Goal: Task Accomplishment & Management: Use online tool/utility

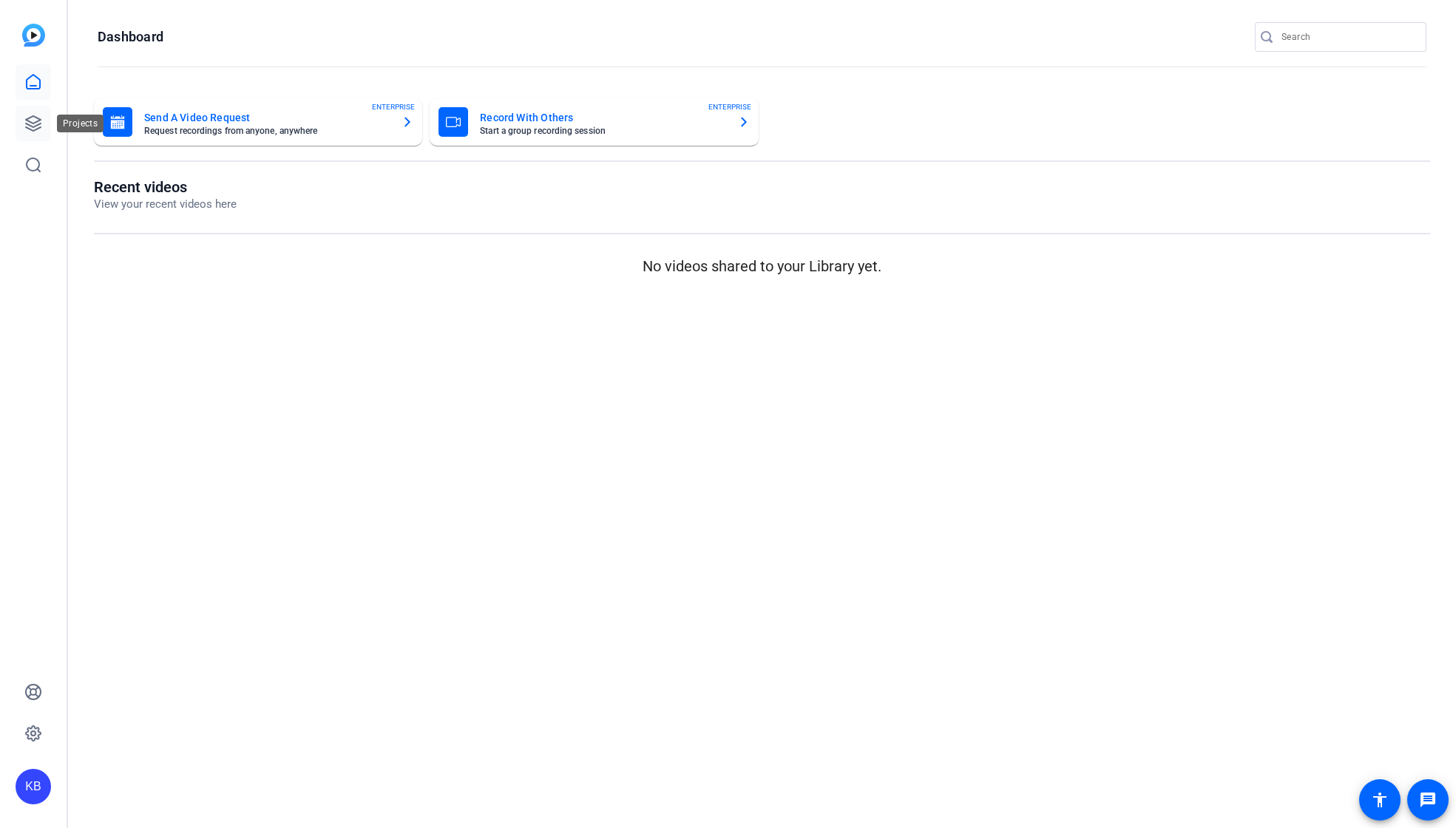
click at [34, 117] on icon at bounding box center [33, 123] width 15 height 15
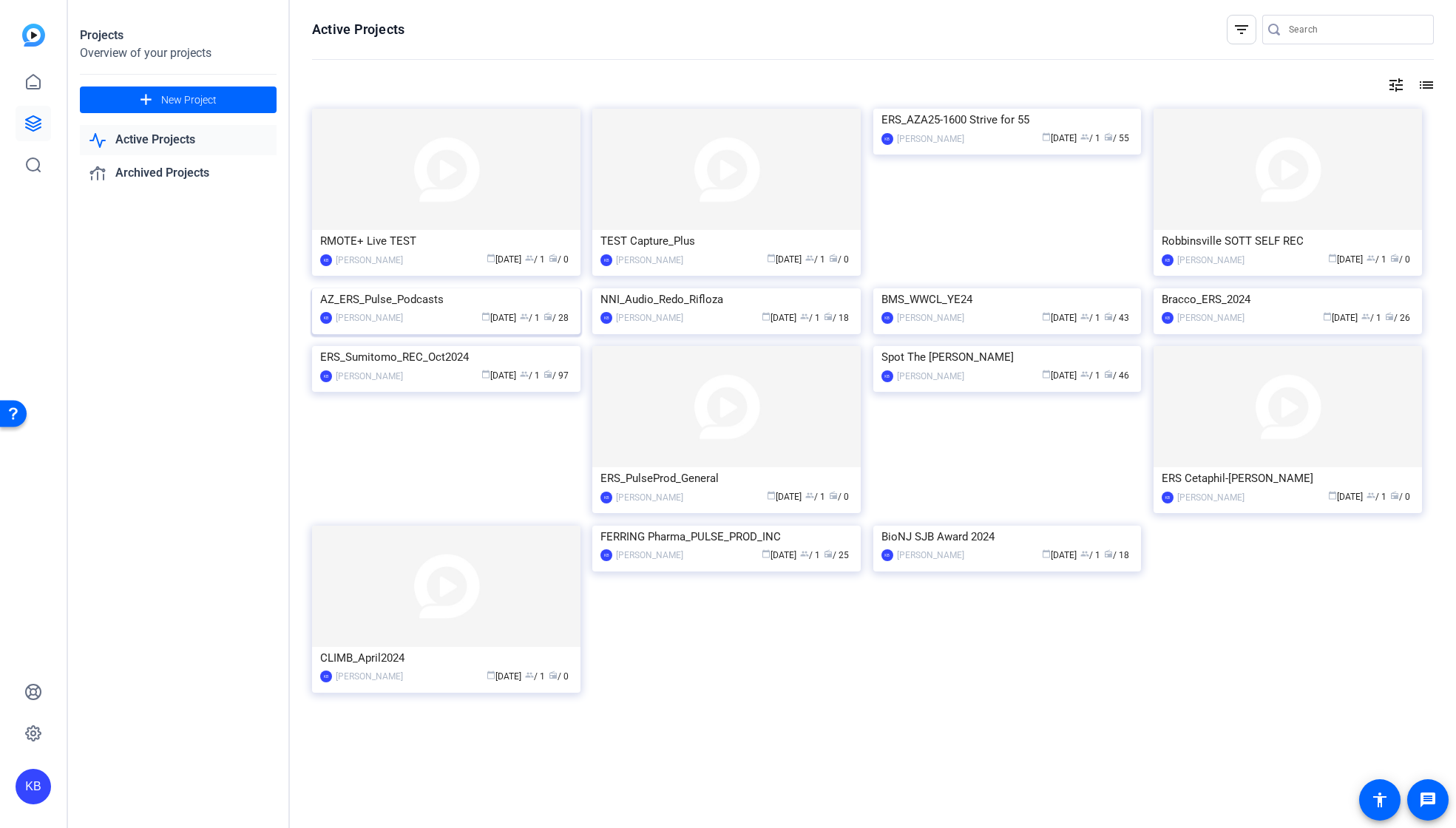
click at [503, 288] on img at bounding box center [446, 288] width 268 height 0
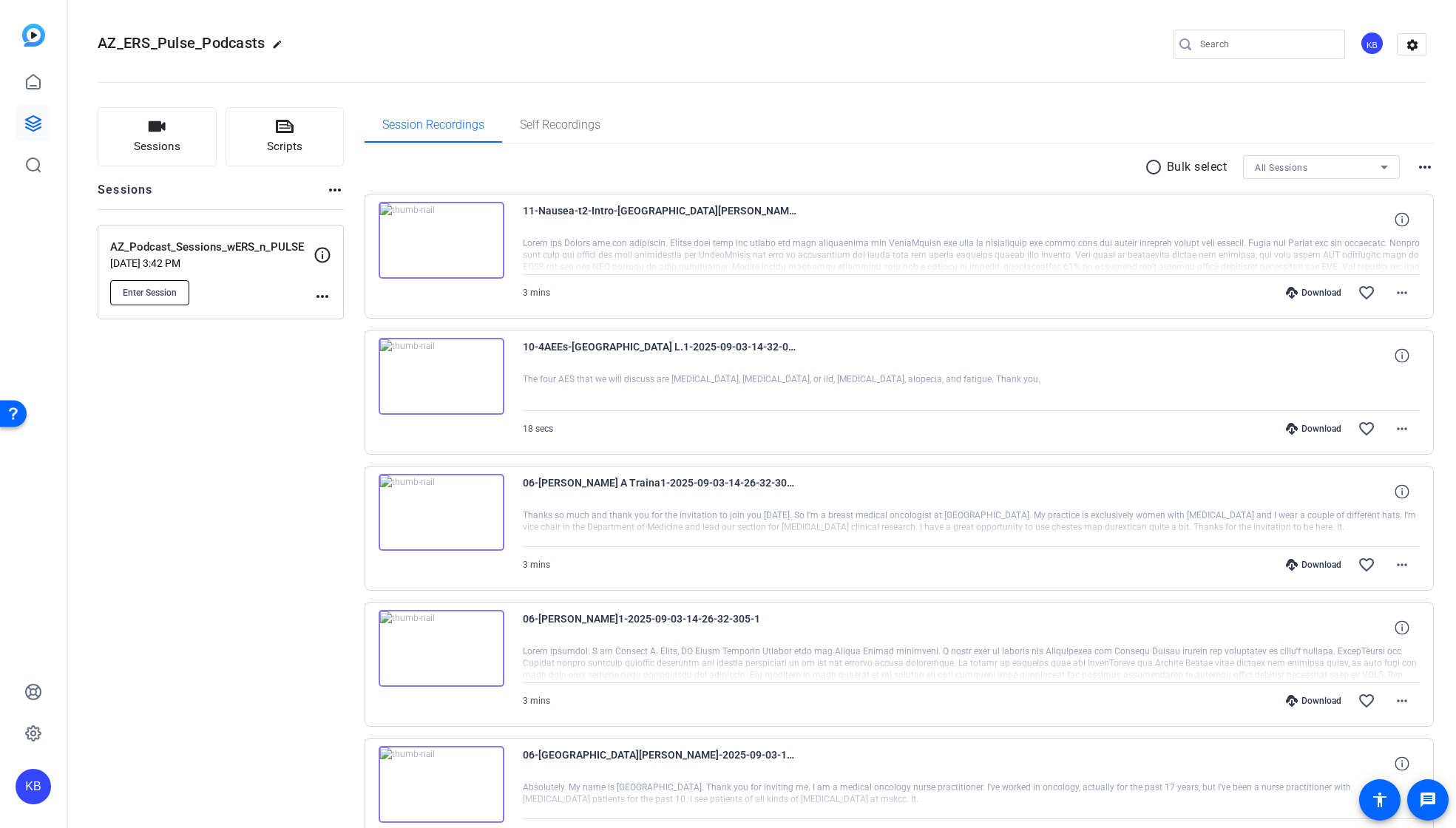
click at [175, 283] on button "Enter Session" at bounding box center [150, 292] width 79 height 25
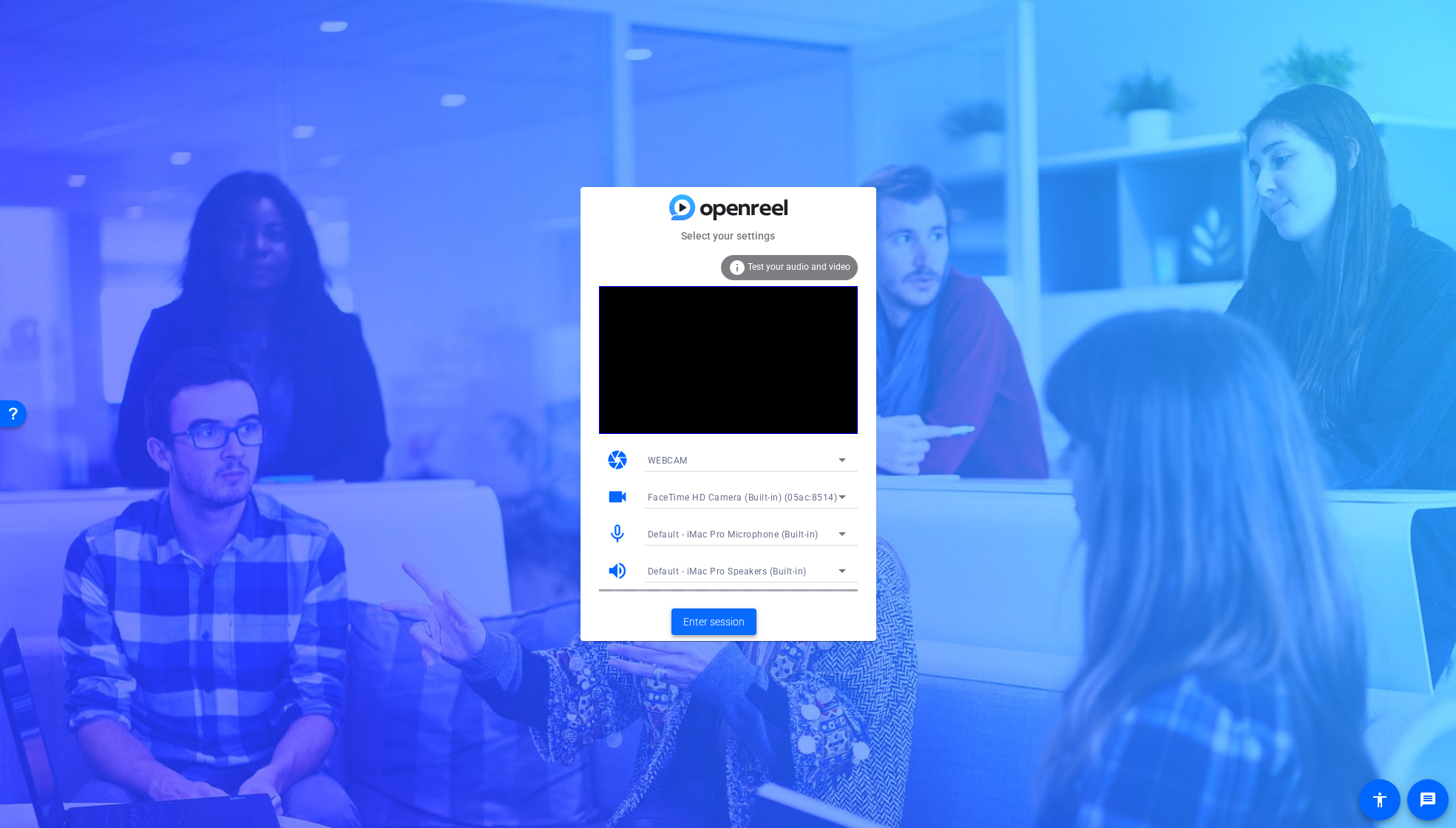
click at [686, 618] on span "Enter session" at bounding box center [714, 622] width 61 height 16
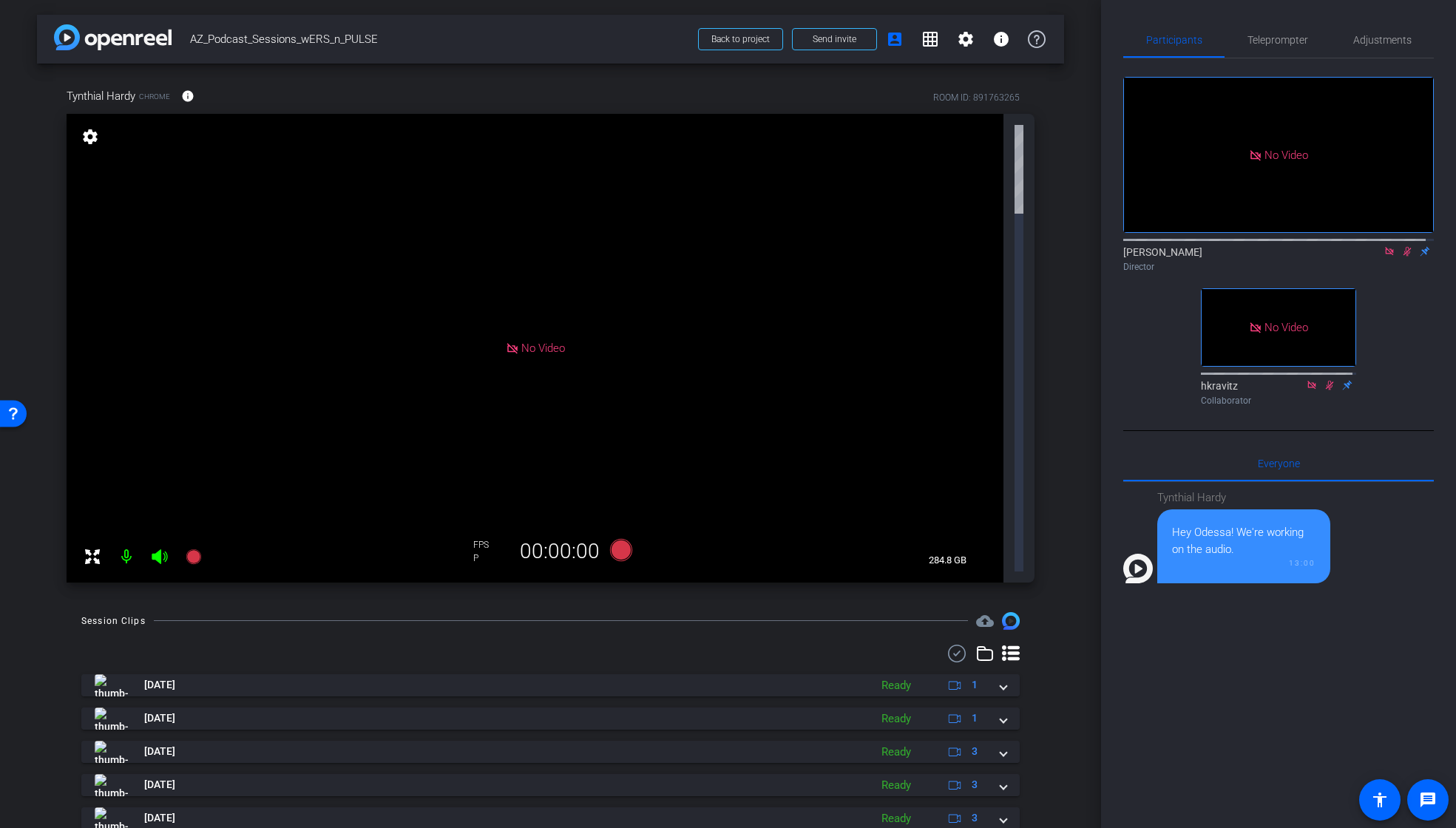
click at [1401, 257] on icon at bounding box center [1406, 250] width 12 height 10
click at [1002, 677] on span at bounding box center [1004, 685] width 6 height 16
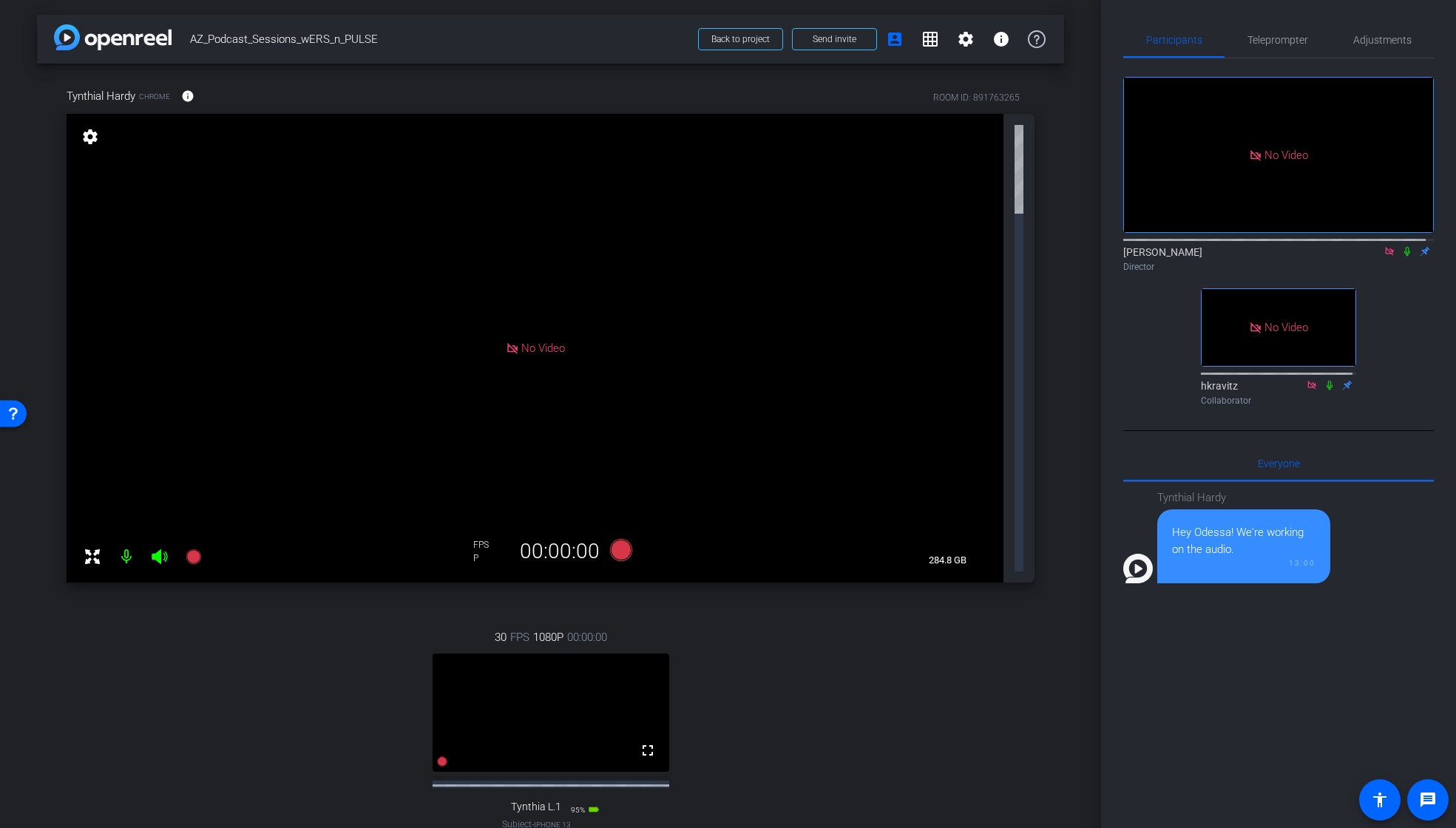
click at [126, 542] on mat-icon at bounding box center [126, 557] width 29 height 29
click at [157, 549] on icon at bounding box center [159, 556] width 16 height 15
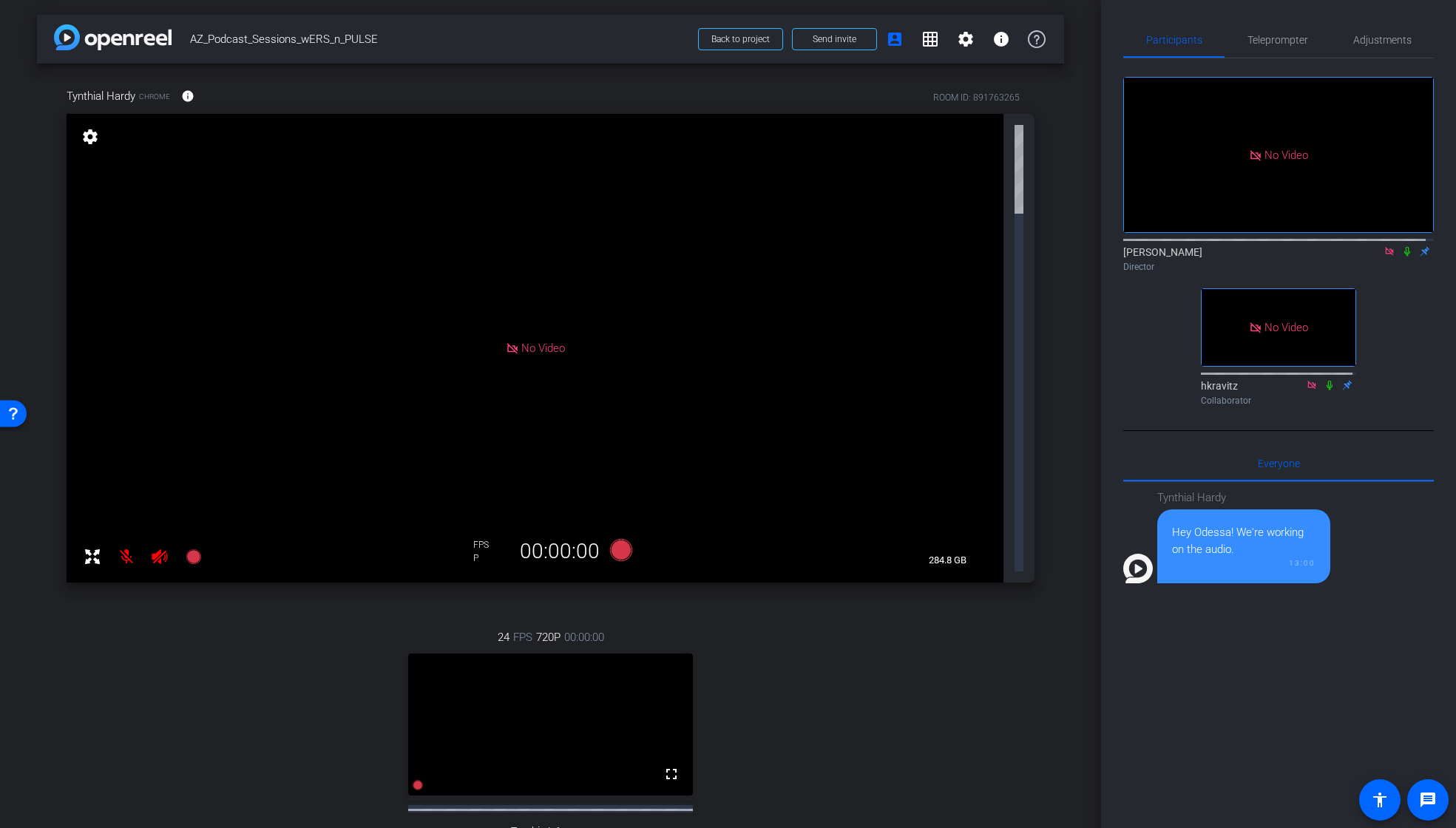
click at [1384, 257] on icon at bounding box center [1389, 250] width 12 height 10
click at [1363, 258] on mat-icon at bounding box center [1371, 251] width 18 height 13
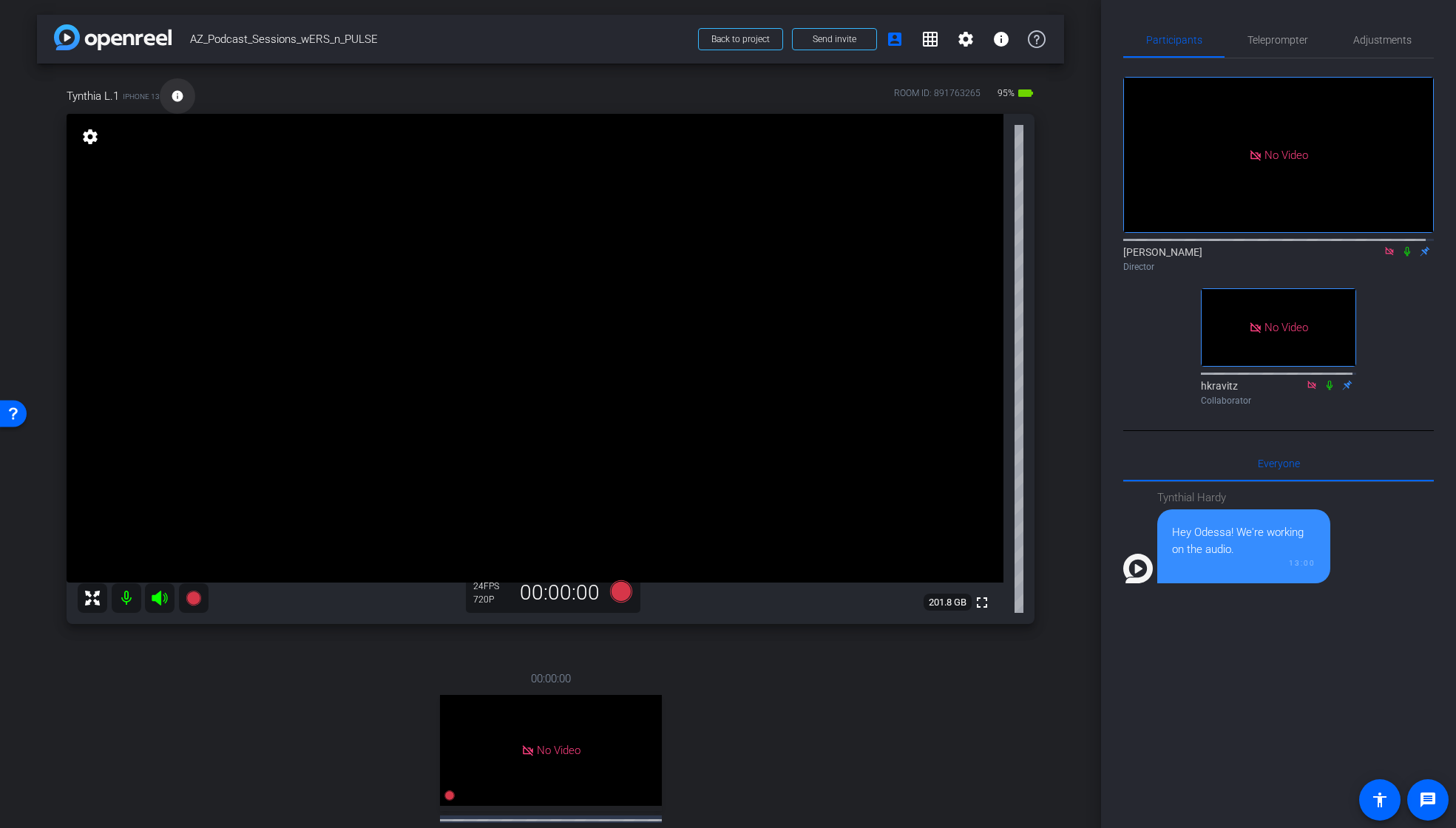
click at [179, 97] on mat-icon "info" at bounding box center [177, 95] width 13 height 13
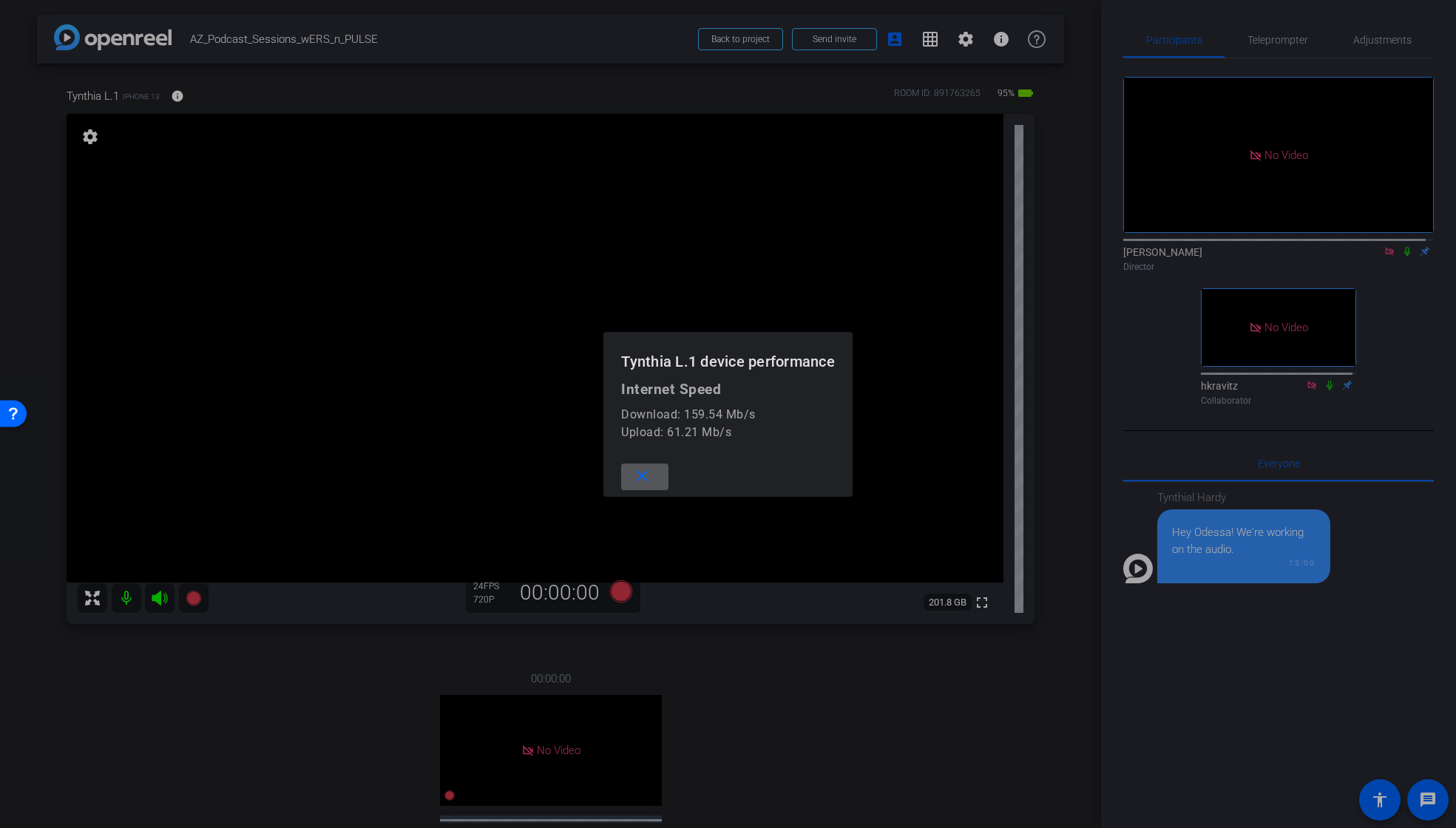
click at [896, 735] on div at bounding box center [728, 414] width 1456 height 828
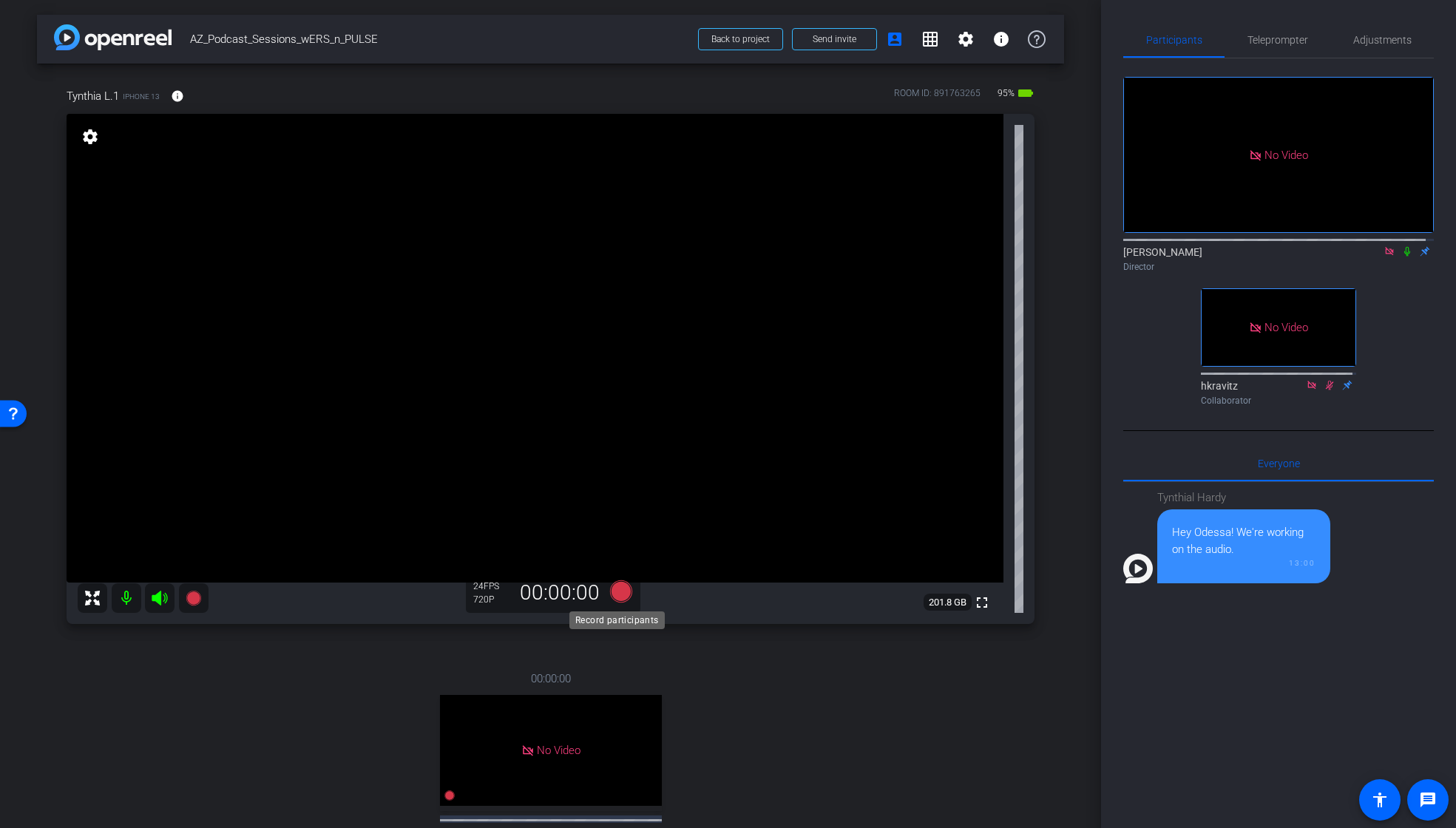
click at [616, 595] on icon at bounding box center [620, 591] width 22 height 22
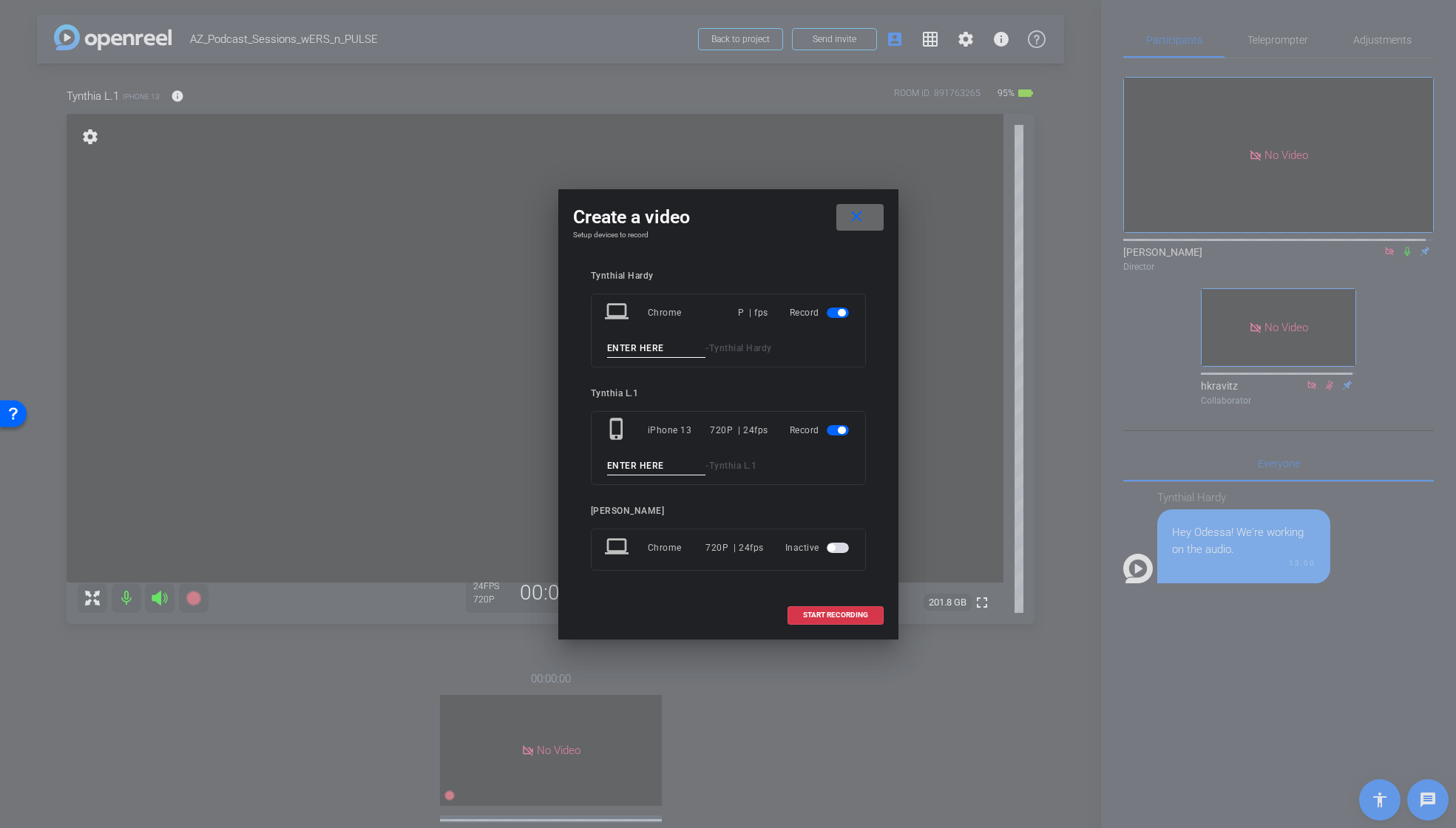
click at [858, 217] on mat-icon "close" at bounding box center [856, 217] width 19 height 19
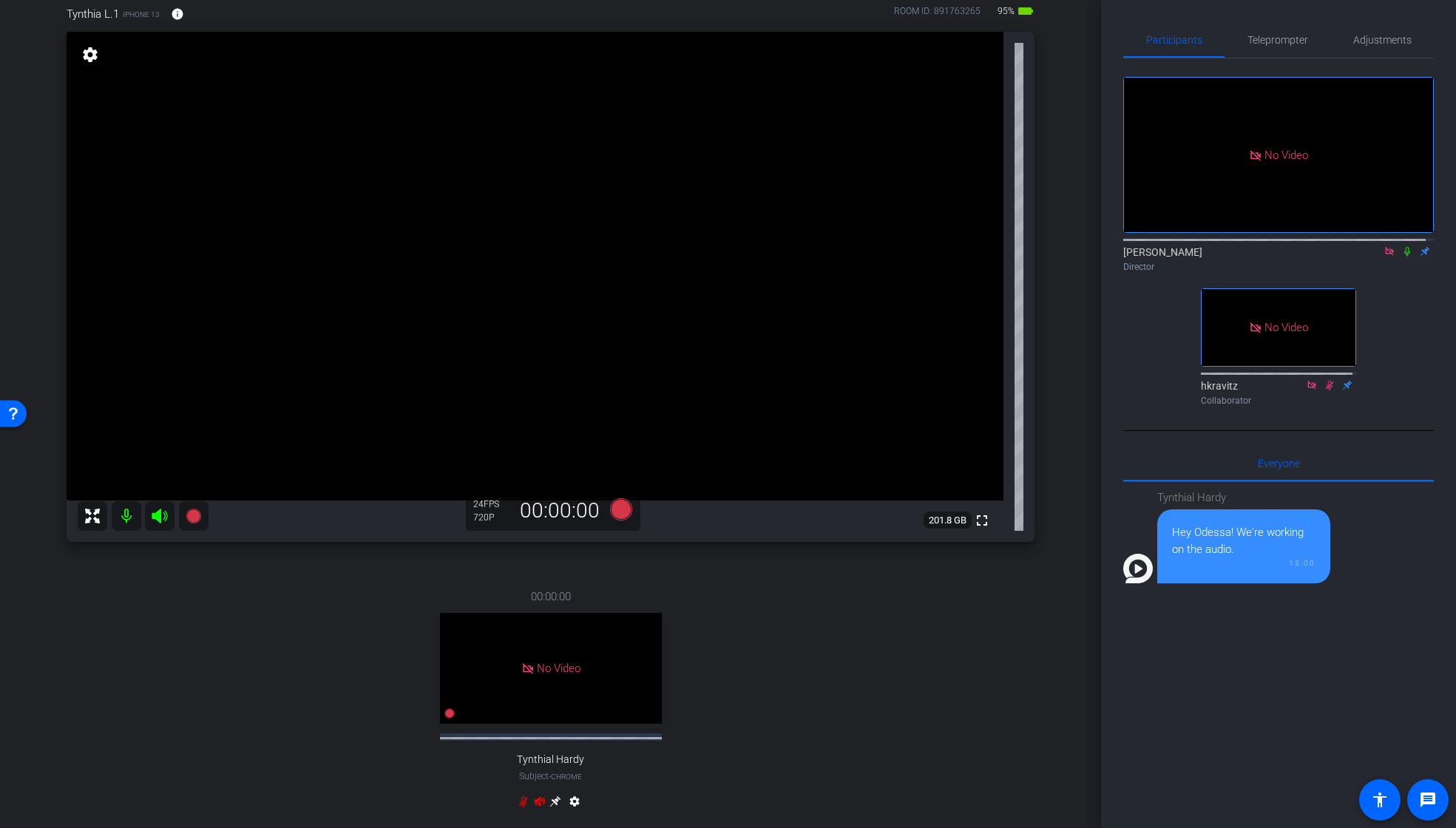
scroll to position [91, 0]
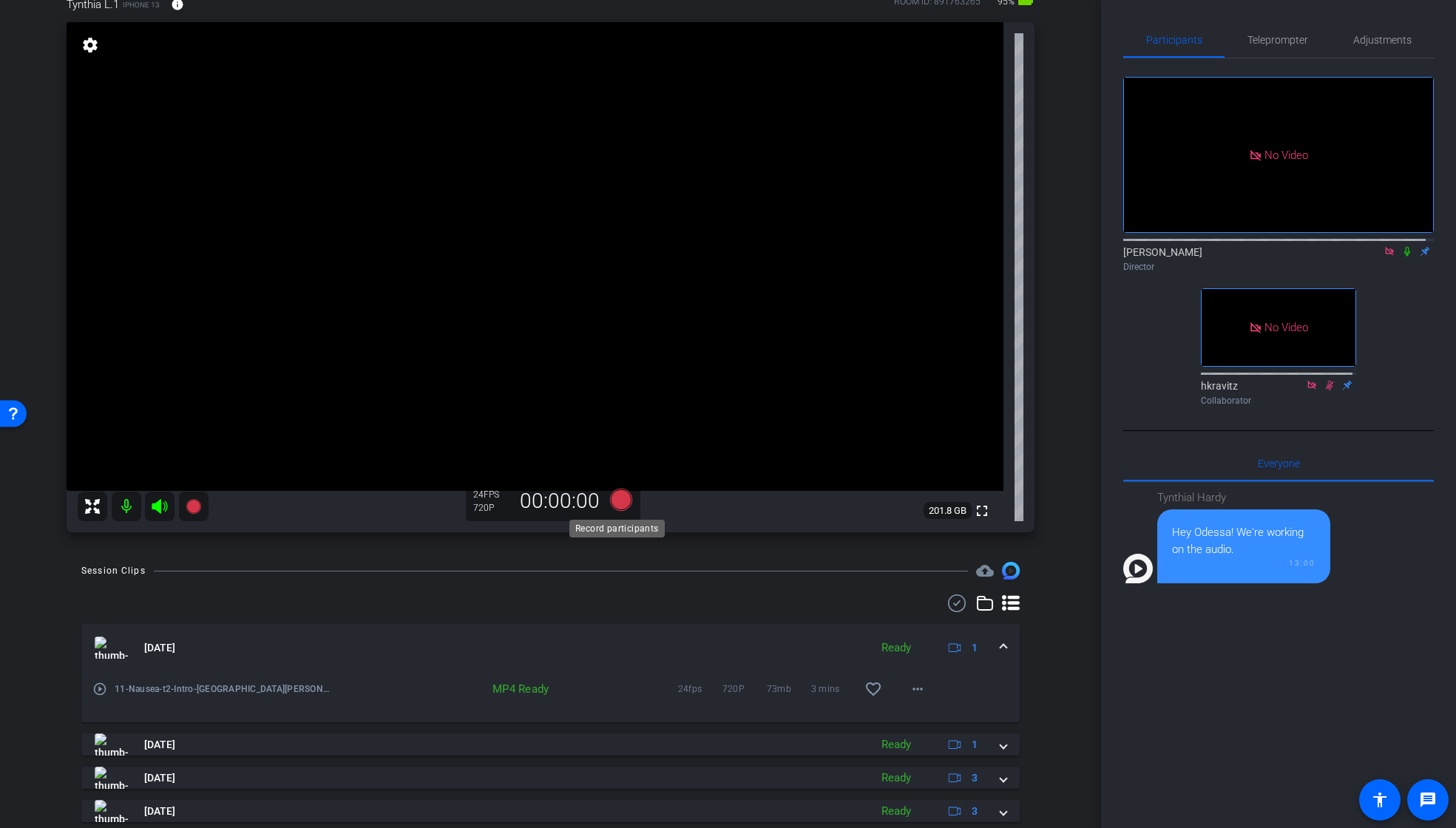
click at [616, 495] on icon at bounding box center [620, 499] width 22 height 22
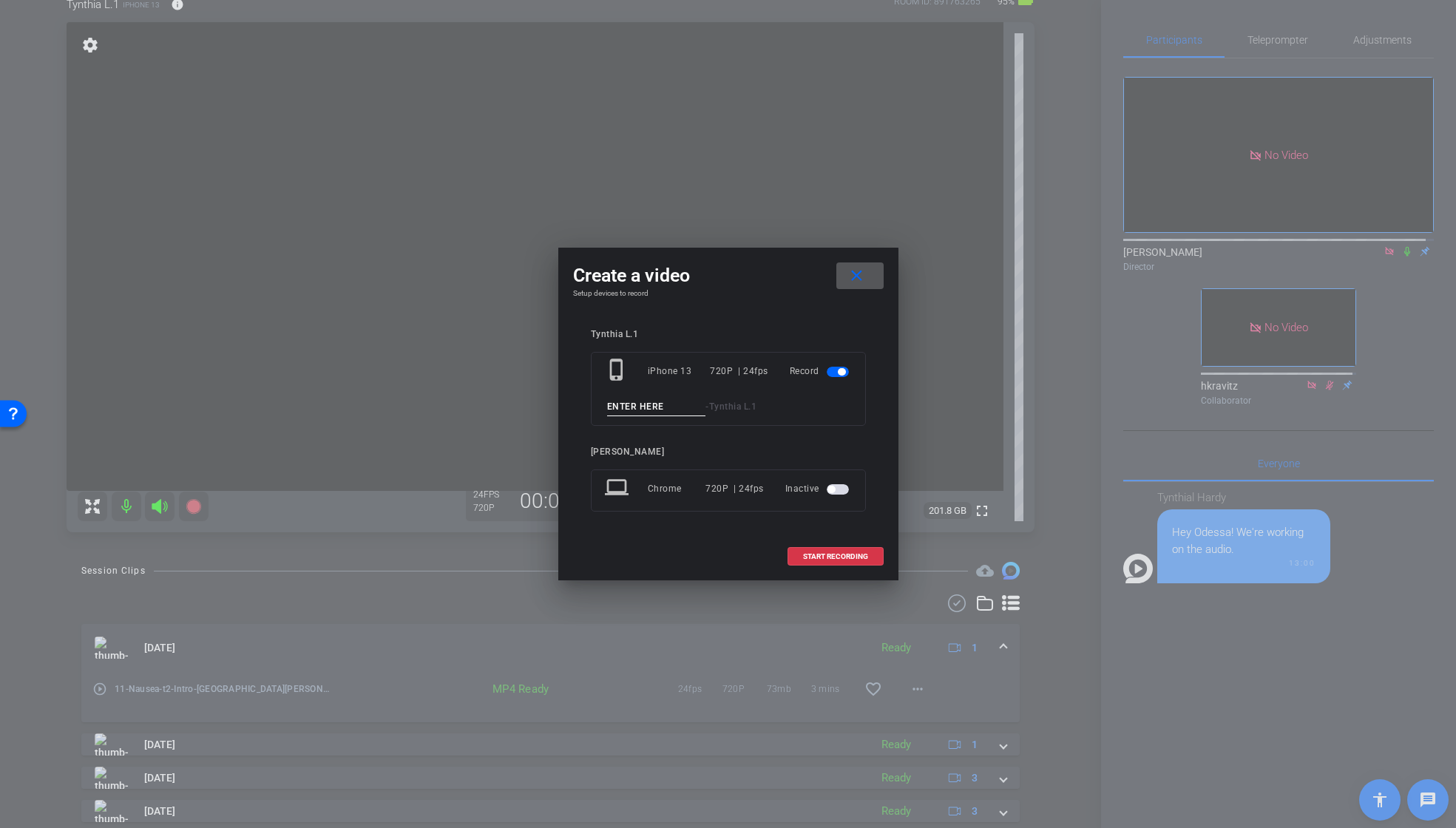
click at [660, 410] on input at bounding box center [657, 407] width 99 height 19
click at [677, 407] on input "Redo_Intro_t1" at bounding box center [657, 407] width 99 height 19
drag, startPoint x: 675, startPoint y: 408, endPoint x: 548, endPoint y: 409, distance: 127.0
click at [552, 407] on div "Create a video close Setup devices to record [PERSON_NAME]1 phone_iphone iPhone…" at bounding box center [728, 414] width 1456 height 828
type input "T01_Redo_Intro"
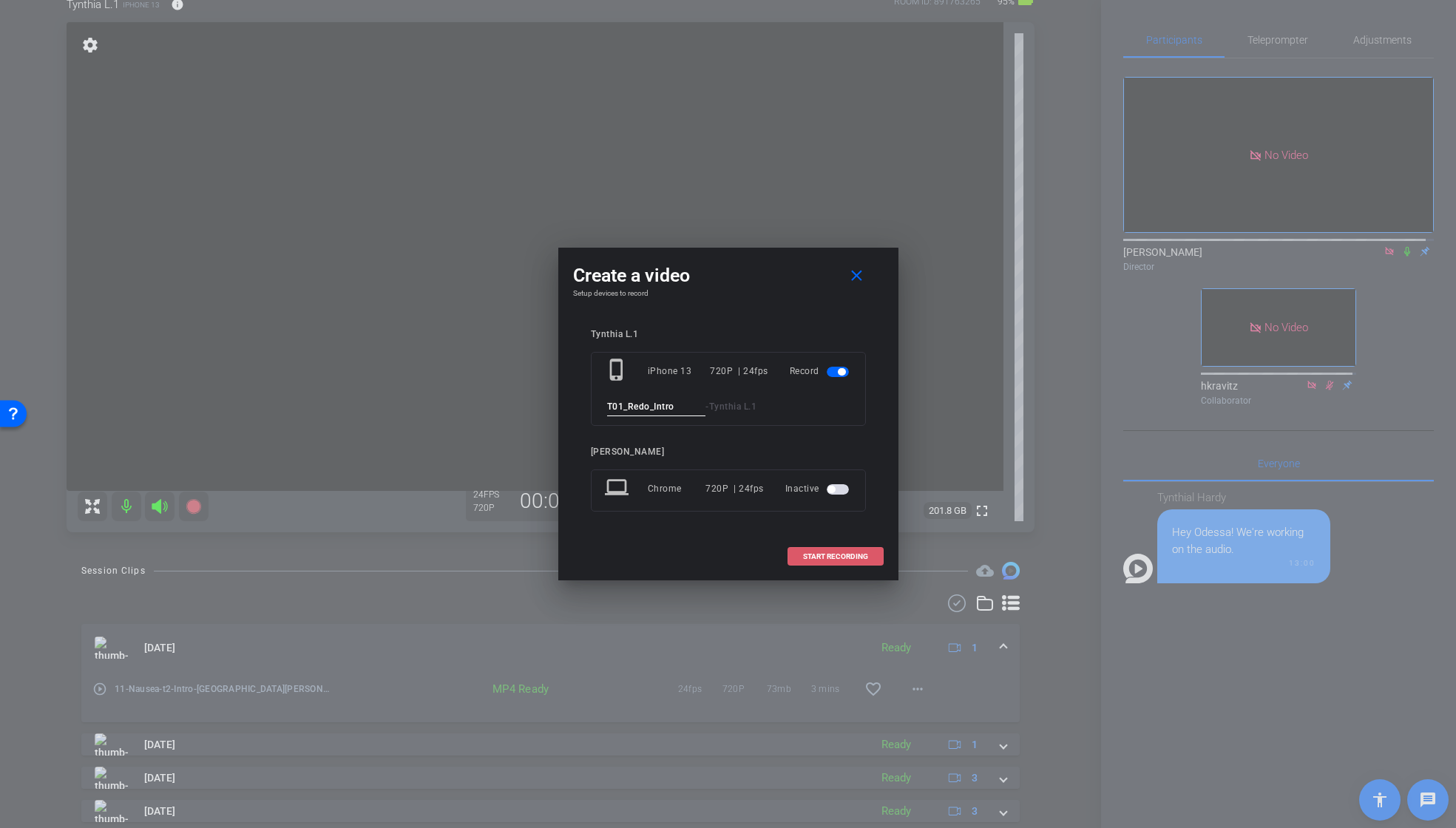
click at [853, 545] on span at bounding box center [835, 557] width 95 height 36
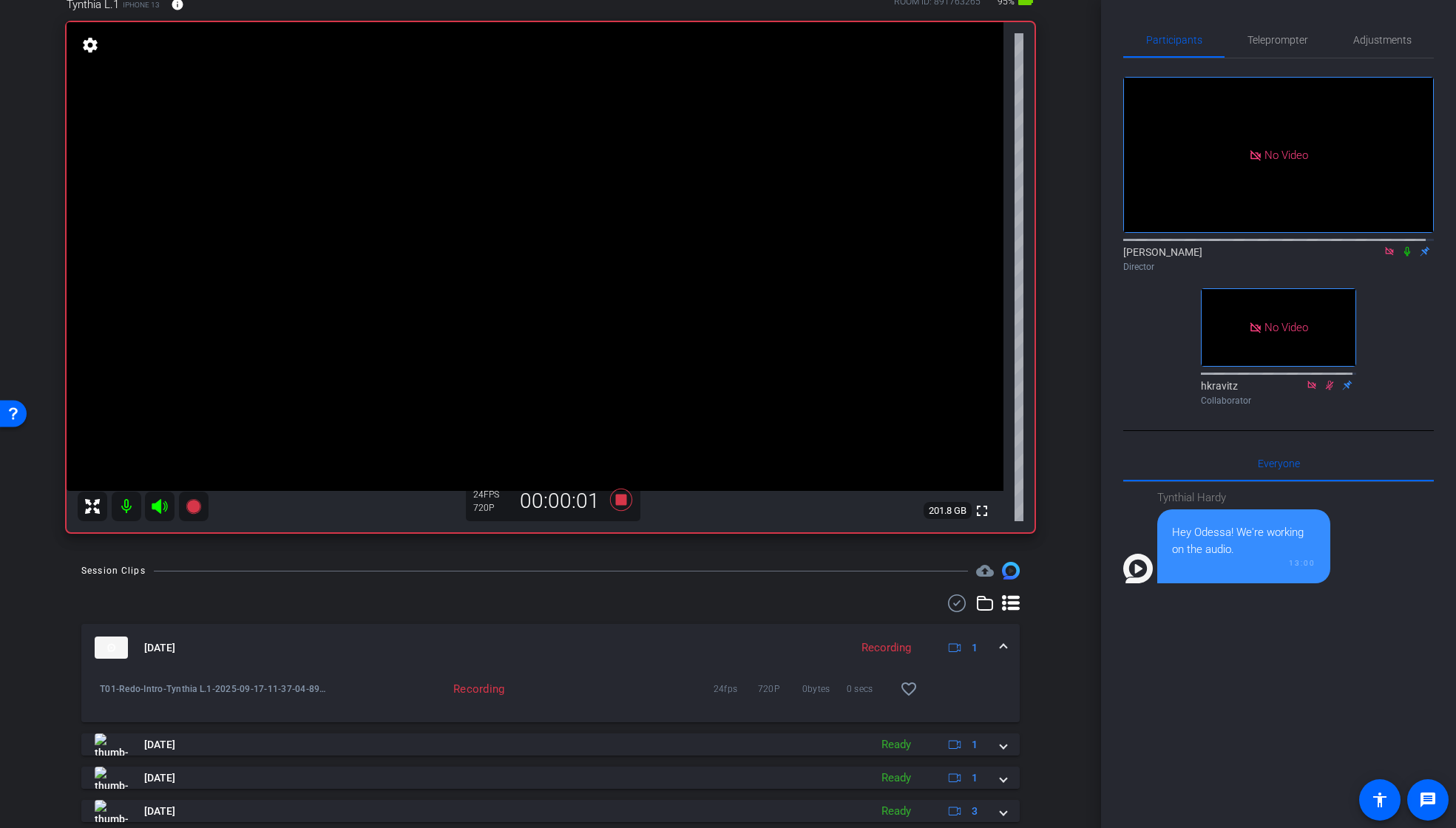
drag, startPoint x: 1395, startPoint y: 266, endPoint x: 1395, endPoint y: 277, distance: 11.0
click at [1401, 257] on icon at bounding box center [1406, 250] width 12 height 10
click at [1403, 257] on icon at bounding box center [1407, 251] width 8 height 9
click at [620, 505] on icon at bounding box center [621, 499] width 36 height 26
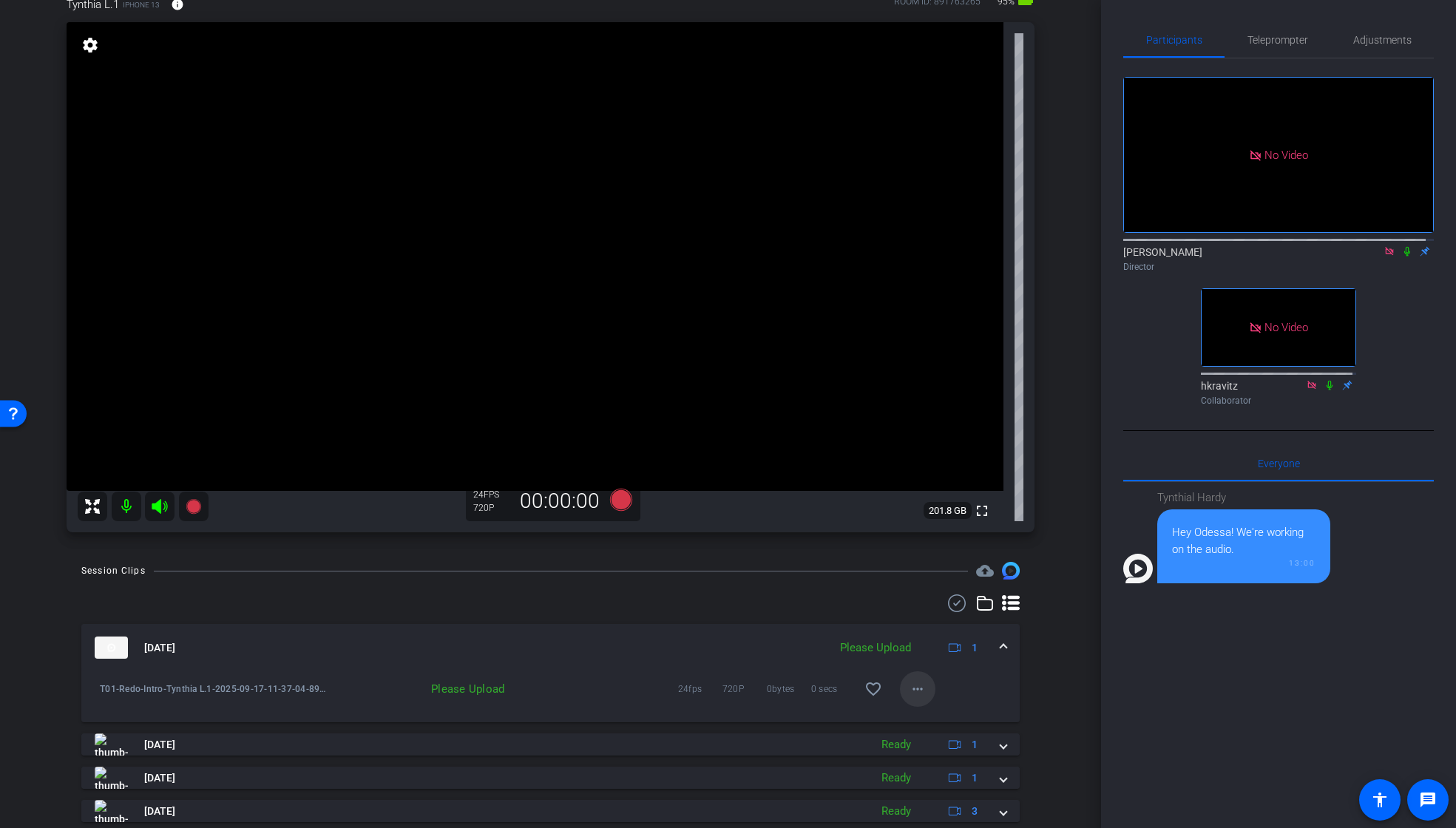
click at [912, 686] on mat-icon "more_horiz" at bounding box center [918, 688] width 18 height 18
click at [938, 719] on span "Upload" at bounding box center [934, 719] width 59 height 18
click at [614, 495] on icon at bounding box center [620, 499] width 22 height 22
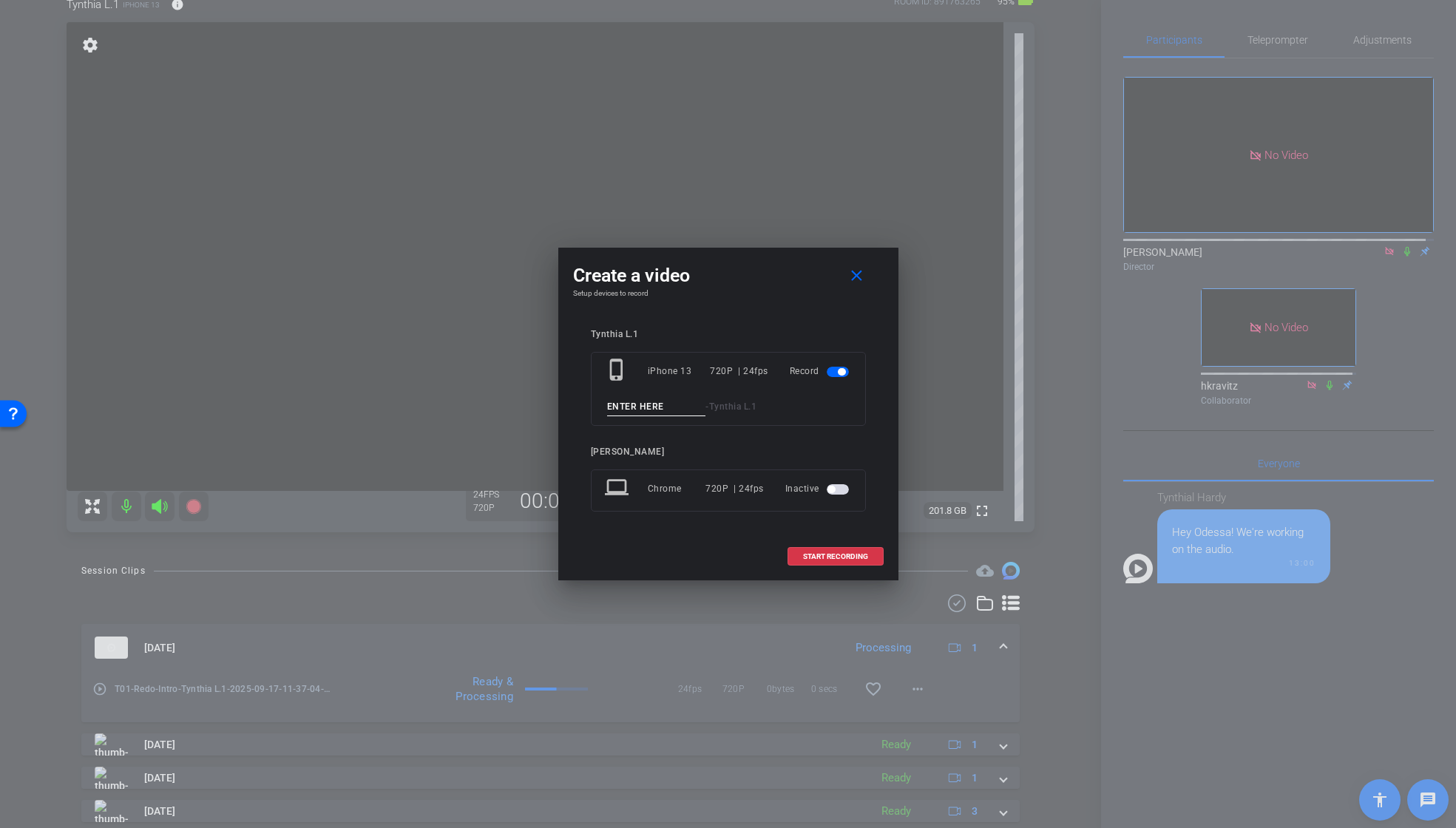
click at [648, 405] on input at bounding box center [657, 407] width 99 height 19
paste input "T01_Redo_Intro"
type input "T02_Redo_Intro"
click at [824, 555] on span "START RECORDING" at bounding box center [835, 557] width 65 height 8
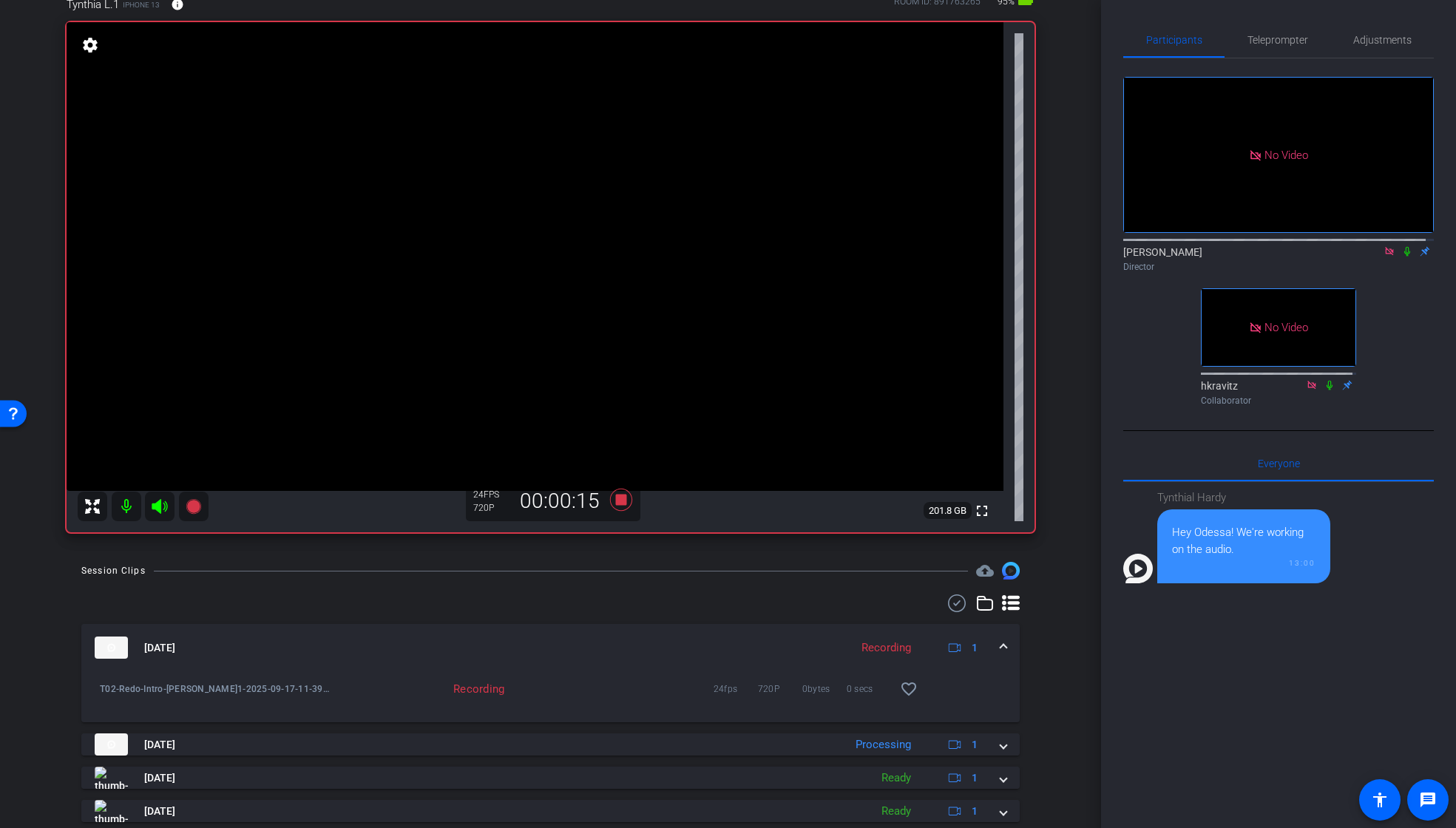
click at [1401, 257] on icon at bounding box center [1406, 250] width 12 height 10
click at [1403, 257] on icon at bounding box center [1407, 251] width 8 height 9
drag, startPoint x: 1399, startPoint y: 264, endPoint x: 1405, endPoint y: 290, distance: 26.7
click at [1402, 274] on div "[PERSON_NAME] Director" at bounding box center [1278, 259] width 310 height 29
click at [1402, 257] on icon at bounding box center [1406, 250] width 12 height 10
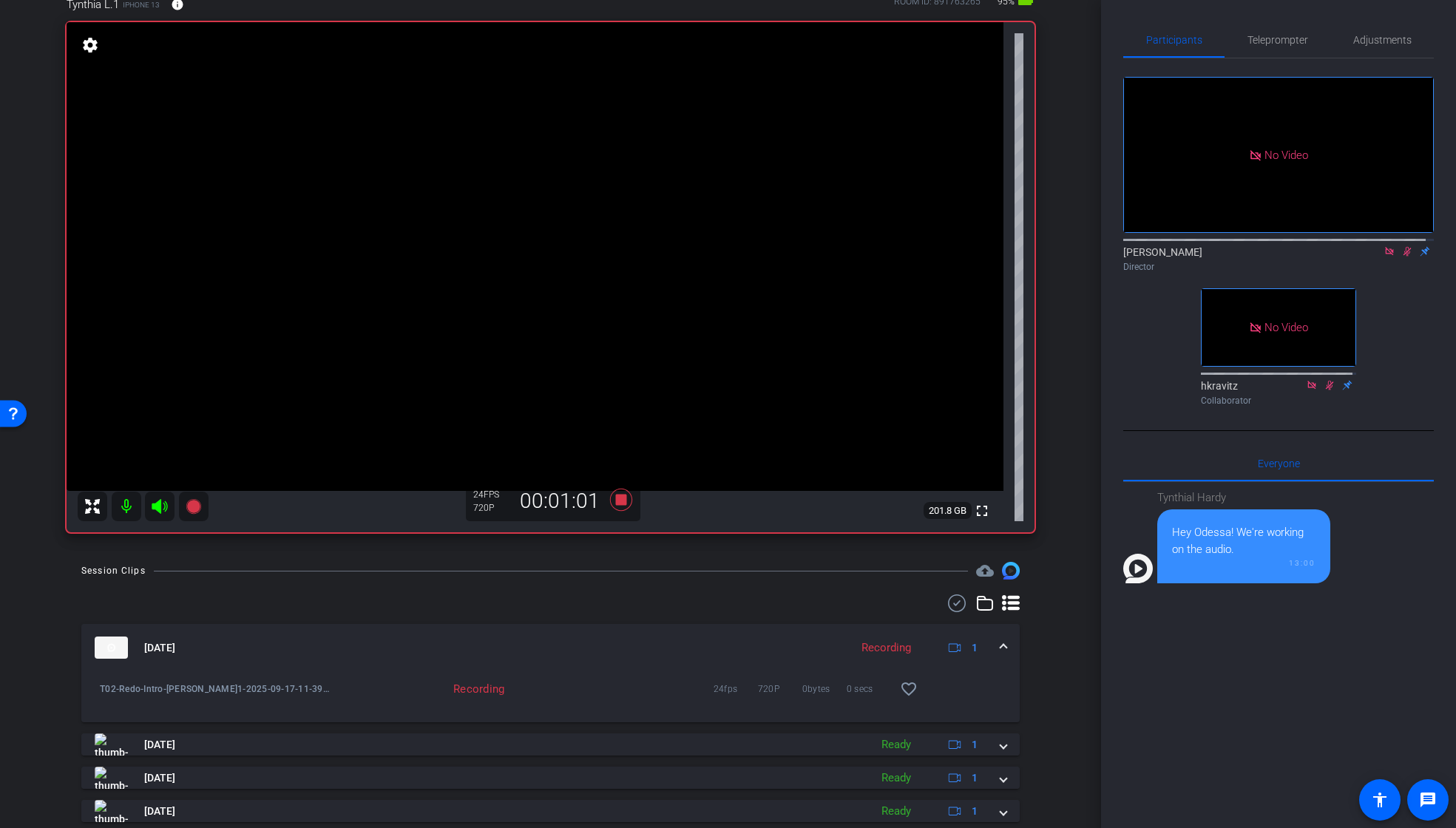
click at [1401, 257] on icon at bounding box center [1406, 250] width 12 height 10
drag, startPoint x: 1400, startPoint y: 265, endPoint x: 1399, endPoint y: 277, distance: 12.0
click at [1401, 257] on icon at bounding box center [1406, 250] width 12 height 10
click at [1403, 257] on icon at bounding box center [1407, 251] width 8 height 9
drag, startPoint x: 1400, startPoint y: 260, endPoint x: 1399, endPoint y: 281, distance: 21.0
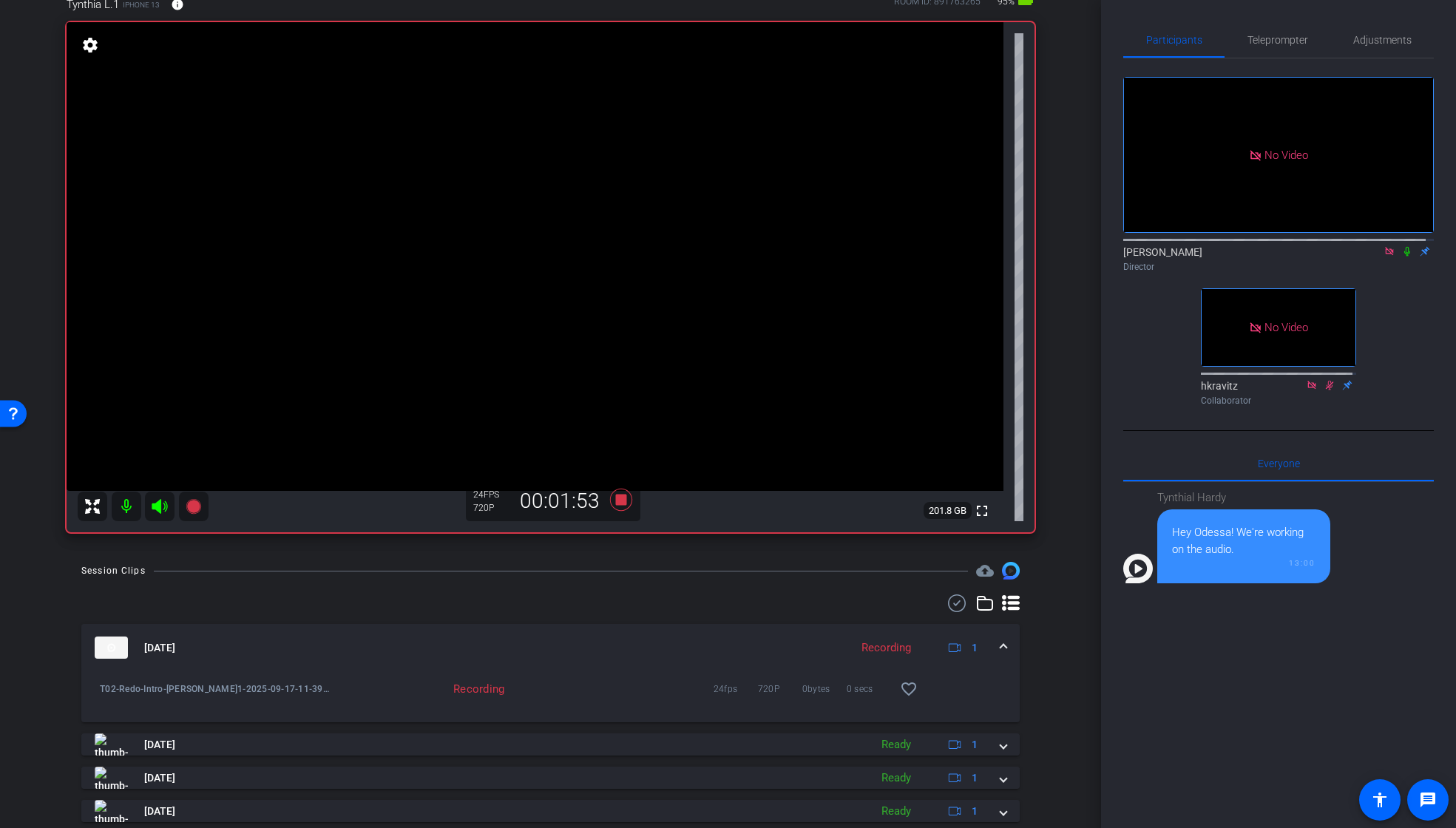
click at [1401, 257] on icon at bounding box center [1406, 250] width 12 height 10
click at [617, 502] on icon at bounding box center [620, 499] width 22 height 22
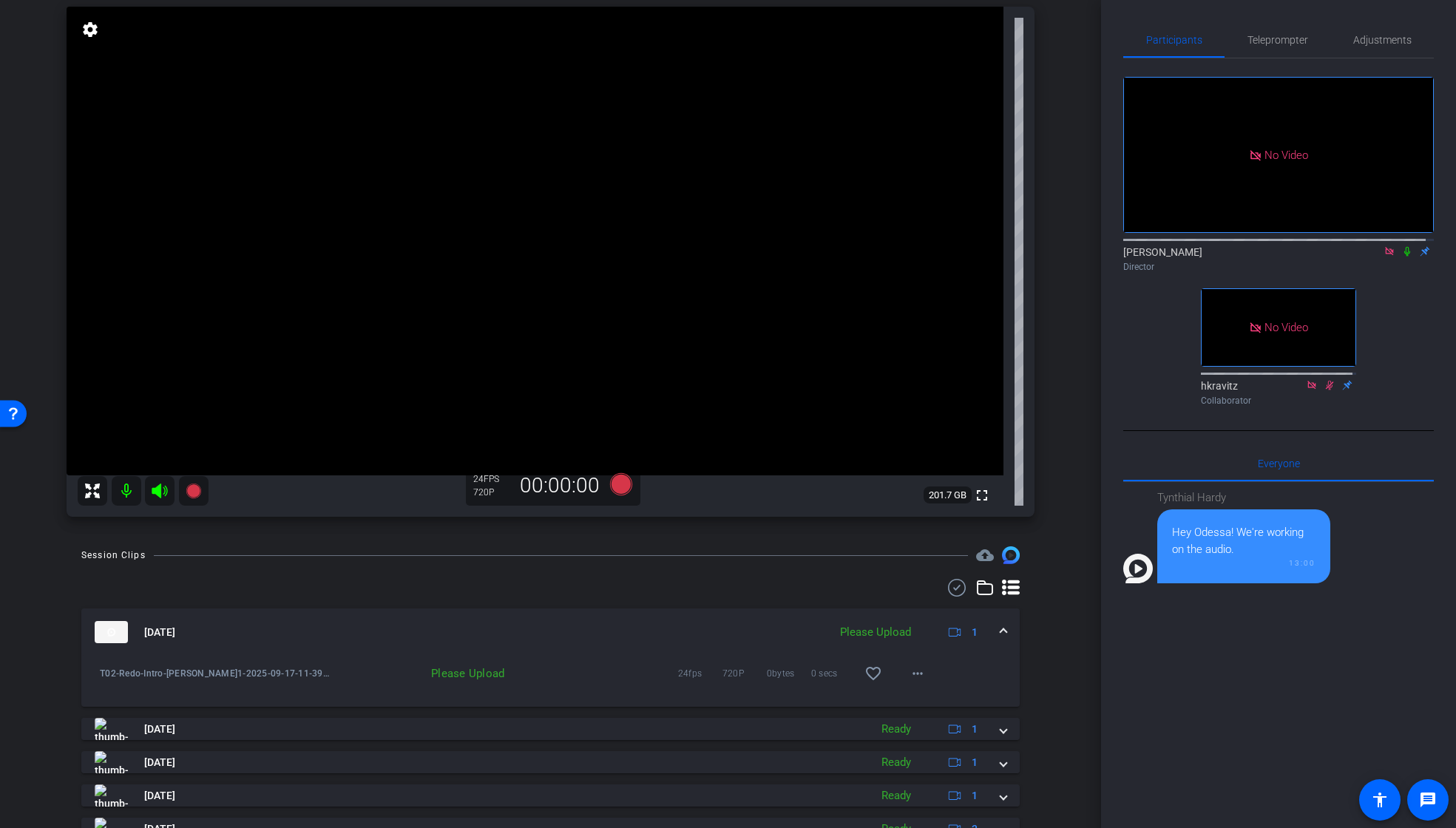
scroll to position [122, 0]
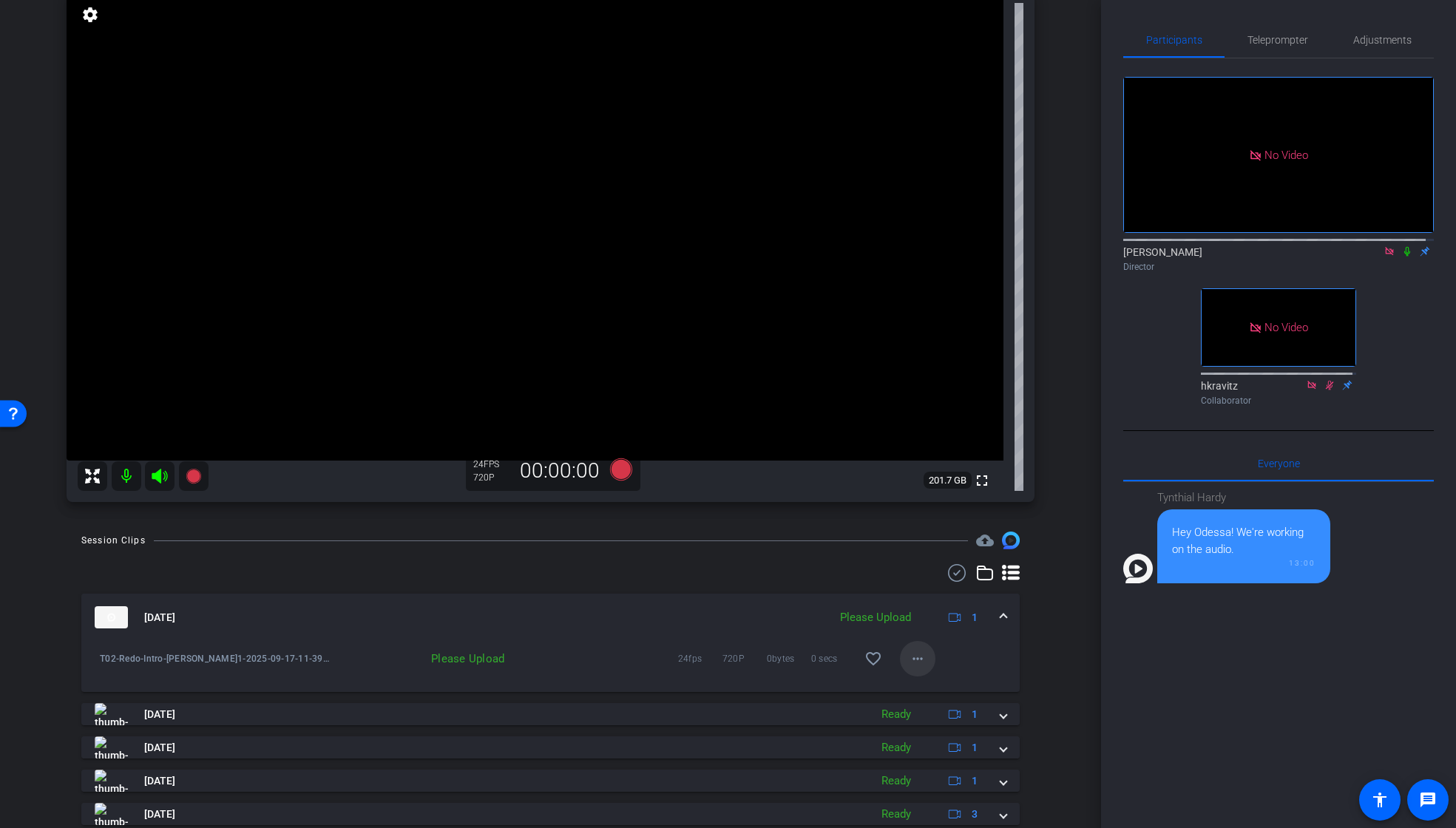
click at [915, 661] on mat-icon "more_horiz" at bounding box center [918, 658] width 18 height 18
click at [915, 685] on span "Upload" at bounding box center [934, 689] width 59 height 18
click at [618, 471] on icon at bounding box center [620, 469] width 22 height 22
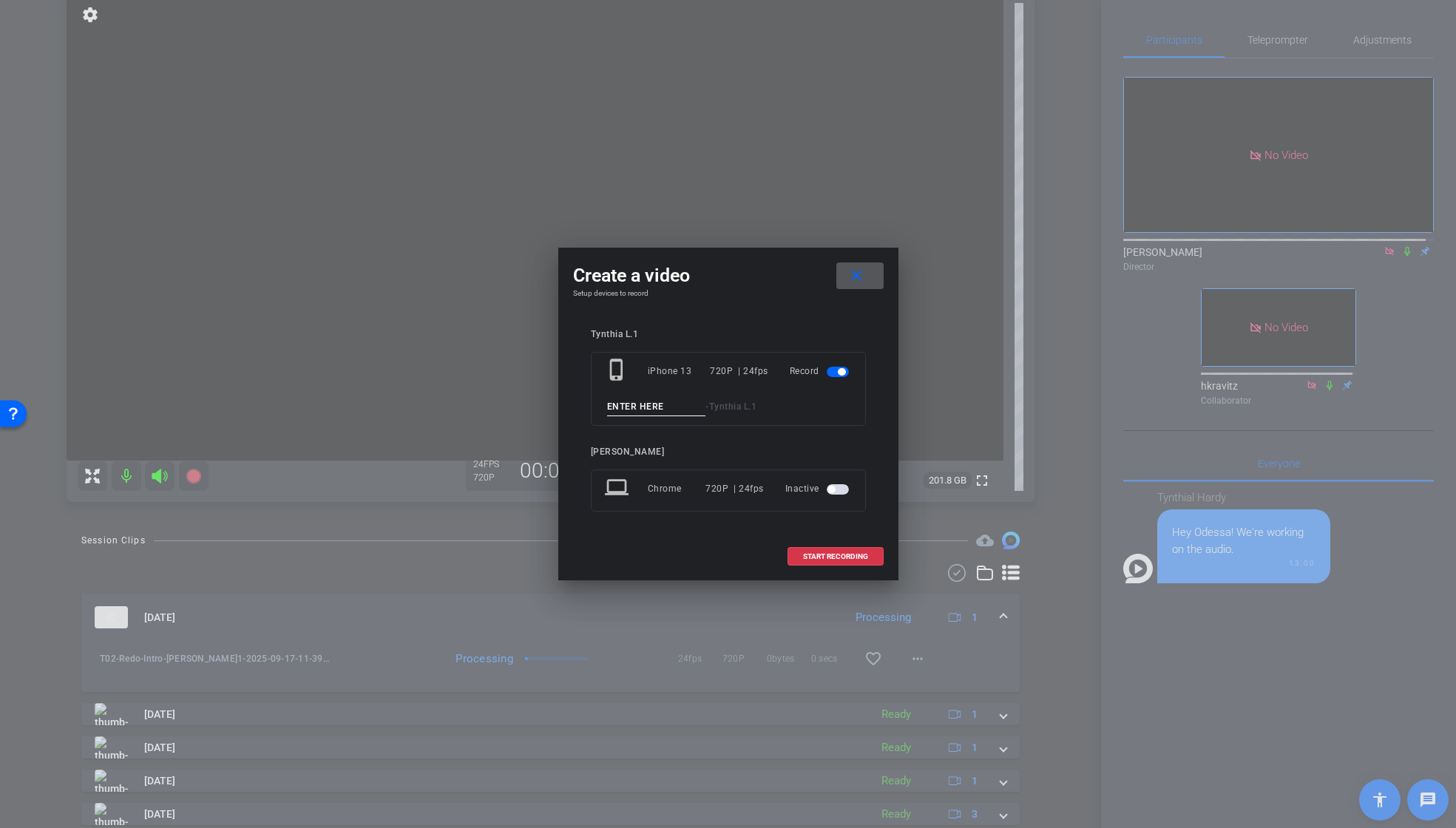
click at [657, 403] on input at bounding box center [657, 407] width 99 height 19
paste input "T01_Redo_Intro"
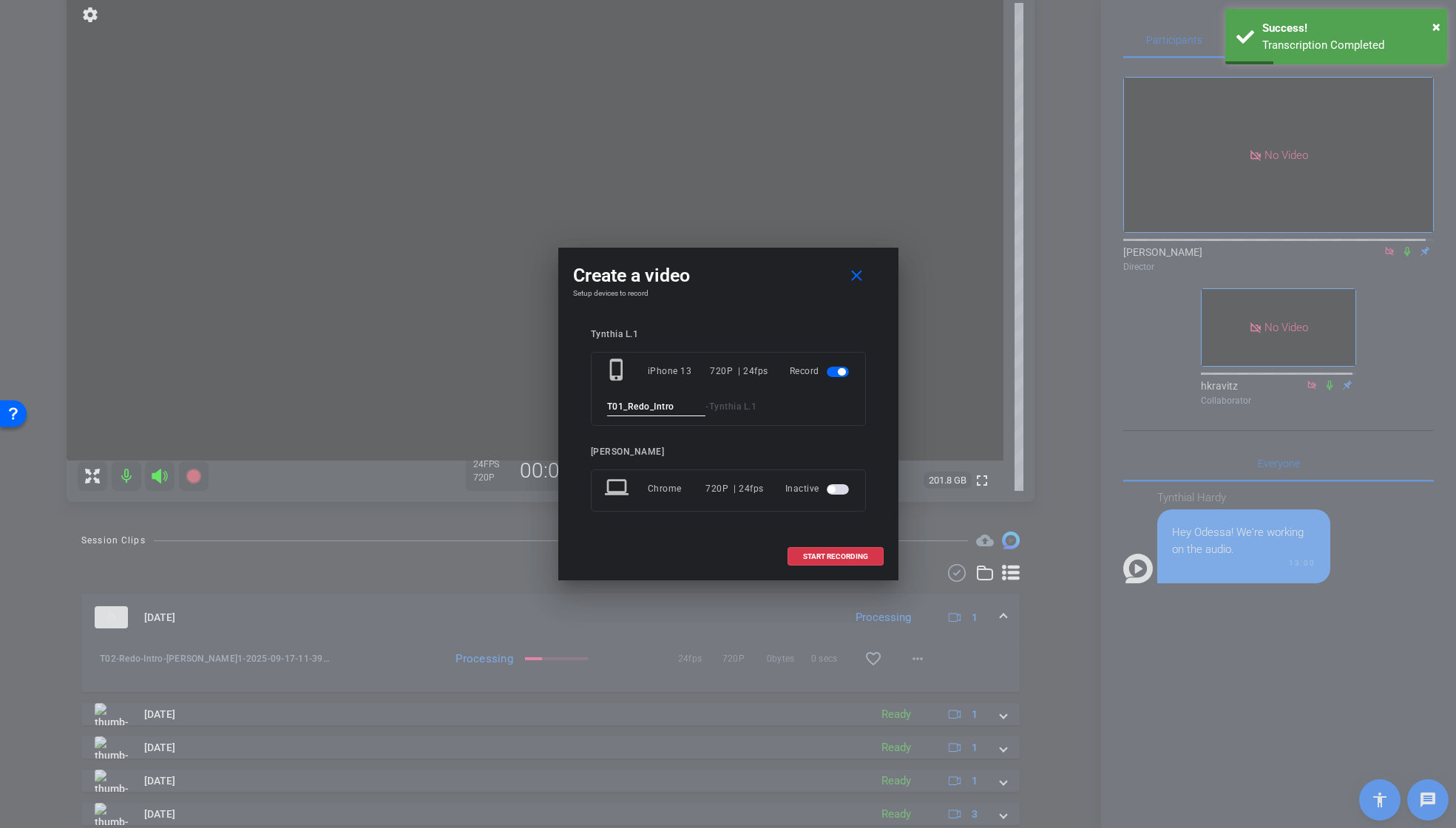
drag, startPoint x: 623, startPoint y: 406, endPoint x: 574, endPoint y: 405, distance: 49.0
click at [574, 405] on div "Tynthia L.1 phone_iphone iPhone 13 720P | 24fps Record T01_Redo_Intro - Tynthia…" at bounding box center [728, 430] width 310 height 233
click at [624, 405] on input "T01_Redo_Intro" at bounding box center [657, 407] width 99 height 19
drag, startPoint x: 674, startPoint y: 407, endPoint x: 673, endPoint y: 419, distance: 12.0
click at [674, 406] on input "T03_Redo_Intro" at bounding box center [657, 407] width 99 height 19
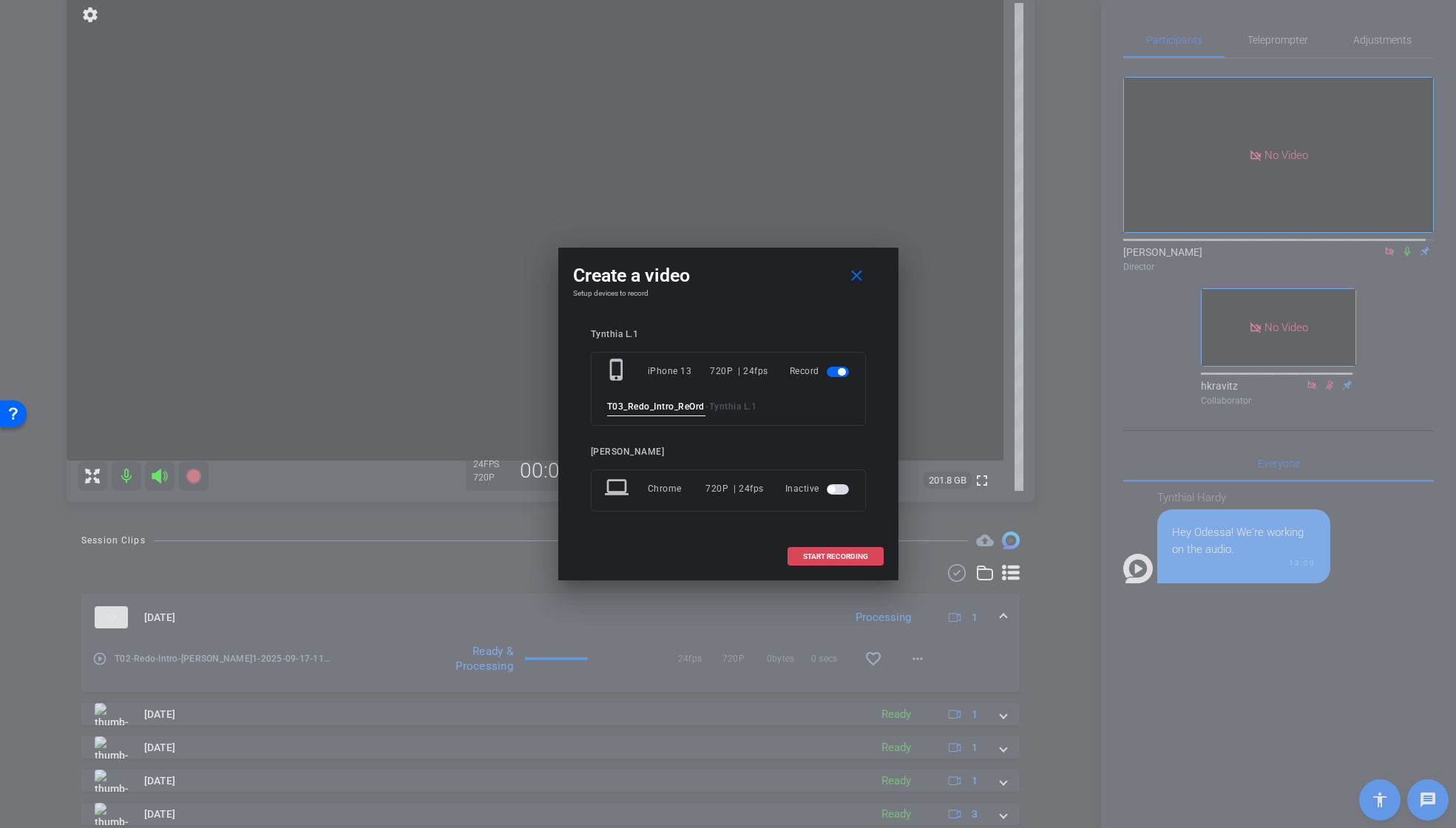
scroll to position [0, 0]
drag, startPoint x: 657, startPoint y: 407, endPoint x: 662, endPoint y: 419, distance: 13.0
click at [658, 408] on input "T01_Redo_" at bounding box center [657, 407] width 99 height 19
drag, startPoint x: 625, startPoint y: 407, endPoint x: 578, endPoint y: 406, distance: 47.0
click at [578, 406] on div "Tynthia L.1 phone_iphone iPhone 13 720P | 24fps Record T01_Redo_IntroGuests - T…" at bounding box center [728, 430] width 310 height 233
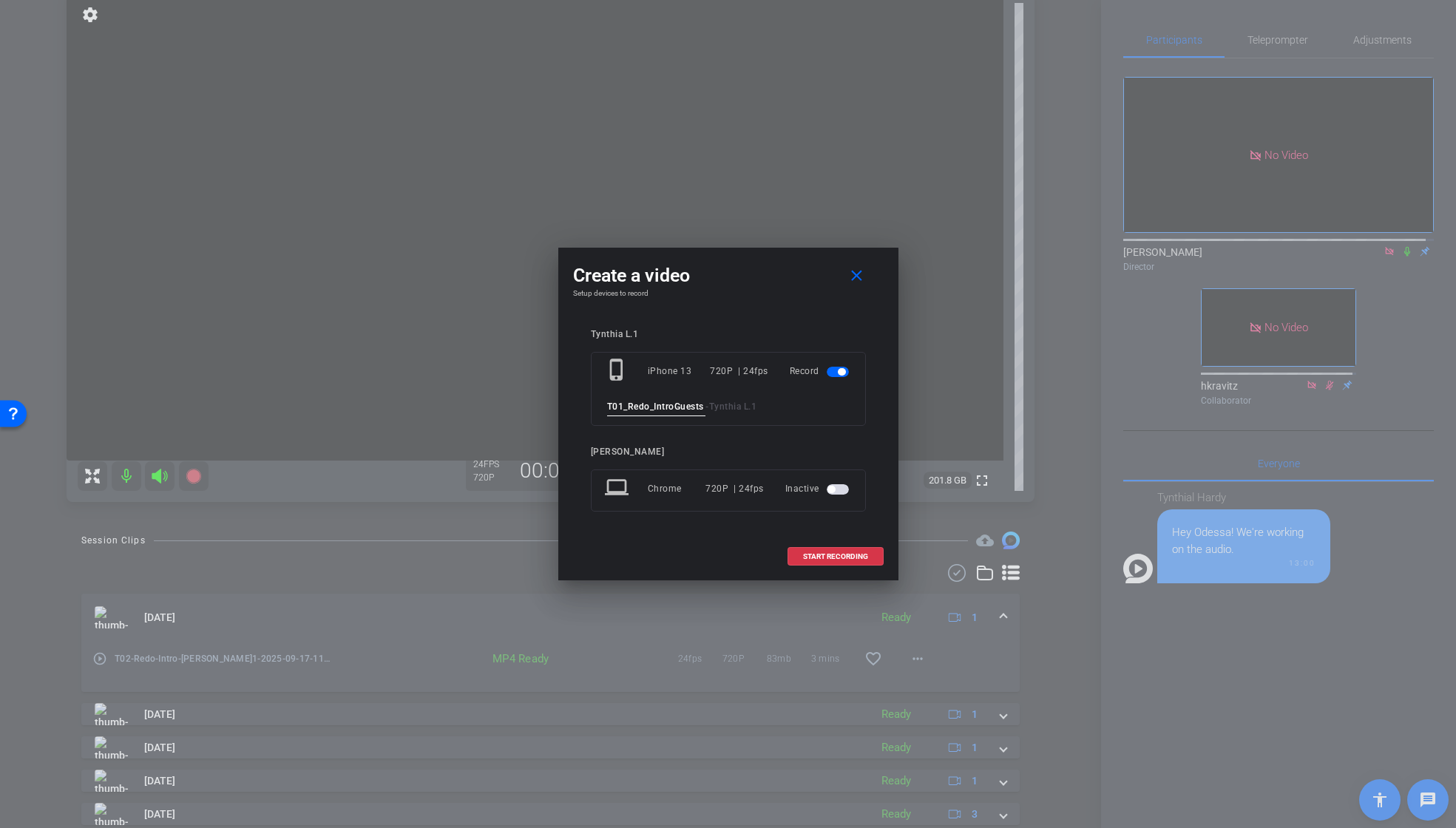
click at [637, 406] on input "T01_Redo_IntroGuests" at bounding box center [657, 407] width 99 height 19
drag, startPoint x: 648, startPoint y: 404, endPoint x: 650, endPoint y: 438, distance: 34.1
click at [648, 405] on input "T01_Redo_IntroGuests" at bounding box center [657, 407] width 99 height 19
type input "T01_new_IntroGuests"
click at [855, 554] on span "START RECORDING" at bounding box center [835, 557] width 65 height 8
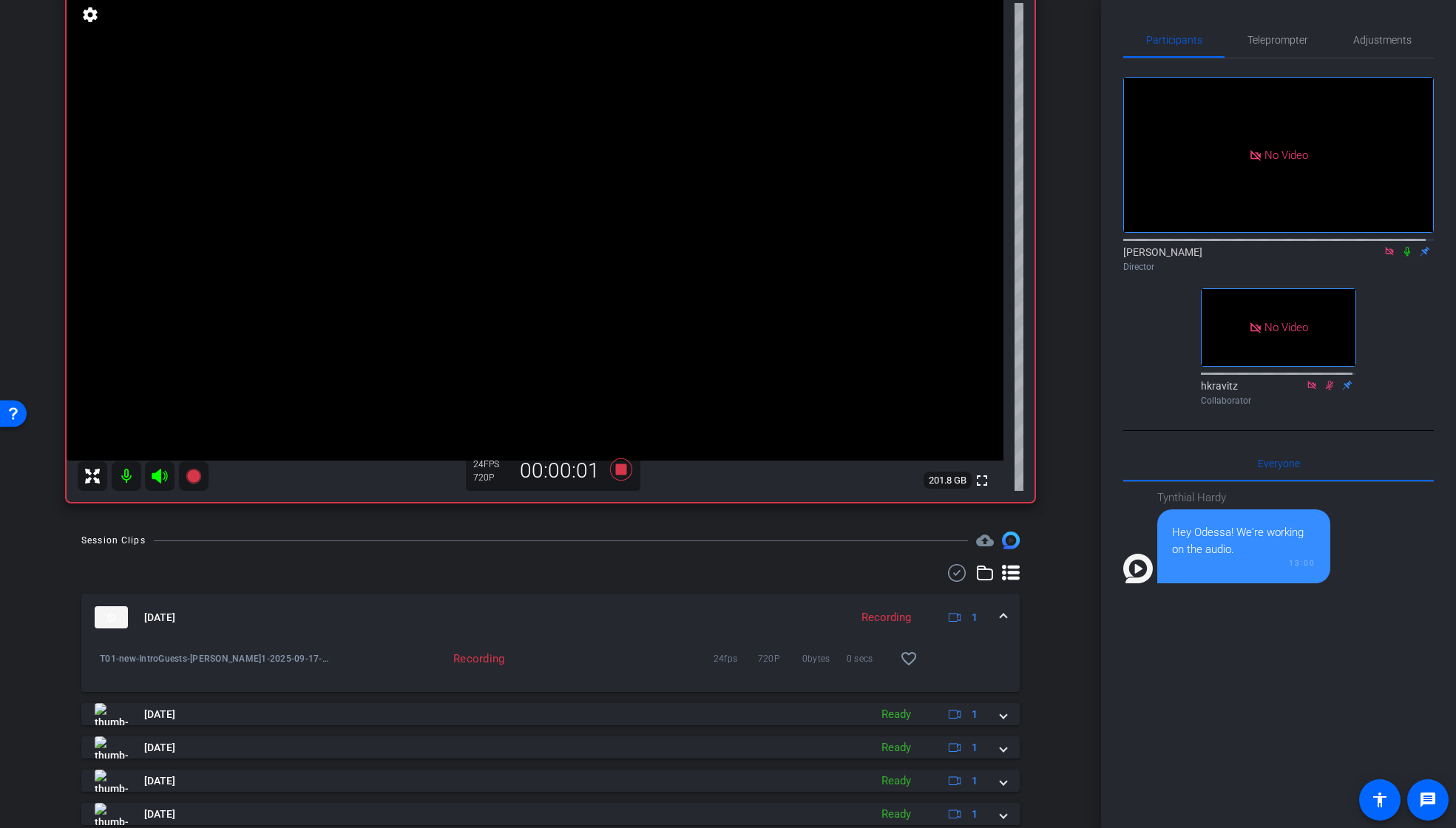
click at [1401, 257] on icon at bounding box center [1406, 250] width 12 height 10
click at [1403, 257] on icon at bounding box center [1407, 251] width 8 height 9
drag, startPoint x: 1399, startPoint y: 266, endPoint x: 1415, endPoint y: 324, distance: 60.2
click at [1400, 273] on div "[PERSON_NAME] Director" at bounding box center [1278, 259] width 310 height 29
click at [1404, 257] on icon at bounding box center [1407, 251] width 6 height 9
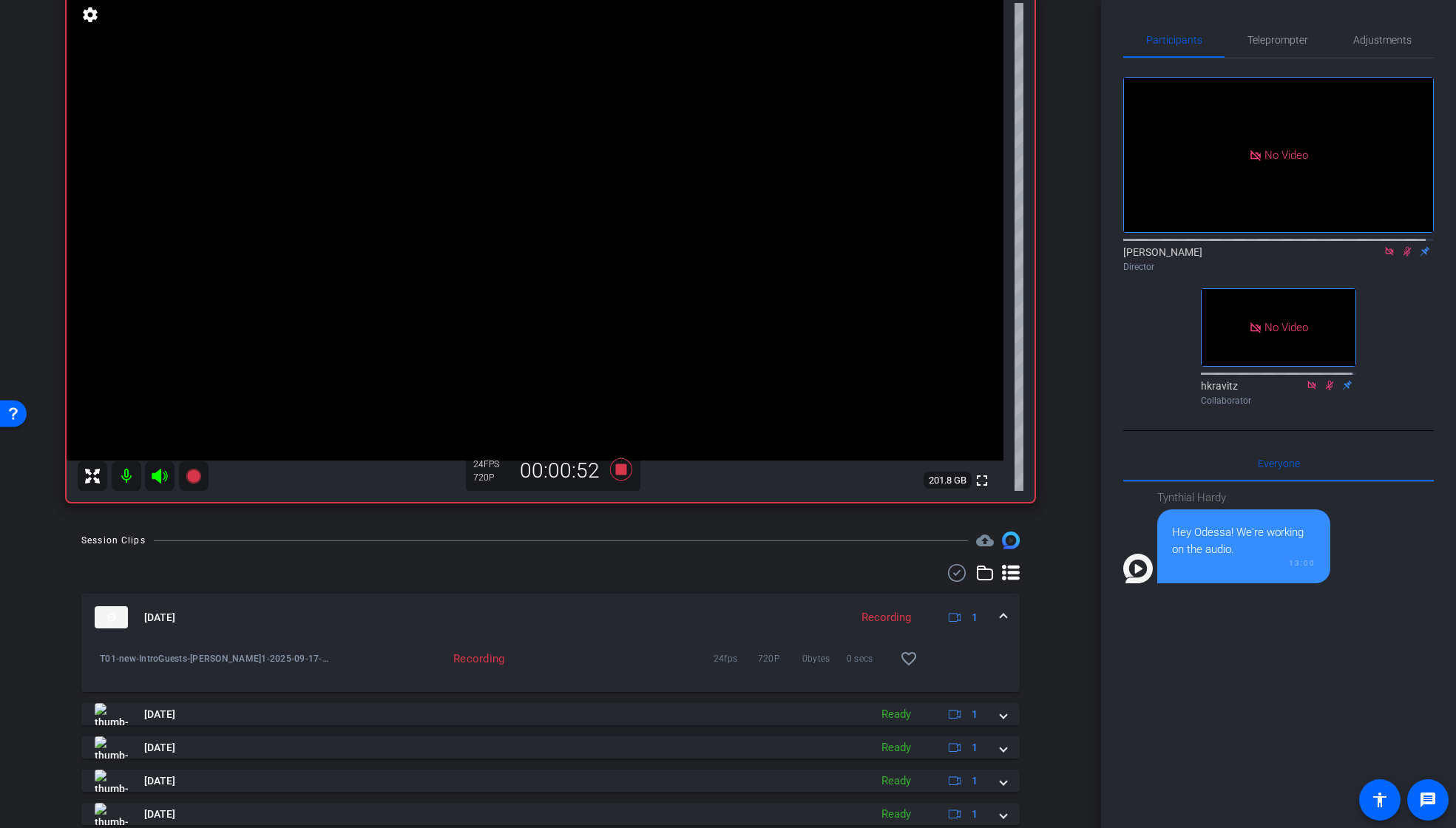
click at [1403, 257] on icon at bounding box center [1407, 251] width 8 height 9
drag, startPoint x: 1397, startPoint y: 263, endPoint x: 1395, endPoint y: 347, distance: 84.0
click at [1401, 257] on icon at bounding box center [1406, 250] width 12 height 10
click at [1403, 257] on icon at bounding box center [1407, 251] width 8 height 9
drag, startPoint x: 1399, startPoint y: 266, endPoint x: 1378, endPoint y: 354, distance: 90.5
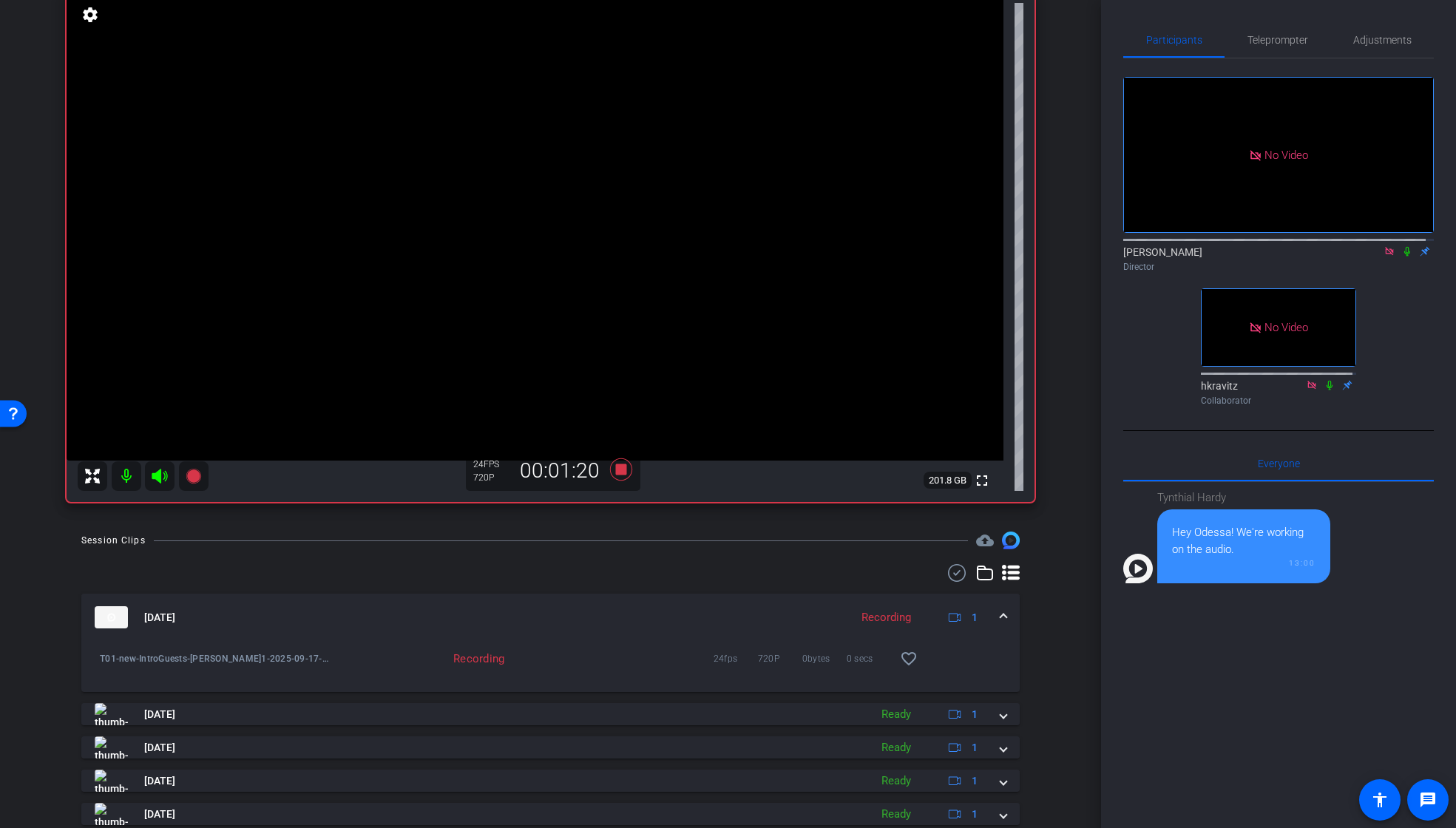
click at [1401, 257] on icon at bounding box center [1406, 250] width 12 height 10
click at [1403, 257] on icon at bounding box center [1407, 251] width 8 height 9
click at [1401, 257] on icon at bounding box center [1406, 250] width 12 height 10
click at [1403, 257] on icon at bounding box center [1407, 251] width 8 height 9
drag, startPoint x: 1399, startPoint y: 266, endPoint x: 1399, endPoint y: 352, distance: 86.0
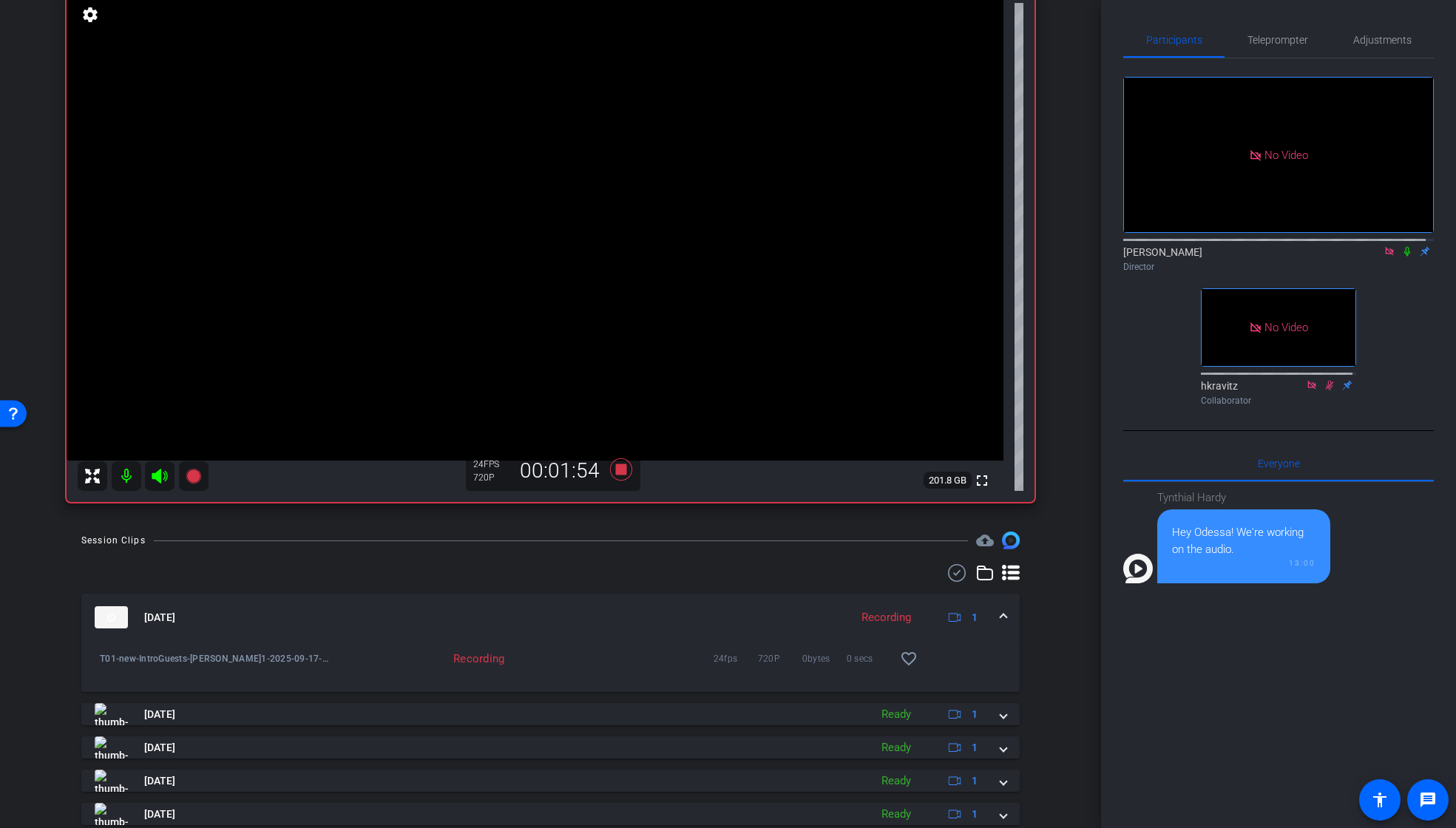
click at [1401, 257] on icon at bounding box center [1406, 250] width 12 height 10
click at [1400, 274] on div "[PERSON_NAME] Director" at bounding box center [1278, 259] width 310 height 29
drag, startPoint x: 1400, startPoint y: 266, endPoint x: 1400, endPoint y: 330, distance: 64.0
click at [1403, 257] on icon at bounding box center [1407, 251] width 8 height 9
click at [614, 471] on icon at bounding box center [620, 469] width 22 height 22
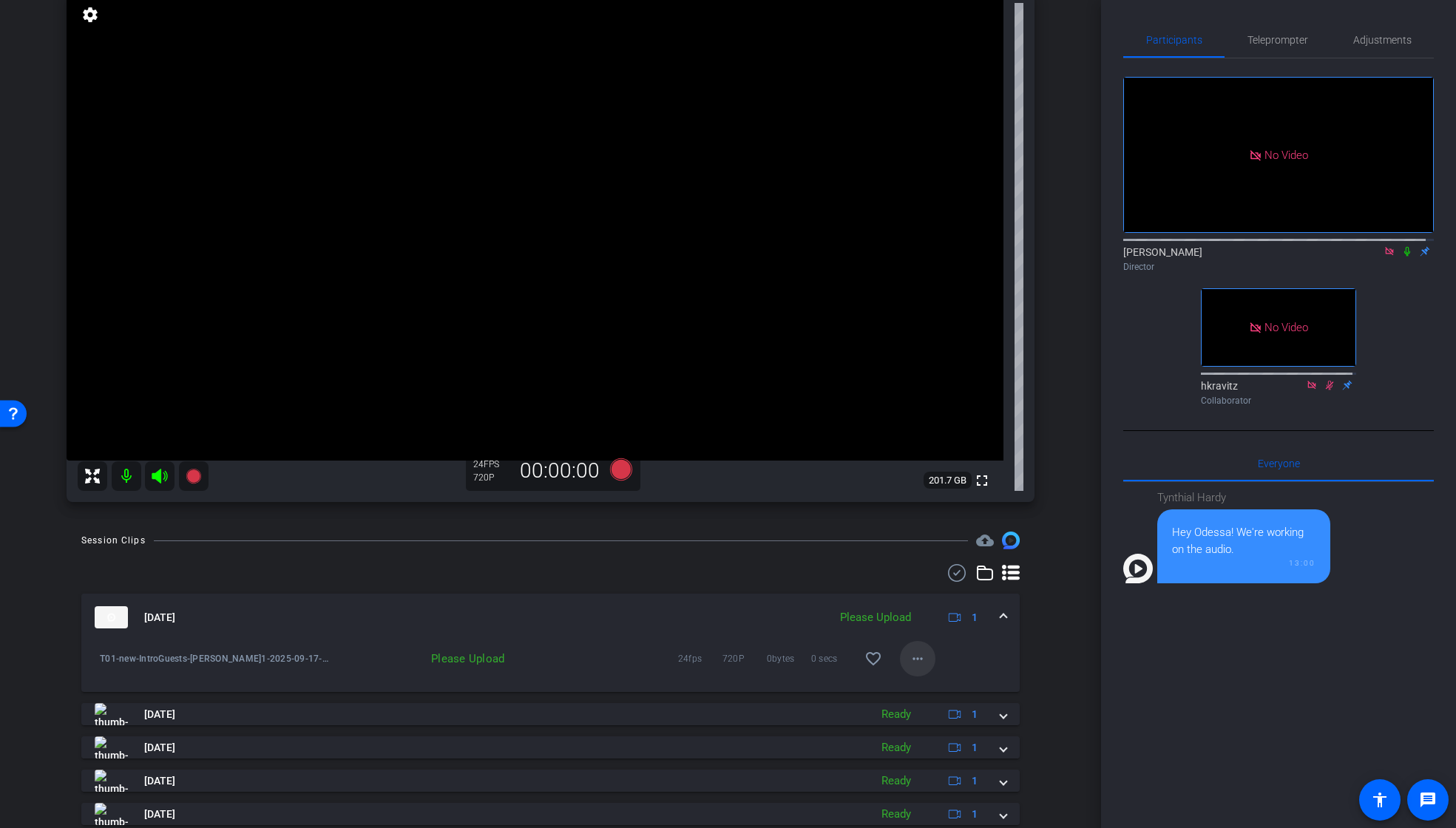
click at [909, 657] on mat-icon "more_horiz" at bounding box center [918, 658] width 18 height 18
click at [922, 685] on span "Upload" at bounding box center [934, 689] width 59 height 18
click at [1401, 257] on icon at bounding box center [1406, 250] width 12 height 10
click at [1403, 257] on icon at bounding box center [1407, 251] width 8 height 9
click at [622, 472] on icon at bounding box center [620, 469] width 22 height 22
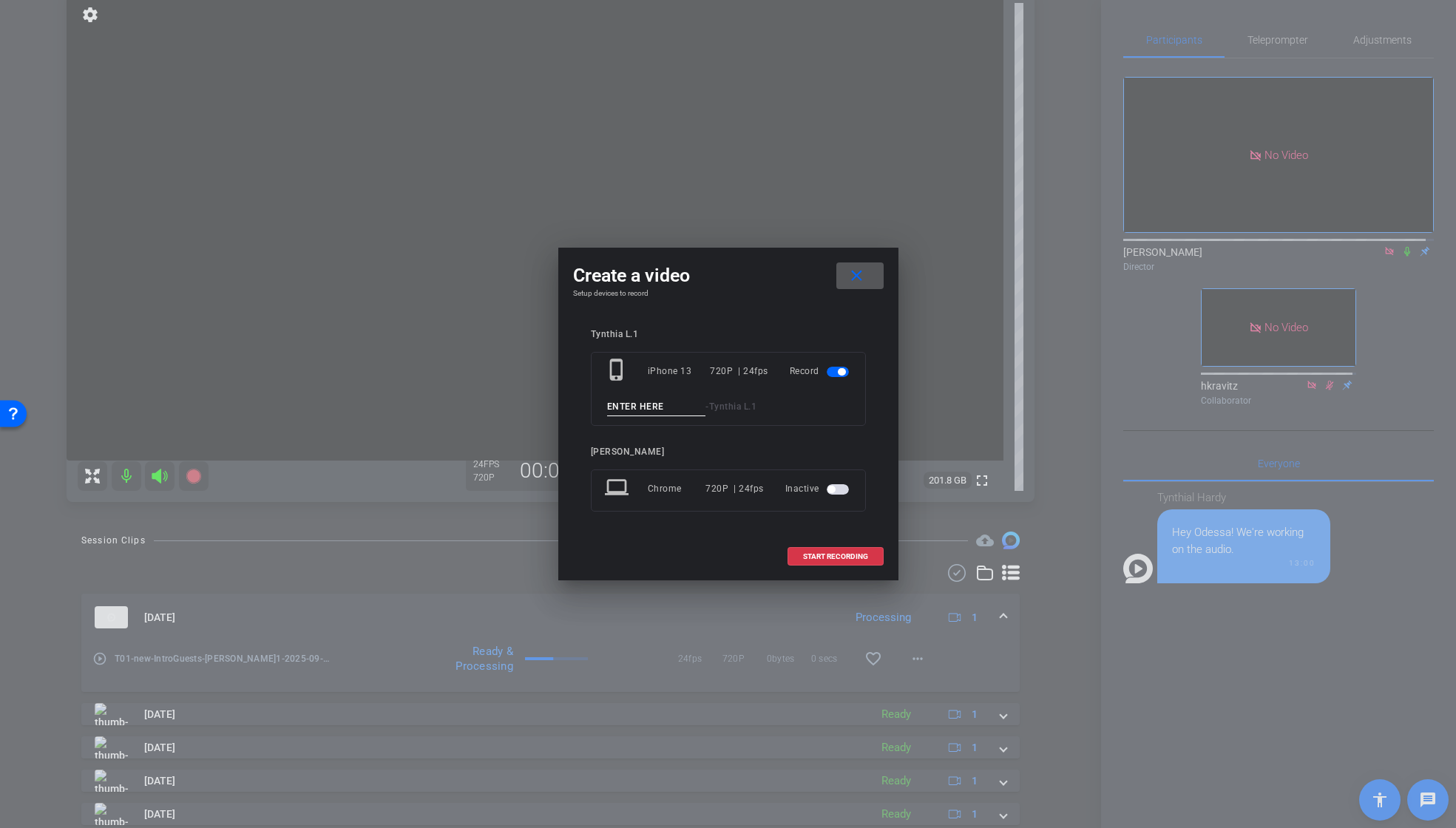
click at [673, 409] on input at bounding box center [657, 407] width 99 height 19
paste input "T01_new_IntroGuests"
click at [661, 405] on input "T01_new_IntroGuests_02" at bounding box center [657, 407] width 99 height 19
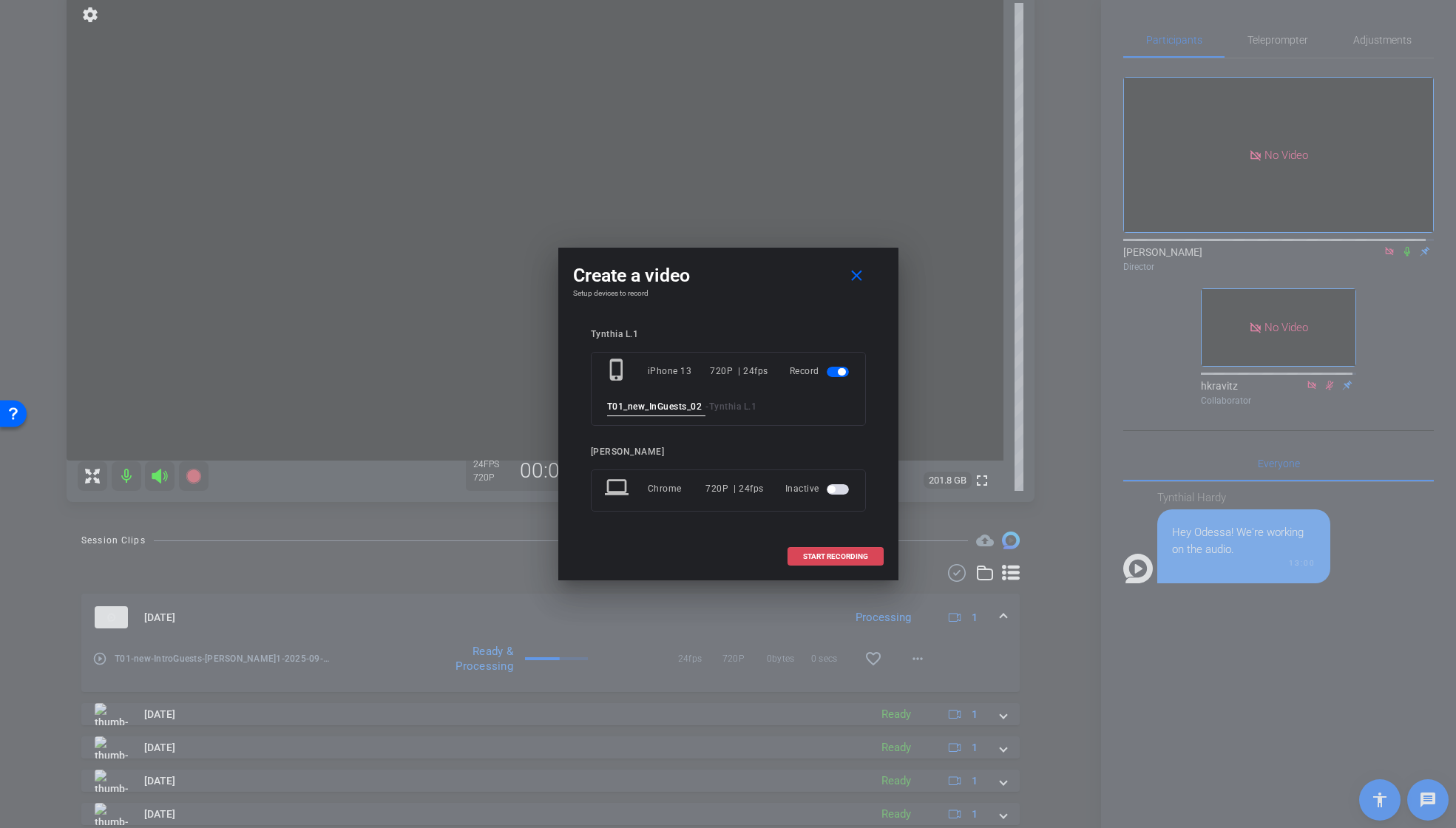
type input "T01_new_InGuests_02"
click at [856, 560] on span "START RECORDING" at bounding box center [835, 557] width 65 height 8
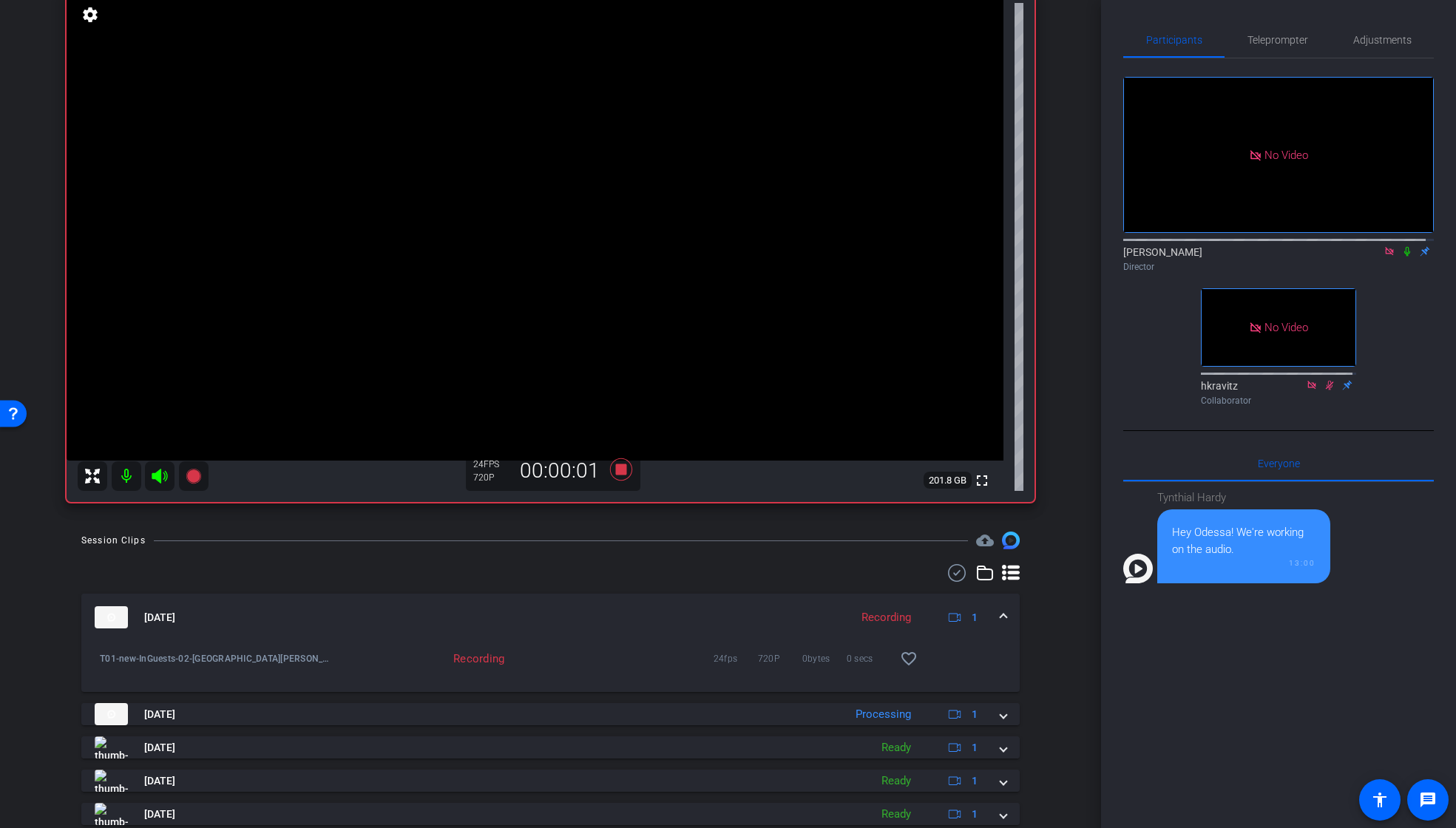
drag, startPoint x: 1399, startPoint y: 266, endPoint x: 1400, endPoint y: 285, distance: 19.0
click at [1400, 274] on div "[PERSON_NAME] Director" at bounding box center [1278, 259] width 310 height 29
click at [1389, 245] on div at bounding box center [1278, 238] width 310 height 12
click at [1401, 257] on icon at bounding box center [1406, 250] width 12 height 10
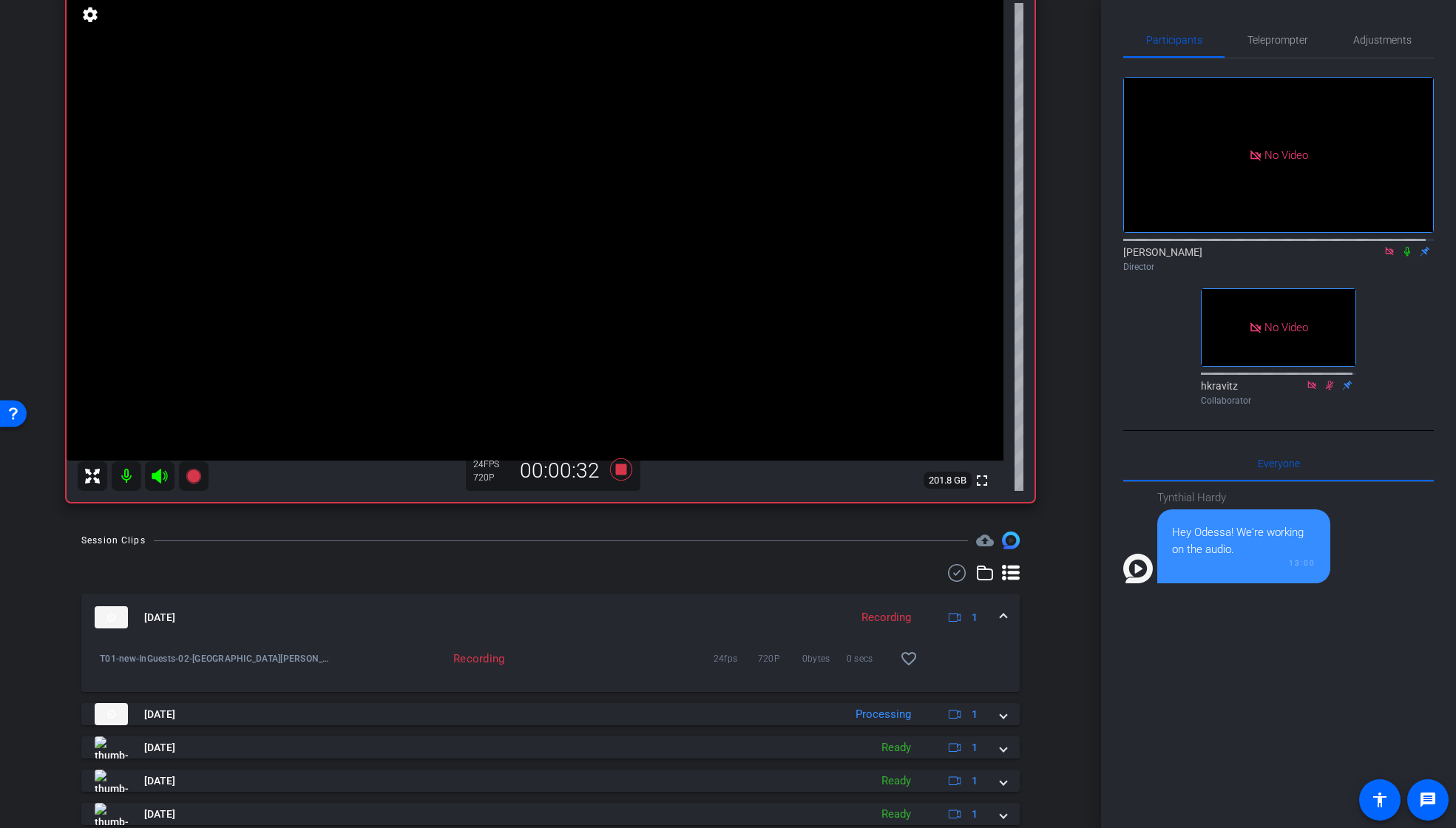
click at [1404, 257] on icon at bounding box center [1407, 251] width 6 height 9
click at [1403, 257] on icon at bounding box center [1407, 251] width 8 height 9
click at [621, 472] on icon at bounding box center [620, 469] width 22 height 22
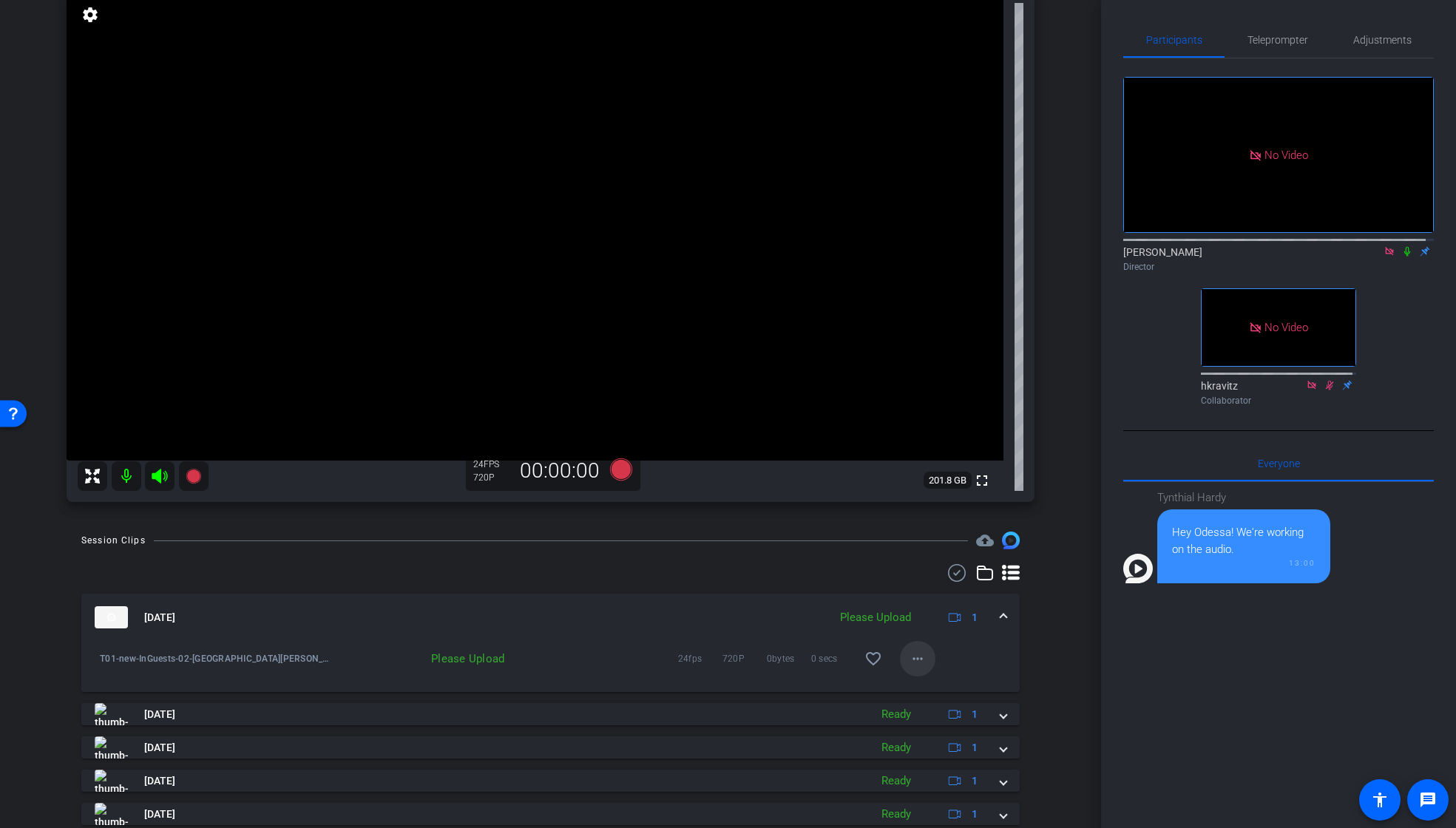
click at [910, 663] on mat-icon "more_horiz" at bounding box center [918, 658] width 18 height 18
click at [912, 687] on span "Upload" at bounding box center [934, 689] width 59 height 18
click at [617, 471] on icon at bounding box center [620, 469] width 22 height 22
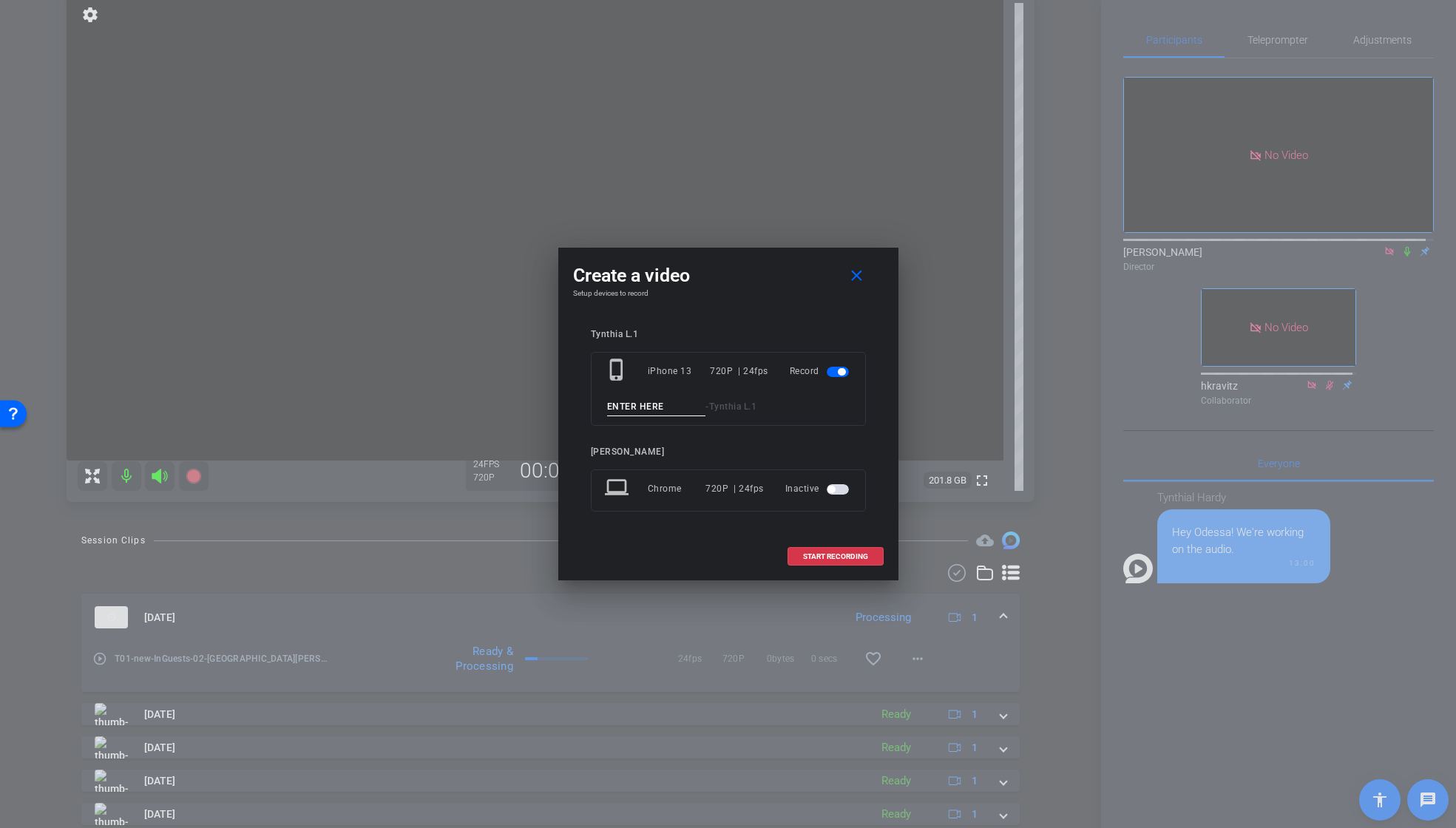
click at [645, 412] on input at bounding box center [657, 407] width 99 height 19
paste input "T01_new_IntroGuests"
drag, startPoint x: 647, startPoint y: 405, endPoint x: 726, endPoint y: 405, distance: 79.0
click at [726, 405] on div "T01_new_IntroGuests - [PERSON_NAME]1" at bounding box center [728, 407] width 247 height 19
type input "T01_Redo_TRANS_01"
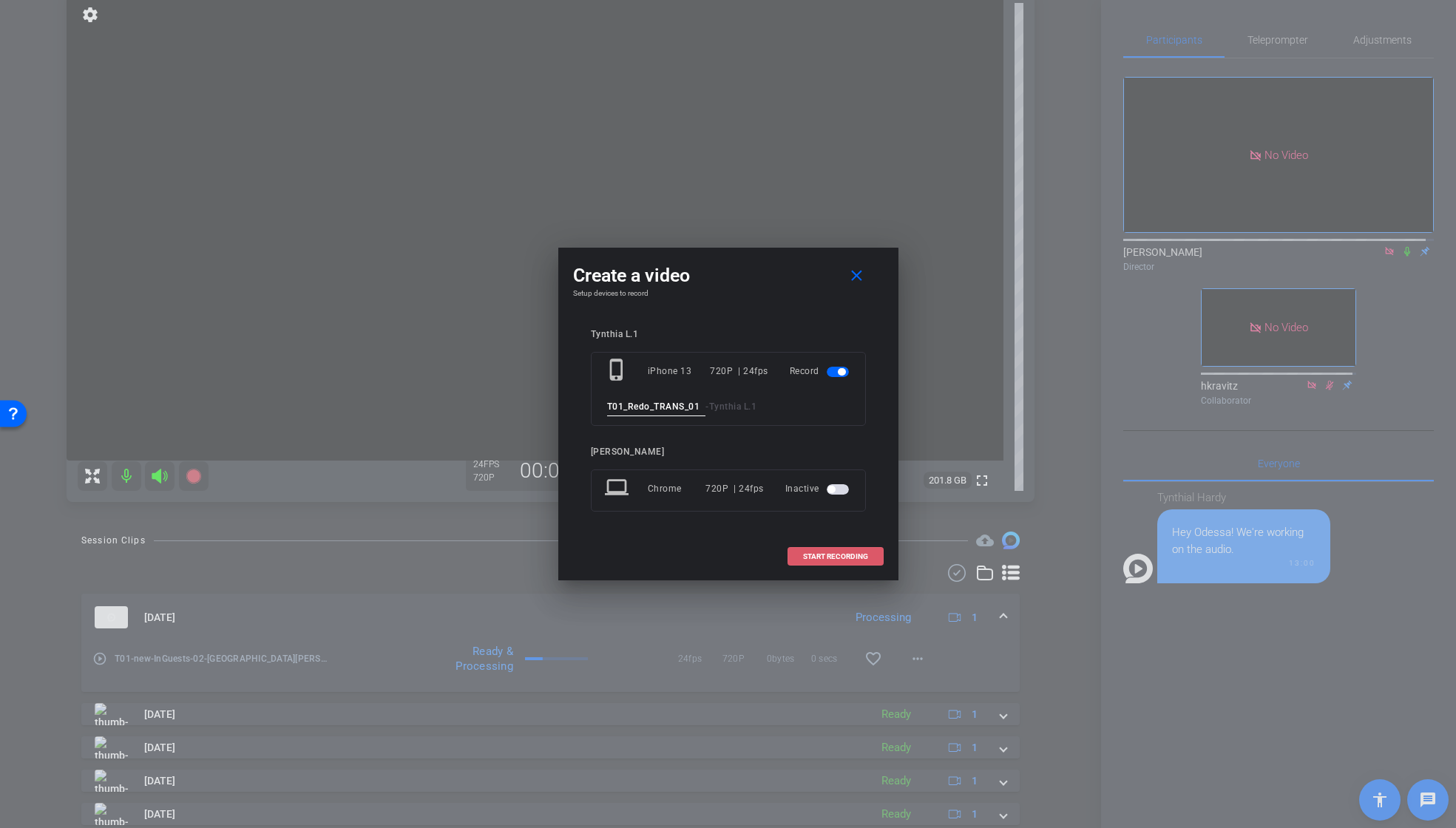
click at [859, 549] on span at bounding box center [835, 557] width 95 height 36
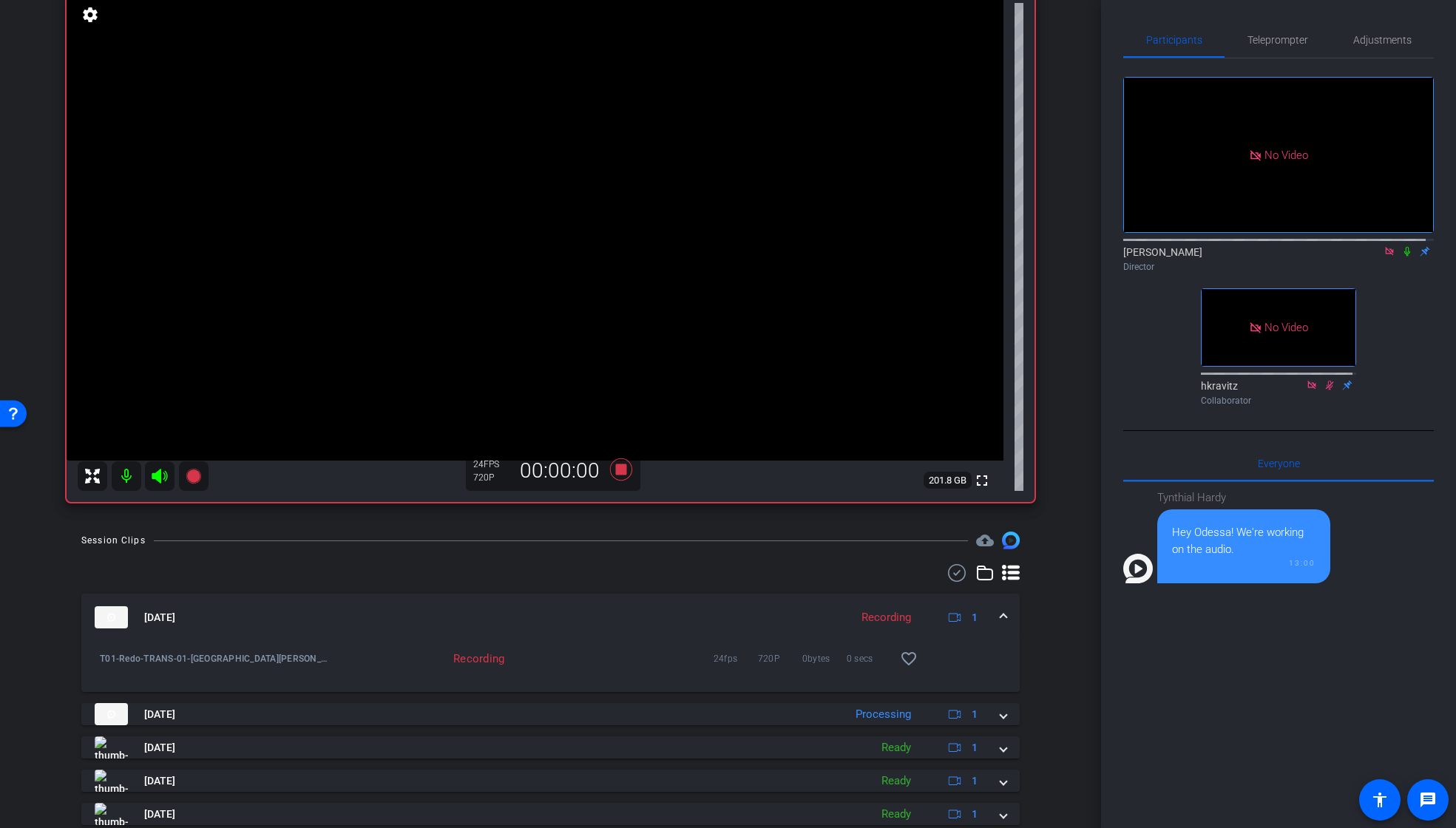
drag, startPoint x: 1399, startPoint y: 266, endPoint x: 1399, endPoint y: 289, distance: 23.0
click at [1401, 257] on icon at bounding box center [1406, 250] width 12 height 10
drag, startPoint x: 1400, startPoint y: 265, endPoint x: 1389, endPoint y: 346, distance: 81.7
click at [1401, 257] on icon at bounding box center [1406, 250] width 12 height 10
click at [617, 469] on icon at bounding box center [620, 469] width 22 height 22
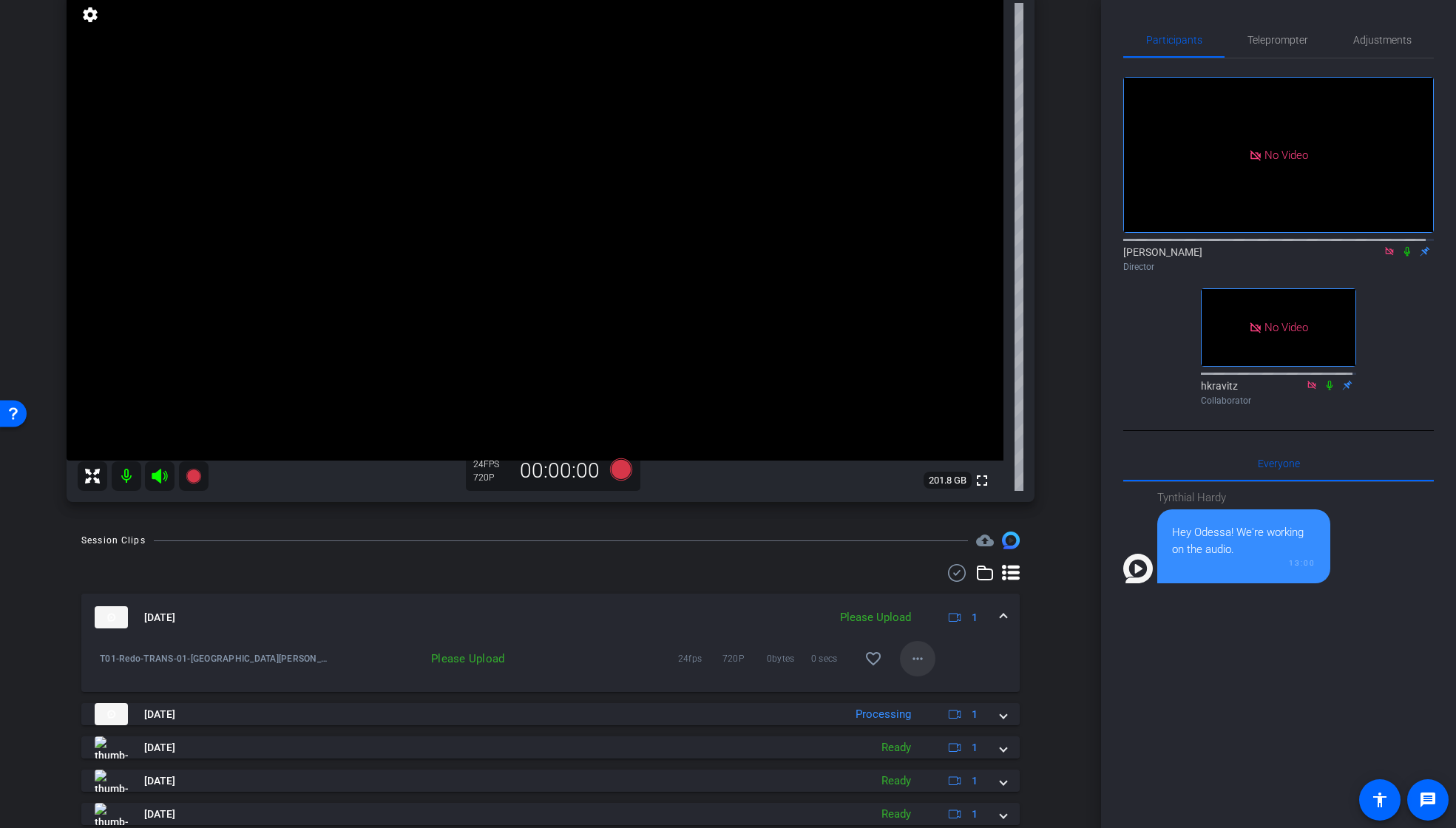
click at [913, 657] on mat-icon "more_horiz" at bounding box center [918, 658] width 18 height 18
click at [908, 686] on span "Upload" at bounding box center [934, 689] width 59 height 18
click at [620, 473] on icon at bounding box center [620, 469] width 22 height 22
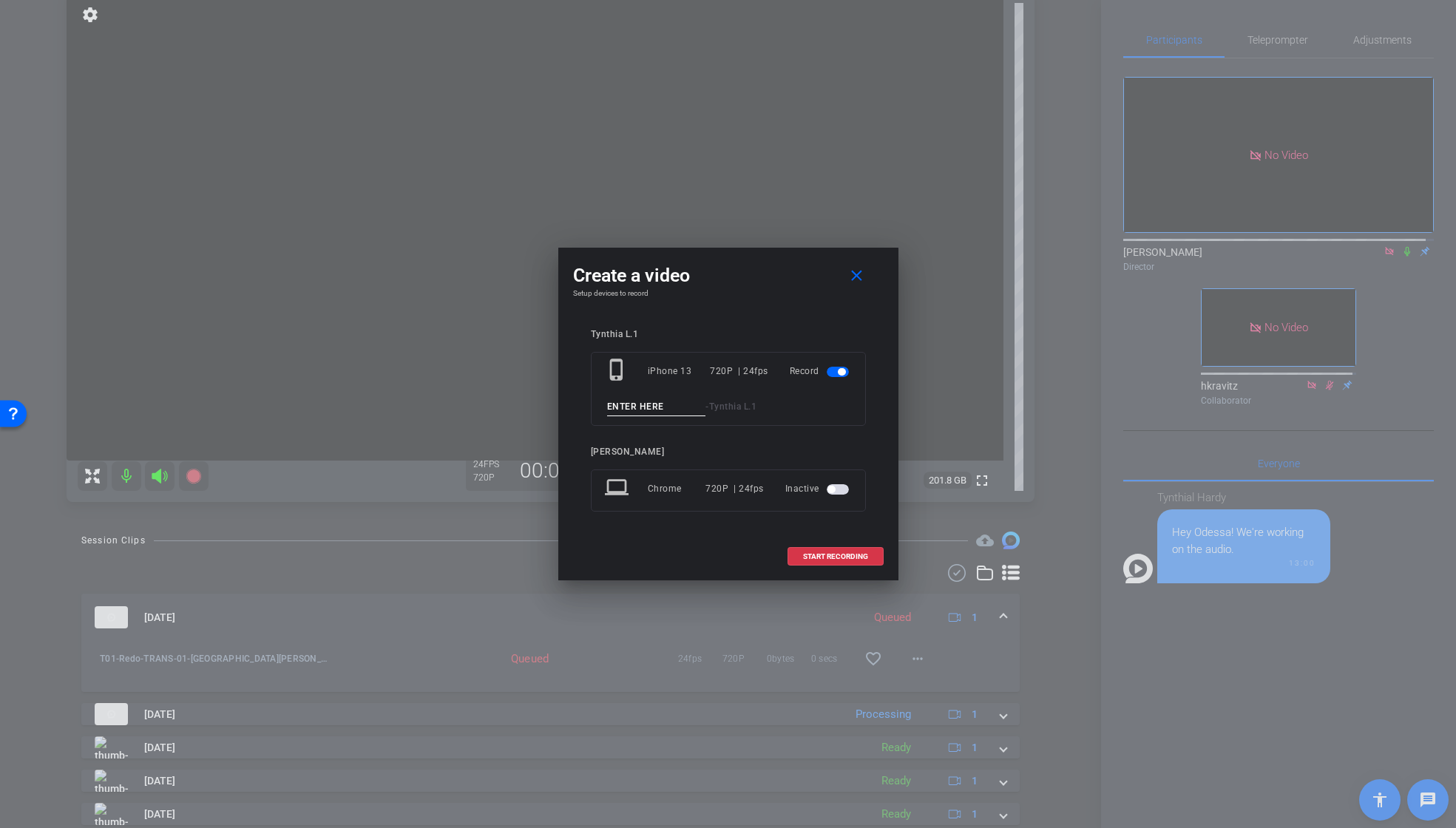
click at [650, 408] on input at bounding box center [657, 407] width 99 height 19
paste input "T01_Redo_TRANS_01"
drag, startPoint x: 695, startPoint y: 406, endPoint x: 708, endPoint y: 407, distance: 13.0
click at [708, 407] on div "T01_Redo_TRANS_01 - [PERSON_NAME]1" at bounding box center [728, 407] width 247 height 19
type input "T01_Redo_TRANS_02"
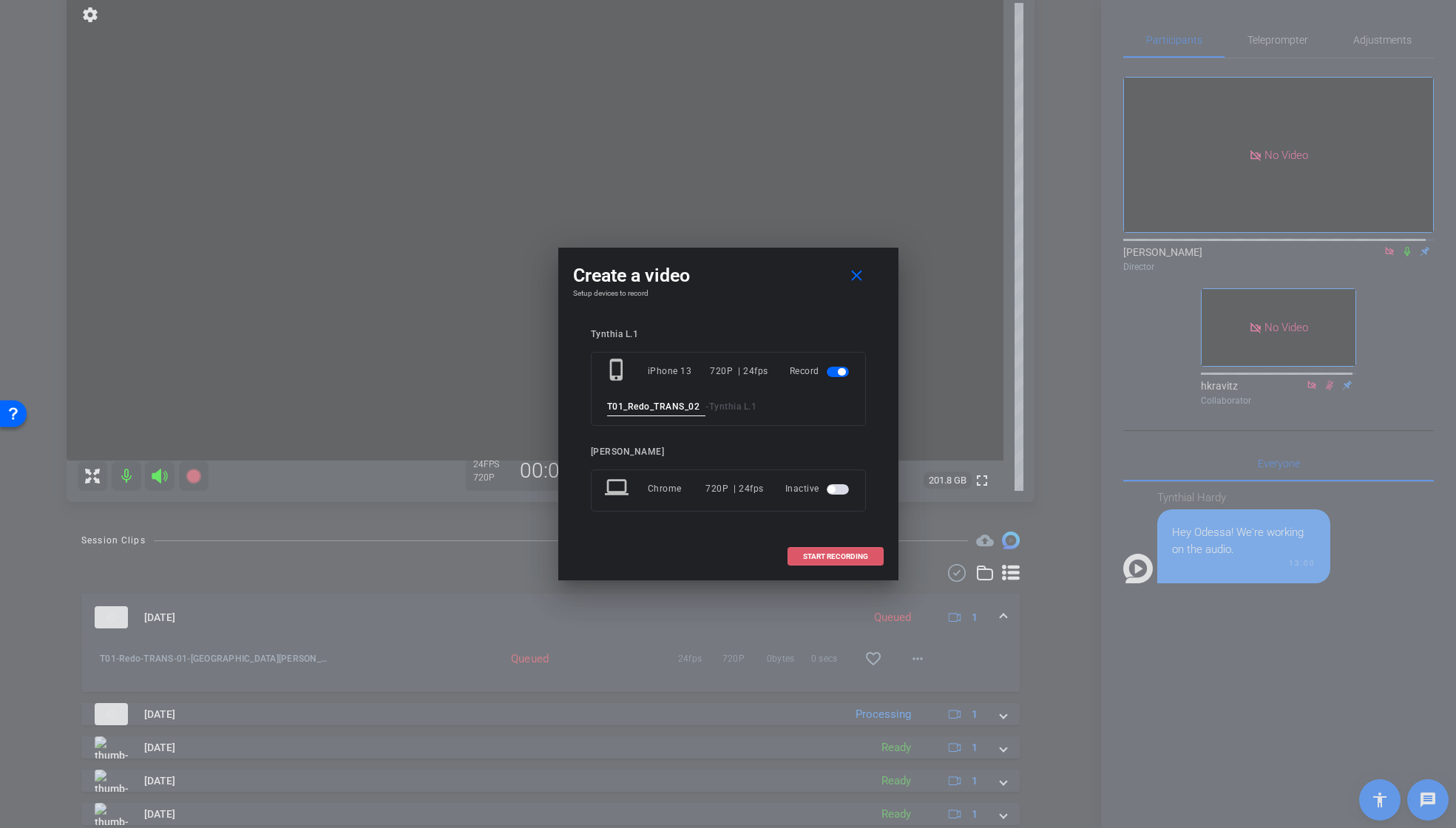
click at [832, 556] on span "START RECORDING" at bounding box center [835, 557] width 65 height 8
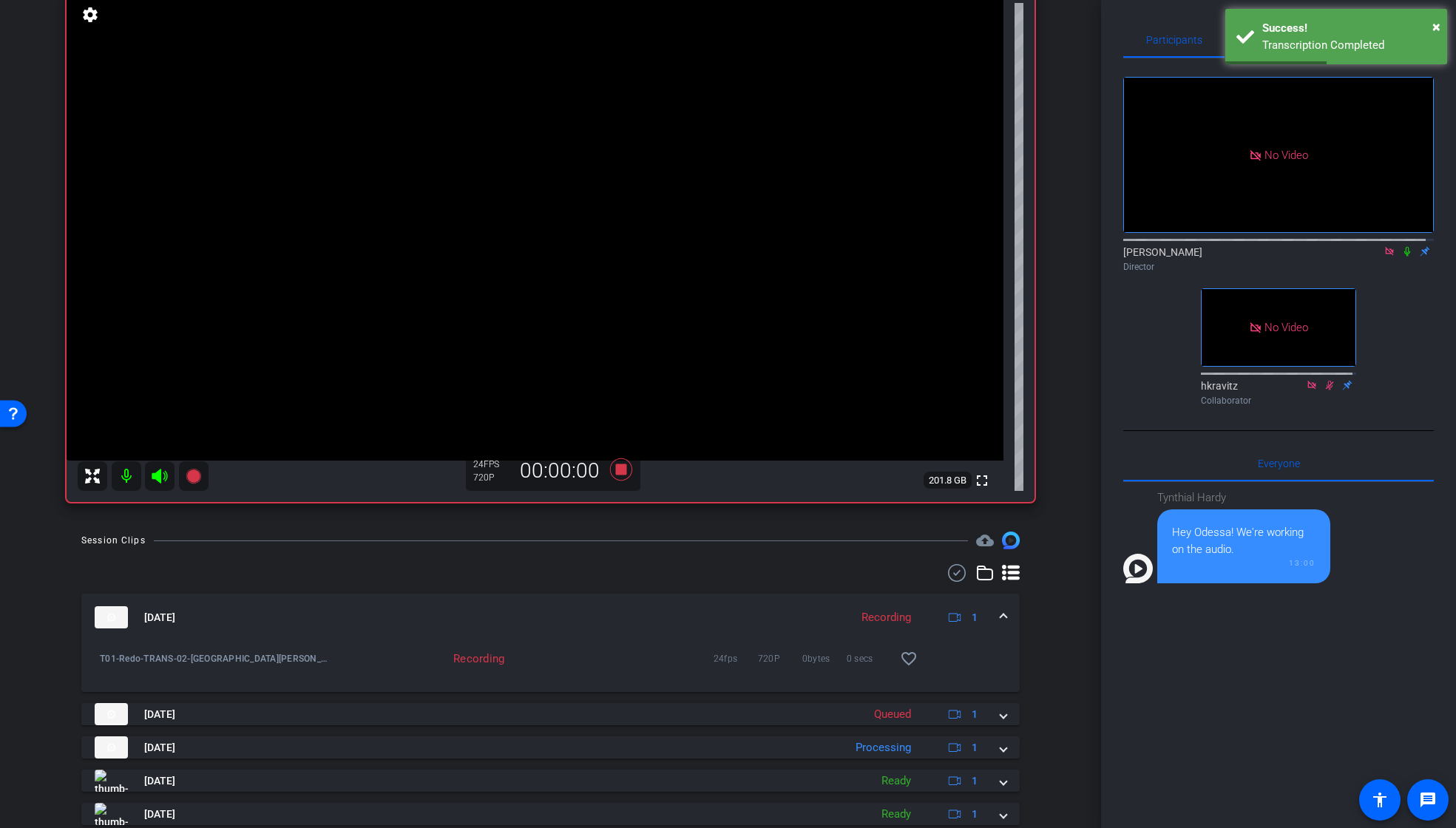
click at [1401, 257] on icon at bounding box center [1406, 250] width 12 height 10
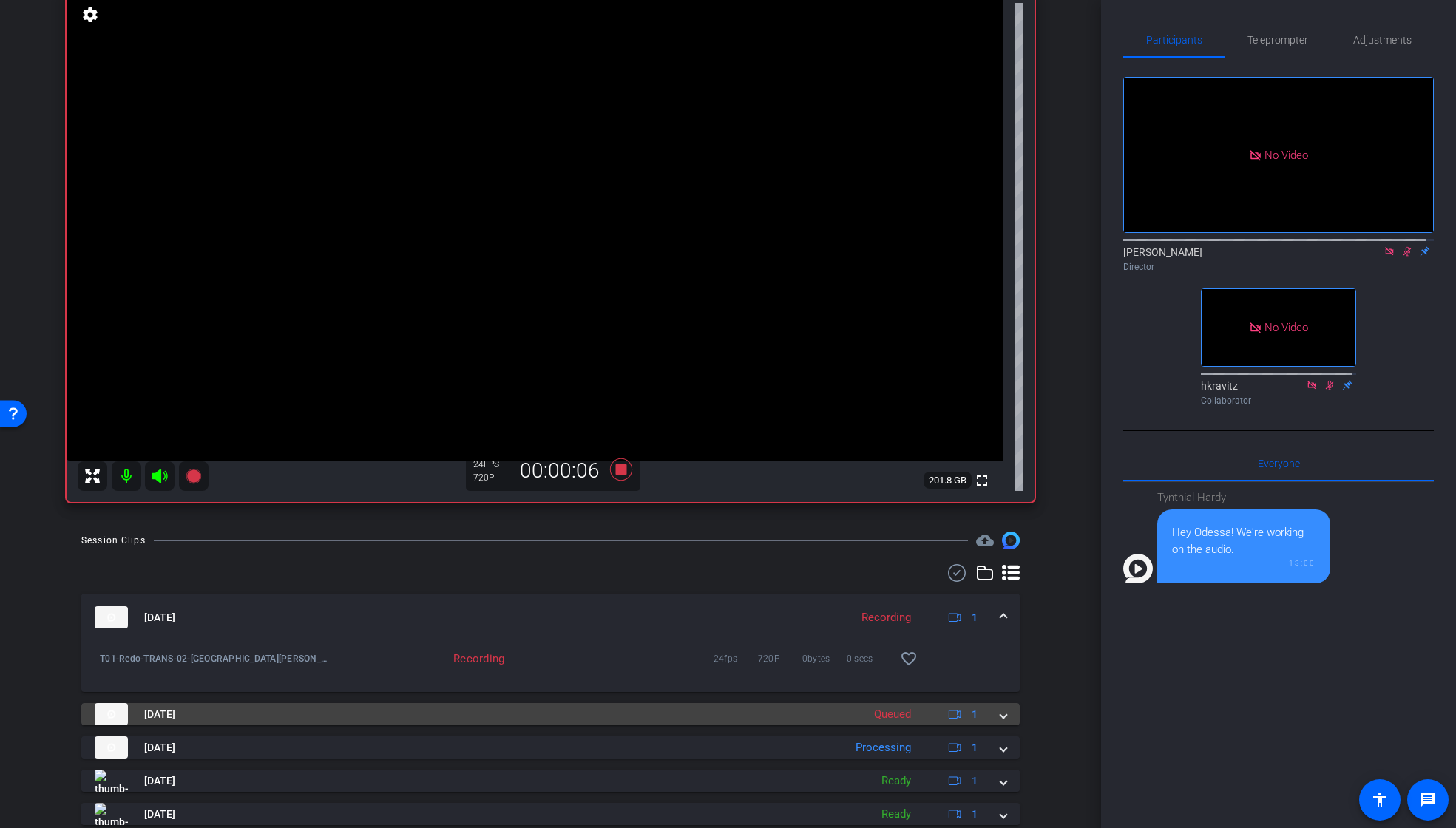
click at [1001, 716] on span at bounding box center [1004, 714] width 6 height 16
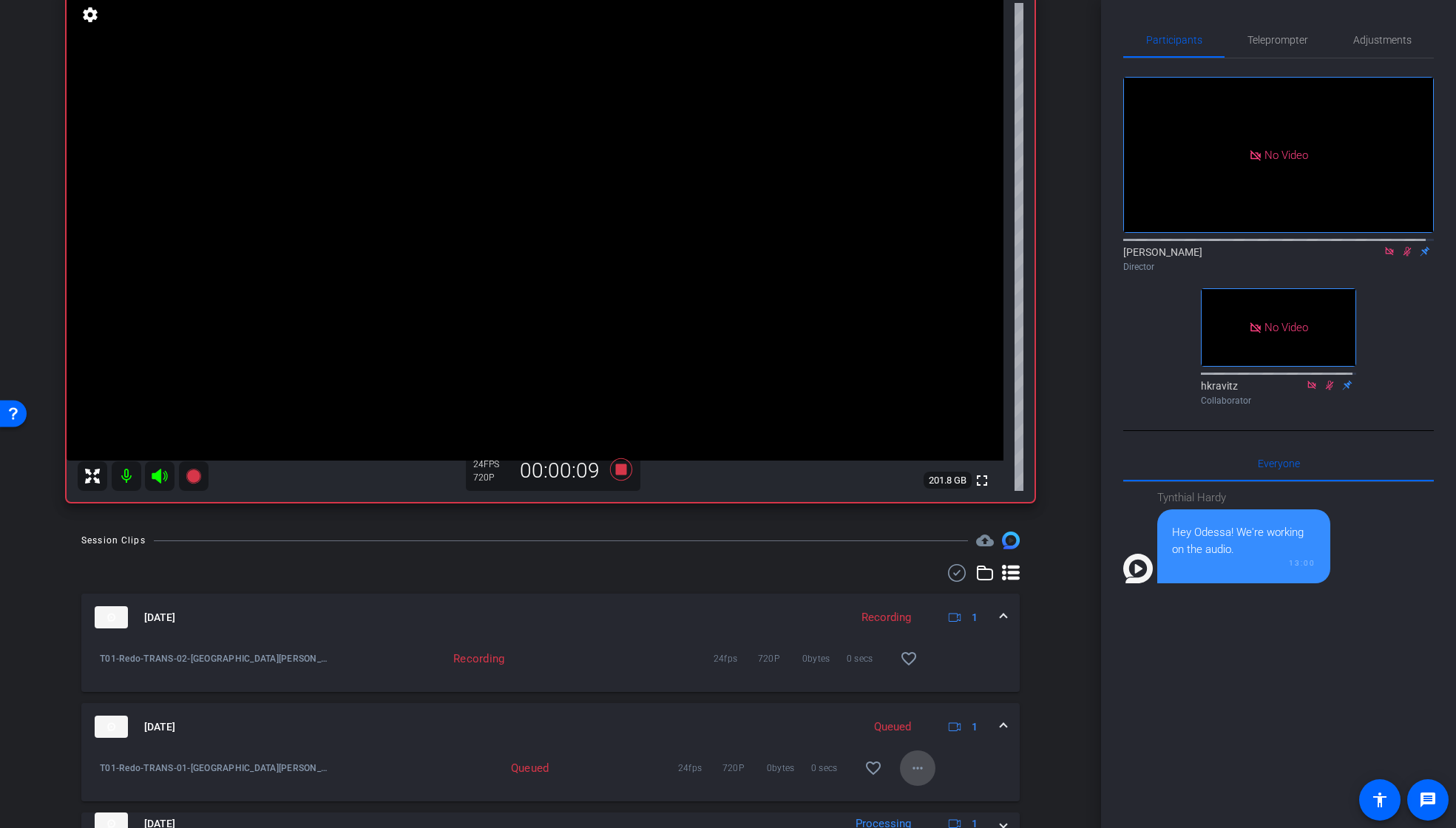
click at [910, 769] on mat-icon "more_horiz" at bounding box center [918, 768] width 18 height 18
click at [1060, 715] on div at bounding box center [728, 414] width 1456 height 828
click at [1403, 257] on icon at bounding box center [1407, 251] width 8 height 9
click at [1401, 257] on icon at bounding box center [1406, 250] width 12 height 10
click at [1403, 257] on icon at bounding box center [1407, 251] width 8 height 9
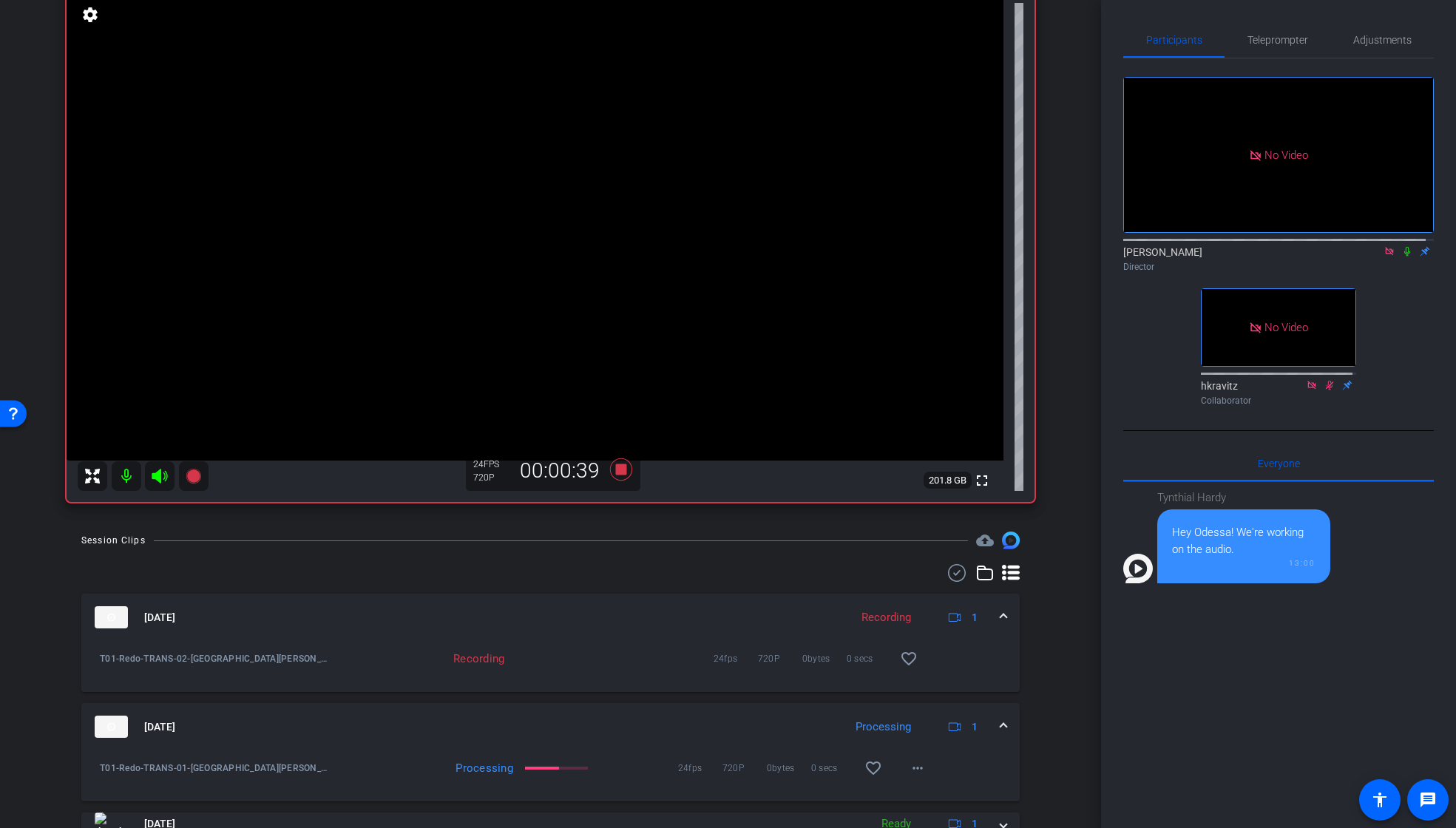
drag, startPoint x: 1397, startPoint y: 265, endPoint x: 1399, endPoint y: 333, distance: 68.0
click at [1401, 257] on icon at bounding box center [1406, 250] width 12 height 10
click at [1403, 257] on icon at bounding box center [1407, 251] width 8 height 9
click at [617, 471] on icon at bounding box center [620, 469] width 22 height 22
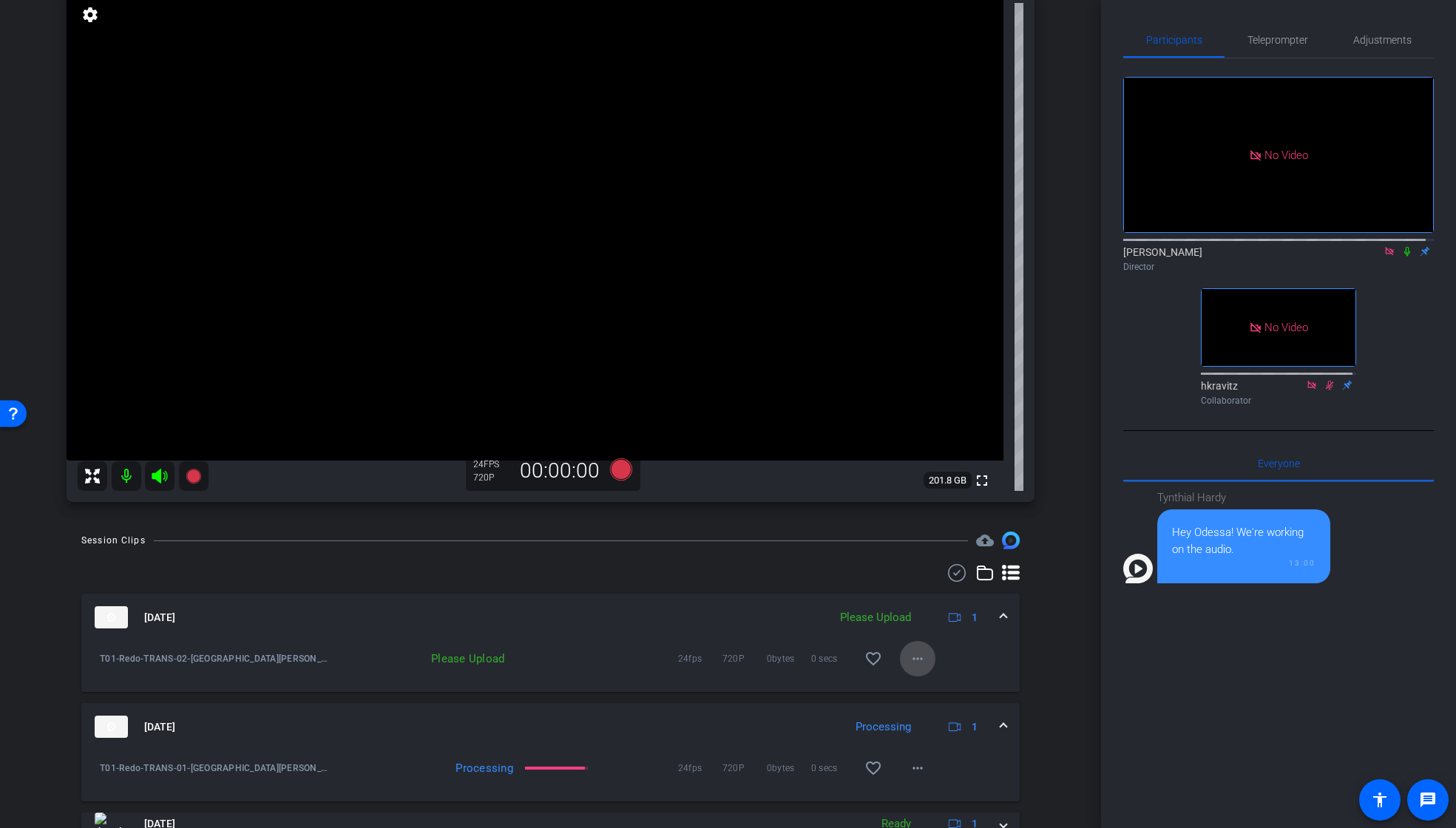
click at [911, 660] on mat-icon "more_horiz" at bounding box center [918, 658] width 18 height 18
click at [920, 688] on span "Upload" at bounding box center [934, 689] width 59 height 18
click at [620, 467] on icon at bounding box center [620, 469] width 22 height 22
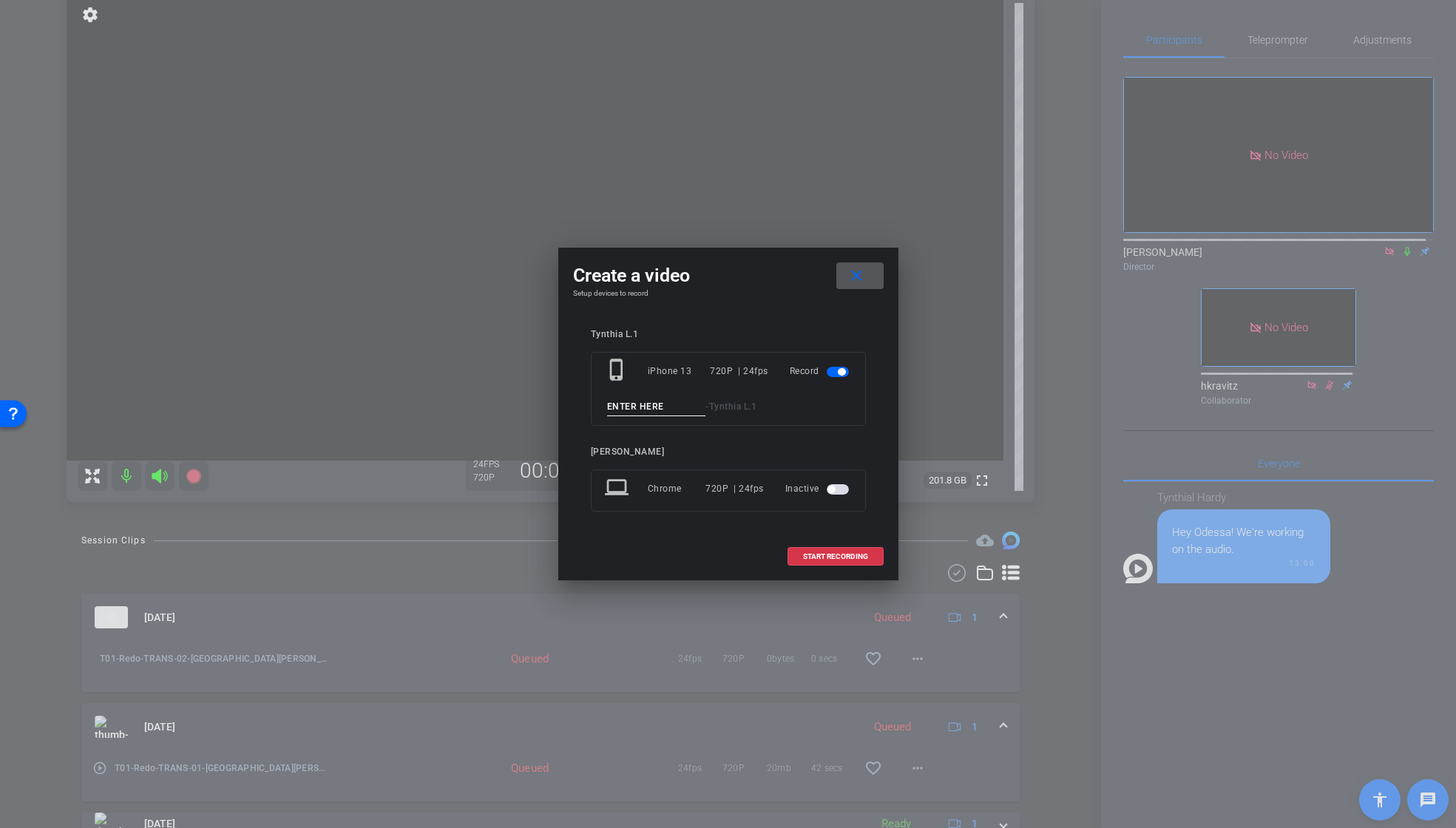
click at [656, 405] on input at bounding box center [657, 407] width 99 height 19
paste input "T01_Redo_TRANS_01"
type input "T01_Redo_TRANS_03"
click at [845, 553] on span "START RECORDING" at bounding box center [835, 557] width 65 height 8
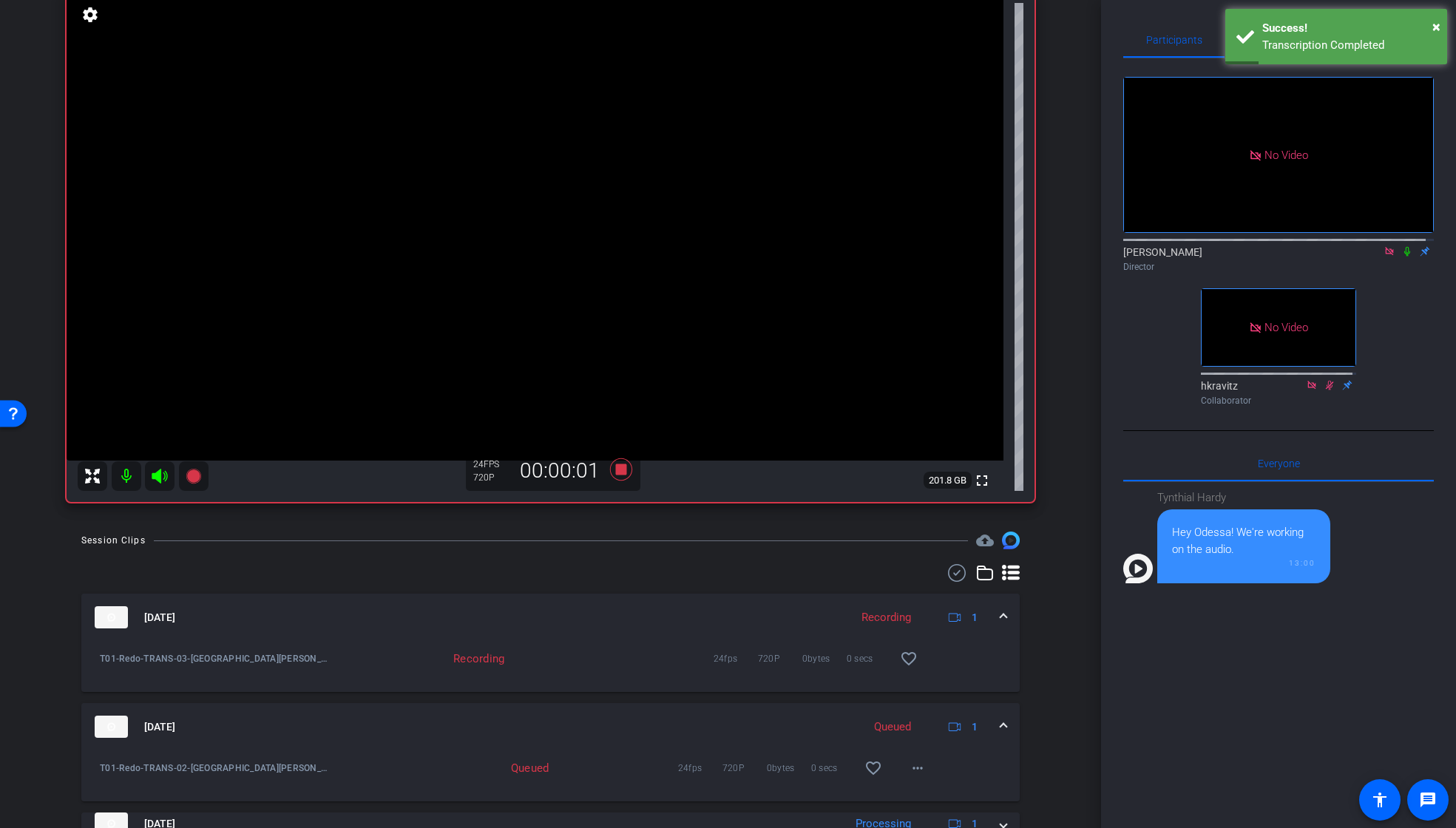
click at [1404, 257] on icon at bounding box center [1407, 251] width 6 height 9
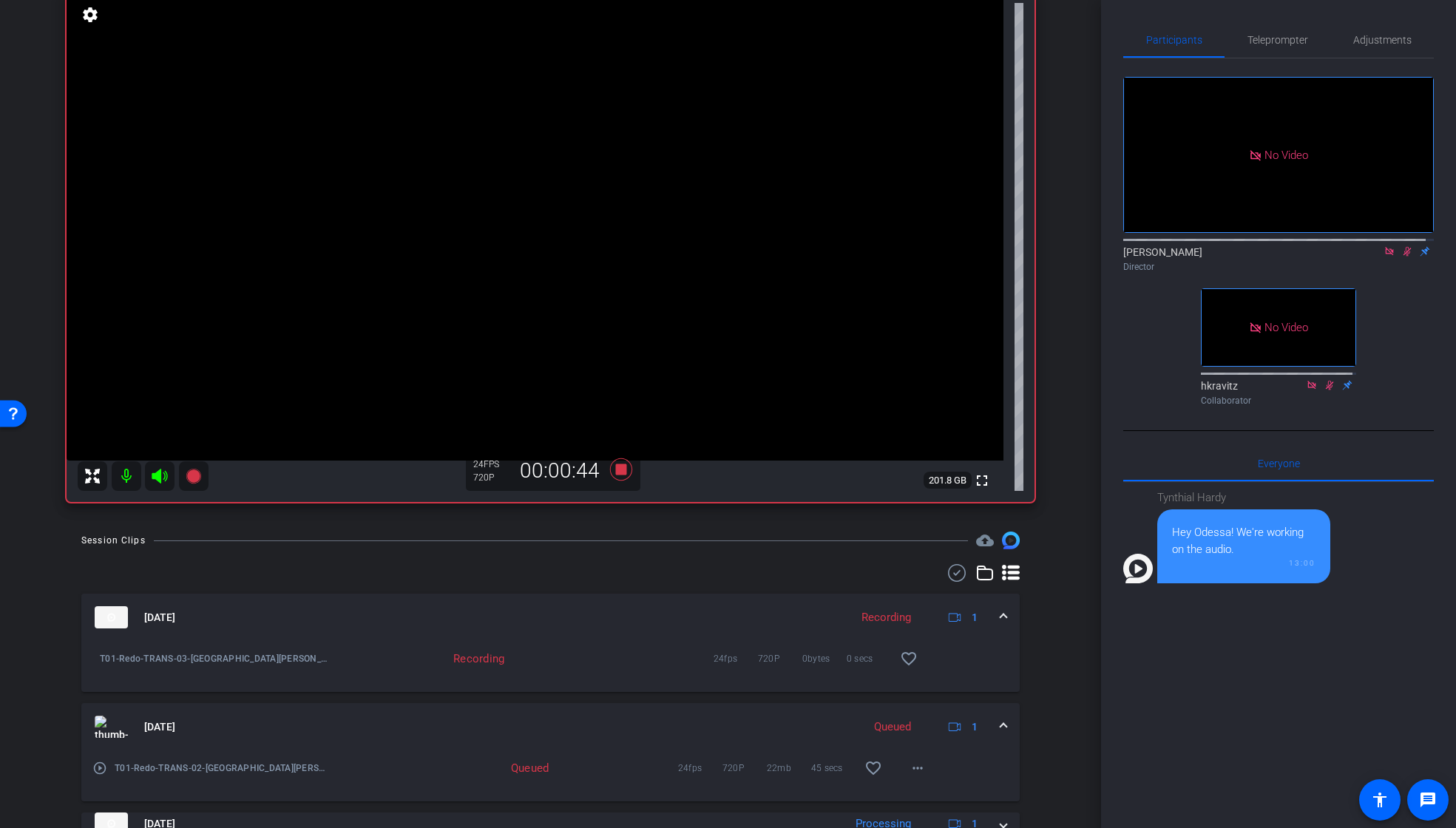
click at [1401, 257] on icon at bounding box center [1406, 250] width 12 height 10
click at [620, 467] on icon at bounding box center [620, 469] width 22 height 22
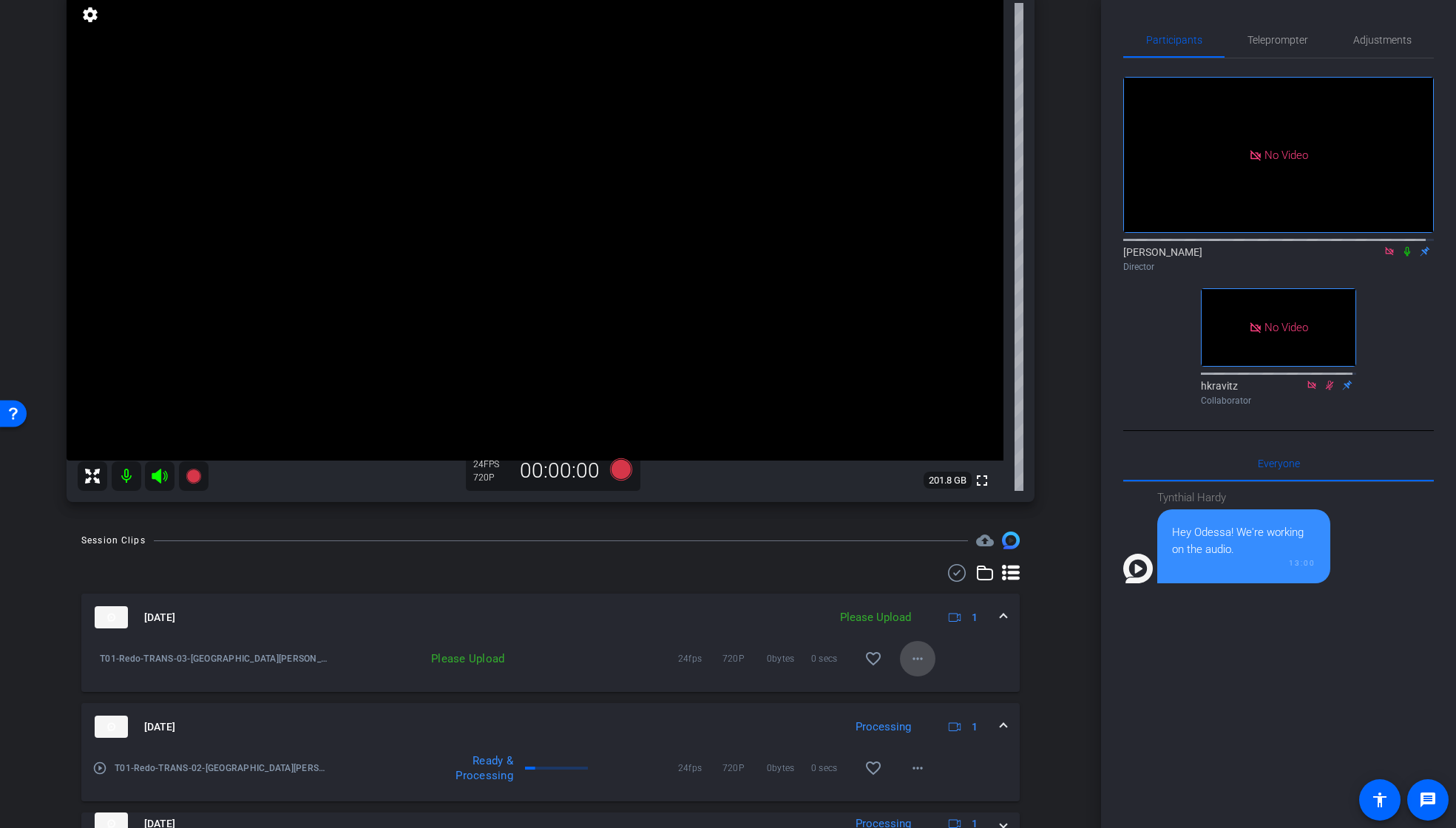
click at [915, 662] on mat-icon "more_horiz" at bounding box center [918, 658] width 18 height 18
click at [914, 689] on span "Upload" at bounding box center [934, 689] width 59 height 18
click at [610, 467] on icon at bounding box center [620, 469] width 22 height 22
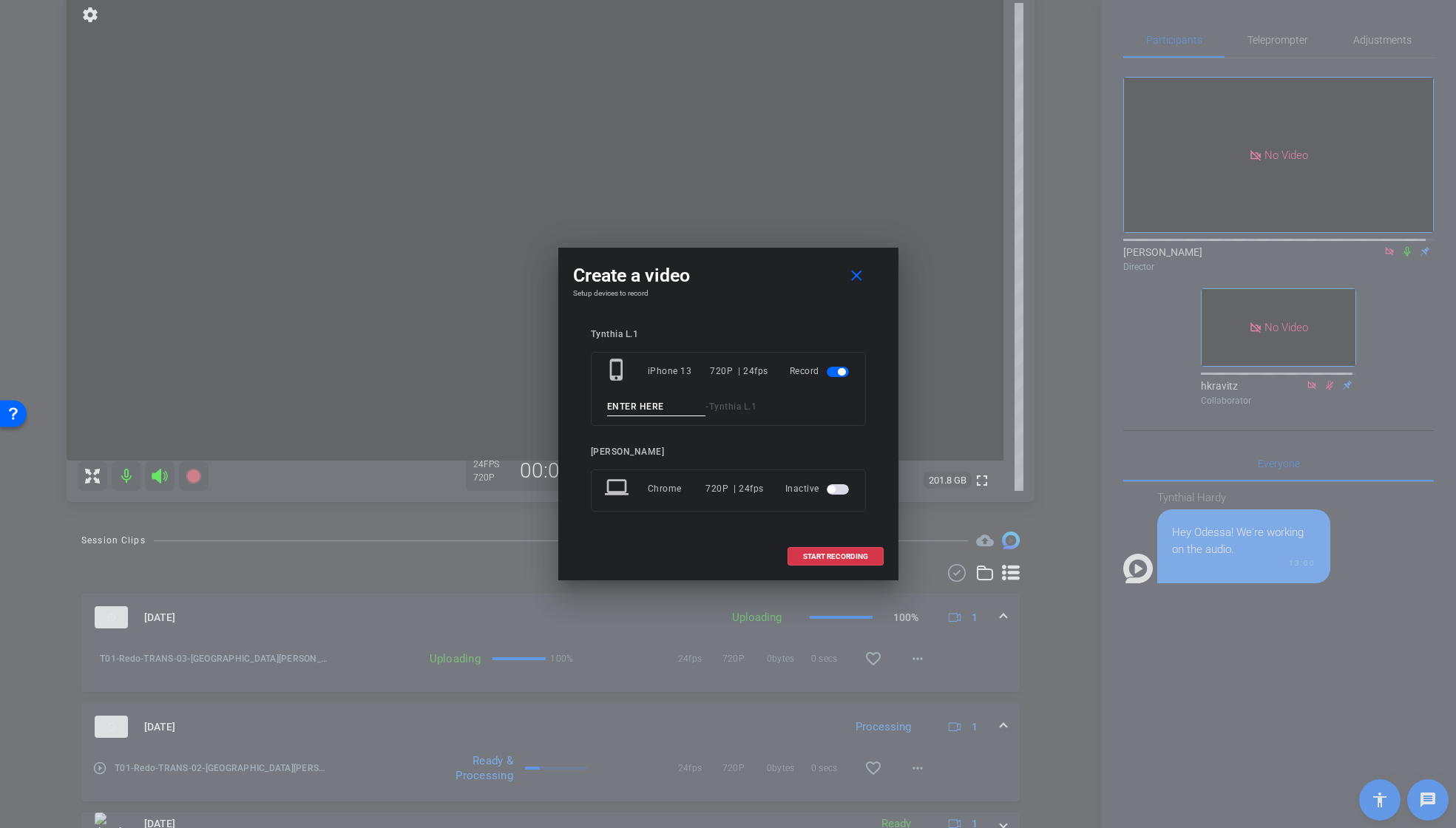
click at [659, 408] on input at bounding box center [657, 407] width 99 height 19
paste input "T01_Redo_TRANS_03"
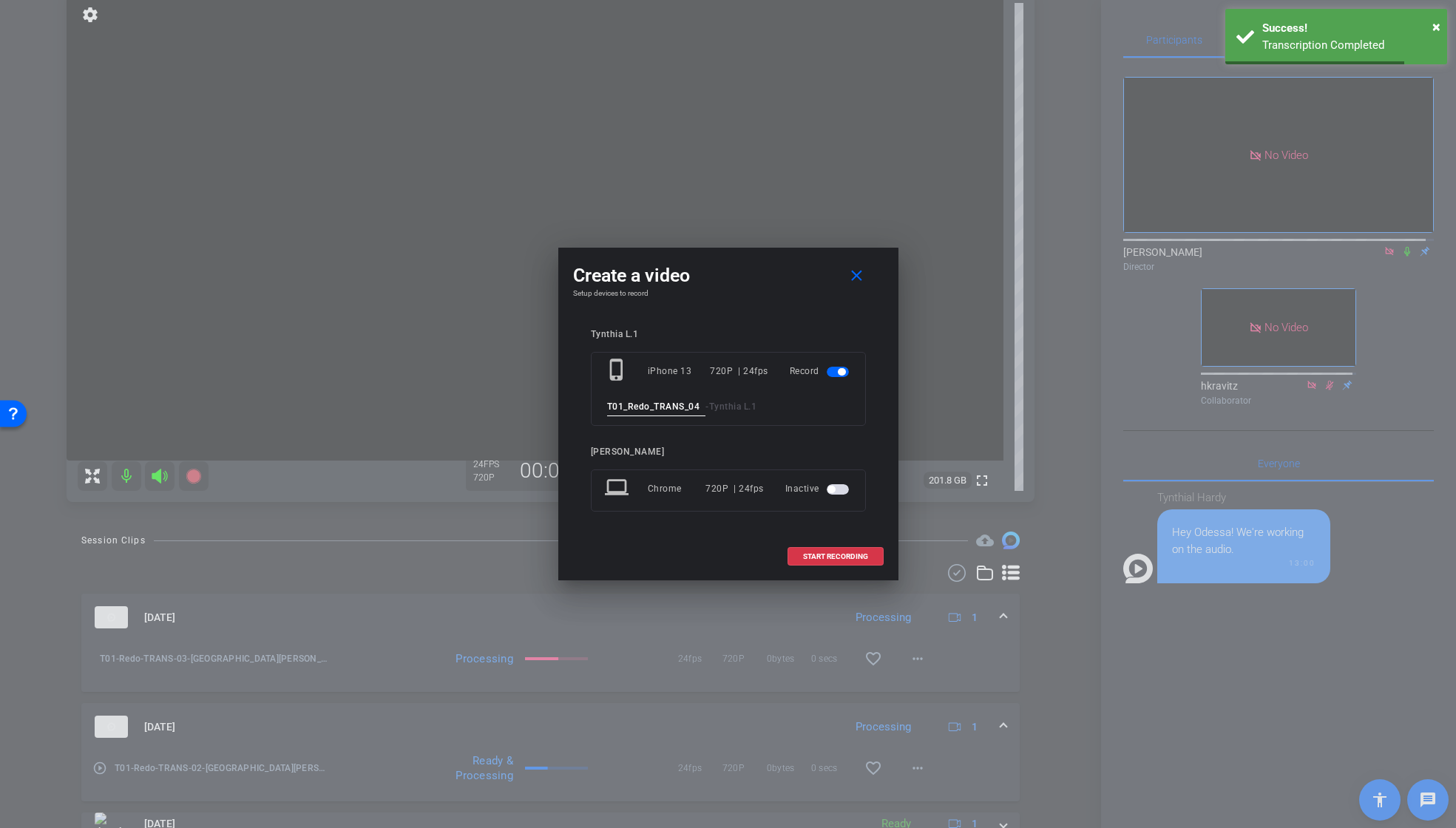
type input "T01_Redo_TRANS_04"
drag, startPoint x: 770, startPoint y: 269, endPoint x: 797, endPoint y: 263, distance: 27.7
click at [797, 263] on div "Create a video close" at bounding box center [728, 275] width 310 height 26
click at [663, 412] on input "T01_Redo_TRANS_04" at bounding box center [657, 407] width 99 height 19
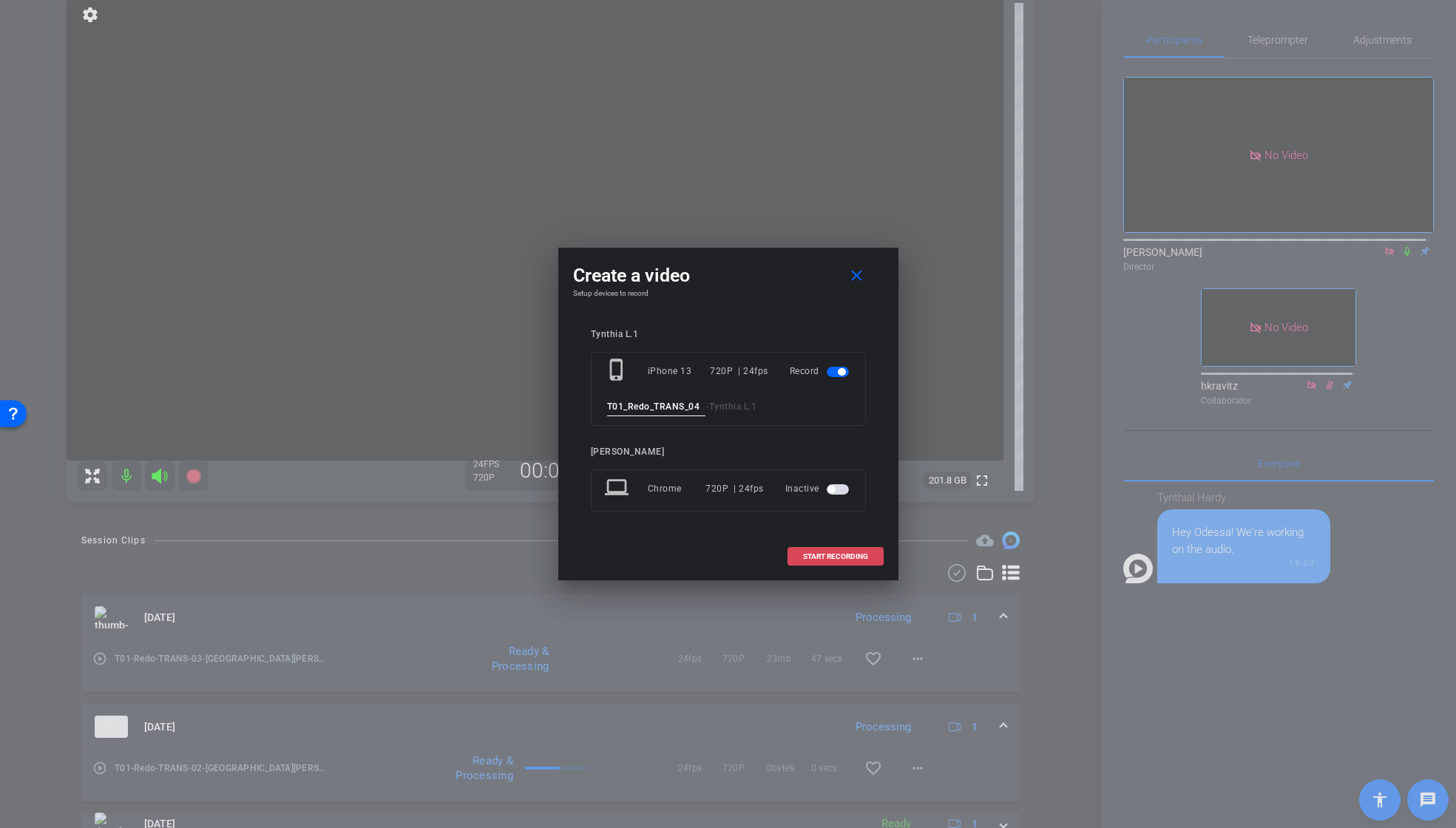
click at [859, 557] on span "START RECORDING" at bounding box center [835, 557] width 65 height 8
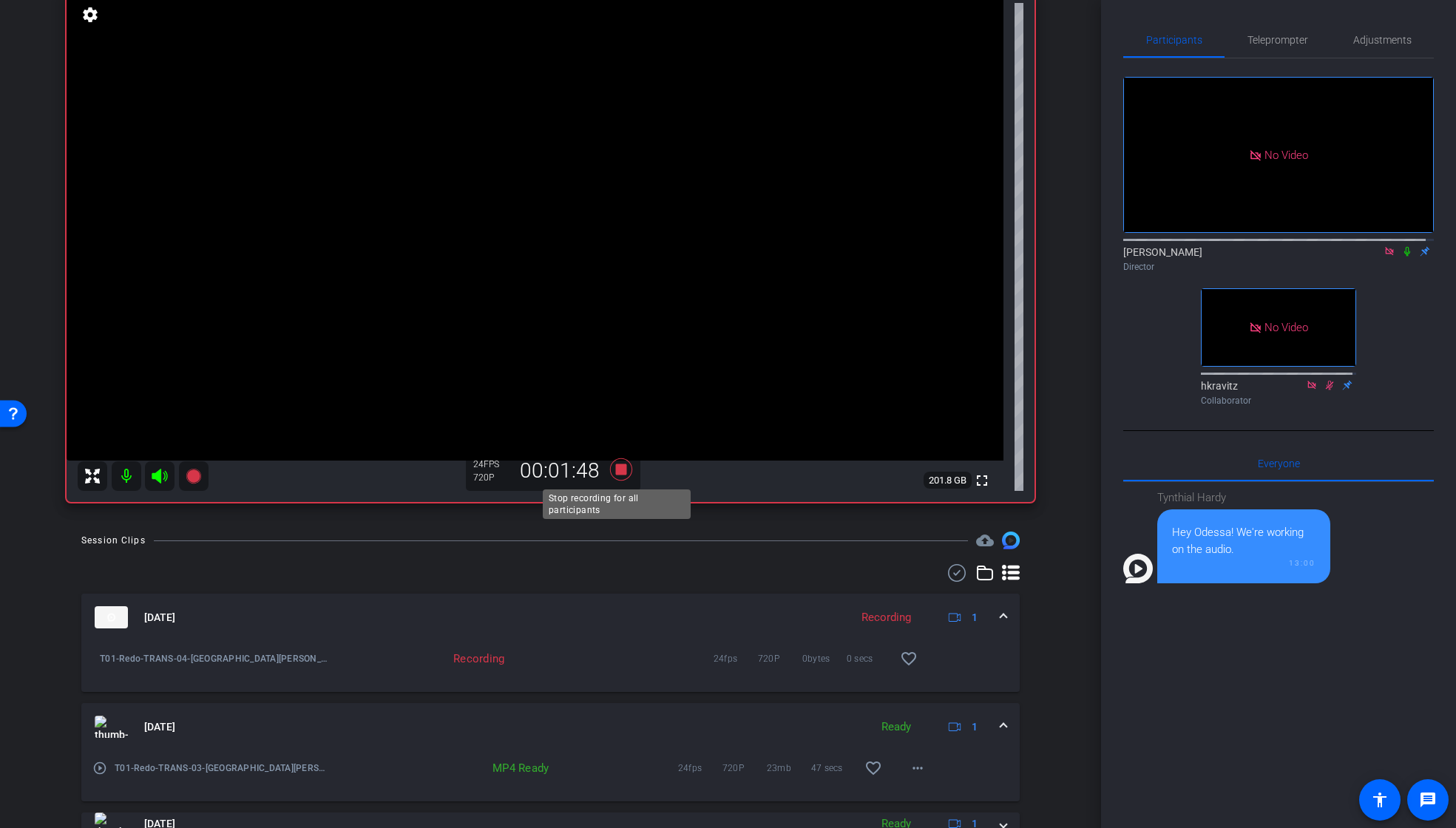
click at [619, 470] on icon at bounding box center [620, 469] width 22 height 22
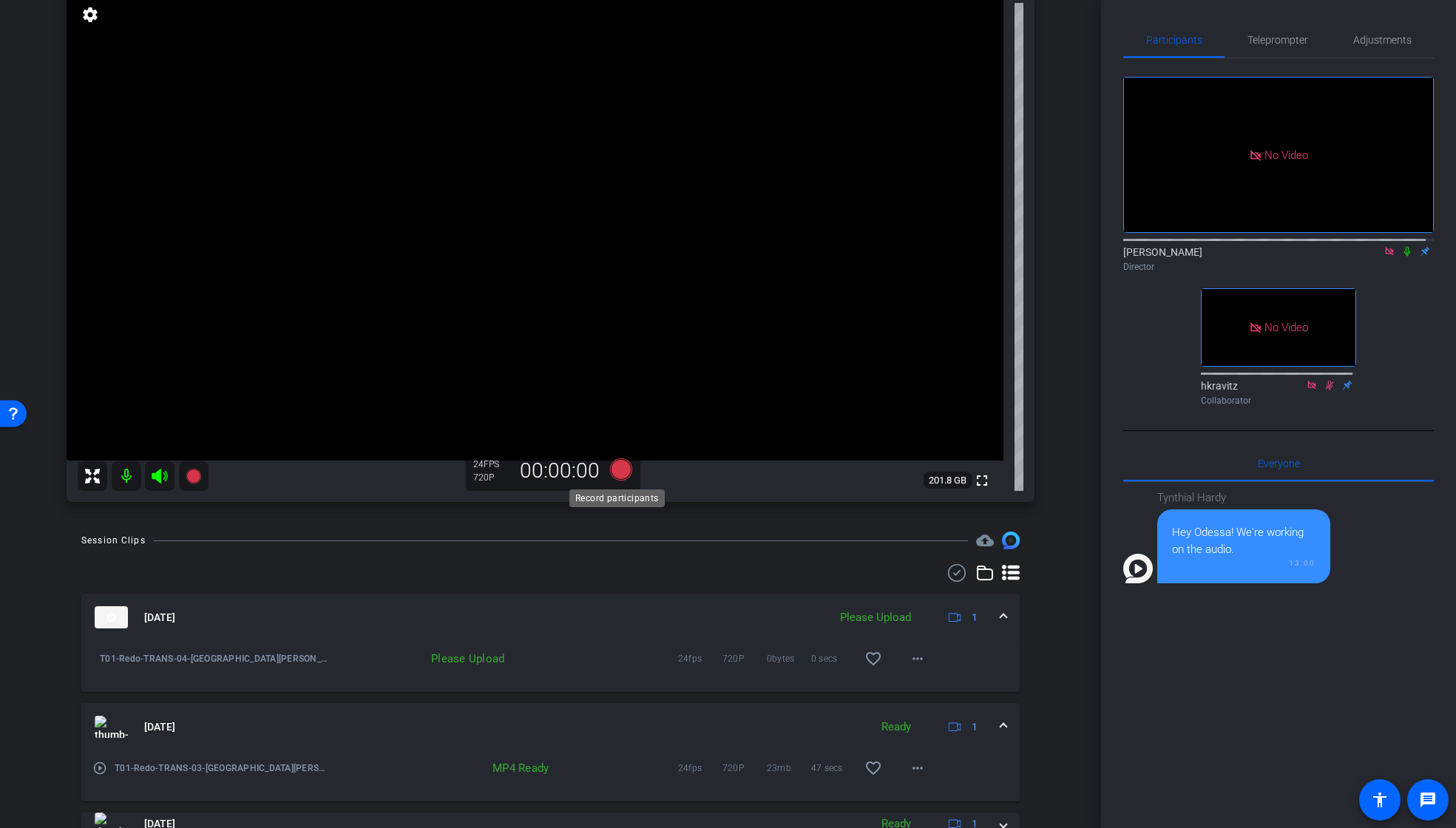
click at [620, 470] on icon at bounding box center [620, 469] width 22 height 22
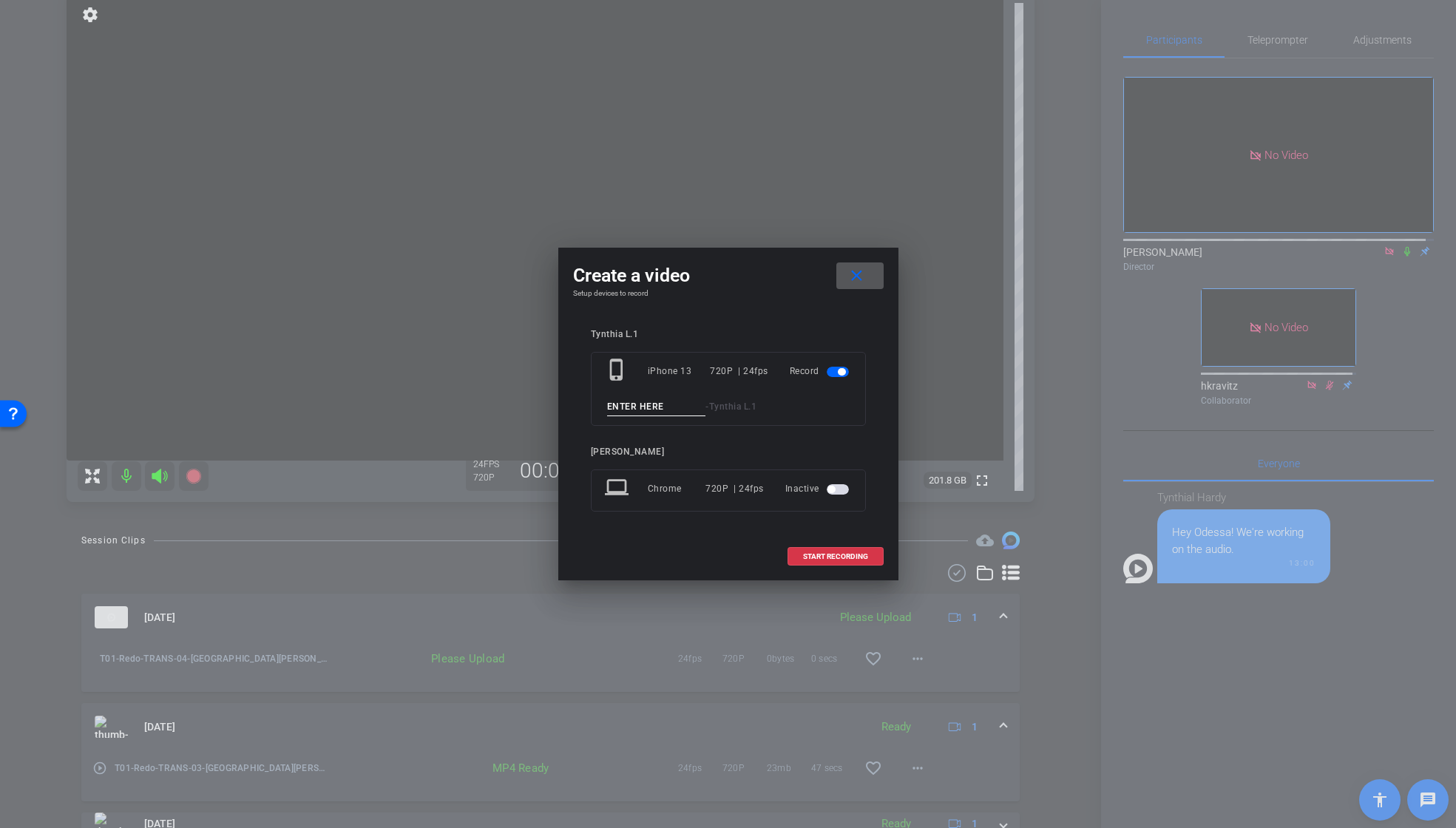
click at [654, 409] on input at bounding box center [657, 407] width 99 height 19
paste input "T01_Redo_TRANS_04"
type input "T02_Redo_TRANS_04"
click at [846, 556] on span "START RECORDING" at bounding box center [835, 557] width 65 height 8
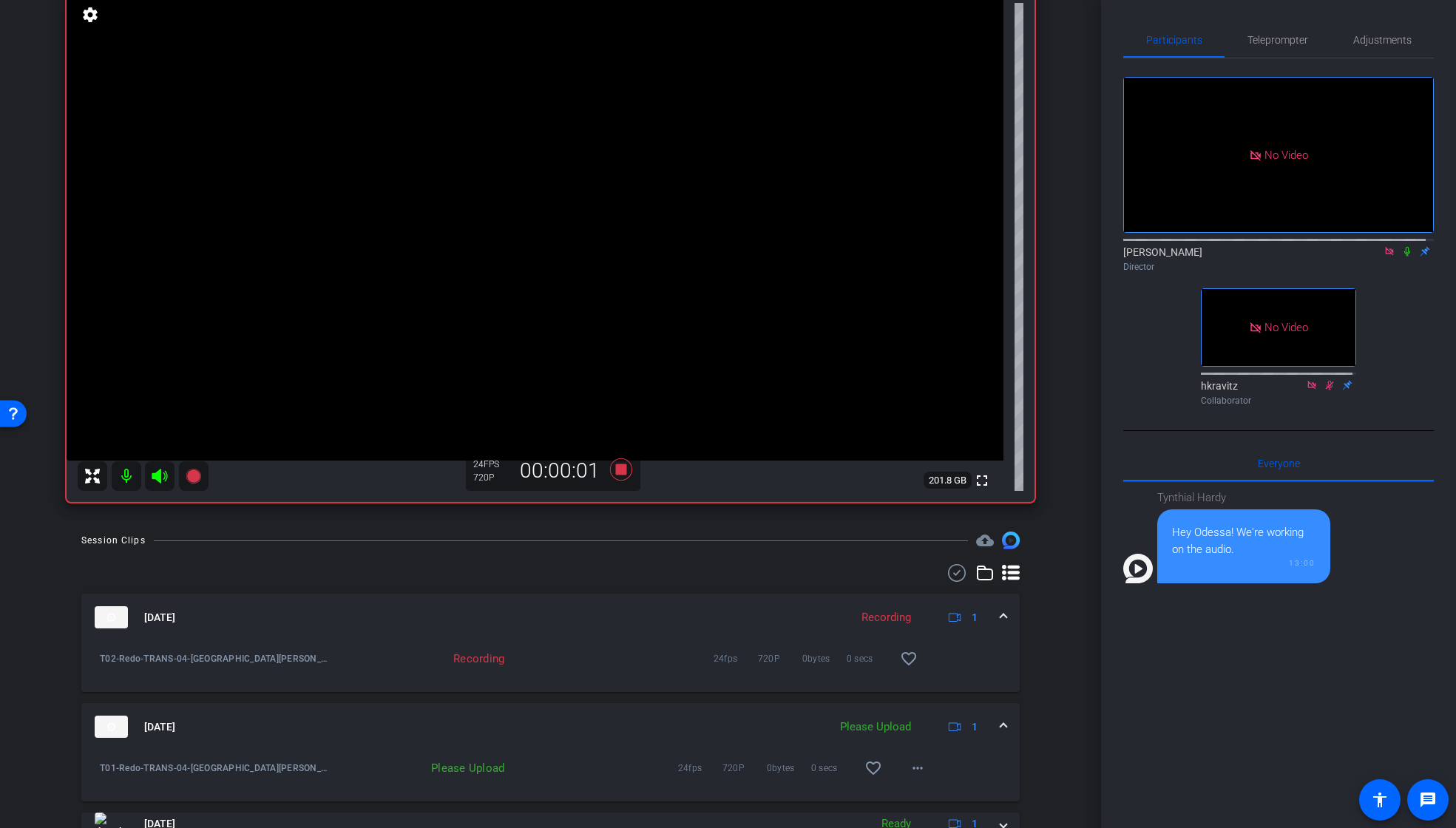
click at [1404, 257] on icon at bounding box center [1407, 251] width 6 height 9
click at [909, 764] on mat-icon "more_horiz" at bounding box center [918, 768] width 18 height 18
click at [941, 699] on span "Upload" at bounding box center [934, 700] width 59 height 18
click at [1401, 257] on icon at bounding box center [1406, 250] width 12 height 10
click at [614, 471] on icon at bounding box center [620, 469] width 22 height 22
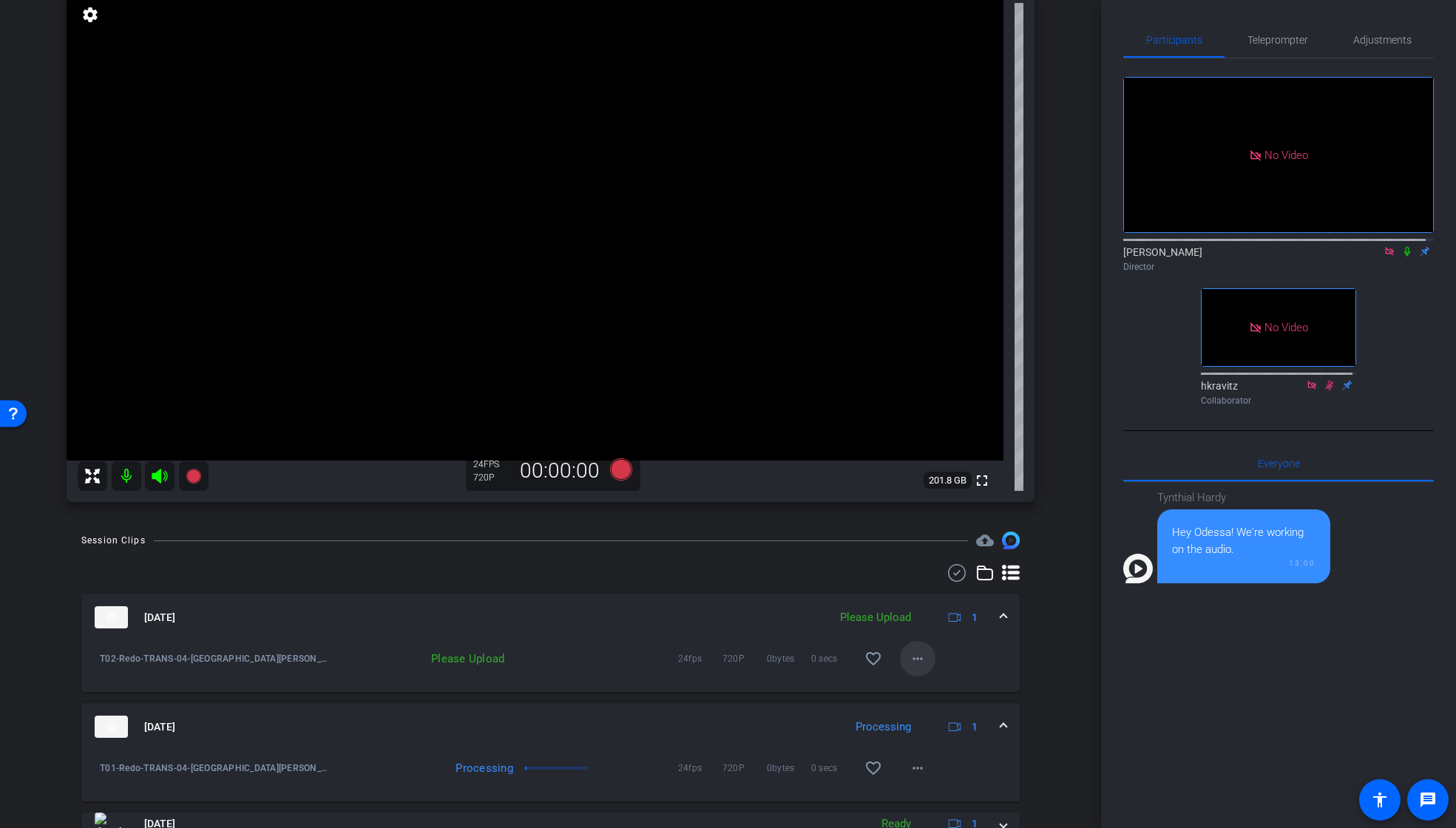
click at [910, 659] on mat-icon "more_horiz" at bounding box center [918, 658] width 18 height 18
click at [913, 687] on span "Upload" at bounding box center [934, 689] width 59 height 18
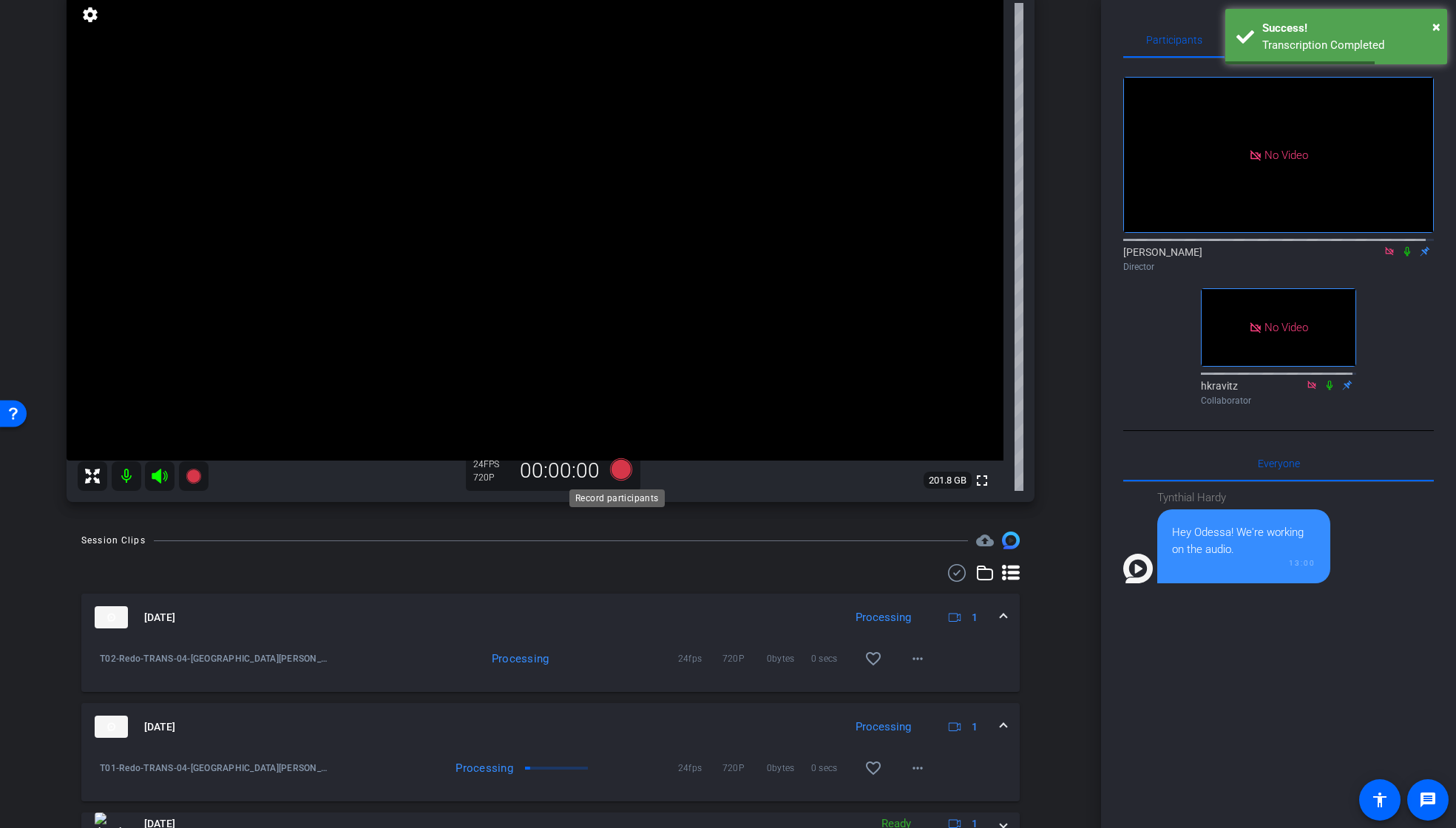
click at [621, 464] on icon at bounding box center [620, 469] width 22 height 22
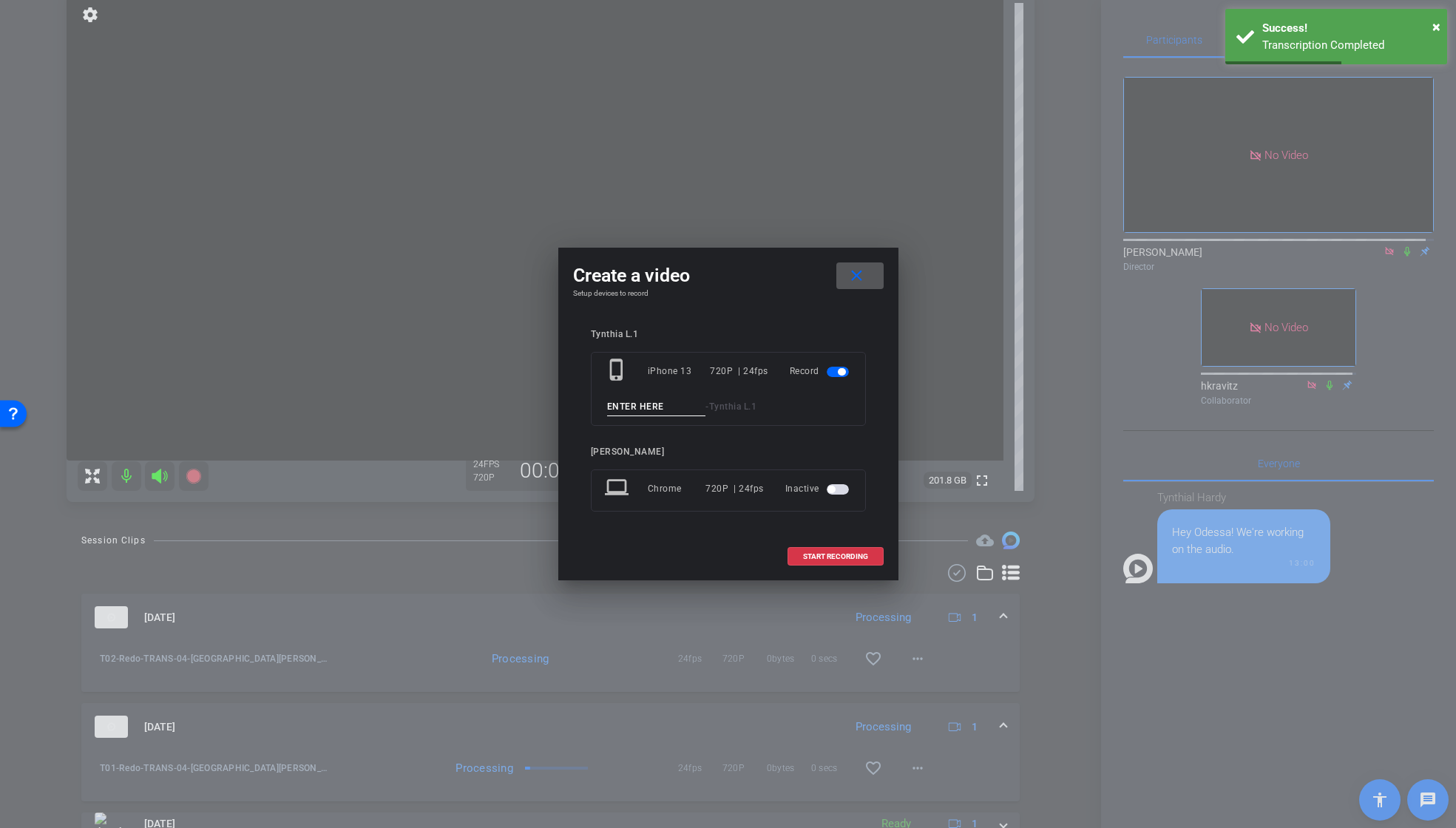
click at [654, 403] on input at bounding box center [657, 407] width 99 height 19
paste input "T01_Redo_TRANS_04"
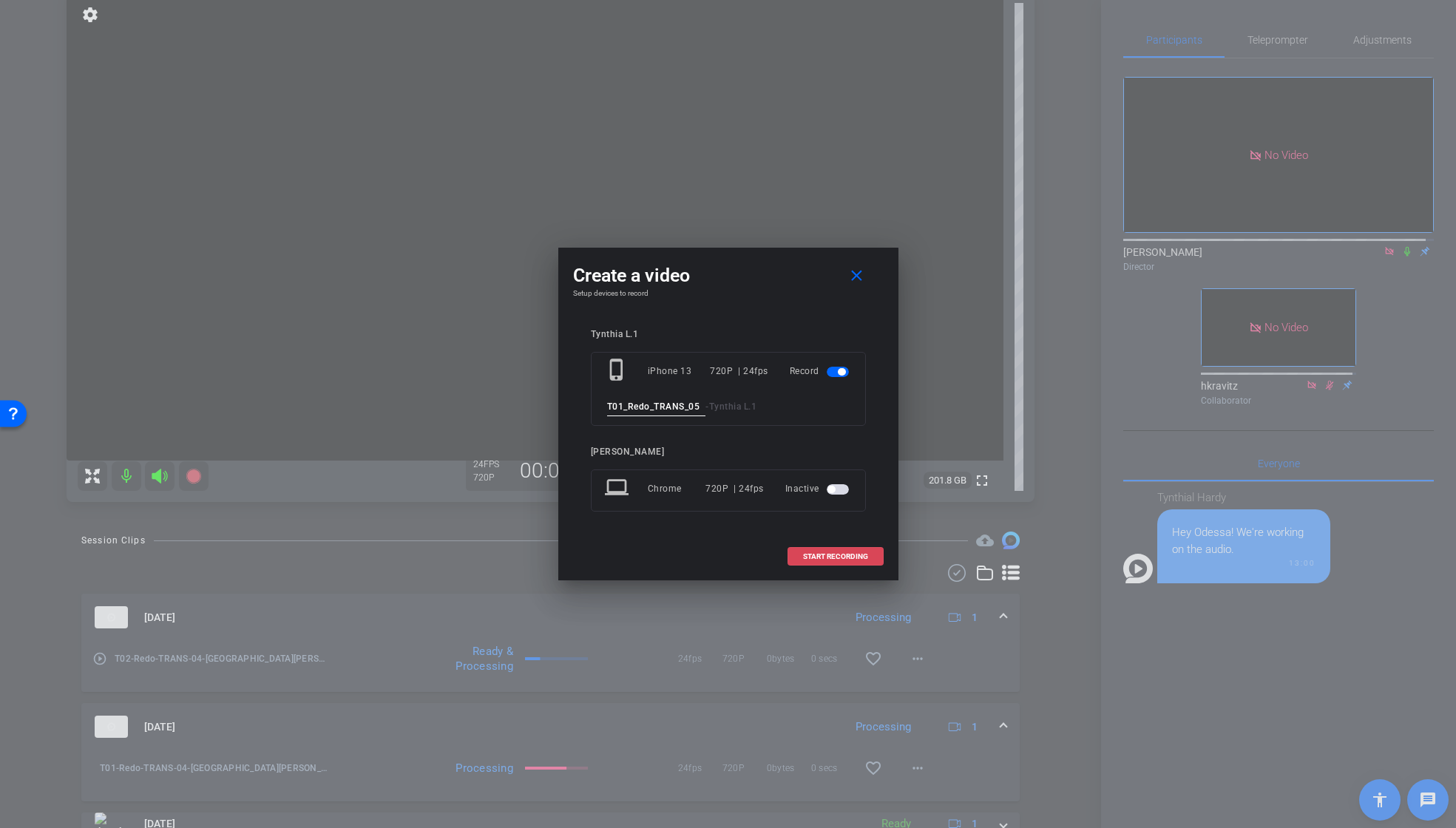
type input "T01_Redo_TRANS_05"
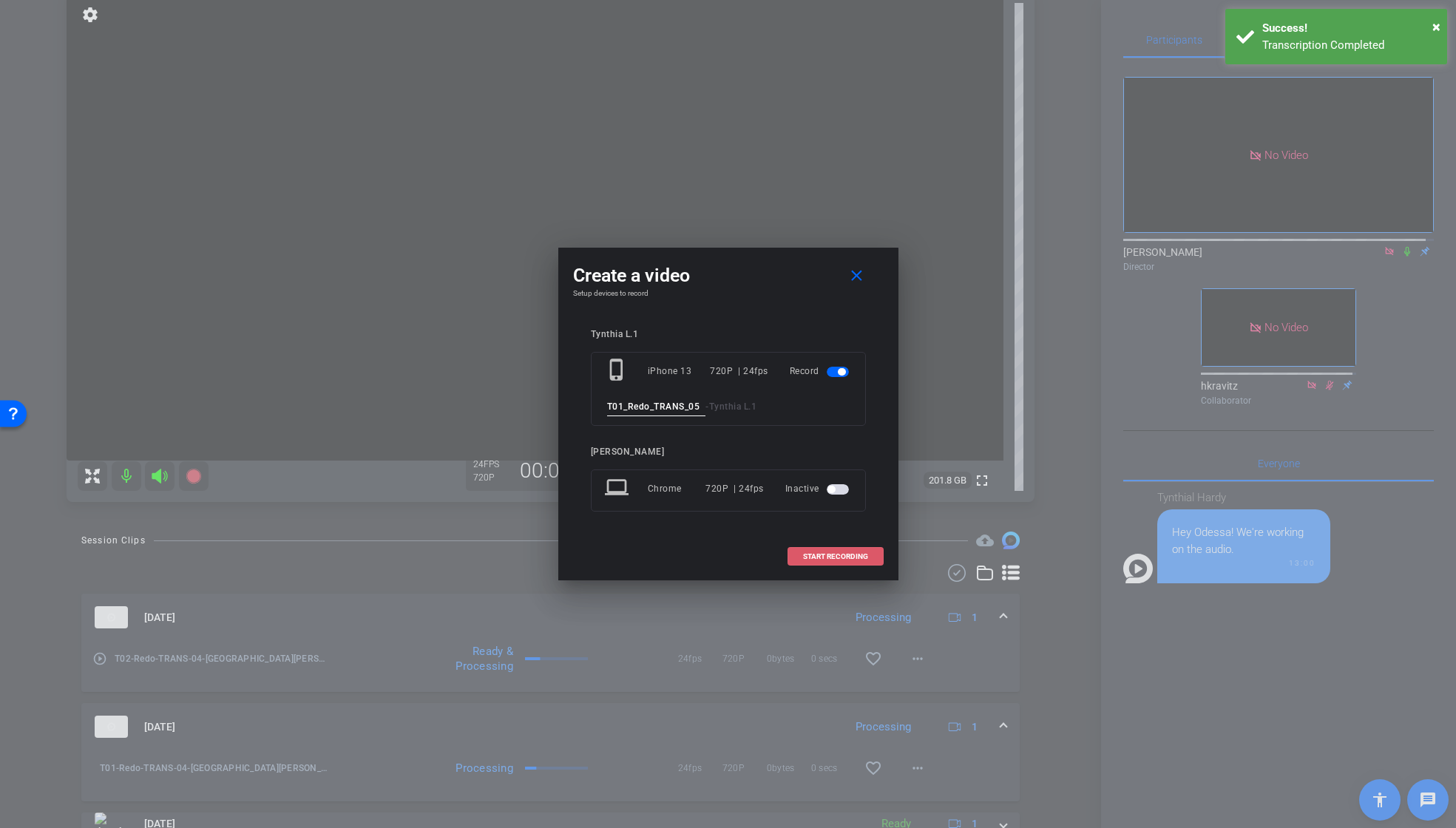
click at [846, 561] on span "START RECORDING" at bounding box center [835, 557] width 65 height 8
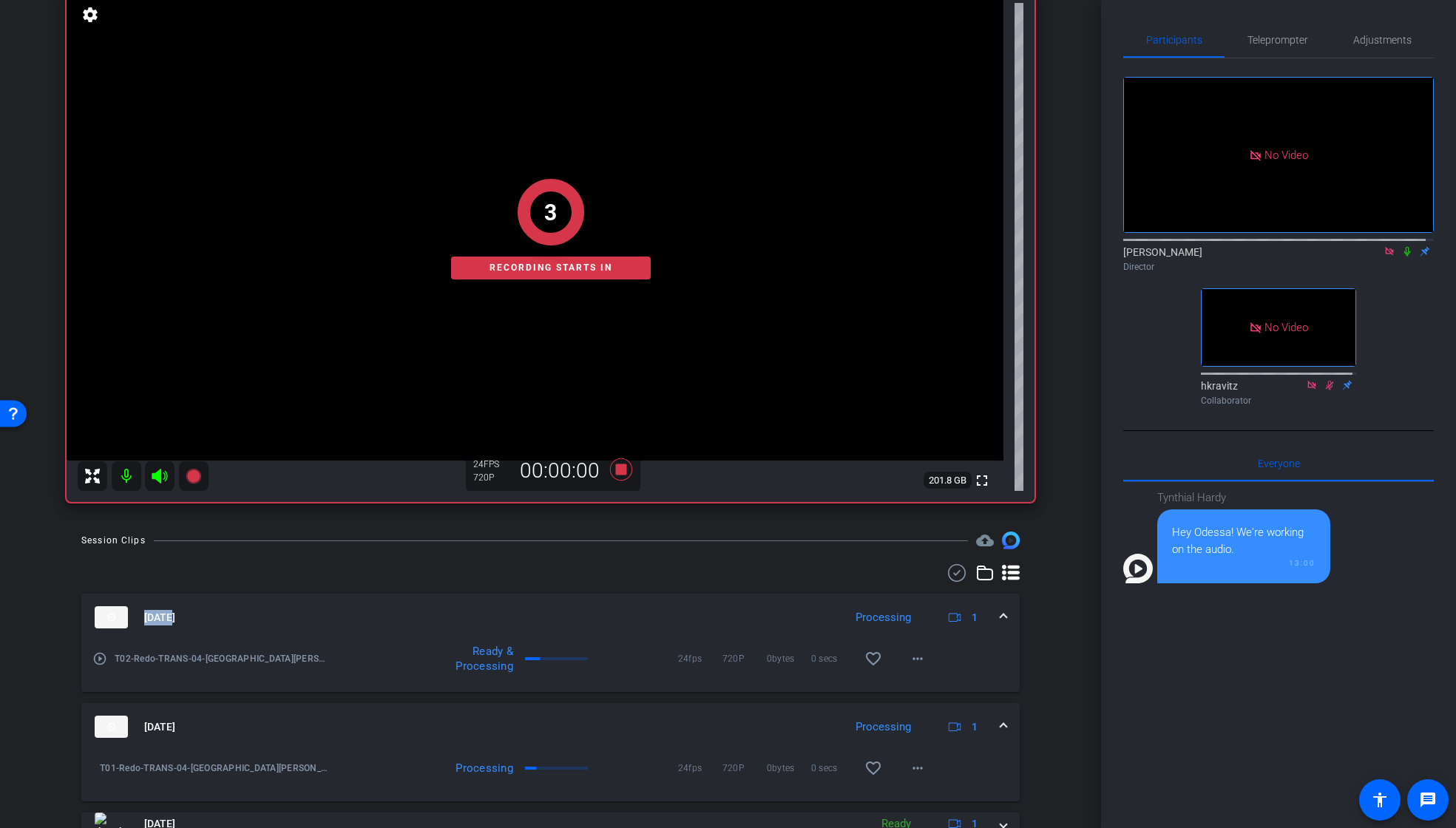
click at [846, 561] on div "Session Clips cloud_upload [DATE] Processing 1 play_circle_outline T02-Redo-TRA…" at bounding box center [551, 825] width 1027 height 588
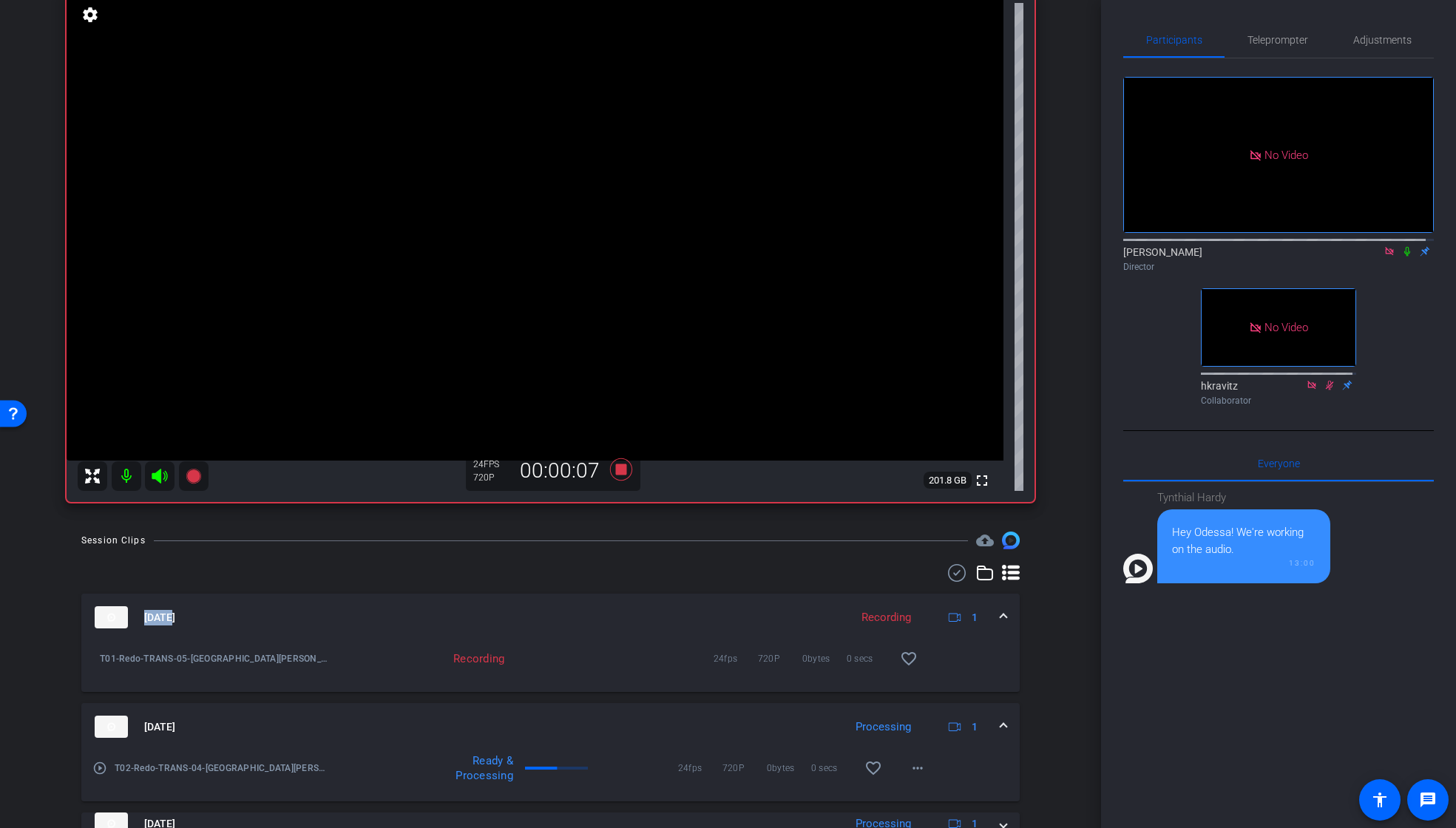
click at [1401, 257] on icon at bounding box center [1406, 250] width 12 height 10
click at [617, 471] on icon at bounding box center [620, 469] width 22 height 22
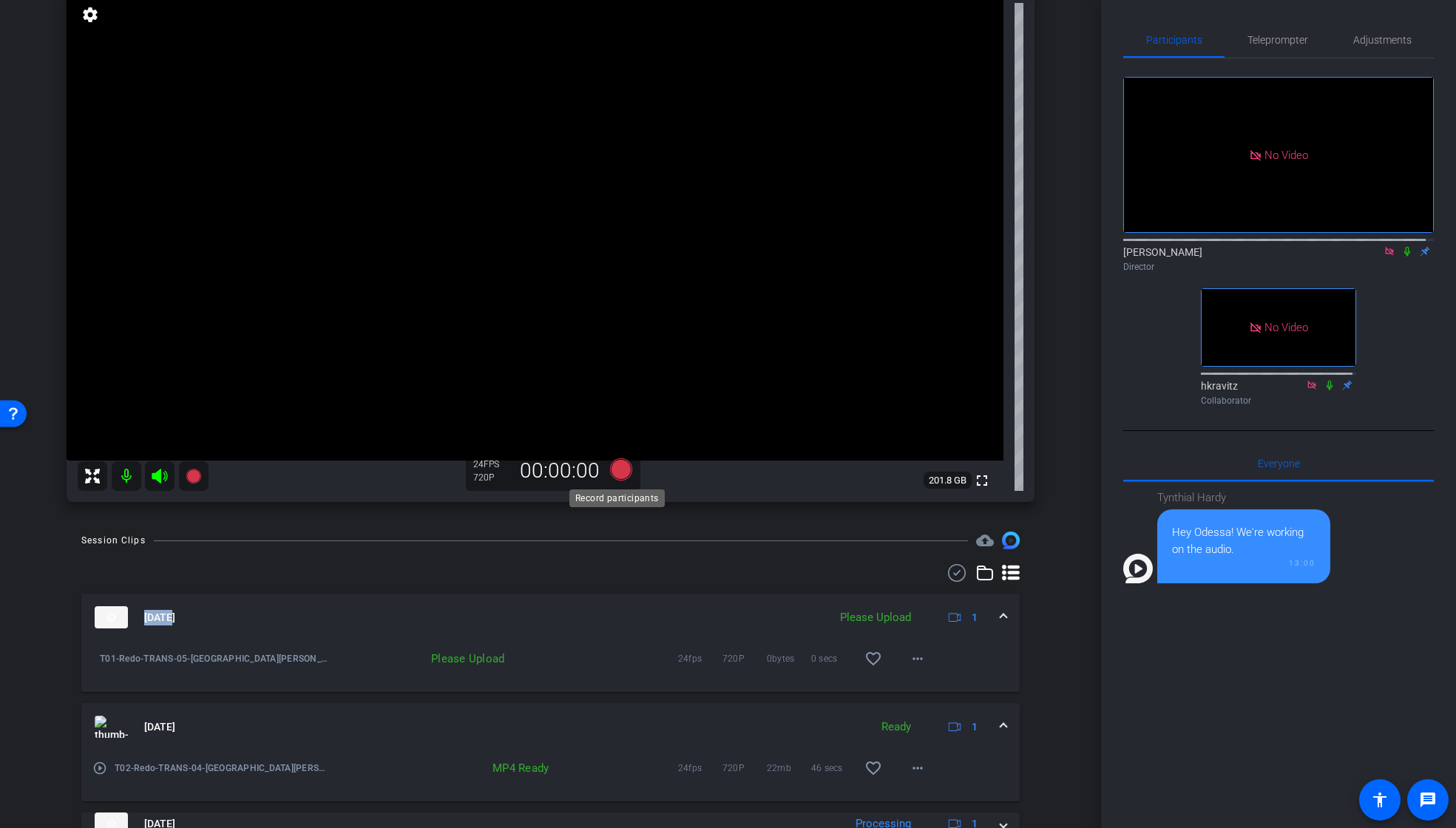
click at [617, 471] on icon at bounding box center [620, 469] width 22 height 22
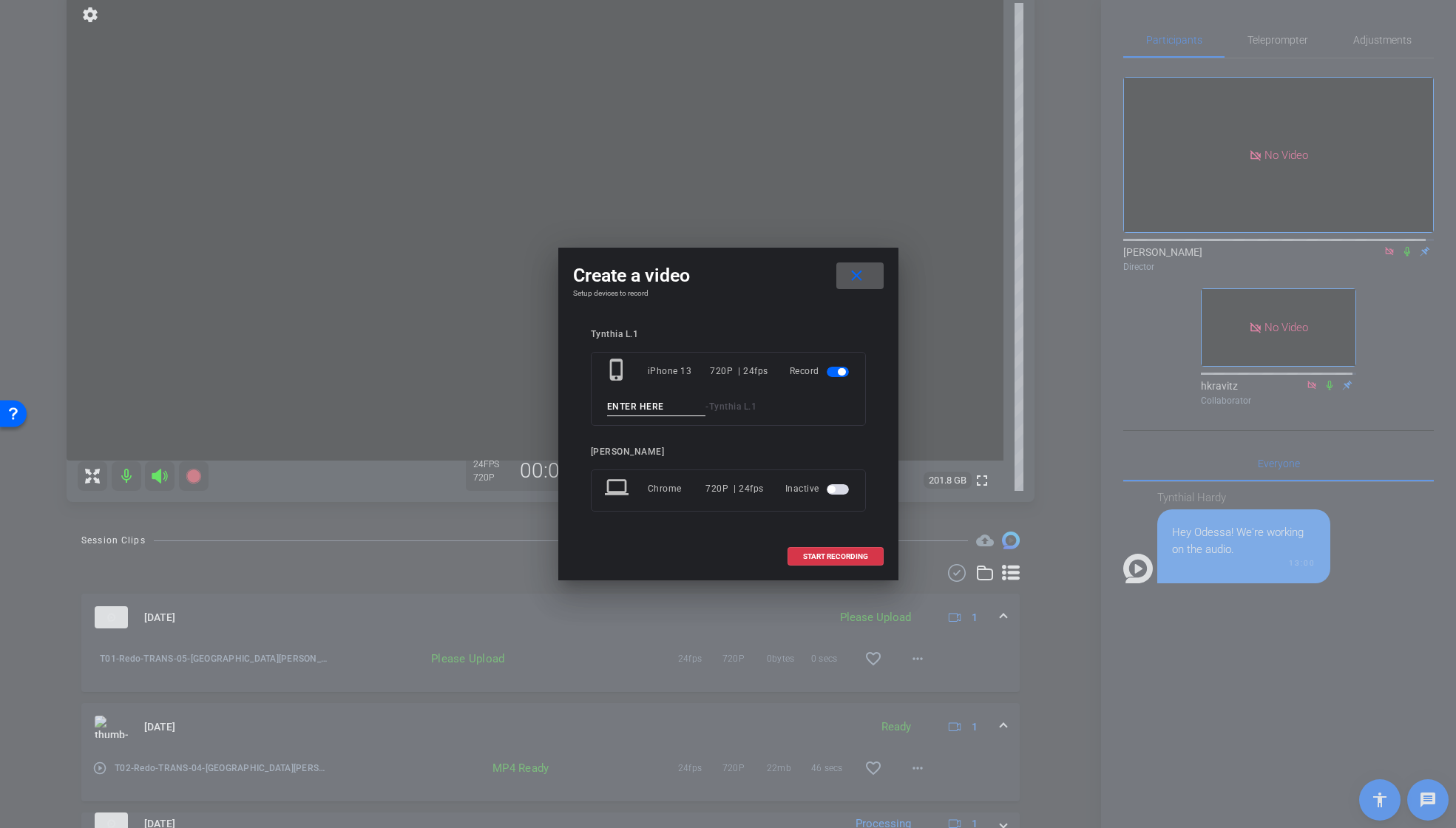
click at [624, 405] on input at bounding box center [657, 407] width 99 height 19
paste input "T01_Redo_TRANS_04"
drag, startPoint x: 621, startPoint y: 405, endPoint x: 626, endPoint y: 457, distance: 52.2
click at [621, 408] on input "T01_Redo_TRANS_04" at bounding box center [657, 407] width 99 height 19
type input "T02_Redo_TRANS_04"
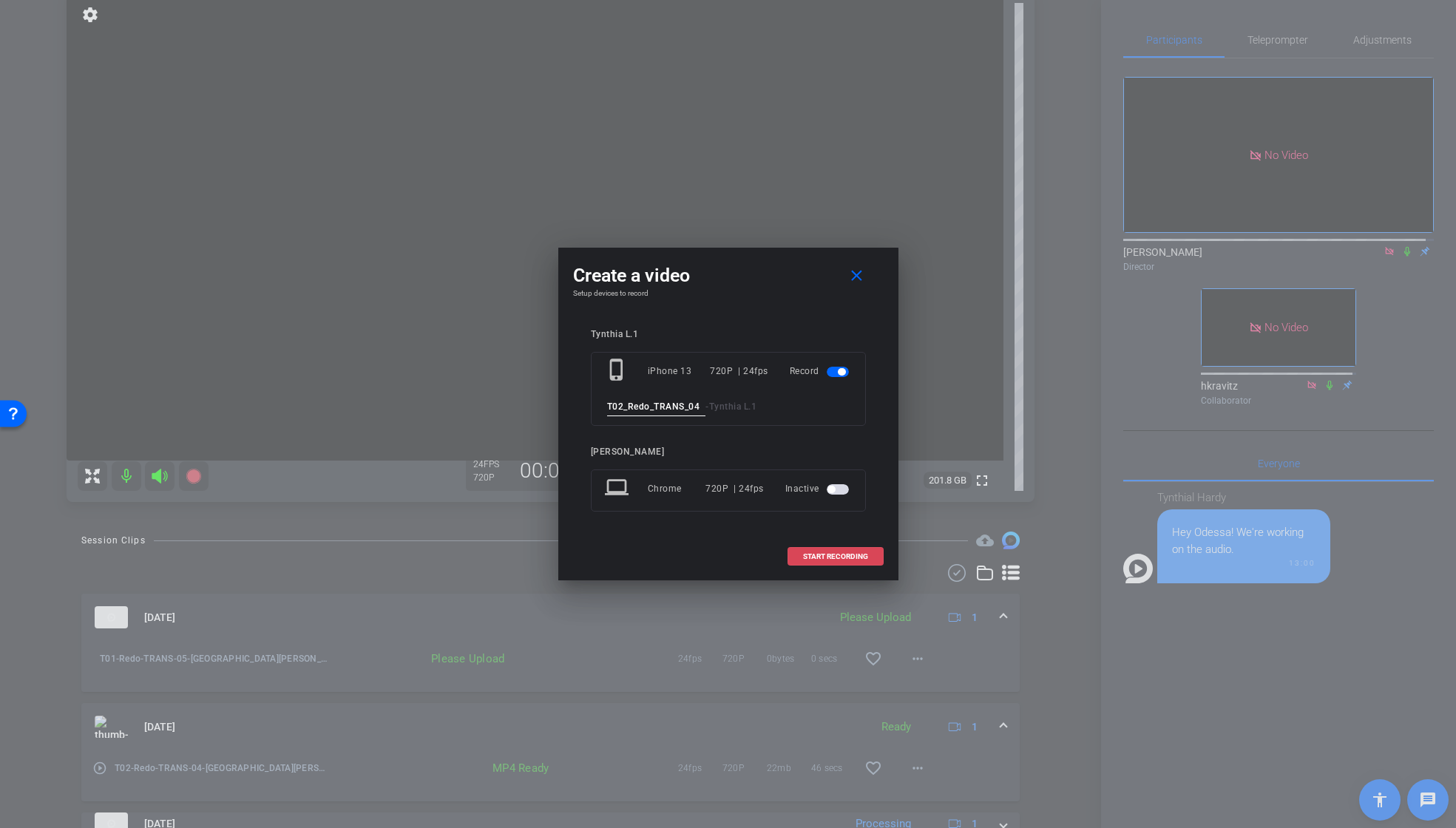
click at [841, 553] on span "START RECORDING" at bounding box center [835, 557] width 65 height 8
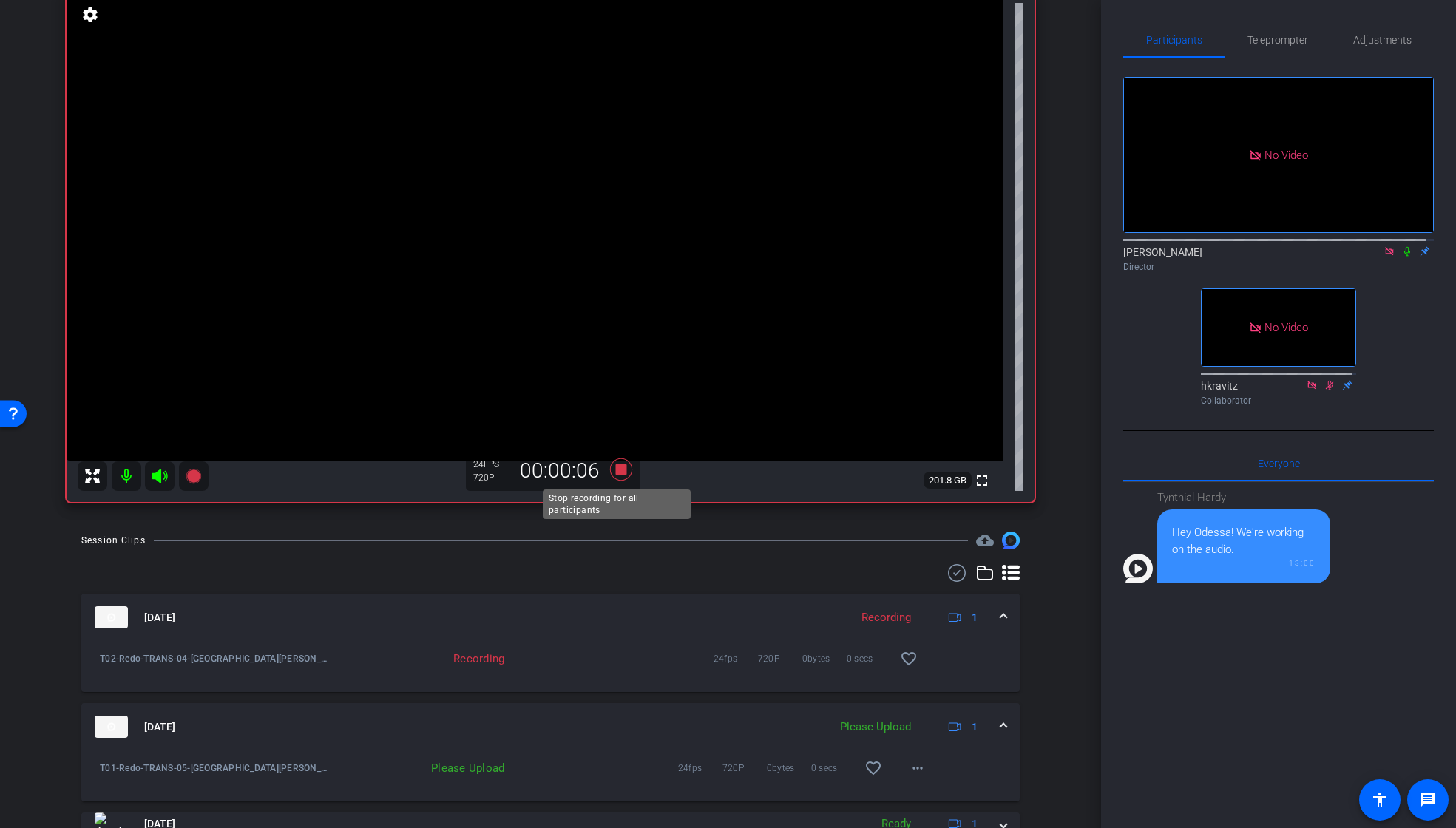
click at [618, 471] on icon at bounding box center [620, 469] width 22 height 22
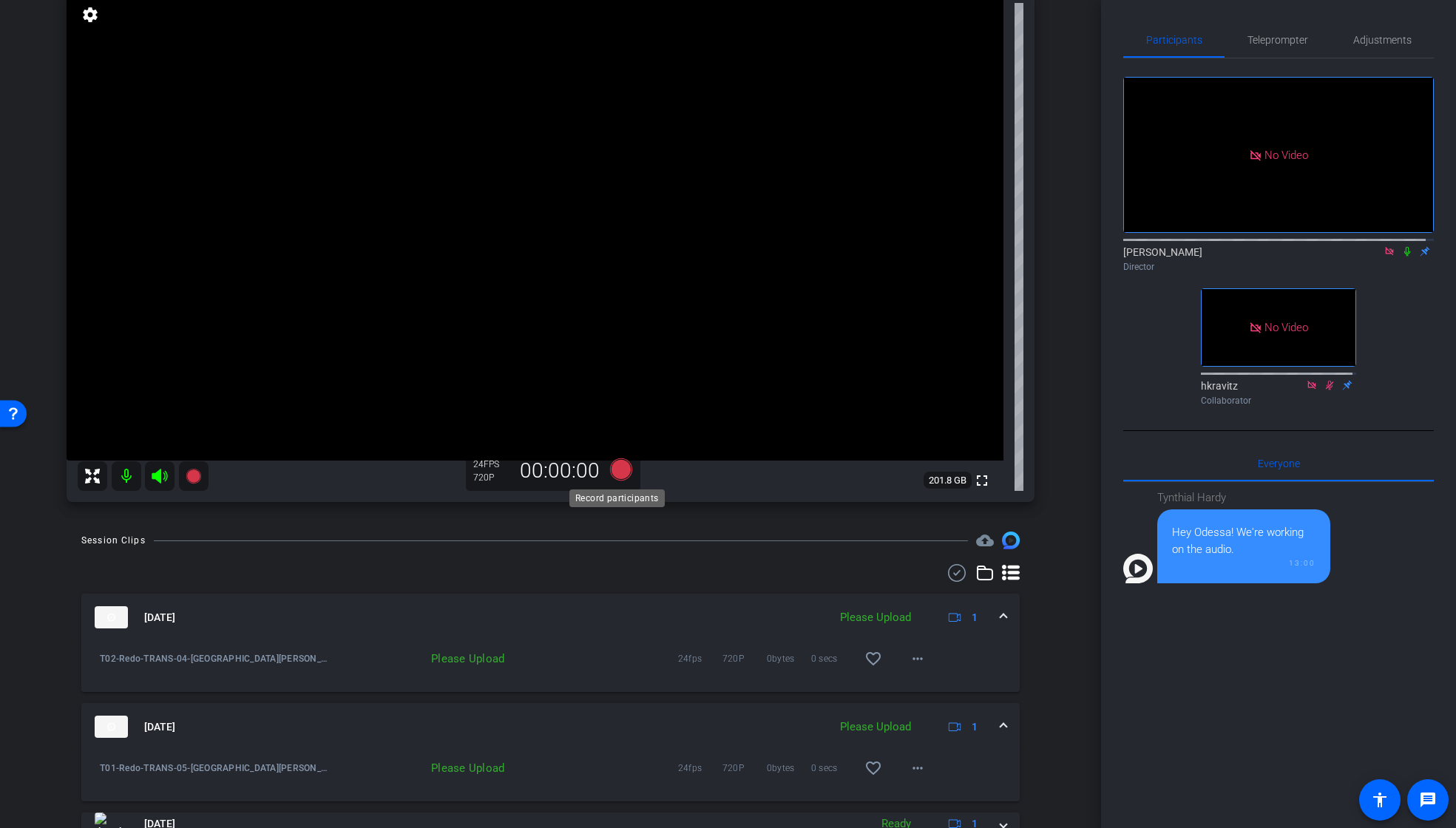
click at [616, 464] on icon at bounding box center [620, 469] width 22 height 22
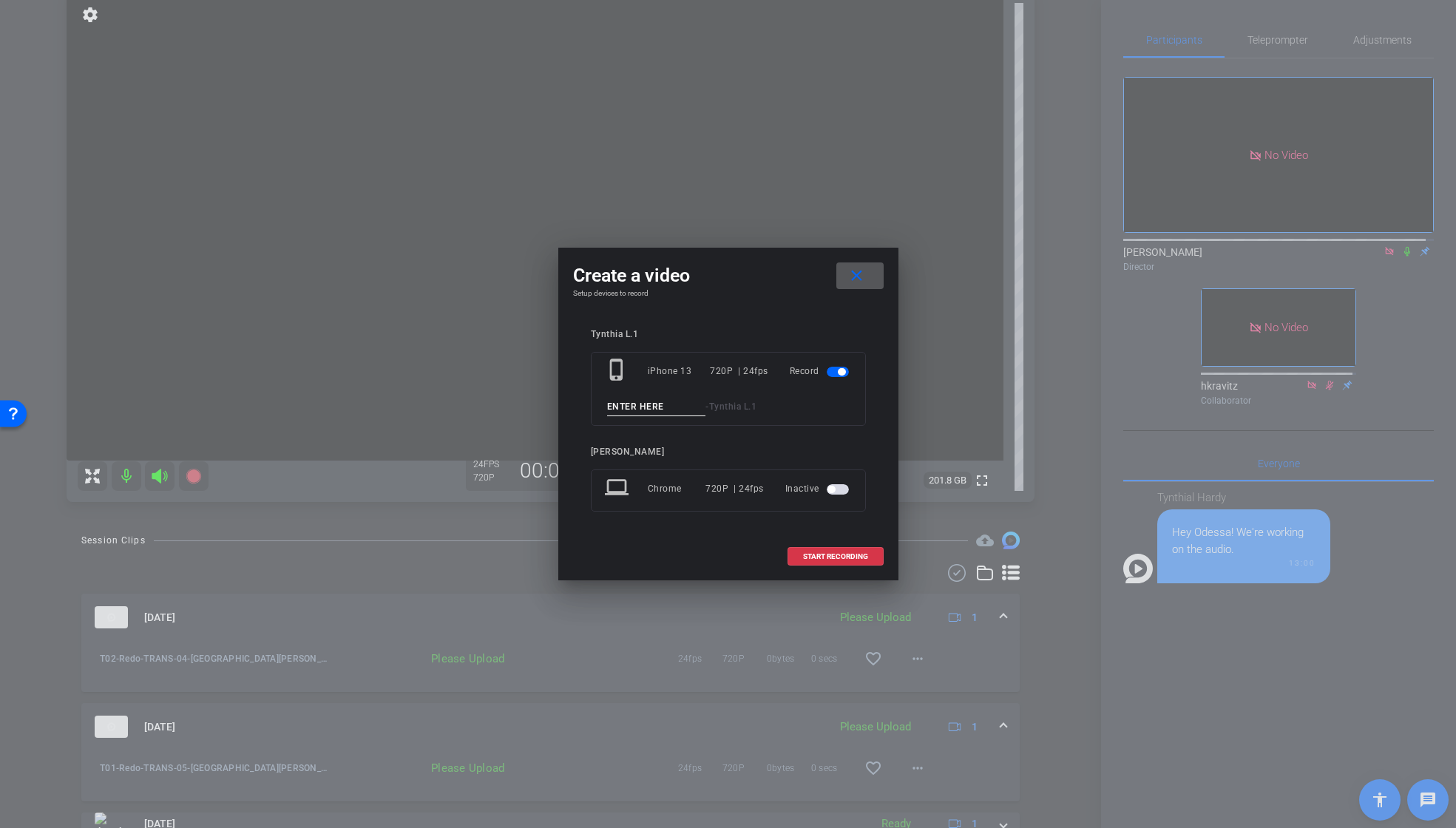
click at [644, 405] on input at bounding box center [657, 407] width 99 height 19
paste input "T01_Redo_TRANS_04"
type input "T02_Redo_TRANS_05"
click at [859, 555] on span "START RECORDING" at bounding box center [835, 557] width 65 height 8
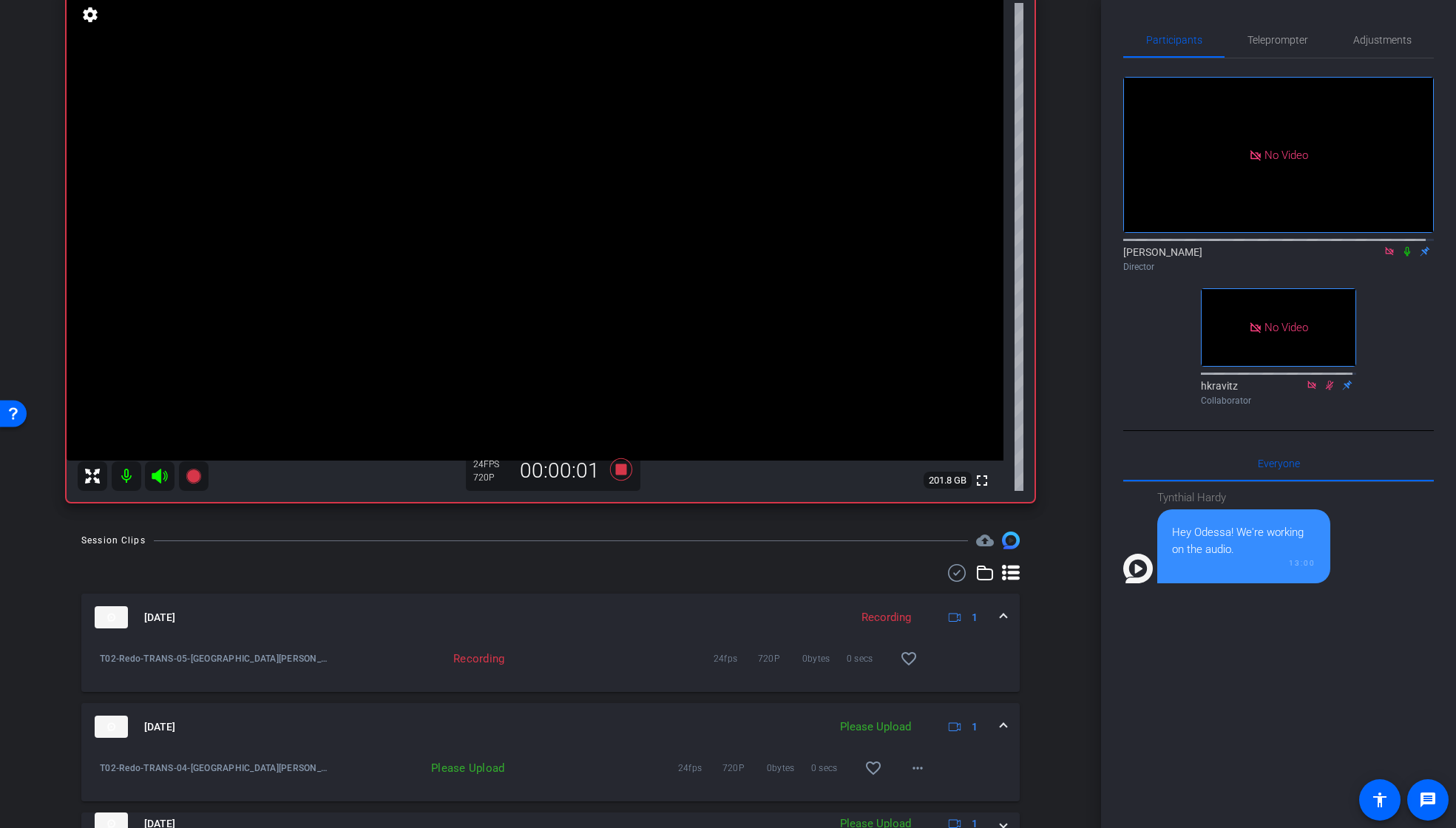
drag, startPoint x: 1396, startPoint y: 264, endPoint x: 1399, endPoint y: 316, distance: 52.1
click at [1401, 257] on icon at bounding box center [1406, 250] width 12 height 10
click at [617, 471] on icon at bounding box center [620, 469] width 22 height 22
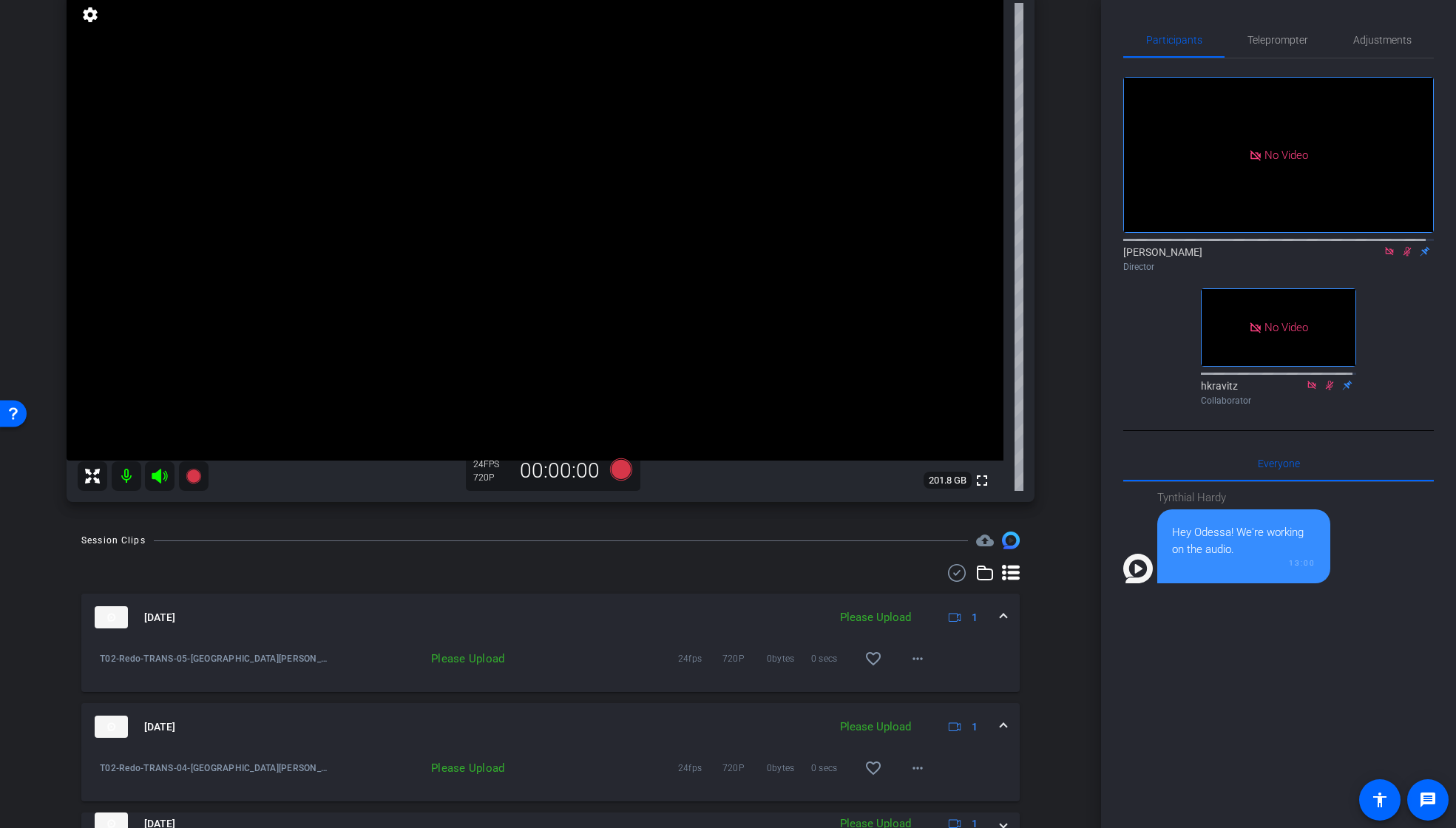
click at [1401, 257] on icon at bounding box center [1406, 250] width 12 height 10
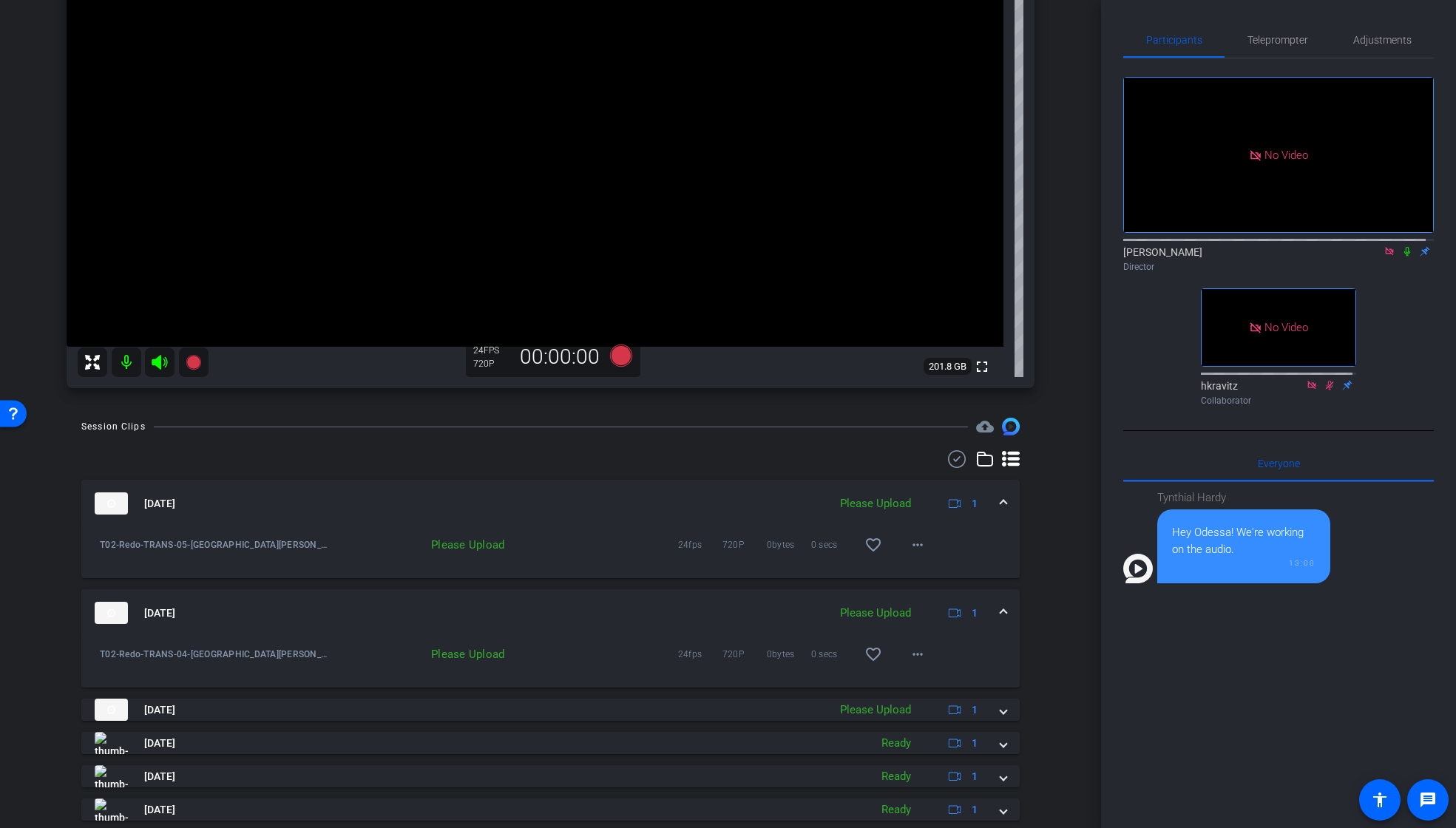
scroll to position [253, 0]
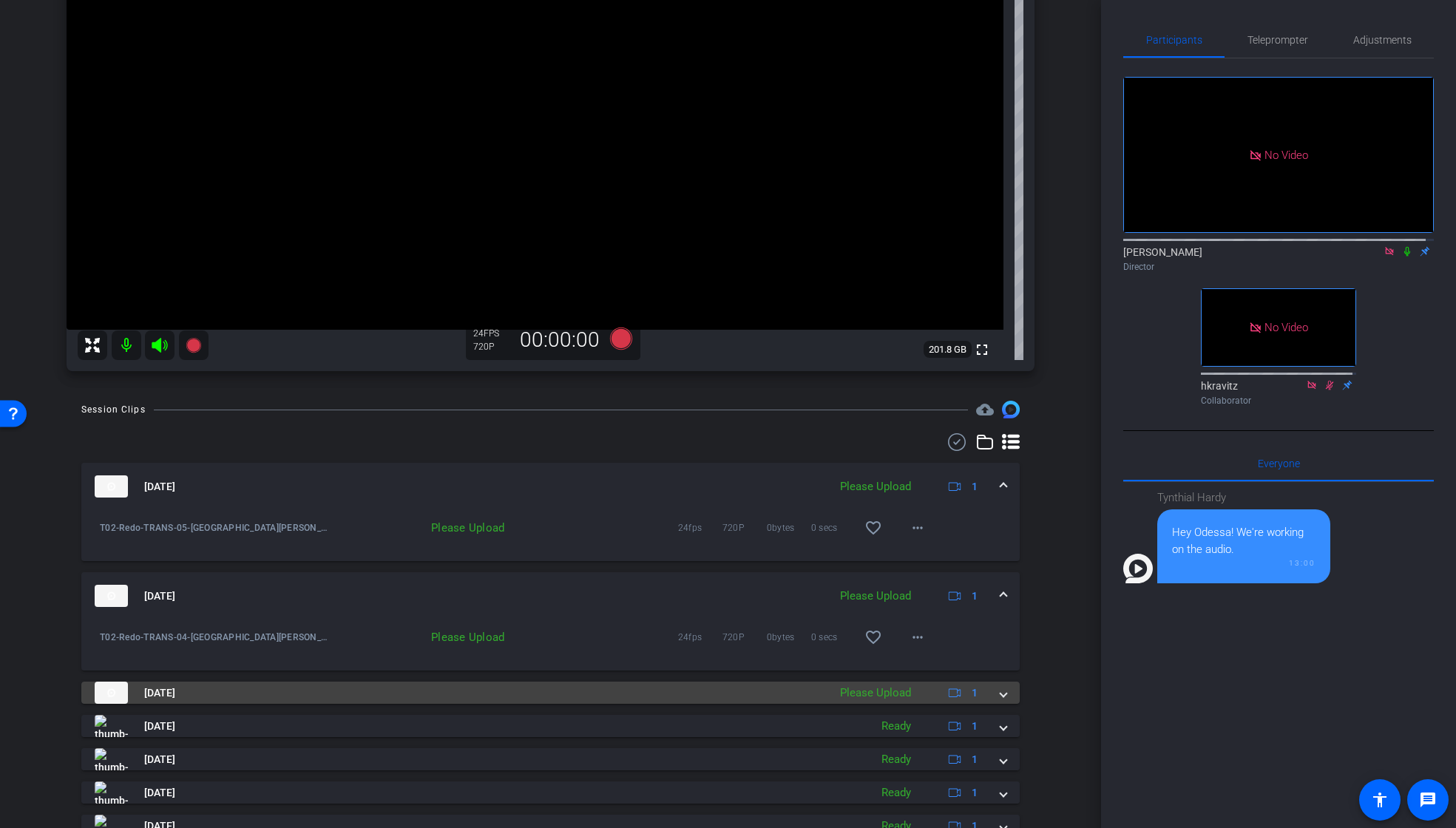
click at [999, 695] on mat-expansion-panel-header "[DATE] Please Upload 1" at bounding box center [551, 692] width 939 height 22
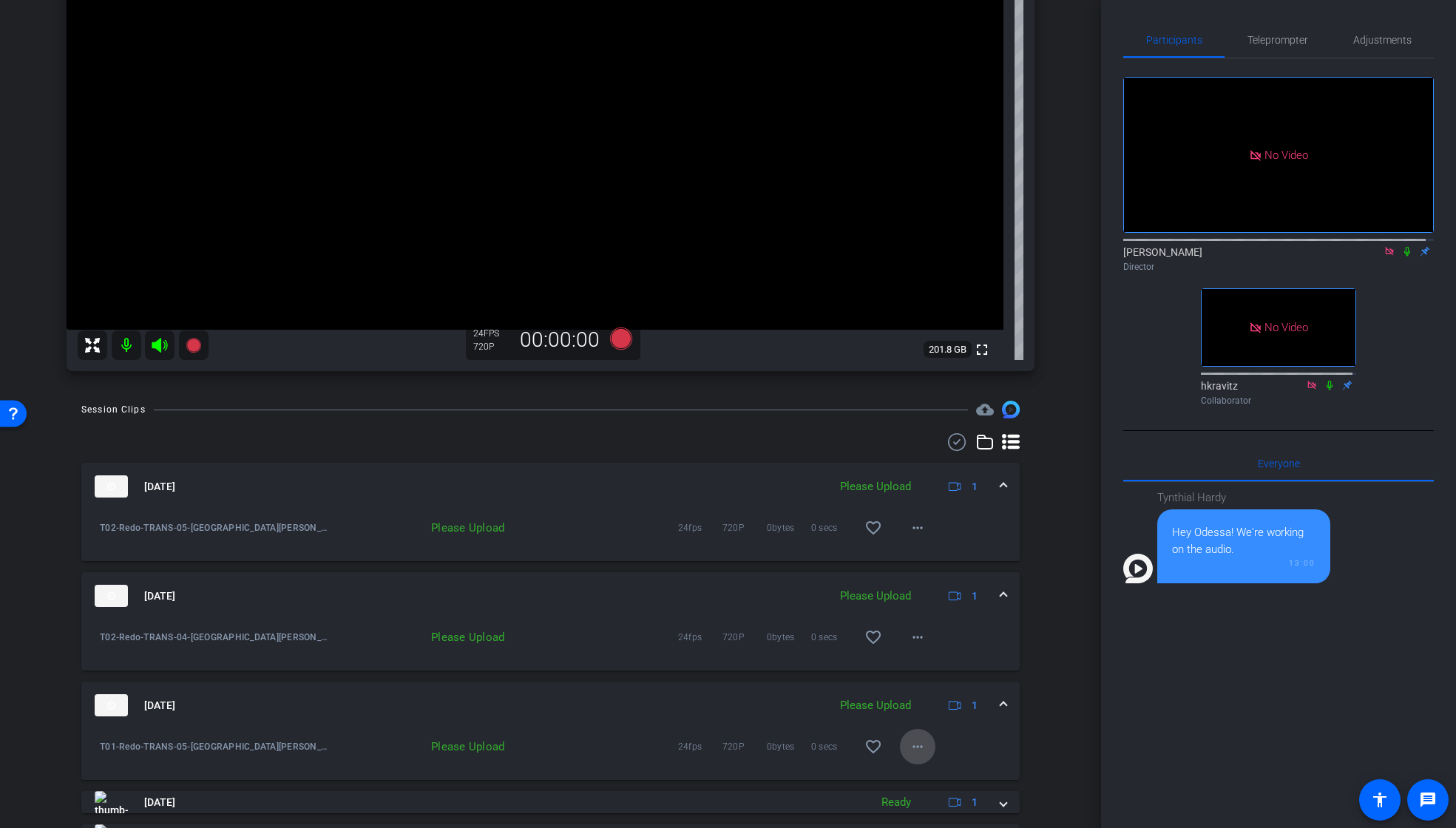
click at [913, 743] on mat-icon "more_horiz" at bounding box center [918, 746] width 18 height 18
click at [916, 776] on span "Upload" at bounding box center [934, 777] width 59 height 18
click at [910, 528] on mat-icon "more_horiz" at bounding box center [918, 527] width 18 height 18
click at [922, 557] on span "Upload" at bounding box center [934, 558] width 59 height 18
click at [617, 344] on icon at bounding box center [620, 338] width 22 height 22
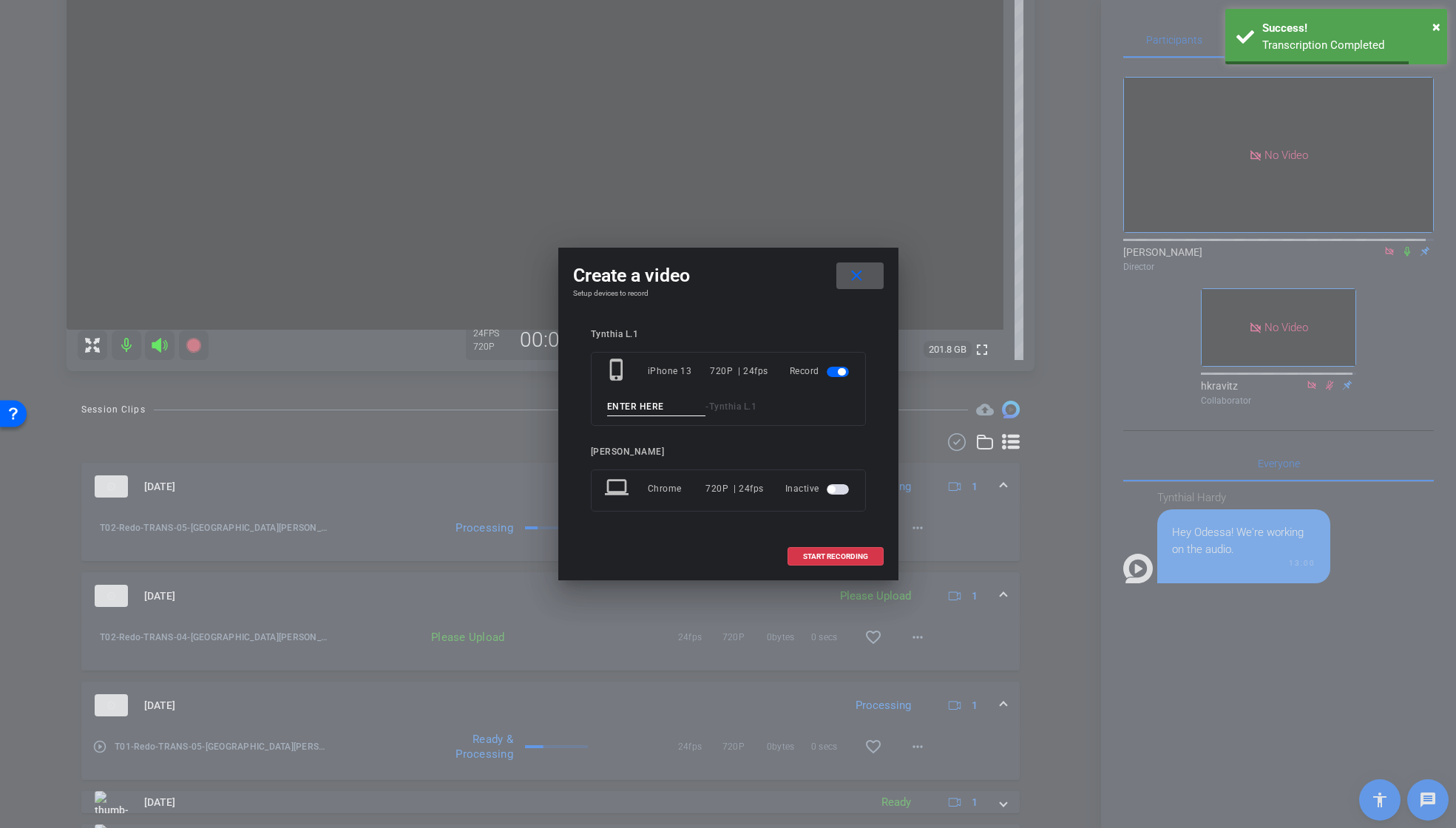
click at [638, 405] on input at bounding box center [657, 407] width 99 height 19
paste input "T01_Redo_TRANS_04"
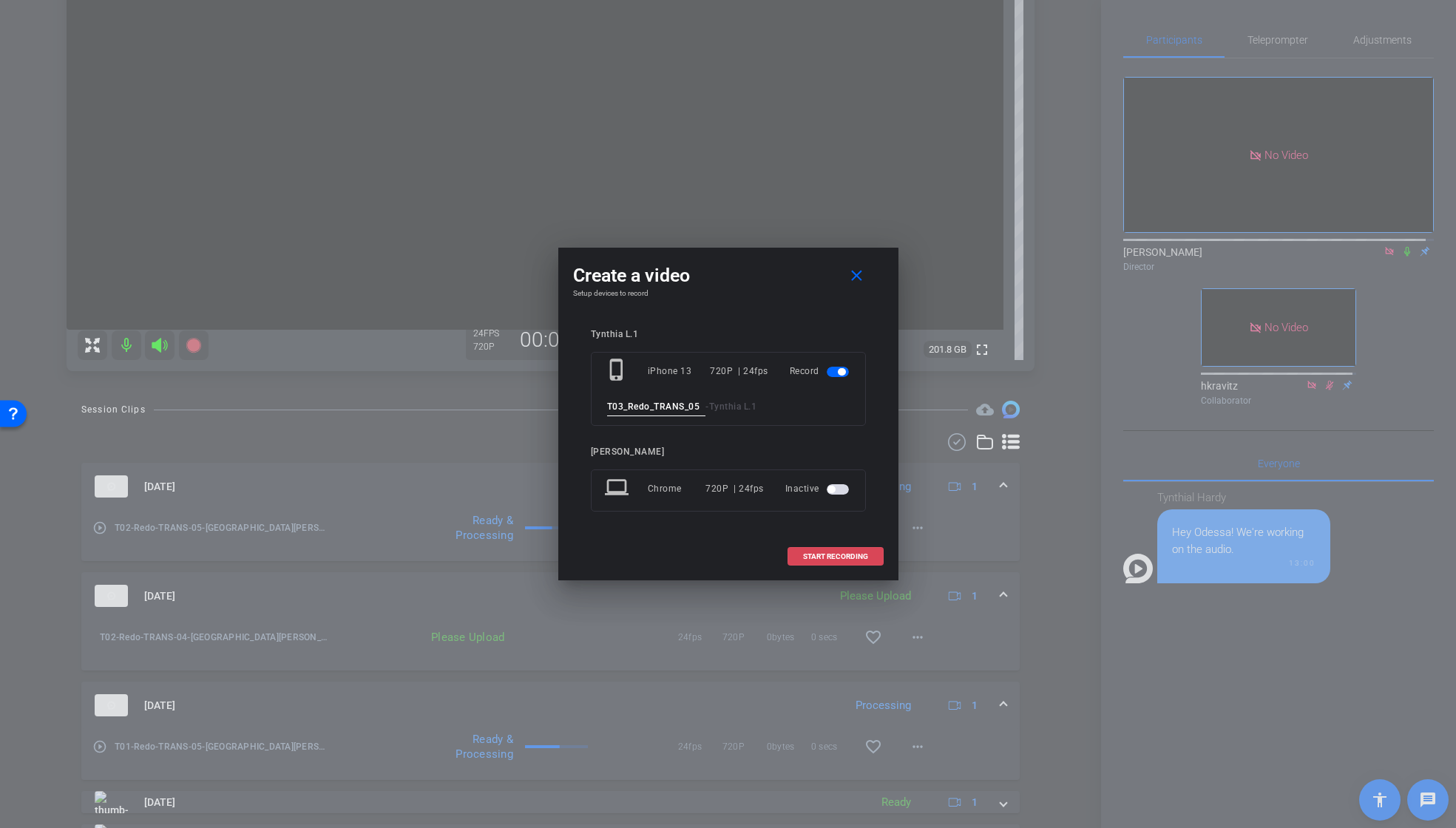
type input "T03_Redo_TRANS_05"
click at [846, 553] on span "START RECORDING" at bounding box center [835, 557] width 65 height 8
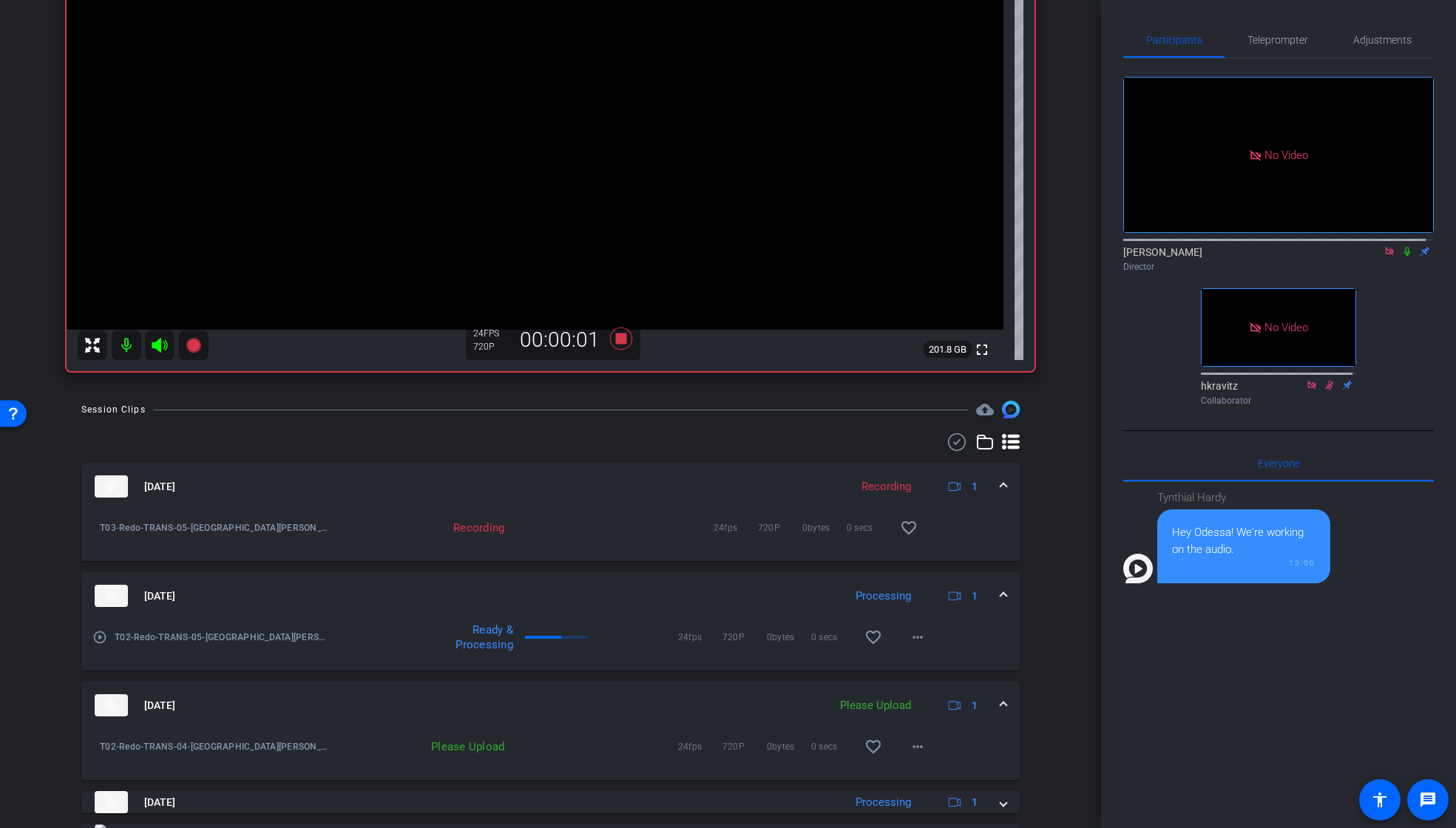
click at [1401, 257] on icon at bounding box center [1406, 250] width 12 height 10
drag, startPoint x: 616, startPoint y: 338, endPoint x: 977, endPoint y: 340, distance: 361.0
click at [616, 338] on icon at bounding box center [620, 338] width 22 height 22
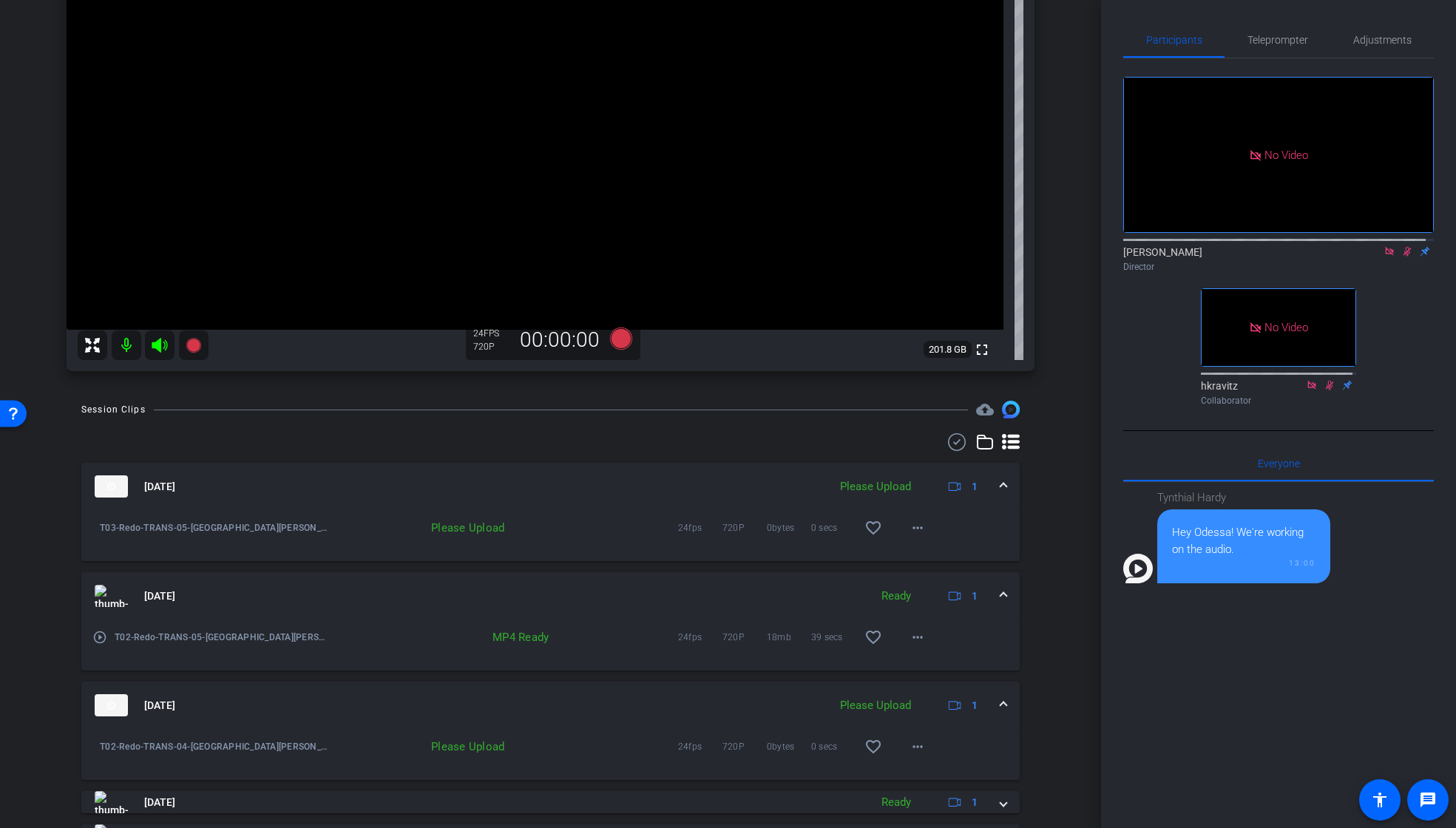
click at [1402, 257] on icon at bounding box center [1406, 250] width 12 height 10
click at [911, 527] on mat-icon "more_horiz" at bounding box center [918, 527] width 18 height 18
click at [929, 554] on span "Upload" at bounding box center [934, 558] width 59 height 18
click at [621, 343] on icon at bounding box center [620, 338] width 22 height 22
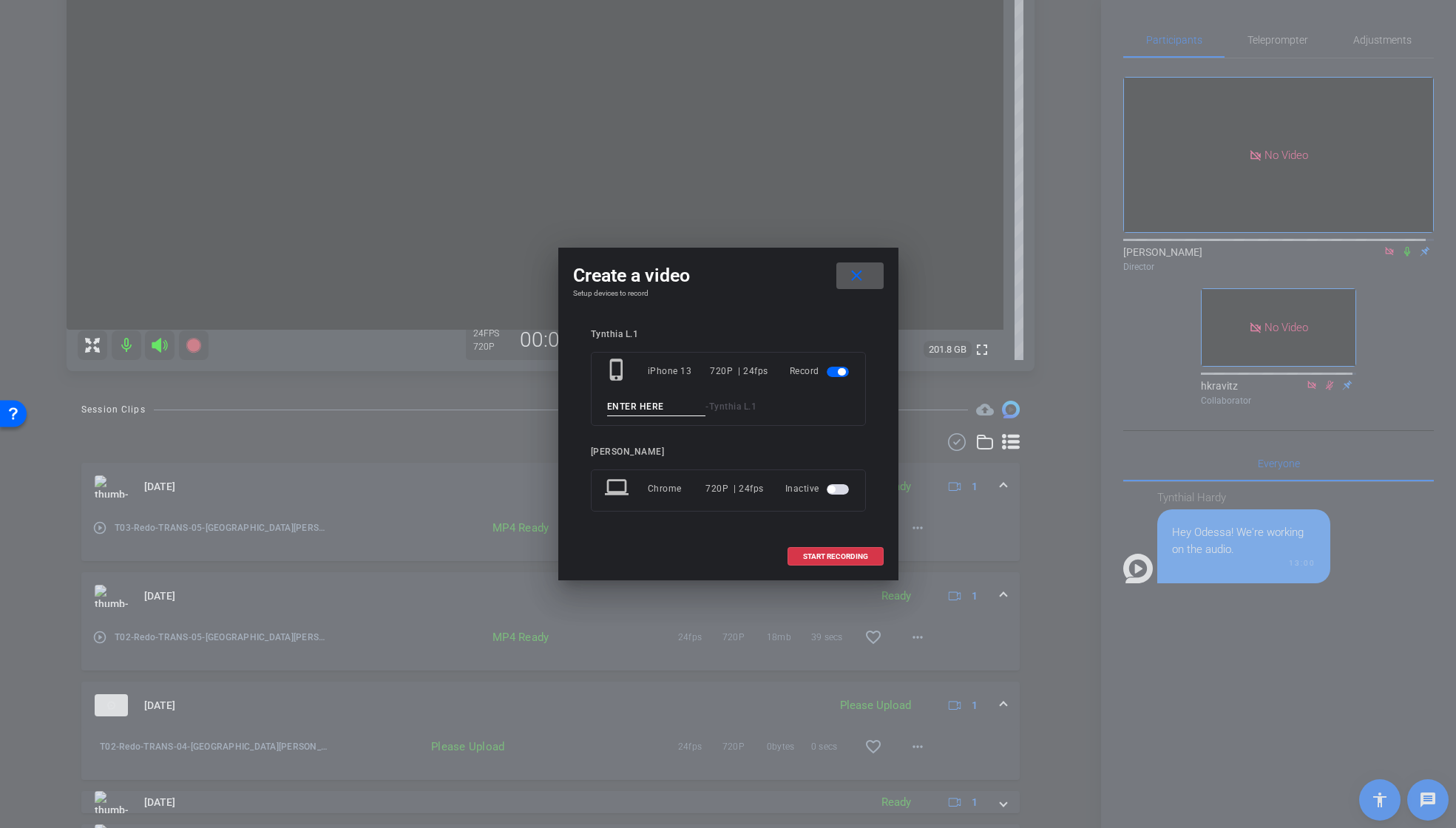
click at [645, 403] on input at bounding box center [657, 407] width 99 height 19
paste input "T03_Redo_TRANS_05"
type input "T01_Redo_CLOSE"
click at [843, 553] on span "START RECORDING" at bounding box center [835, 557] width 65 height 8
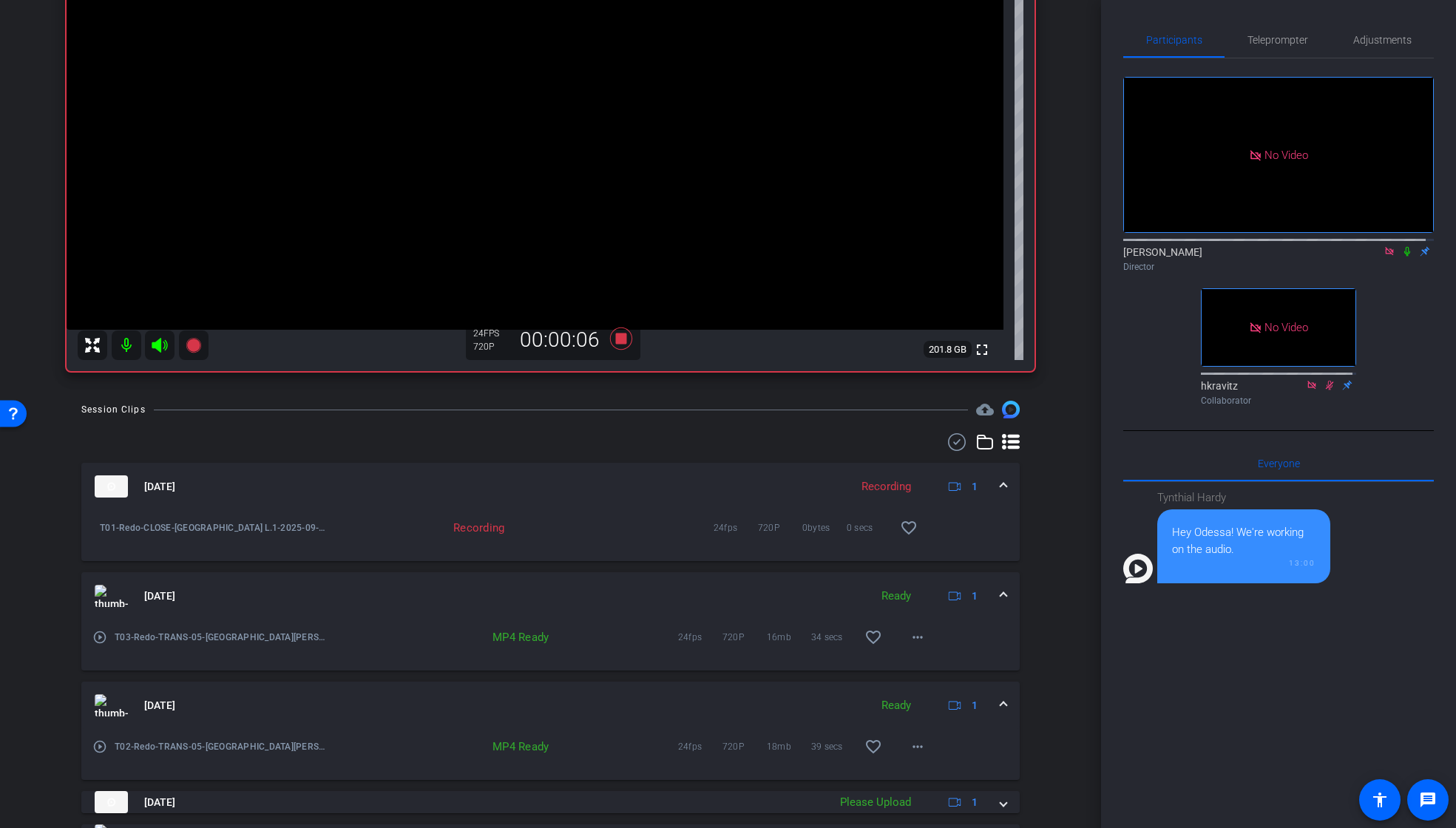
click at [1401, 257] on icon at bounding box center [1406, 250] width 12 height 10
click at [1400, 273] on div "[PERSON_NAME] Director" at bounding box center [1278, 259] width 310 height 29
click at [1403, 257] on icon at bounding box center [1407, 251] width 8 height 9
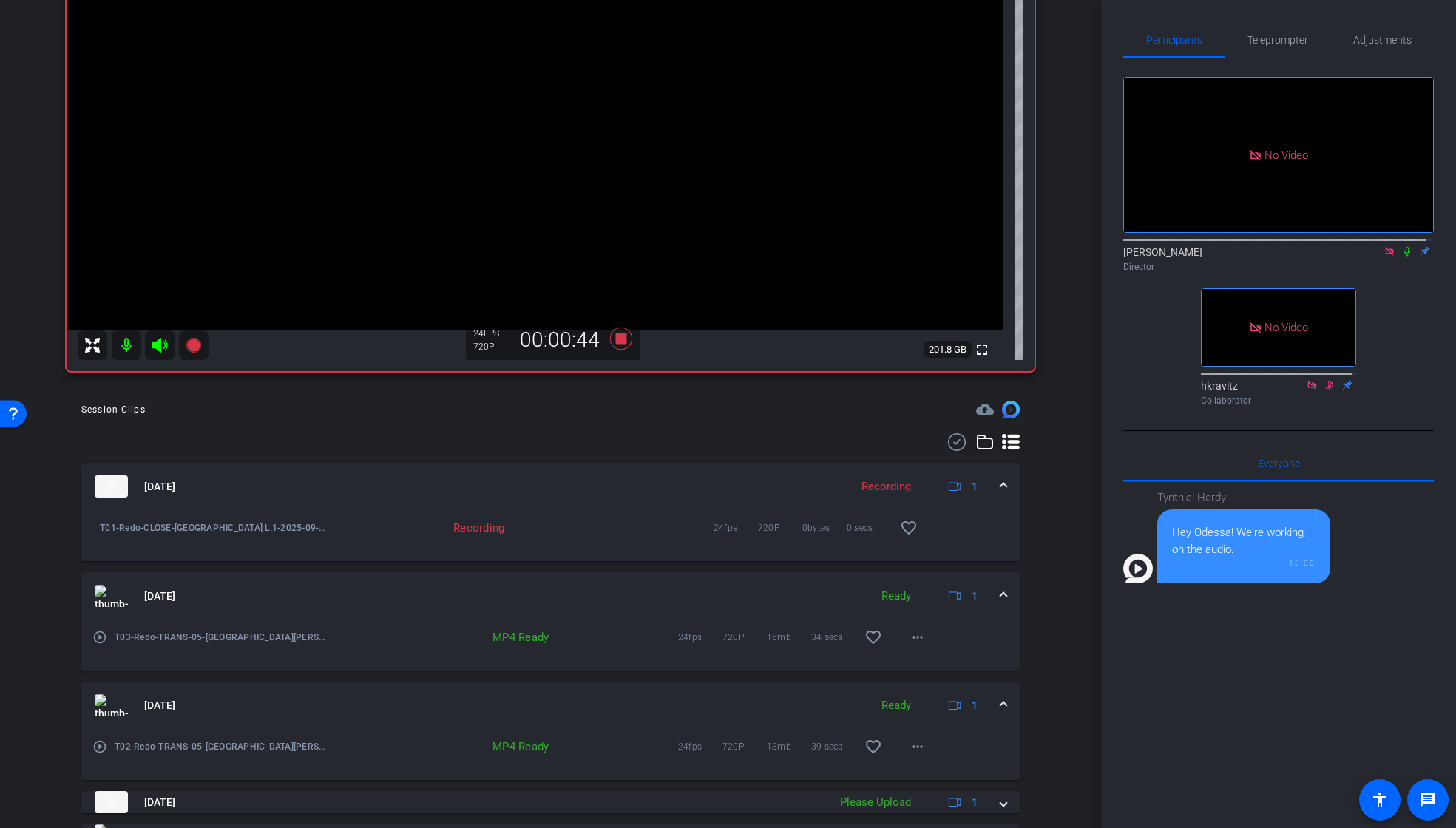
click at [1401, 257] on icon at bounding box center [1406, 250] width 12 height 10
click at [622, 340] on icon at bounding box center [620, 338] width 22 height 22
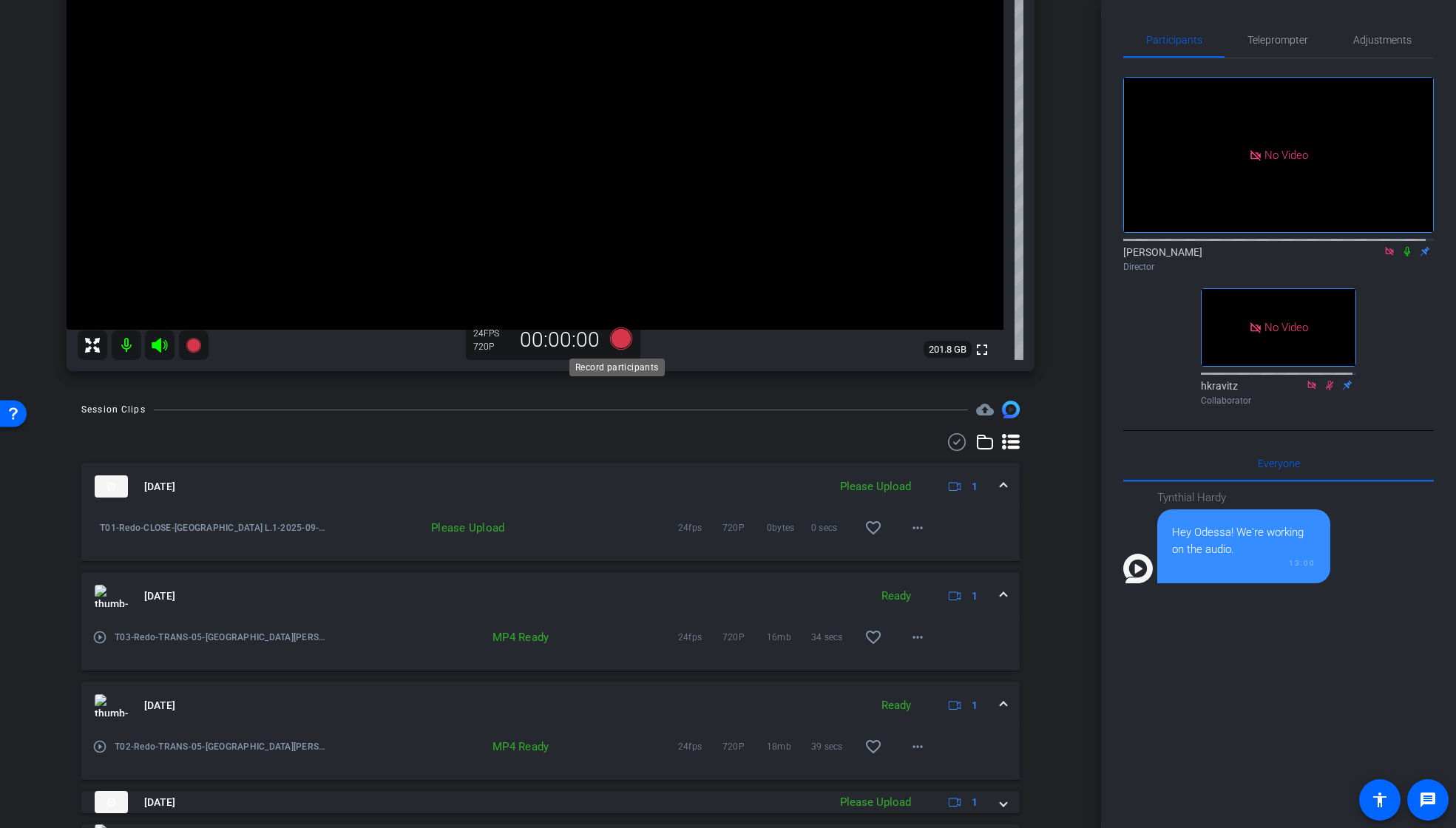
click at [615, 334] on icon at bounding box center [620, 338] width 22 height 22
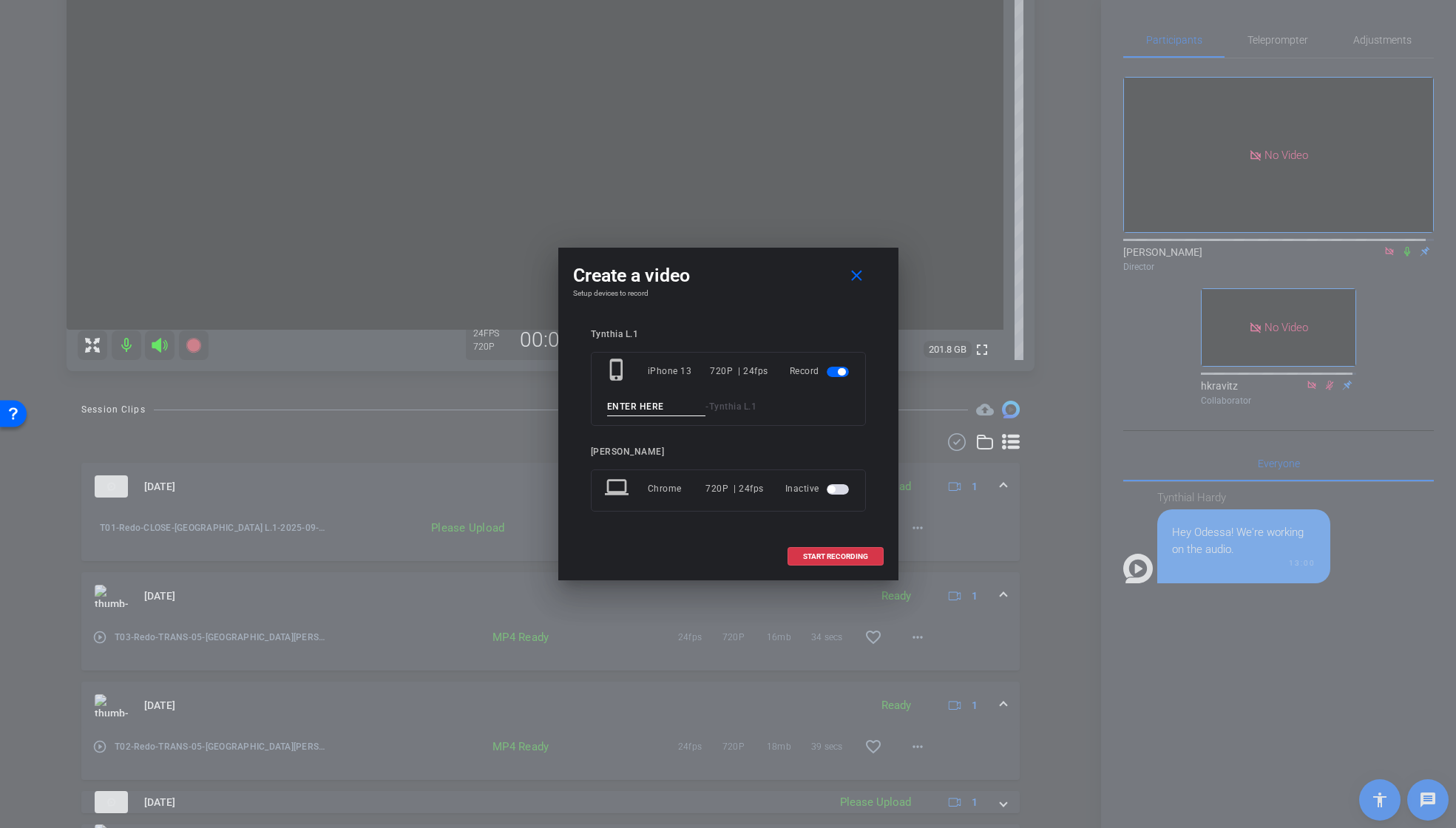
click at [650, 403] on input at bounding box center [657, 407] width 99 height 19
paste input "T01_Redo_CLOSE"
type input "T01_Redo_final_CLOSE"
click at [842, 553] on span "START RECORDING" at bounding box center [835, 557] width 65 height 8
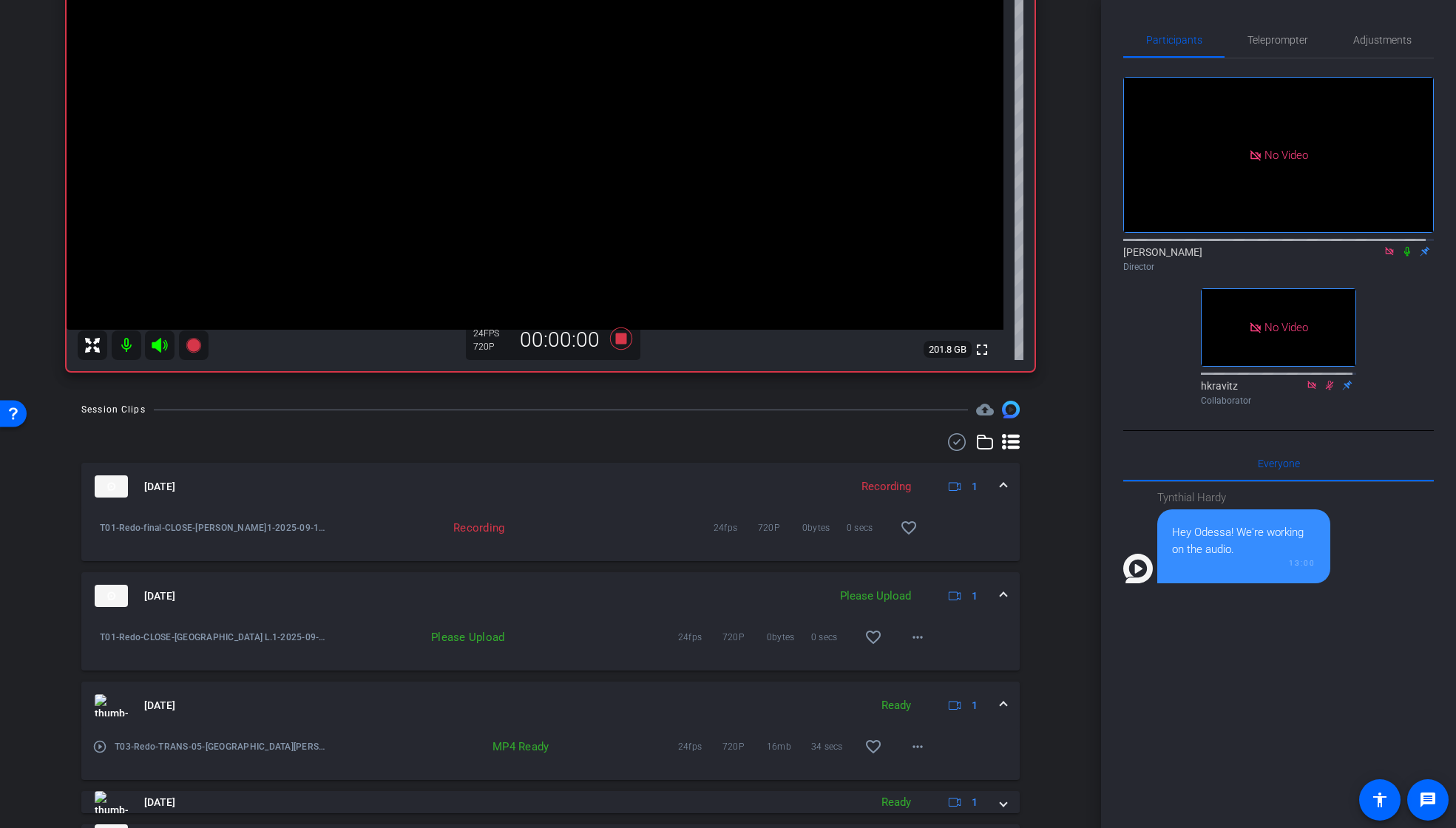
click at [1401, 257] on icon at bounding box center [1406, 250] width 12 height 10
click at [909, 640] on mat-icon "more_horiz" at bounding box center [918, 637] width 18 height 18
click at [933, 664] on span "Upload" at bounding box center [934, 668] width 59 height 18
click at [1403, 257] on icon at bounding box center [1407, 251] width 8 height 9
click at [617, 339] on icon at bounding box center [620, 338] width 22 height 22
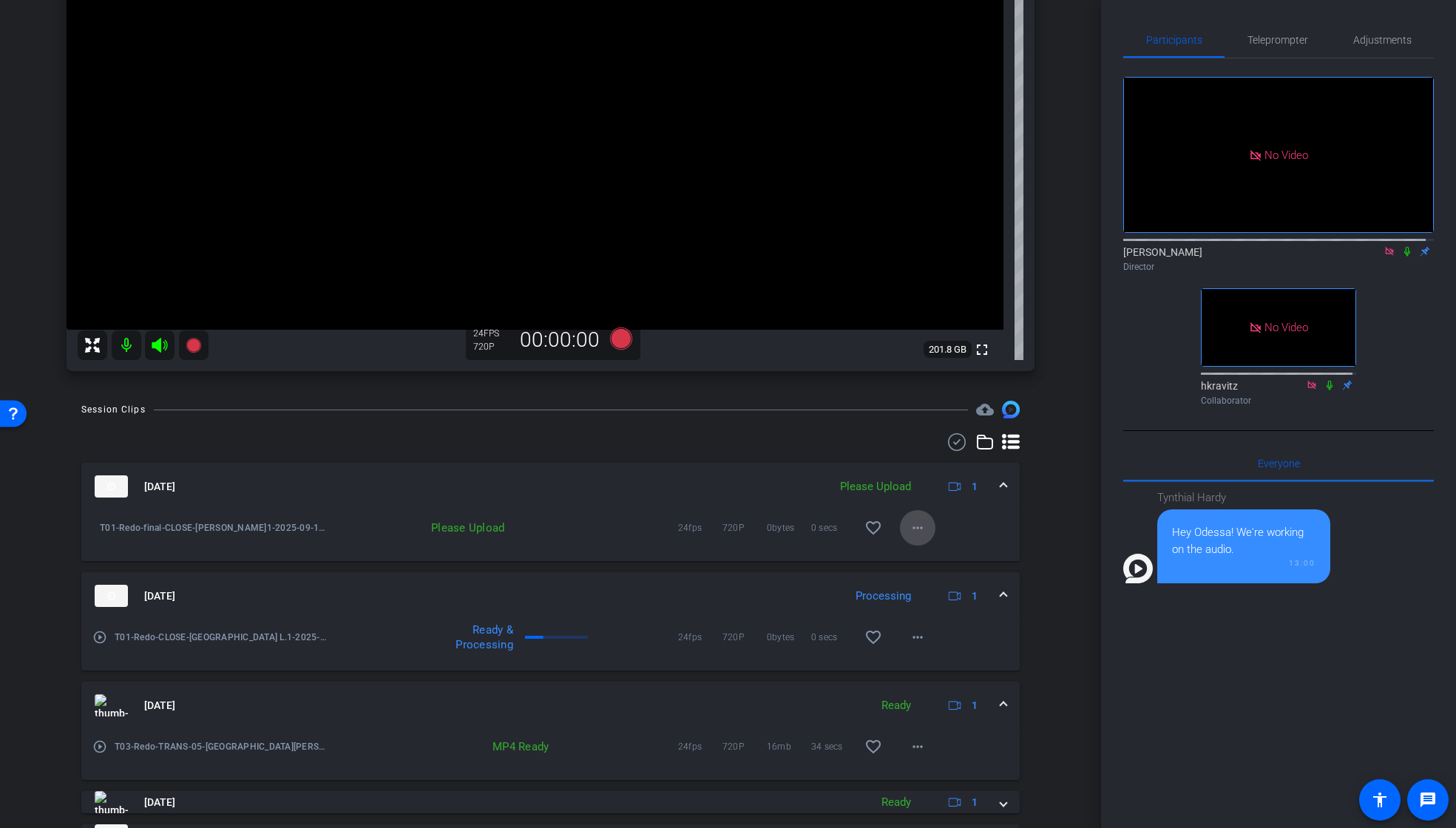
click at [912, 529] on mat-icon "more_horiz" at bounding box center [918, 527] width 18 height 18
click at [911, 556] on span "Upload" at bounding box center [934, 558] width 59 height 18
click at [620, 340] on icon at bounding box center [620, 338] width 22 height 22
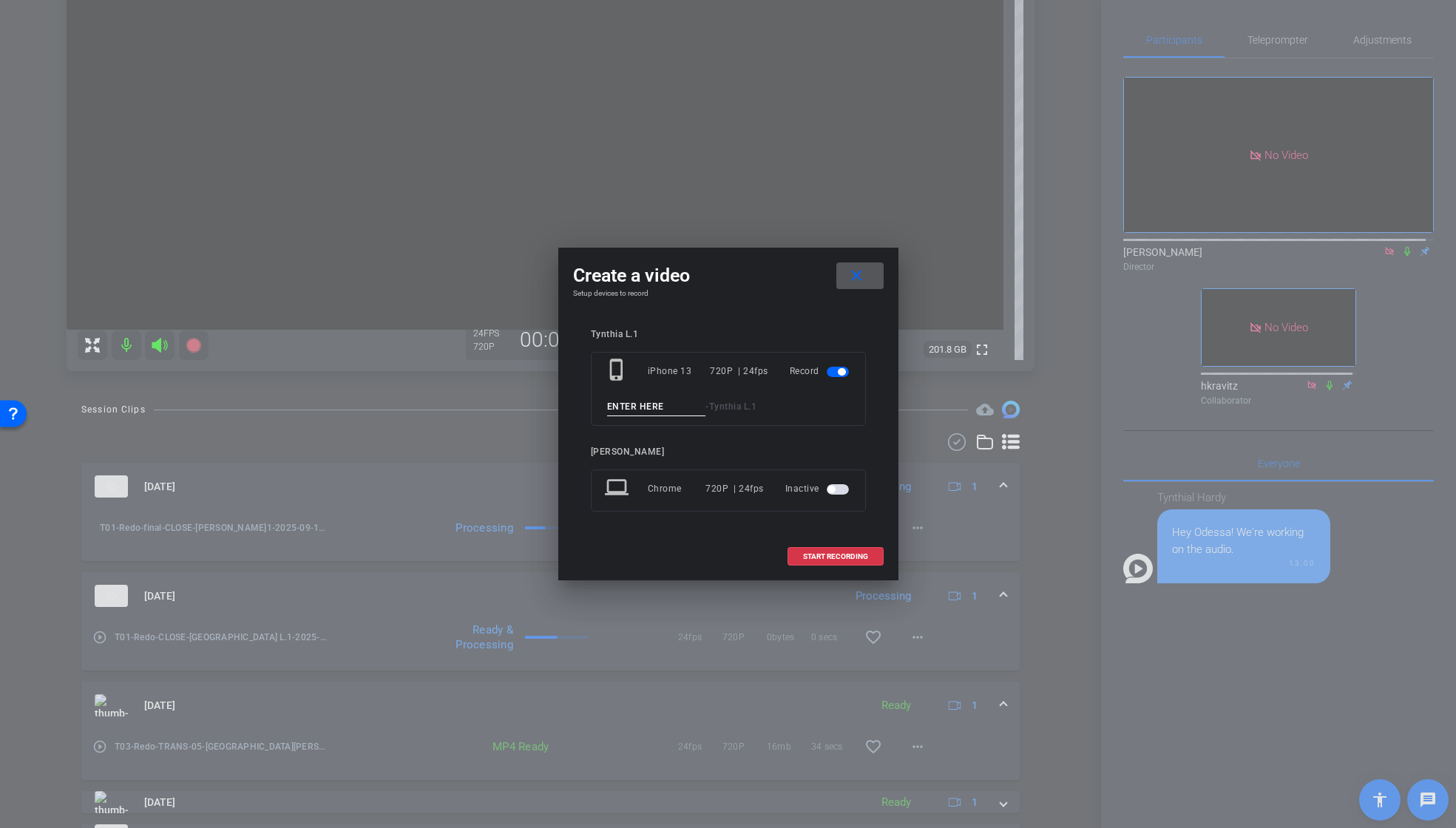
click at [664, 407] on input at bounding box center [657, 407] width 99 height 19
paste input "T01_Redo_CLOSE"
type input "T02_Redo_FinalCLOSE"
click at [842, 554] on span "START RECORDING" at bounding box center [835, 557] width 65 height 8
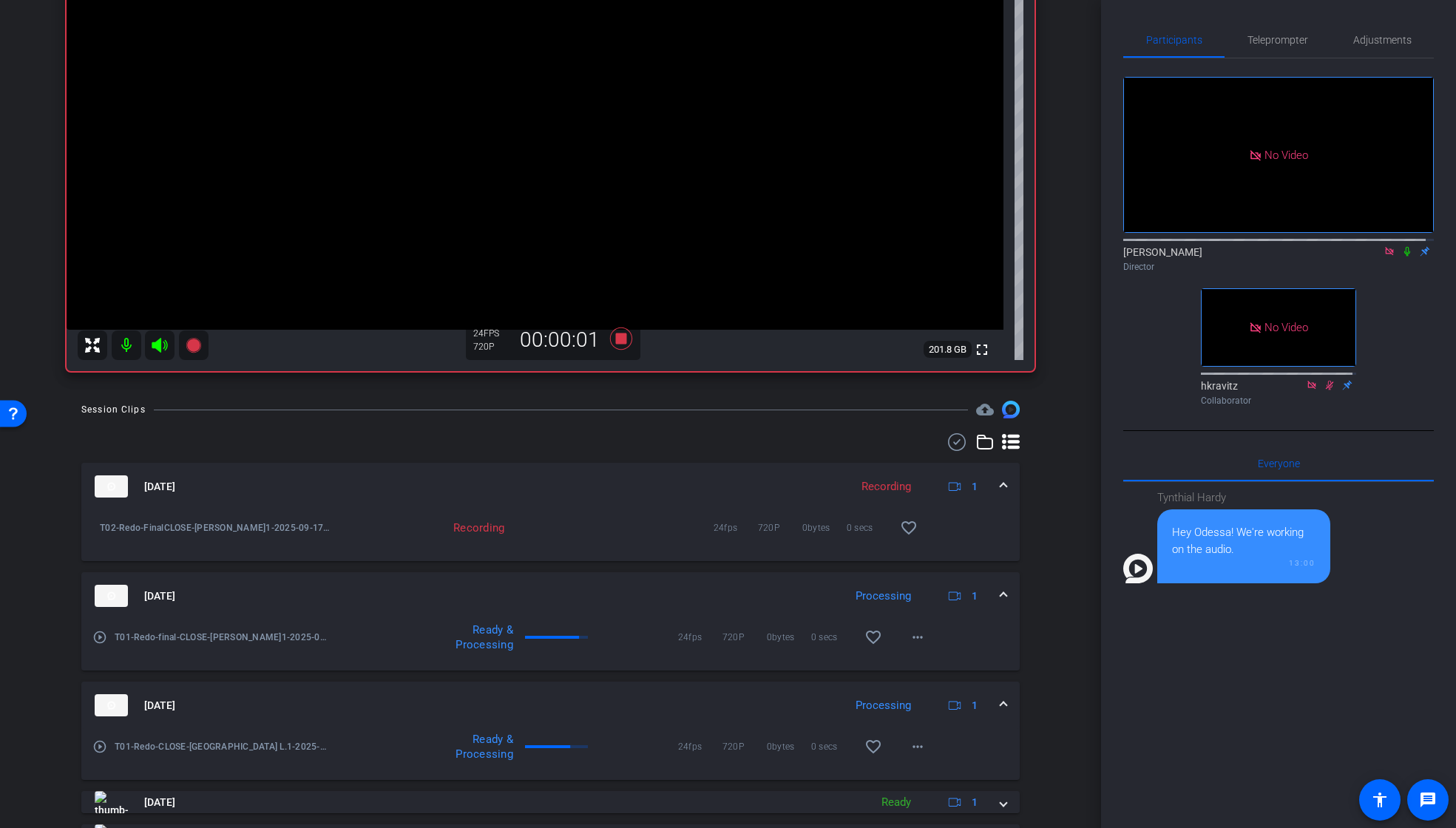
drag, startPoint x: 1400, startPoint y: 264, endPoint x: 1401, endPoint y: 349, distance: 85.0
click at [1401, 257] on icon at bounding box center [1406, 250] width 12 height 10
click at [1403, 257] on icon at bounding box center [1407, 251] width 8 height 9
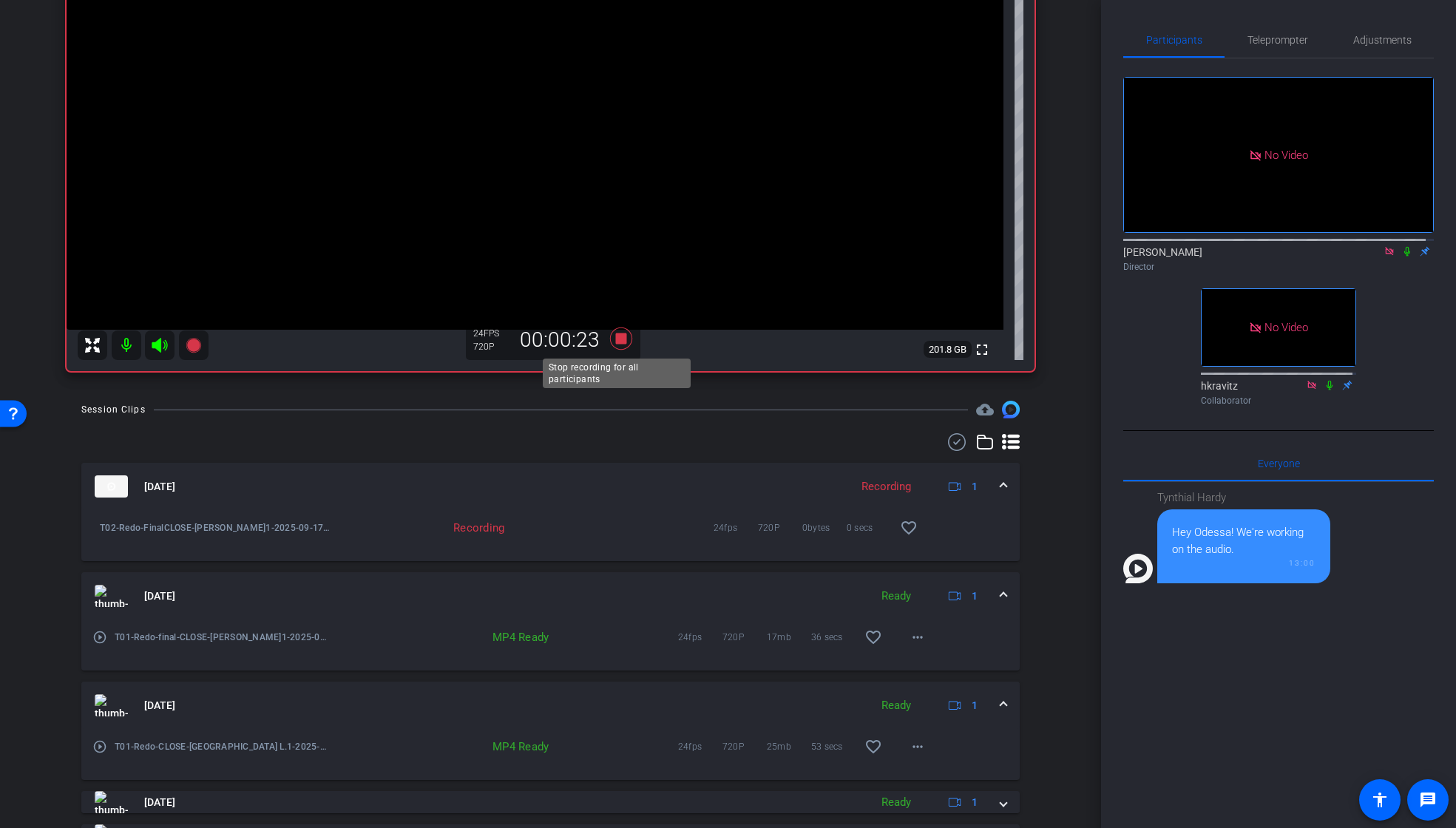
click at [617, 336] on icon at bounding box center [620, 338] width 22 height 22
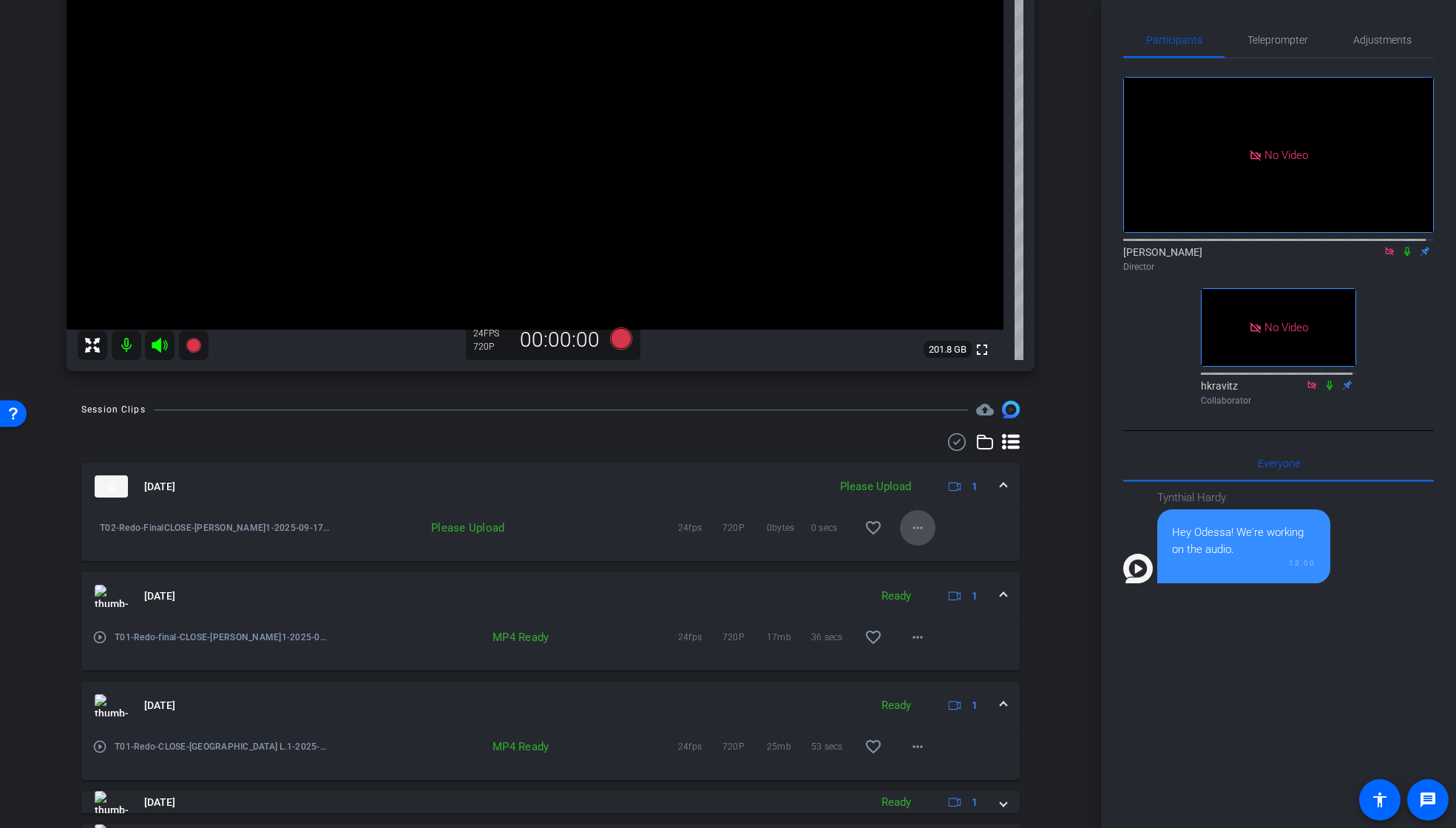
click at [909, 528] on mat-icon "more_horiz" at bounding box center [918, 527] width 18 height 18
click at [923, 557] on span "Upload" at bounding box center [934, 558] width 59 height 18
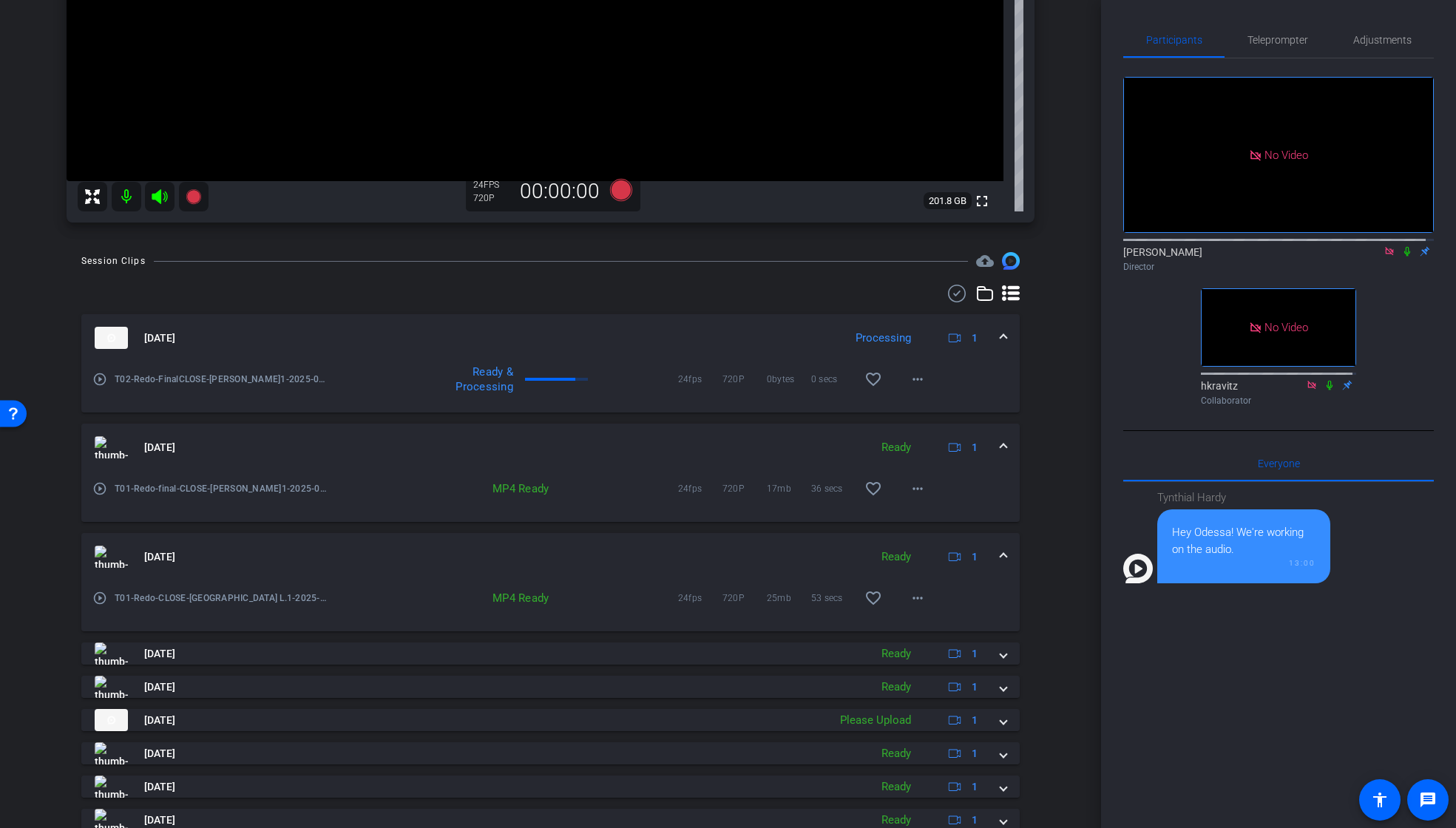
scroll to position [490, 0]
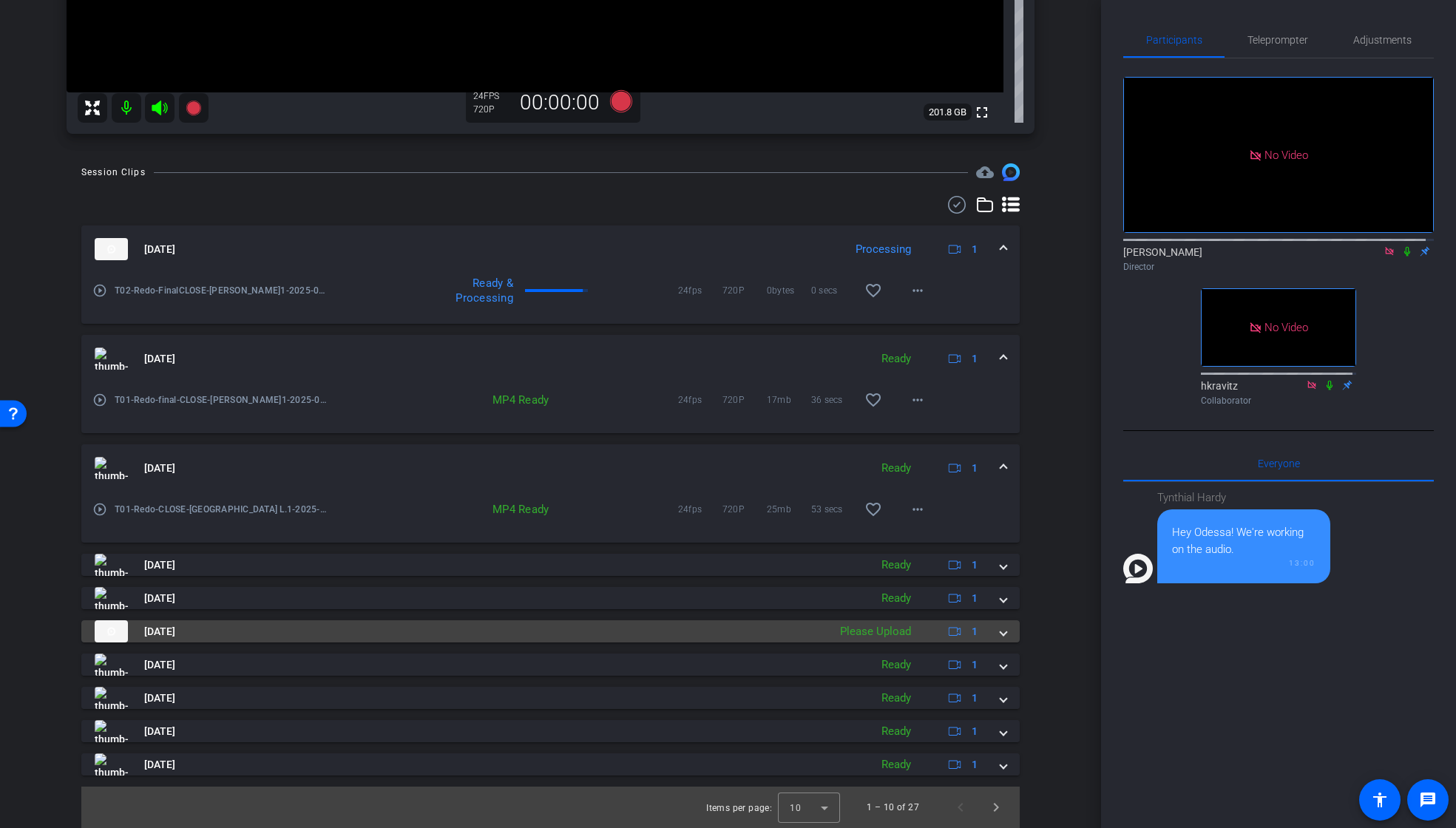
click at [1001, 633] on span at bounding box center [1004, 632] width 6 height 16
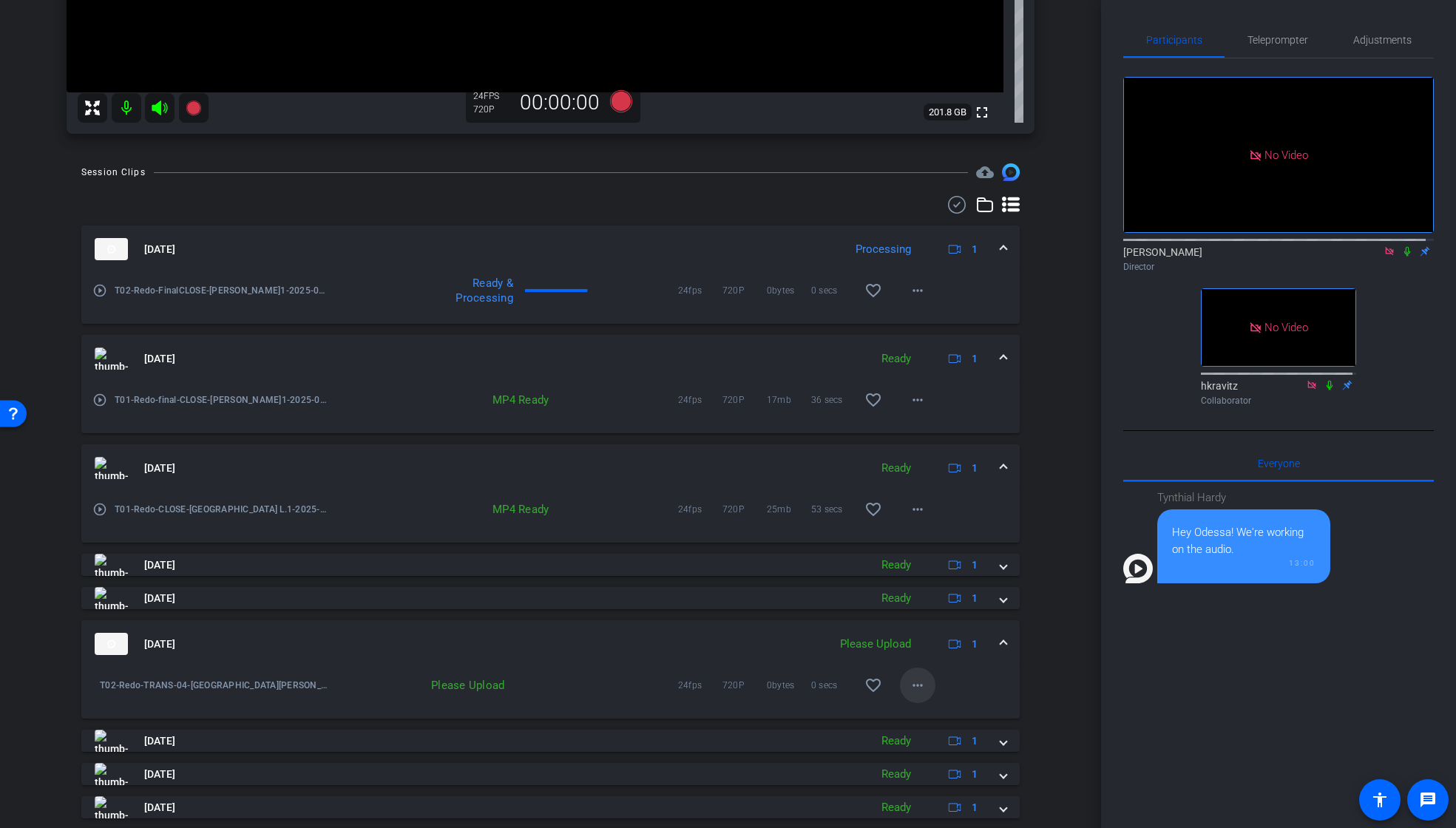
click at [921, 692] on span at bounding box center [918, 685] width 36 height 36
click at [922, 719] on span "Upload" at bounding box center [934, 716] width 59 height 18
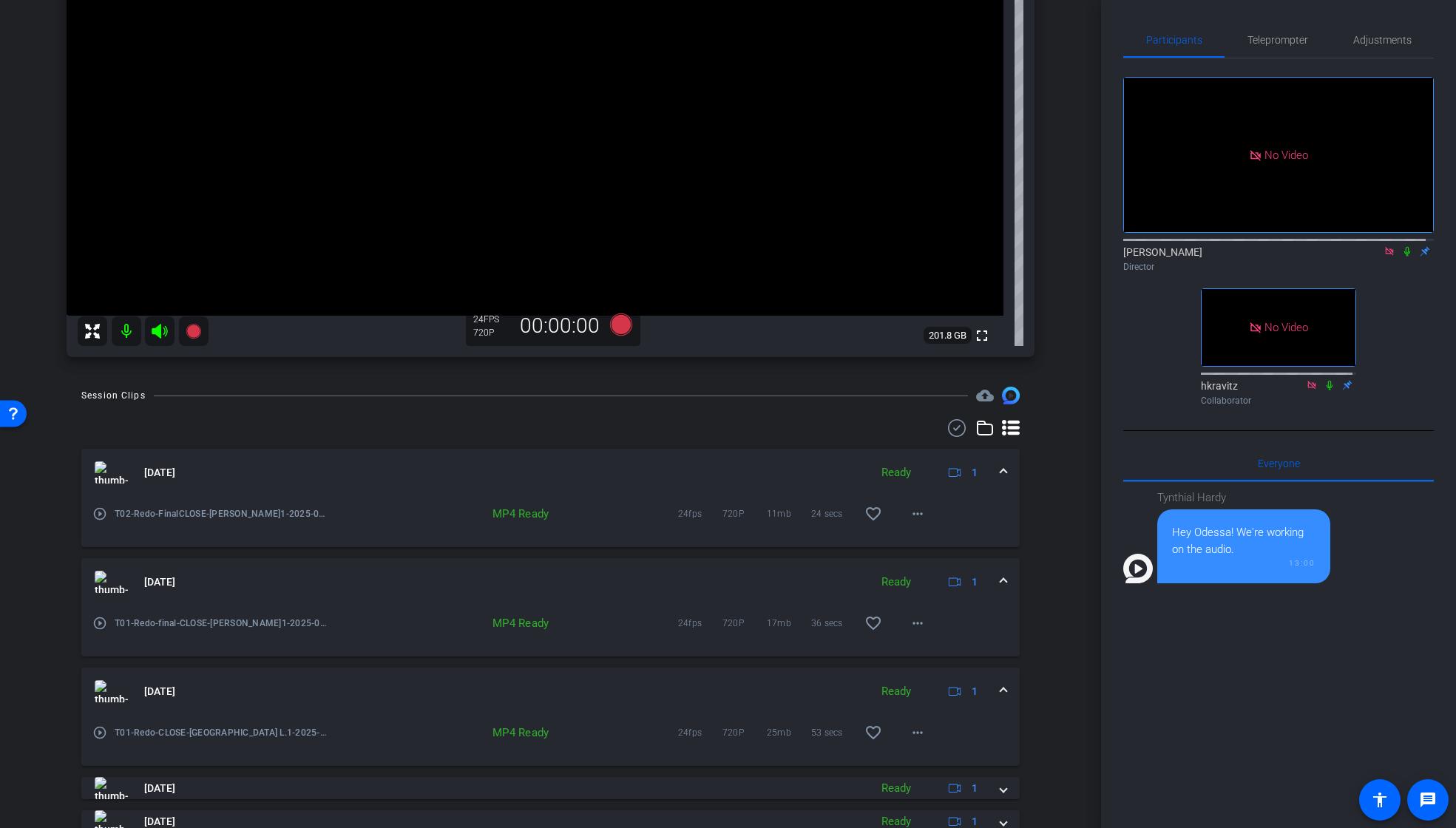
scroll to position [267, 0]
click at [911, 514] on mat-icon "more_horiz" at bounding box center [918, 512] width 18 height 18
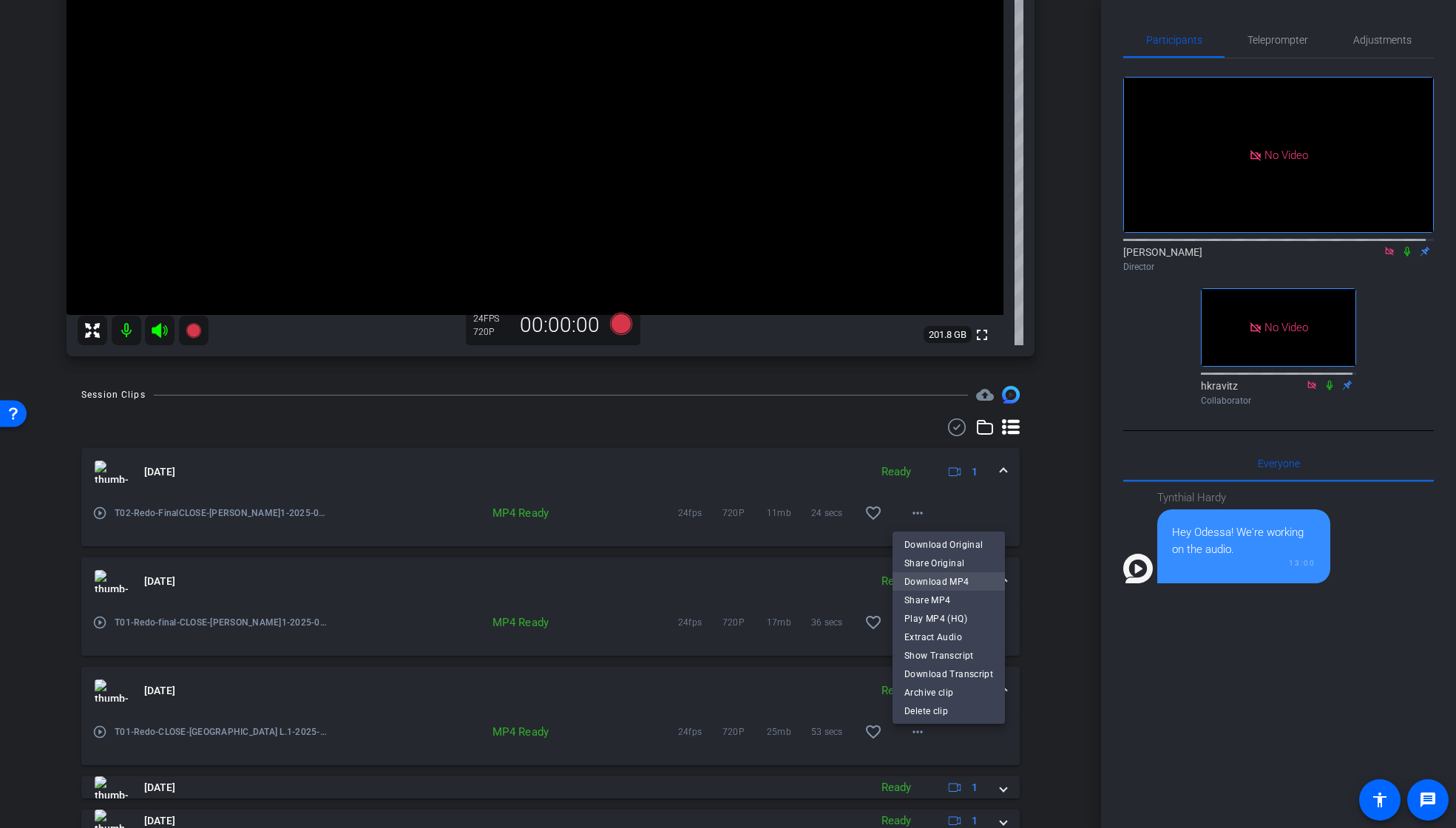
click at [963, 581] on span "Download MP4" at bounding box center [949, 581] width 88 height 18
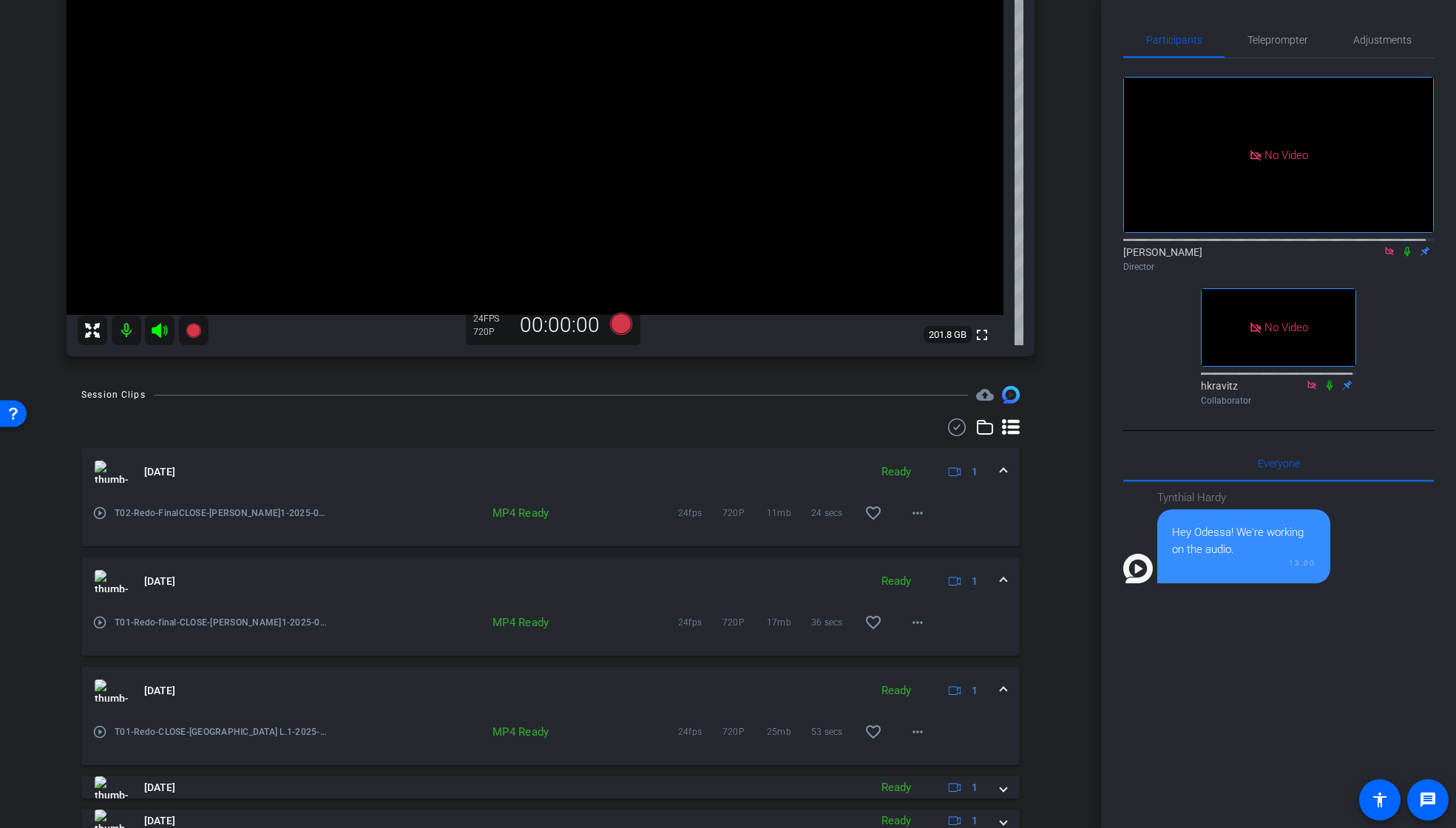
click at [1404, 257] on icon at bounding box center [1407, 251] width 6 height 9
click at [1403, 257] on icon at bounding box center [1407, 251] width 8 height 9
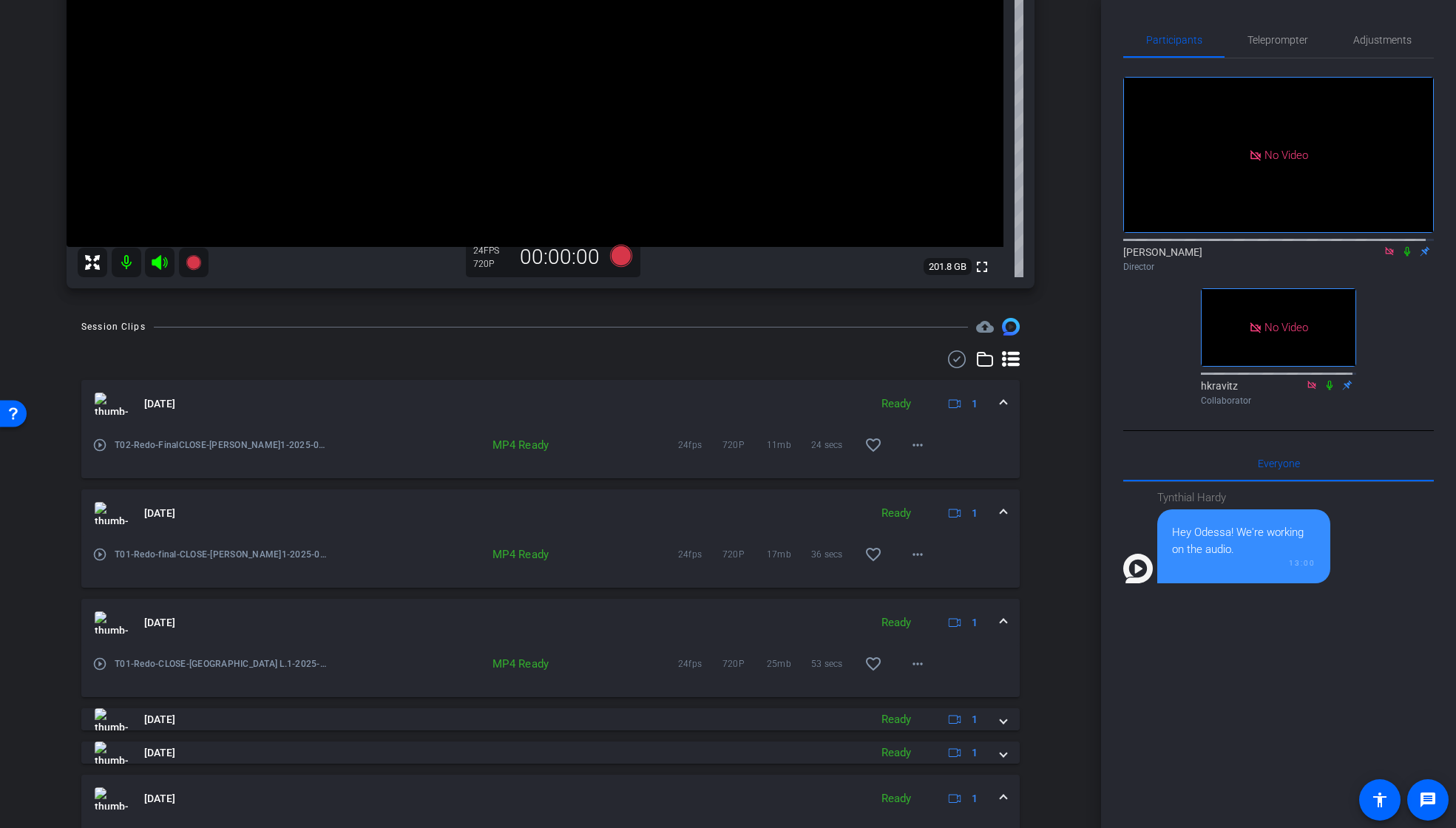
scroll to position [566, 0]
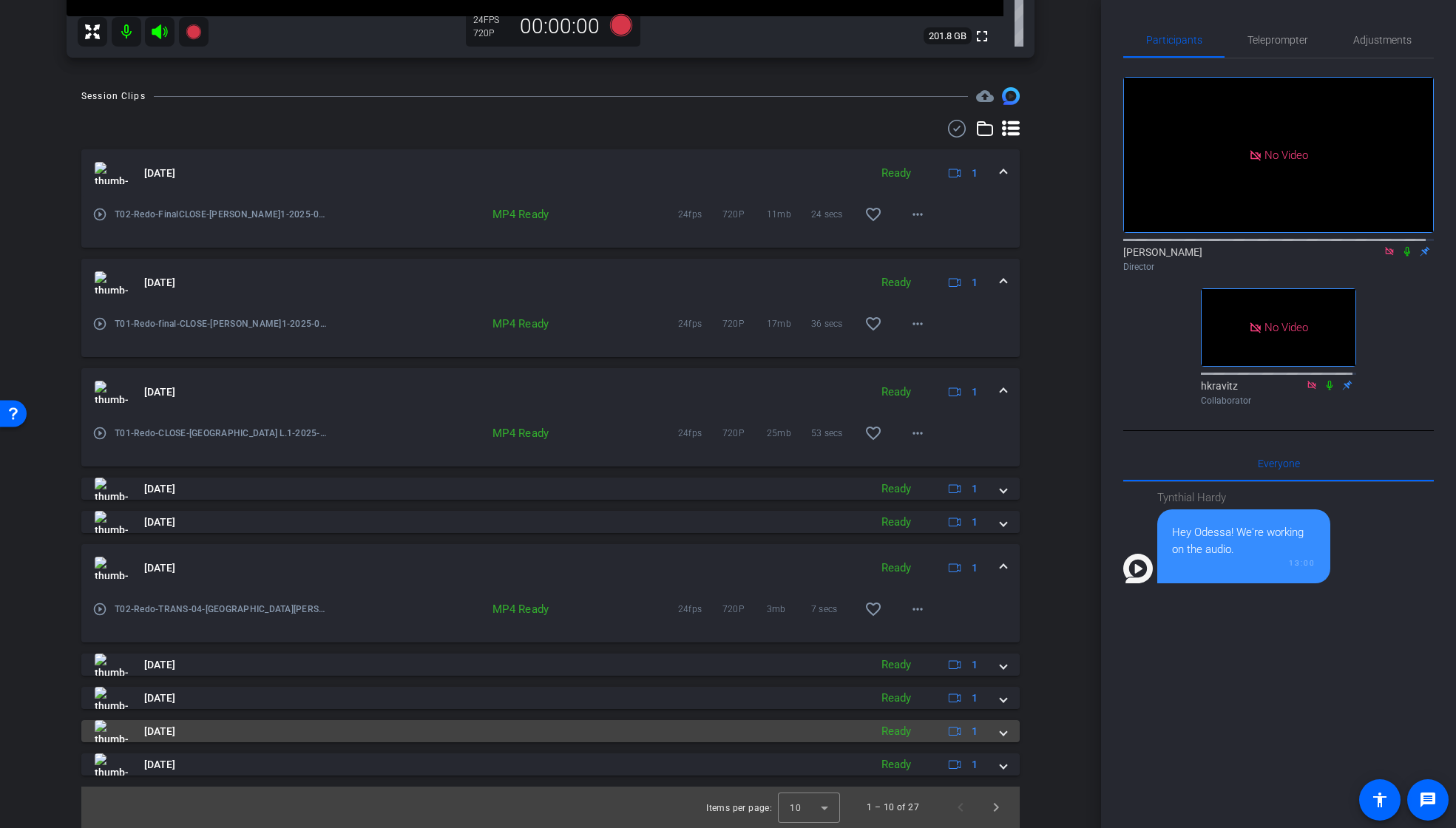
click at [1000, 733] on mat-expansion-panel-header "[DATE] Ready 1" at bounding box center [551, 730] width 939 height 22
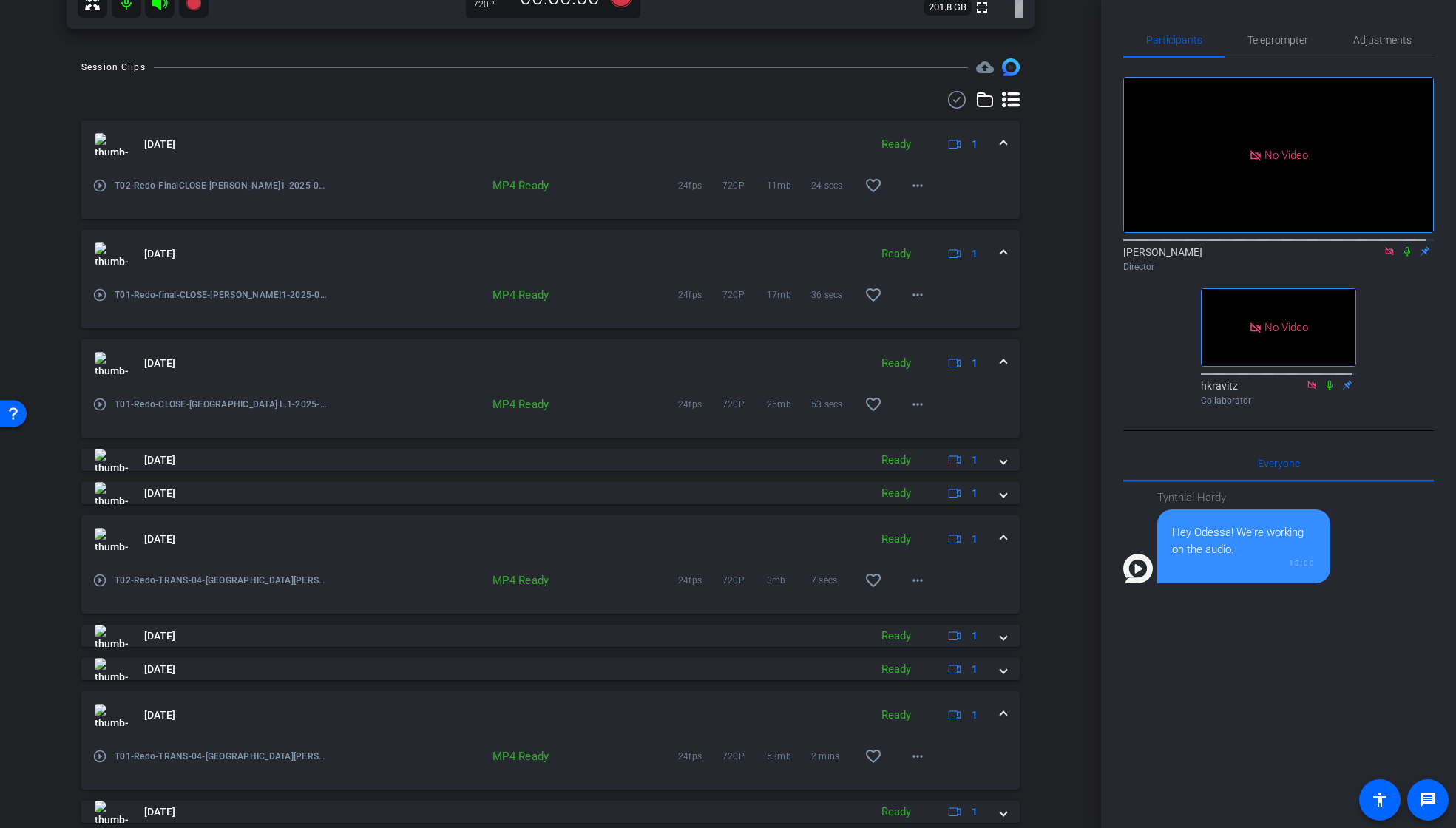
scroll to position [642, 0]
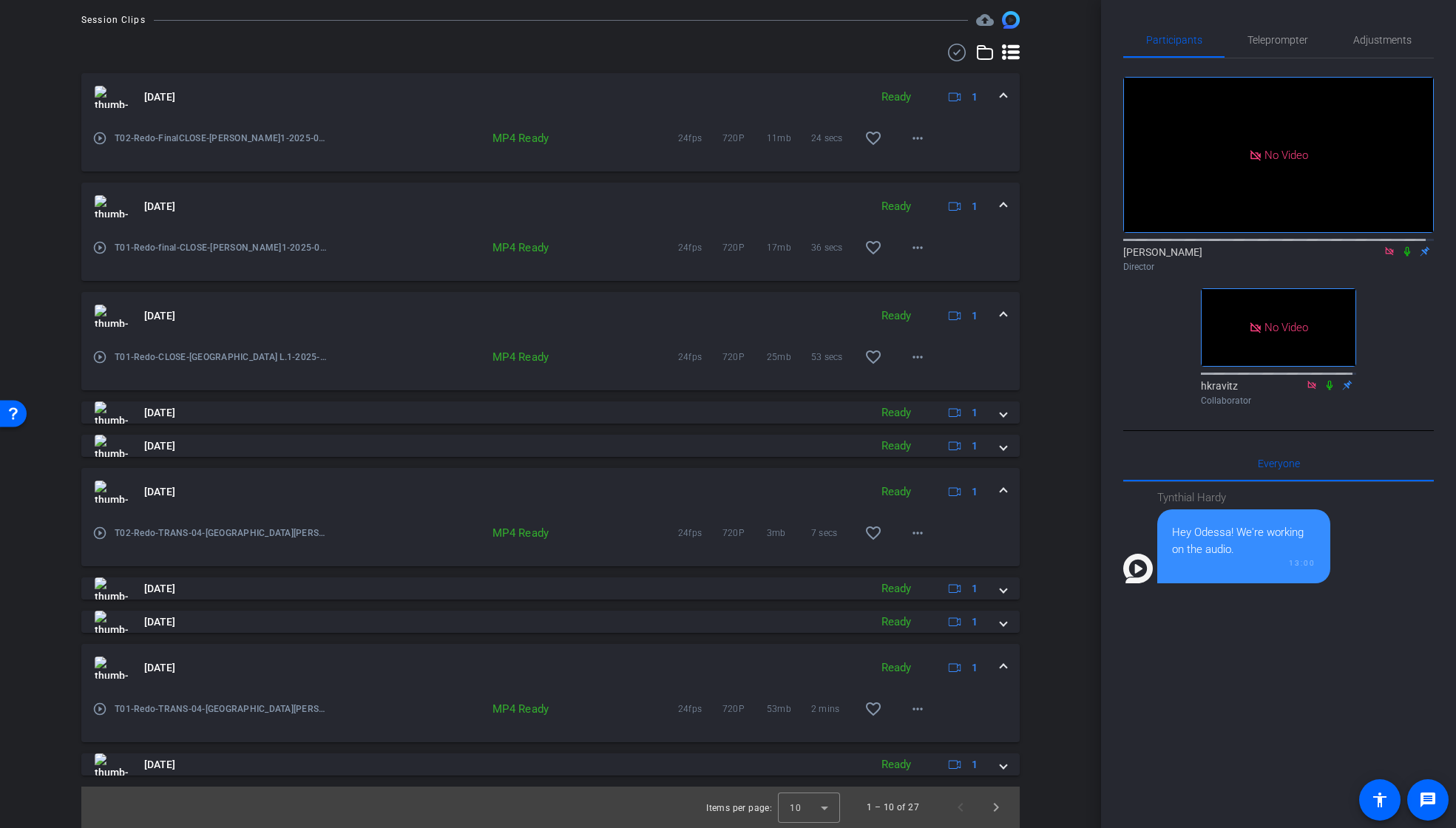
click at [1001, 667] on span at bounding box center [1004, 668] width 6 height 16
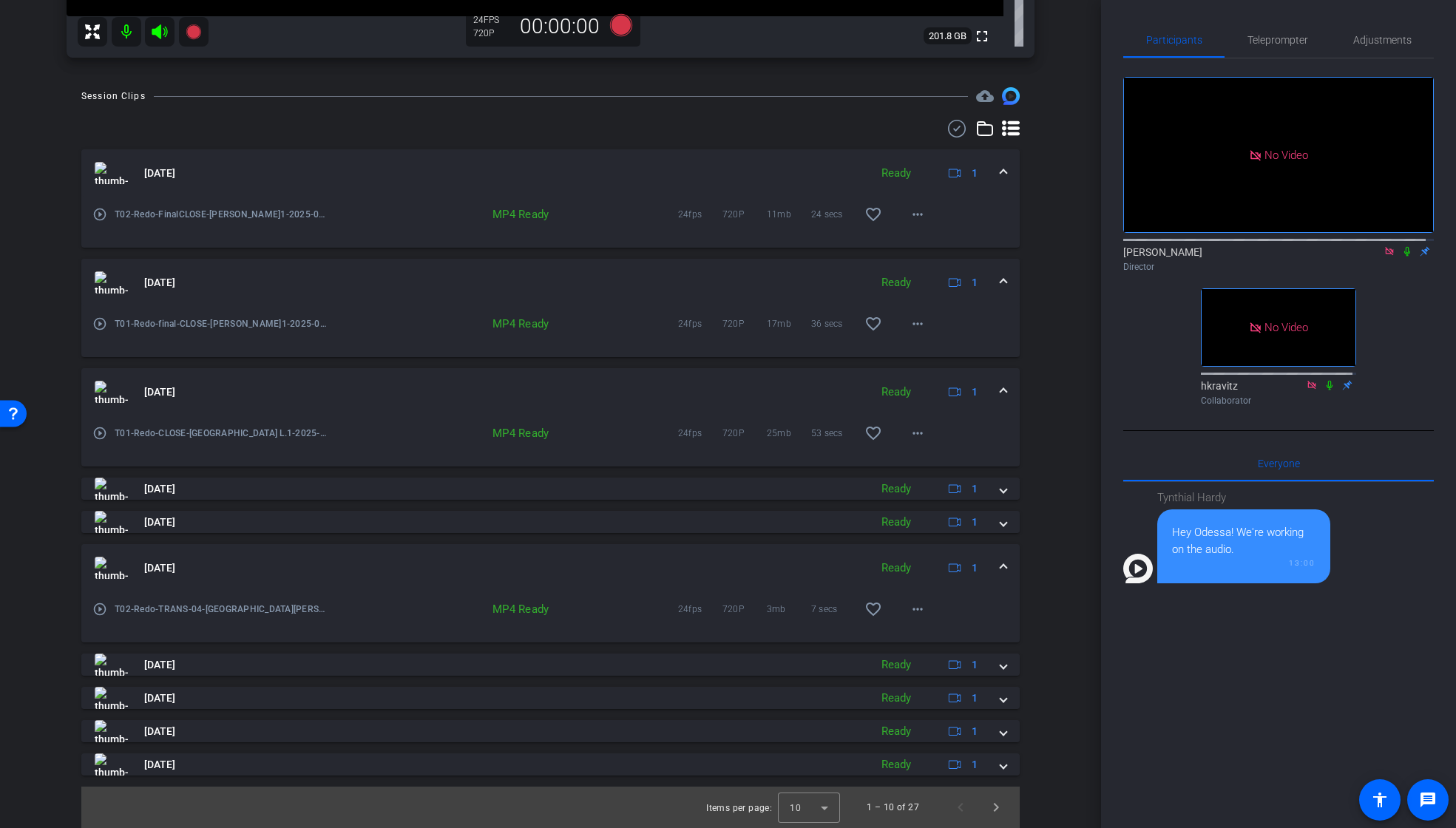
scroll to position [566, 0]
click at [1001, 564] on span at bounding box center [1004, 568] width 6 height 16
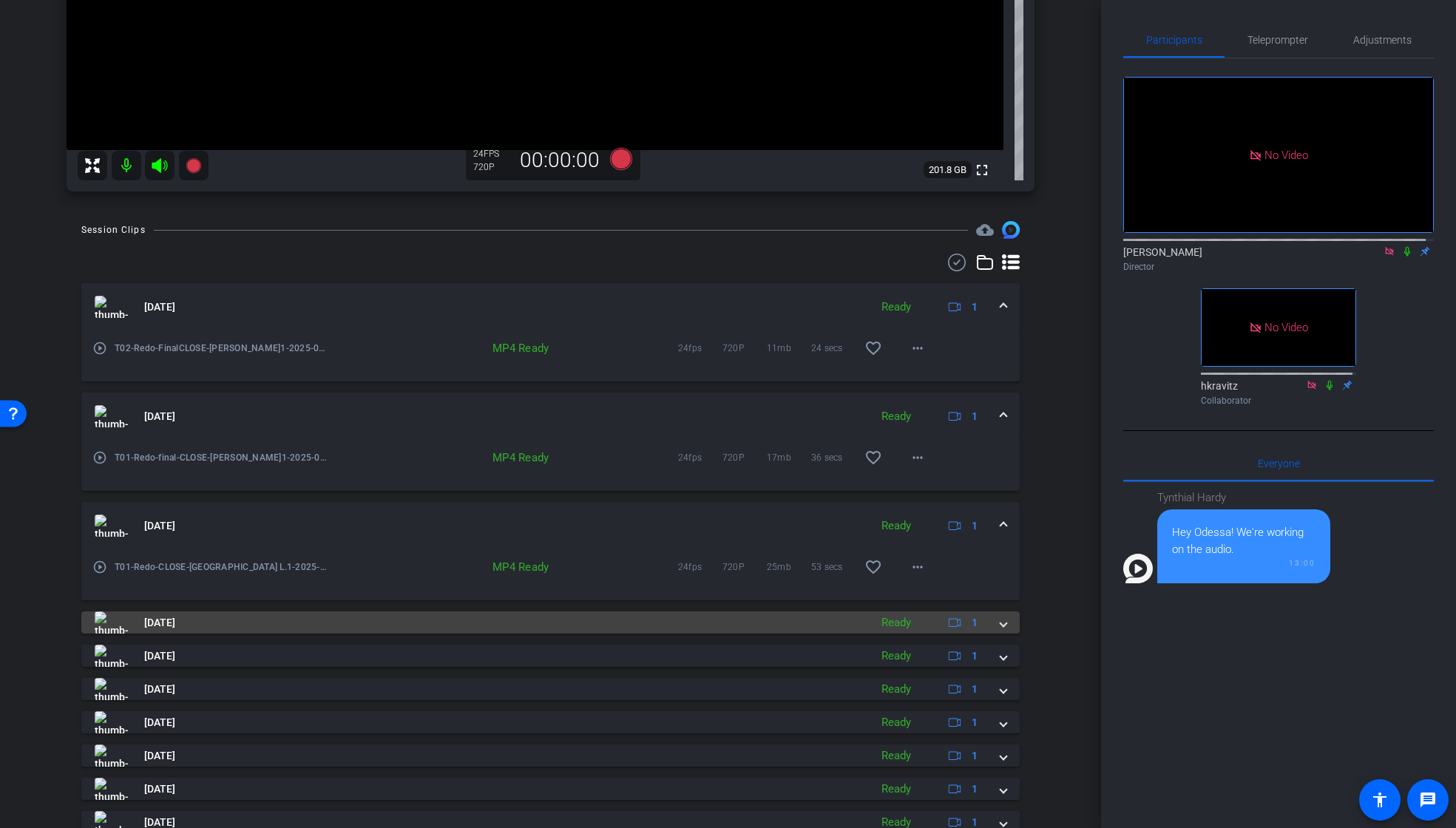
scroll to position [360, 0]
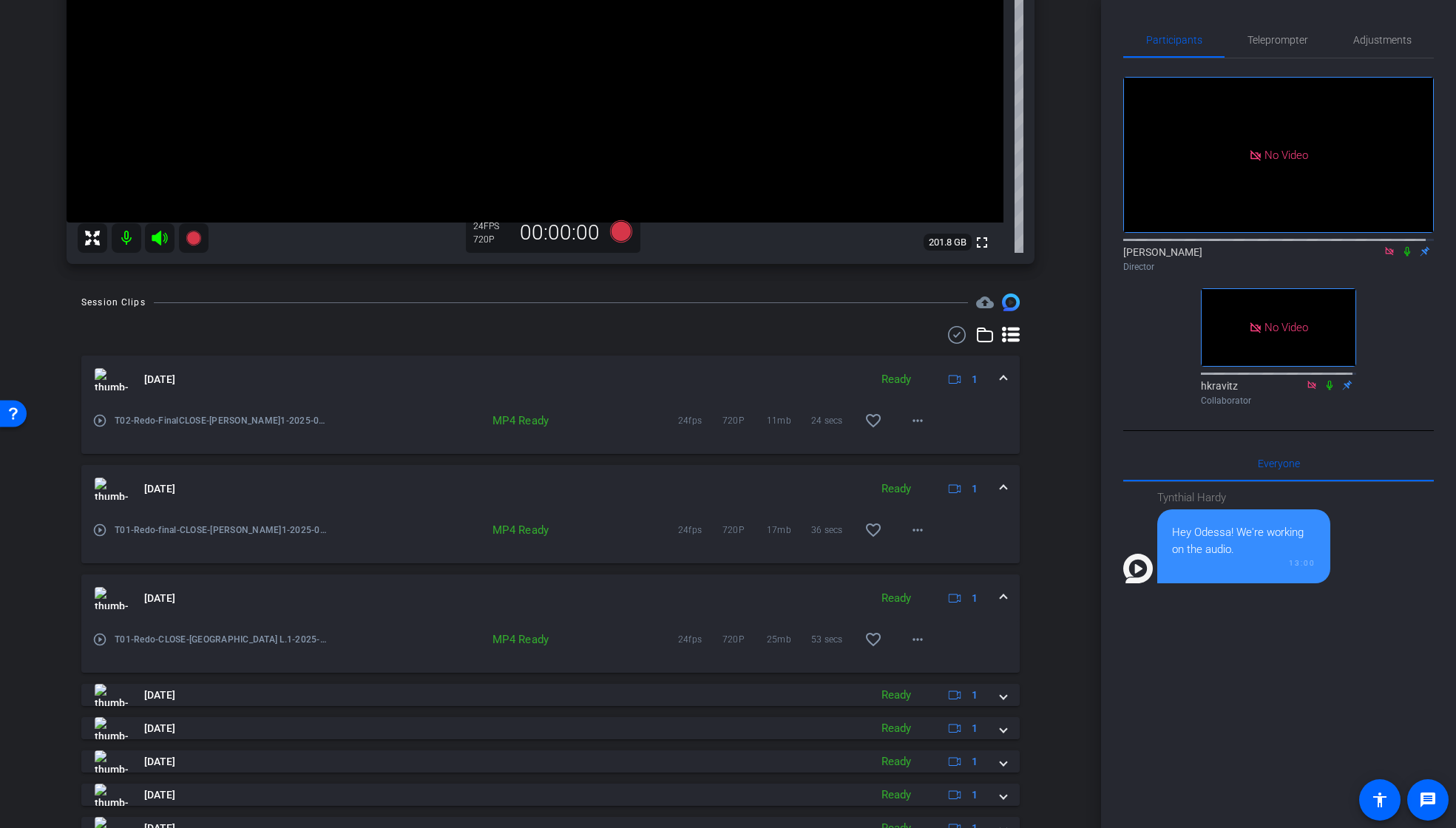
click at [1001, 596] on span at bounding box center [1004, 599] width 6 height 16
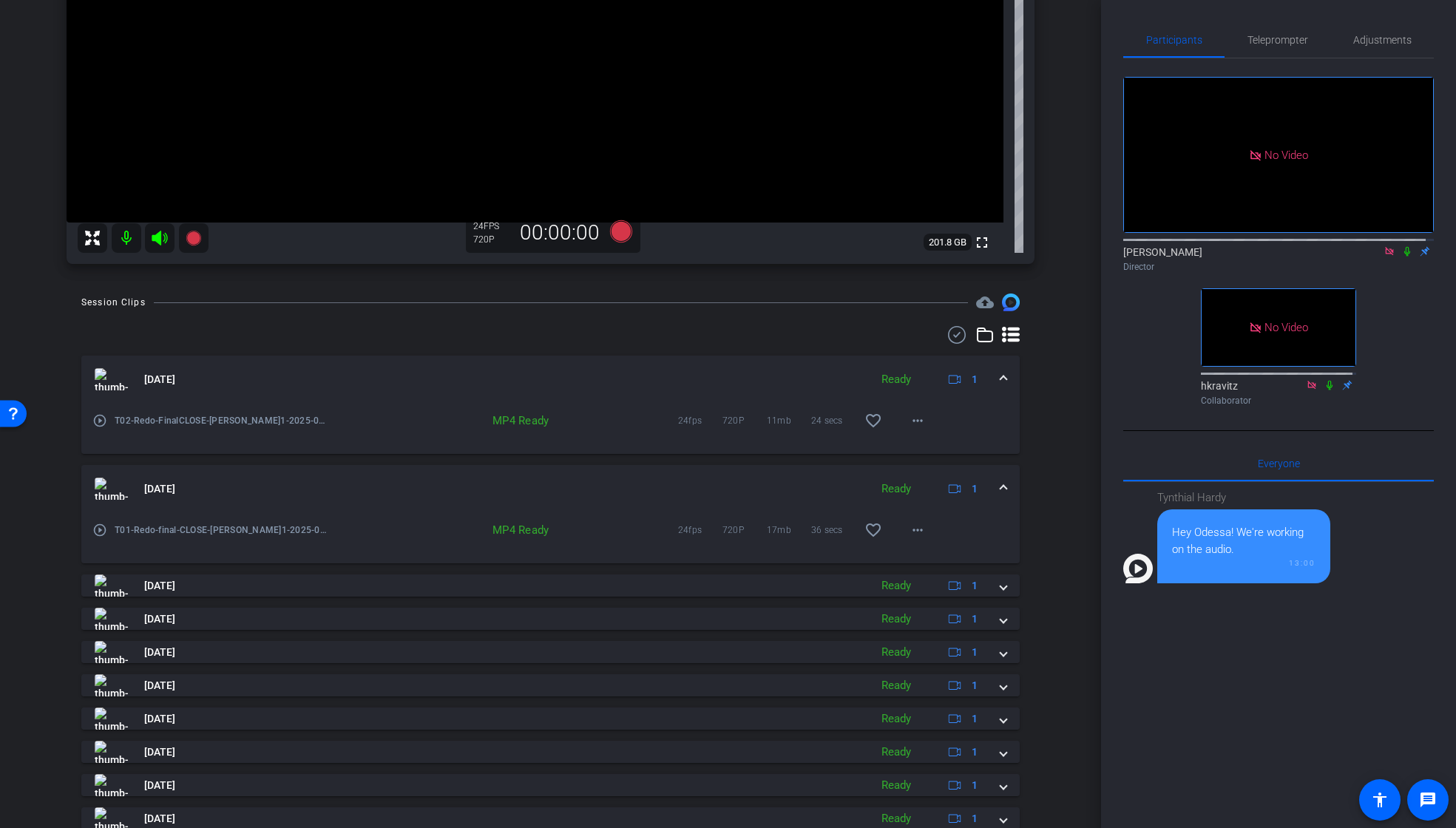
click at [1001, 485] on span at bounding box center [1004, 489] width 6 height 16
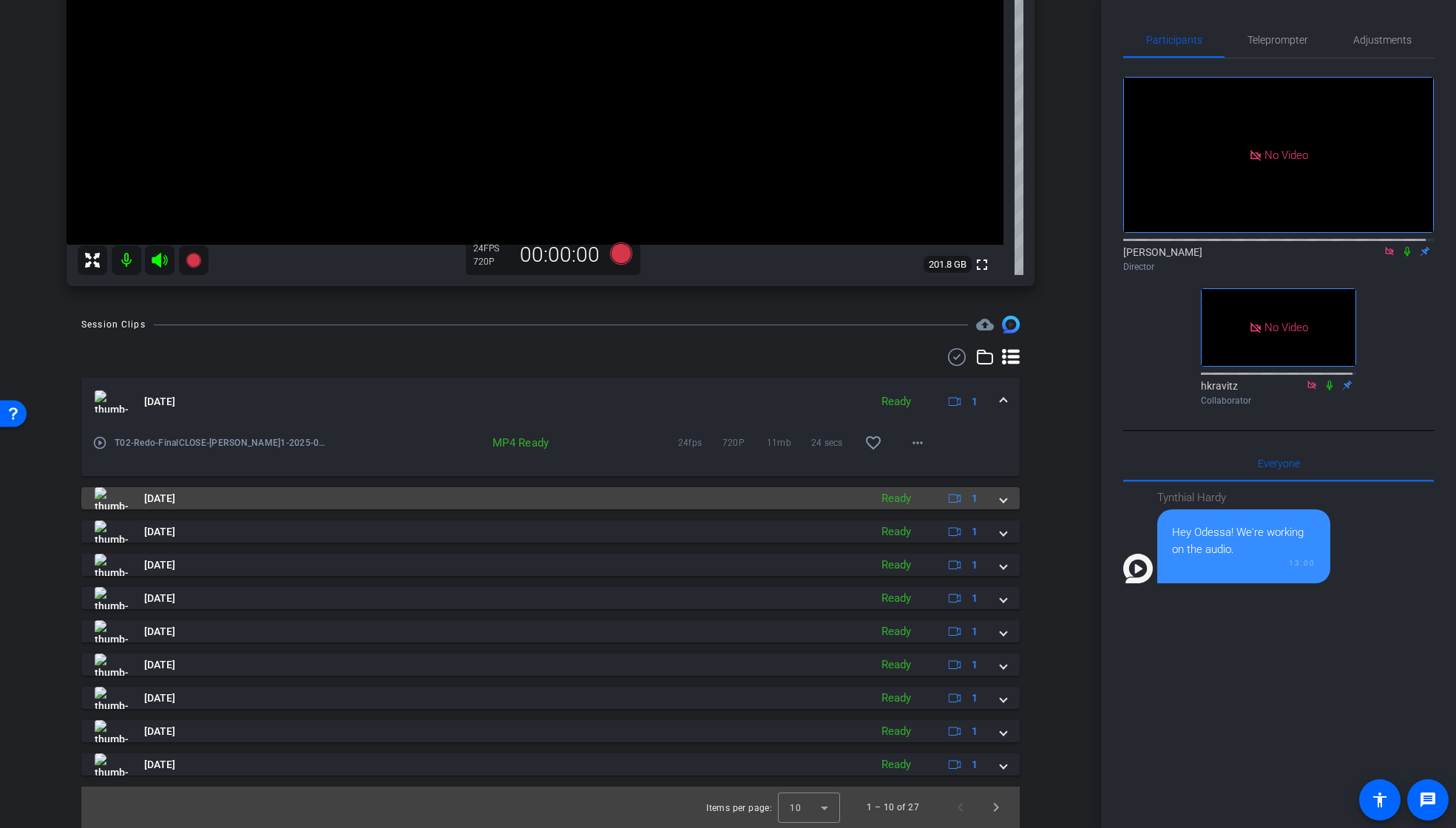
scroll to position [338, 0]
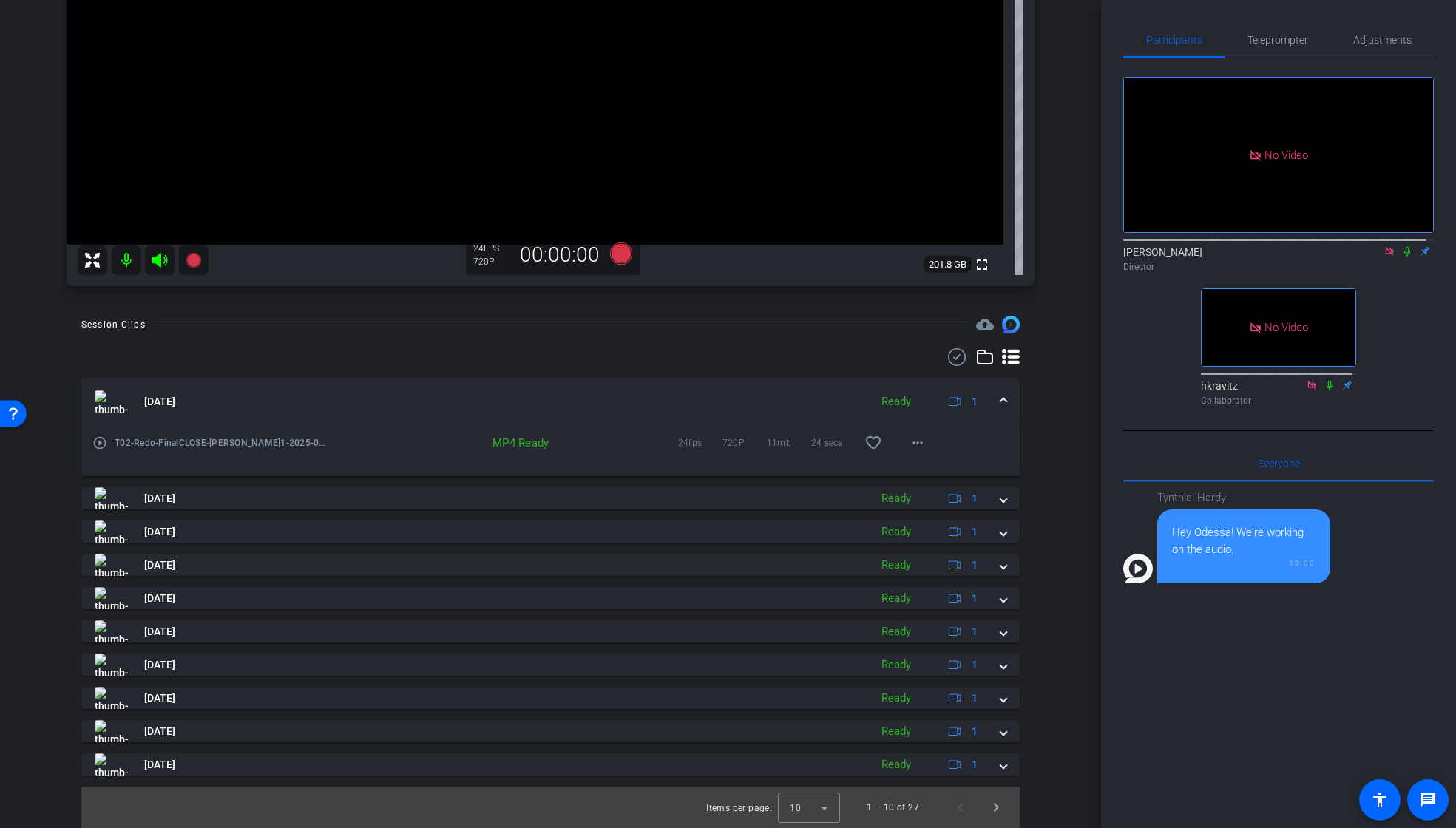
click at [1001, 401] on span at bounding box center [1004, 402] width 6 height 16
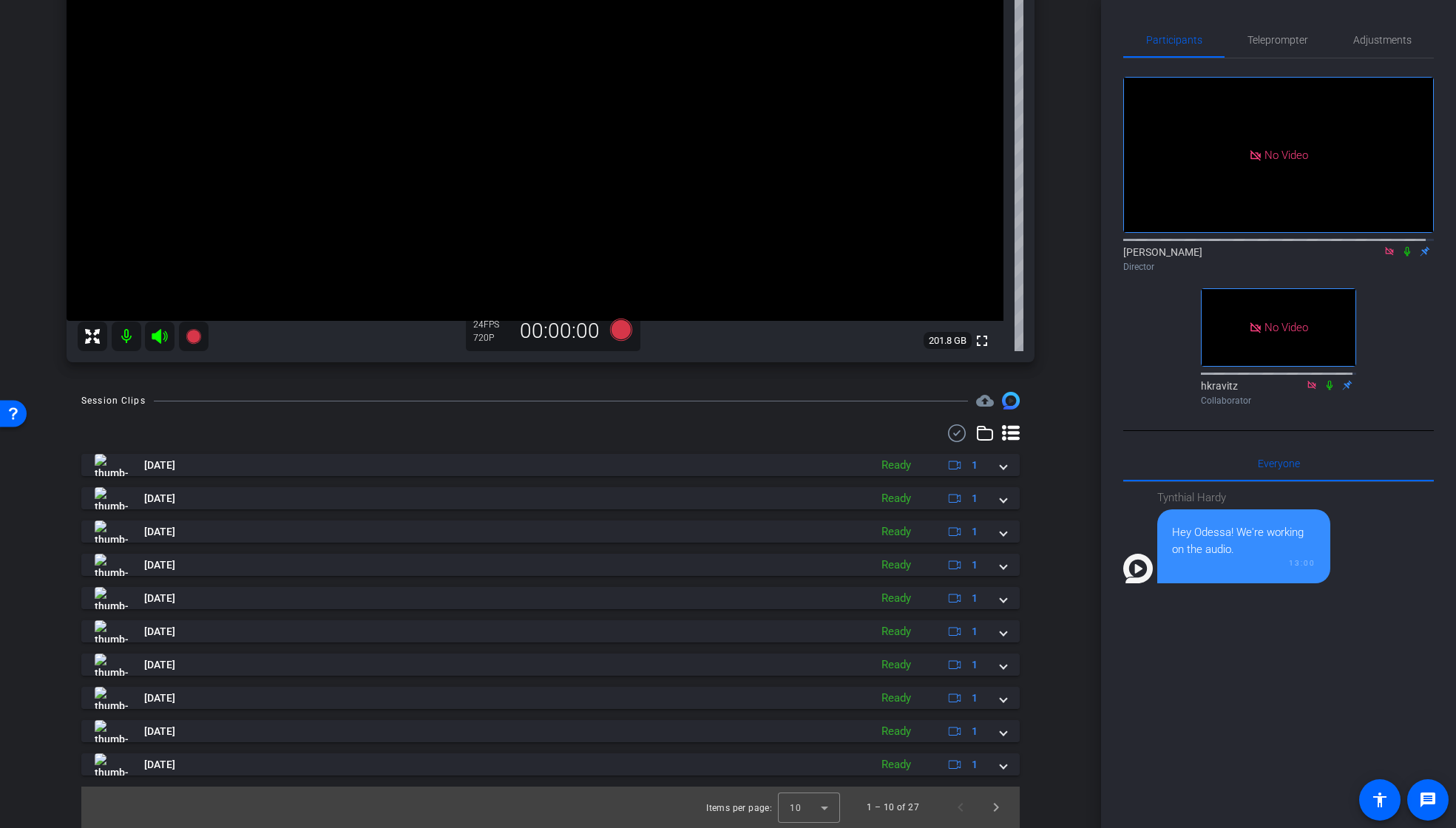
scroll to position [261, 0]
click at [987, 805] on span "Next page" at bounding box center [996, 807] width 36 height 36
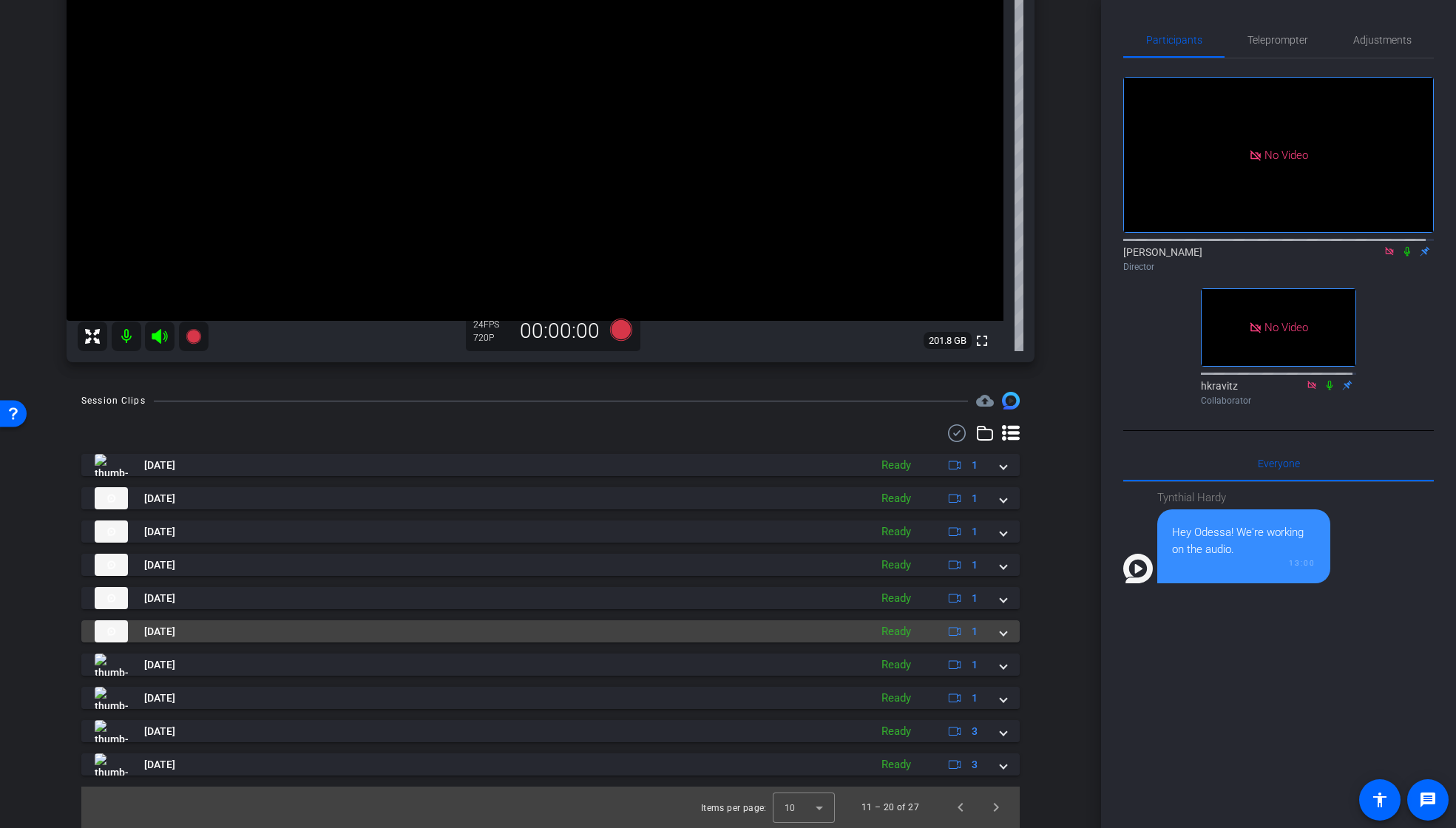
click at [991, 626] on div "[DATE] Ready 1" at bounding box center [548, 631] width 906 height 22
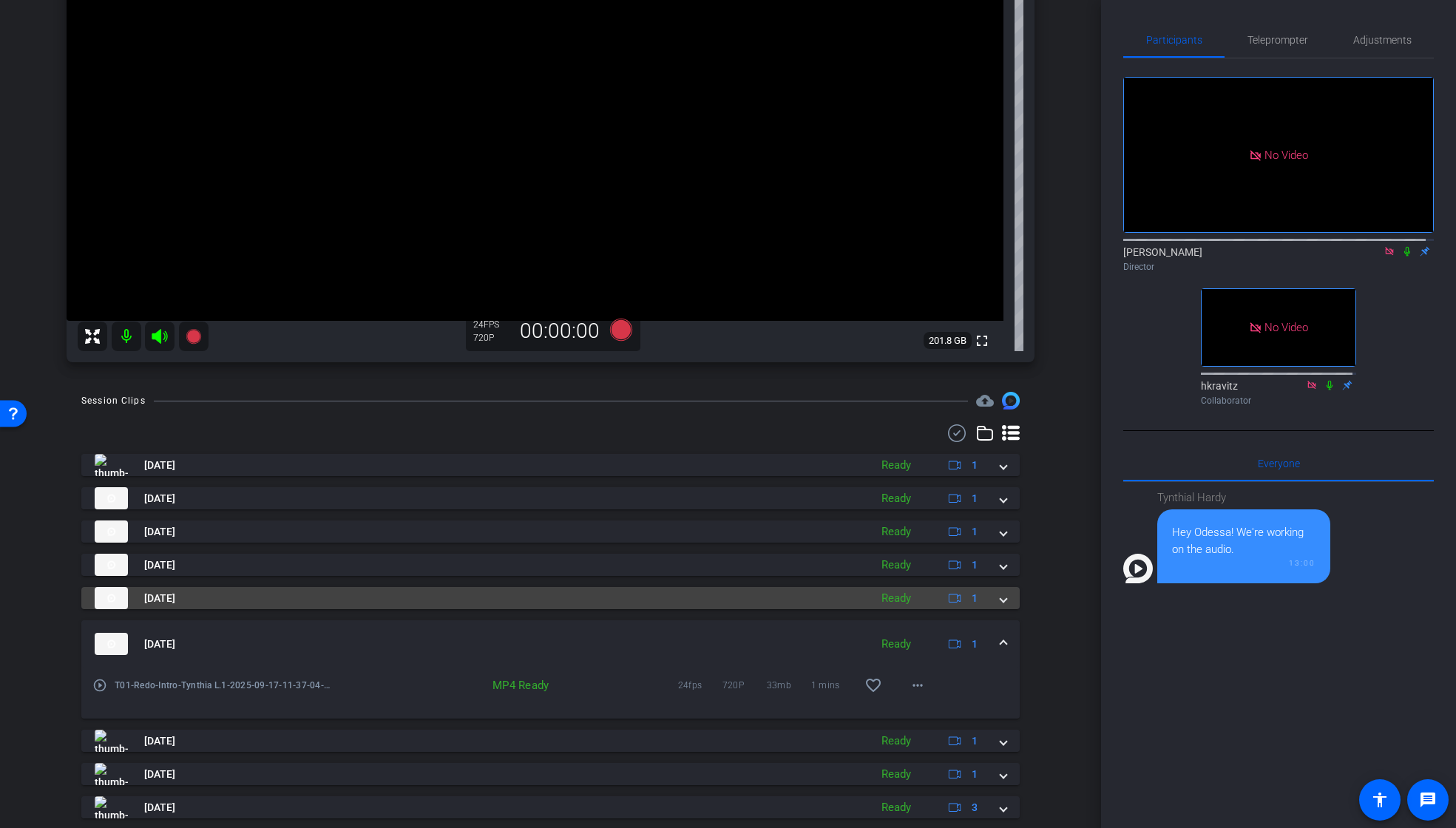
click at [1001, 592] on span at bounding box center [1004, 599] width 6 height 16
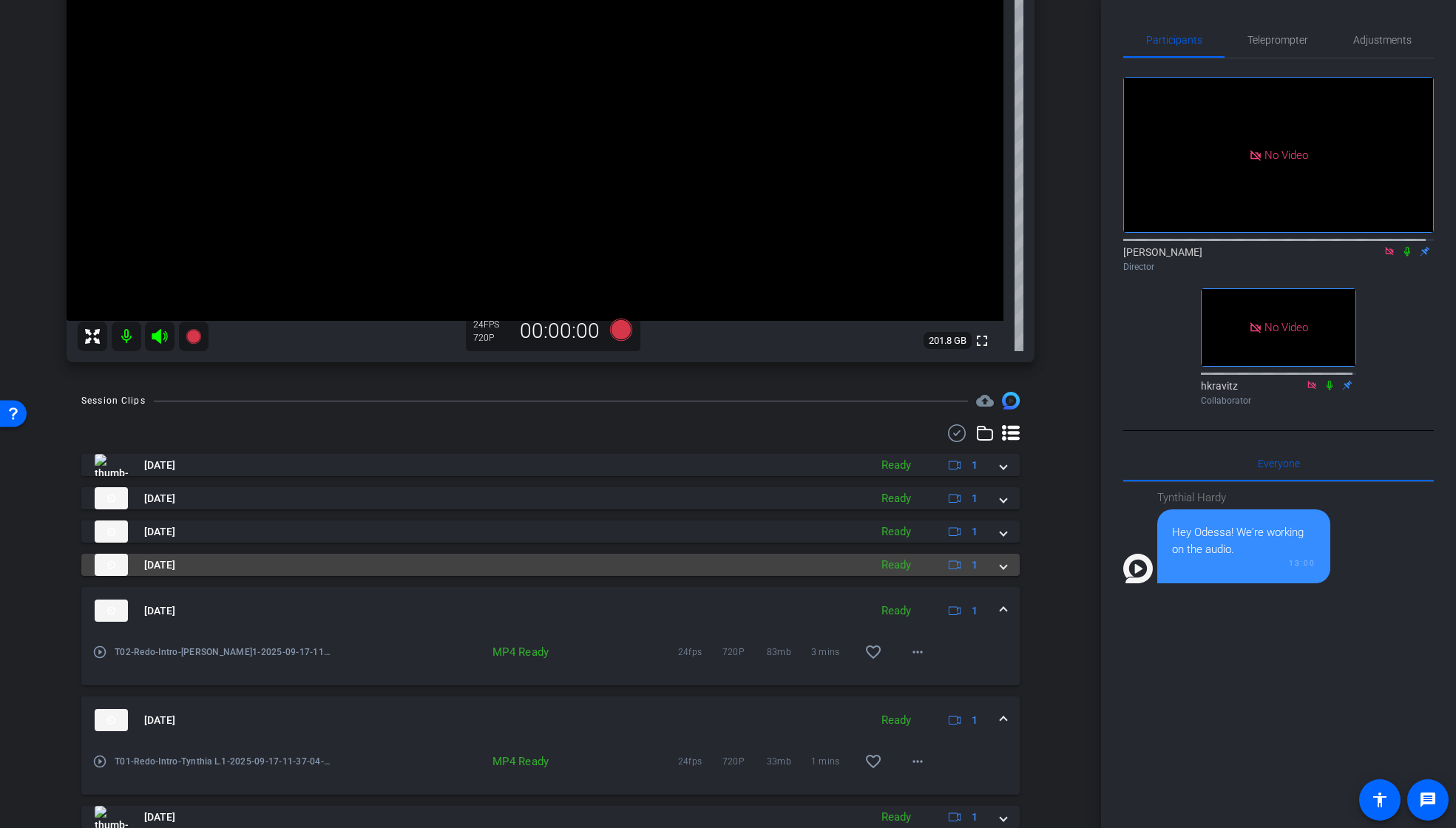
click at [1001, 567] on span at bounding box center [1004, 565] width 6 height 16
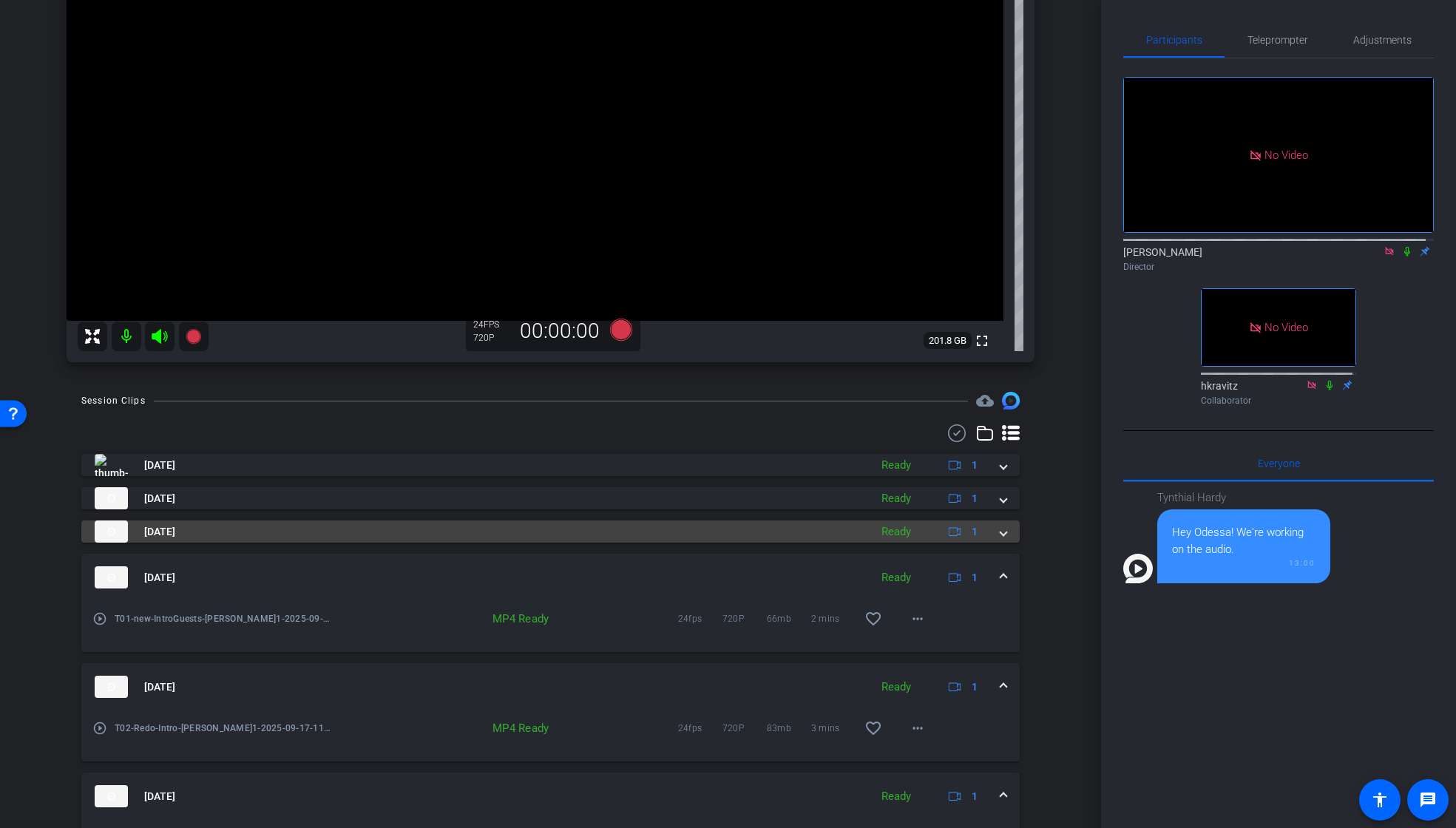
click at [1001, 536] on span at bounding box center [1004, 532] width 6 height 16
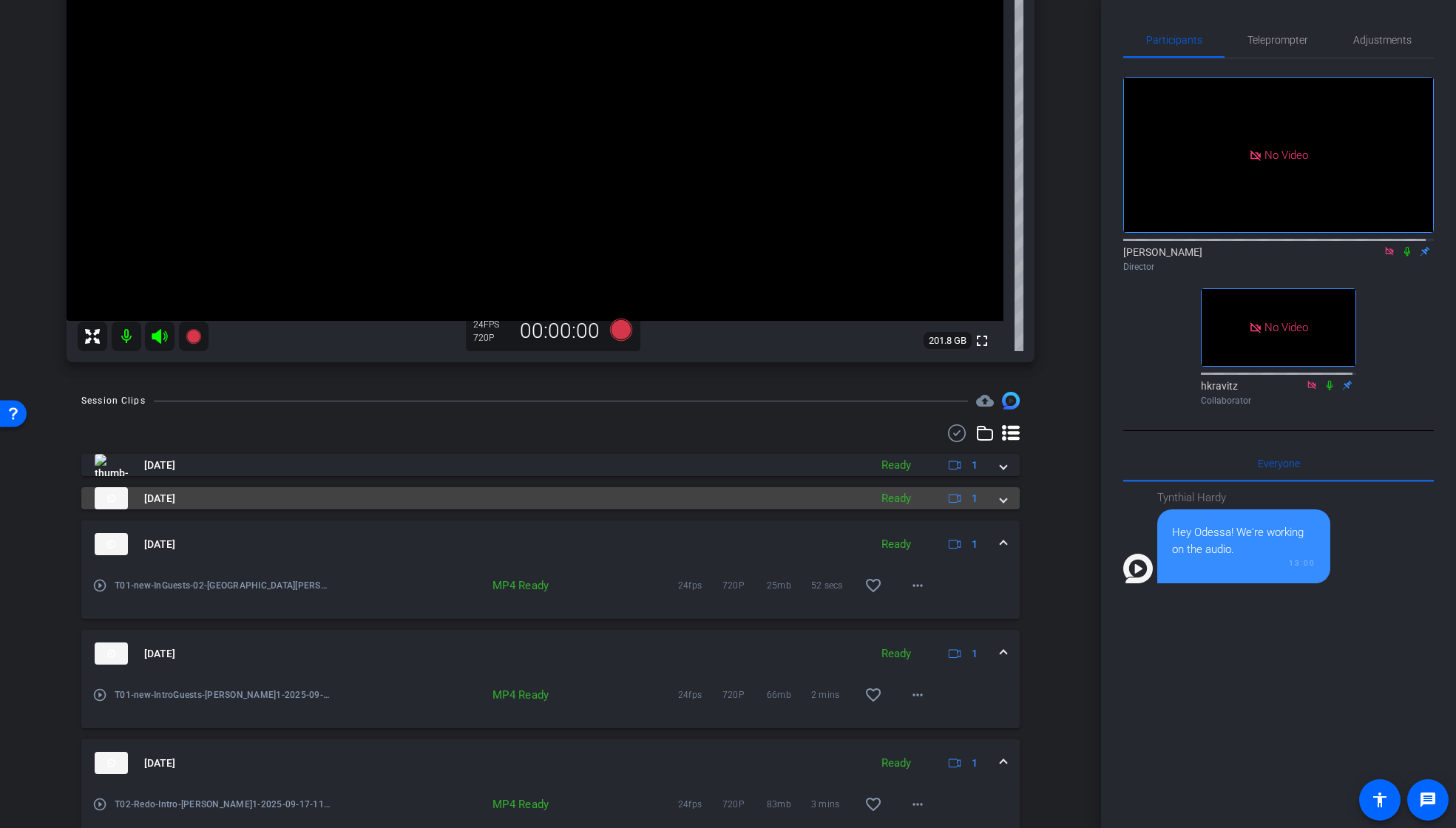
click at [1001, 502] on span at bounding box center [1004, 499] width 6 height 16
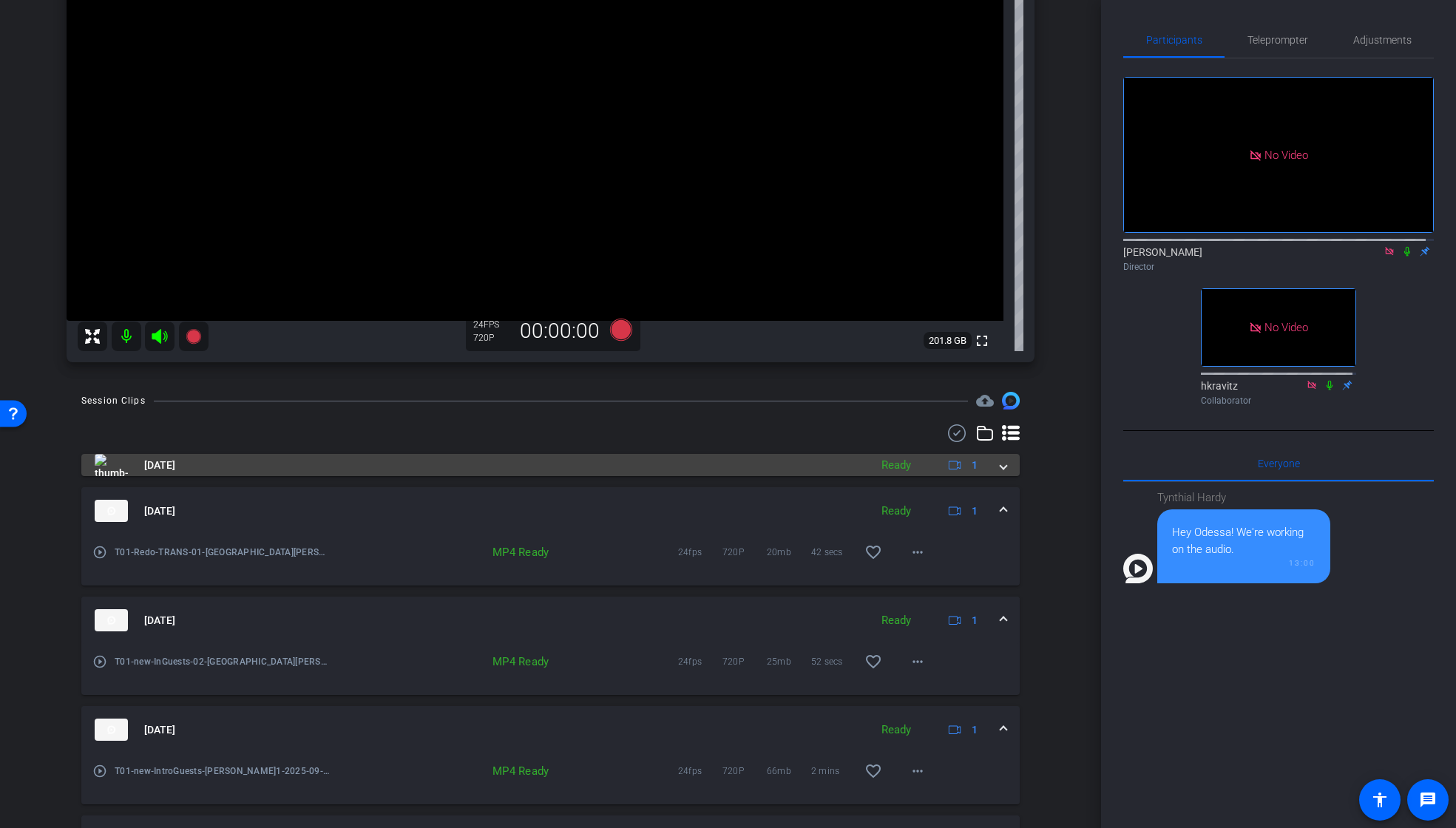
click at [1001, 467] on span at bounding box center [1004, 465] width 6 height 16
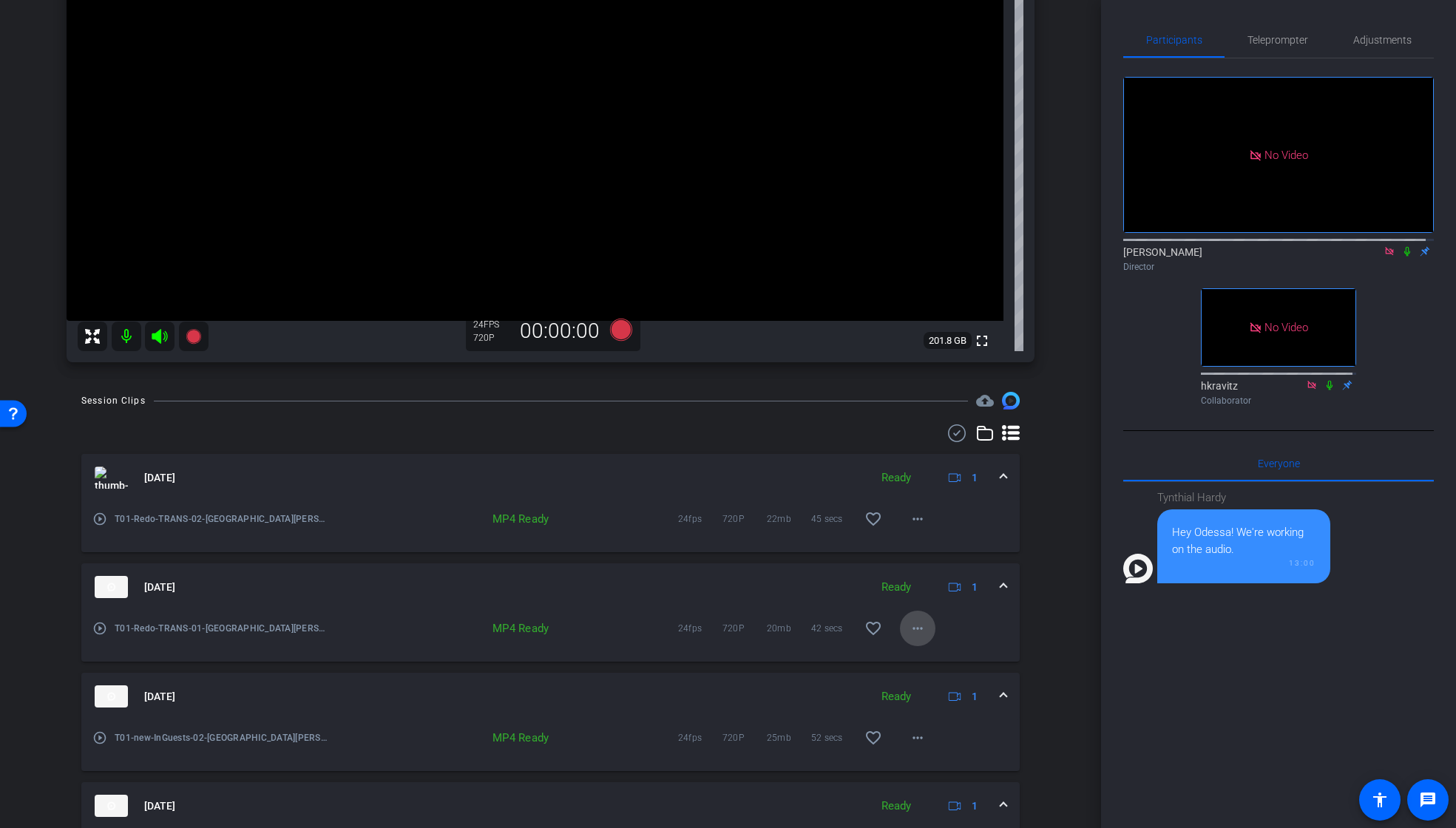
click at [909, 631] on mat-icon "more_horiz" at bounding box center [918, 628] width 18 height 18
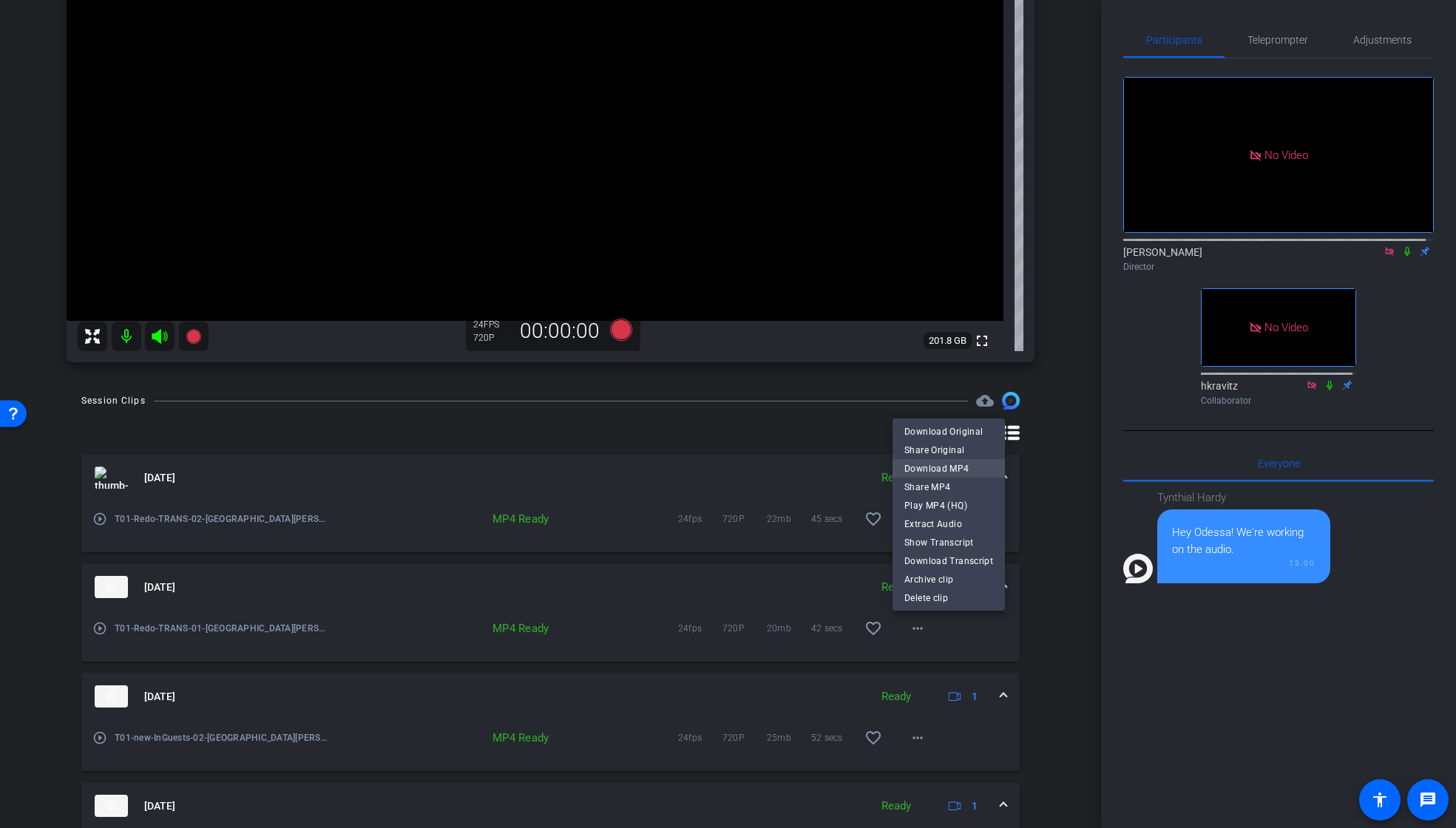
click at [934, 465] on span "Download MP4" at bounding box center [949, 468] width 88 height 18
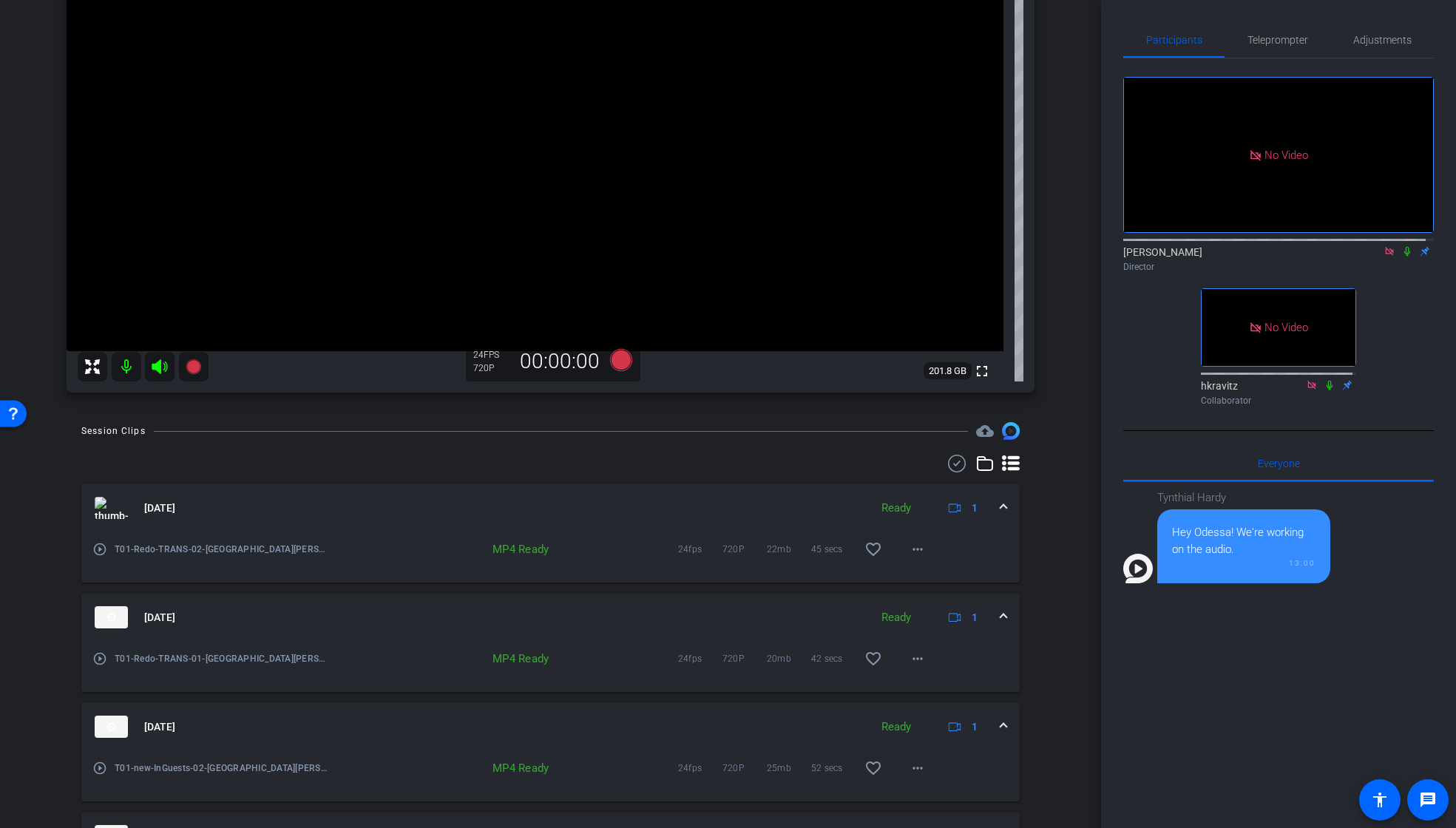
scroll to position [229, 0]
click at [918, 555] on mat-icon "more_horiz" at bounding box center [918, 550] width 18 height 18
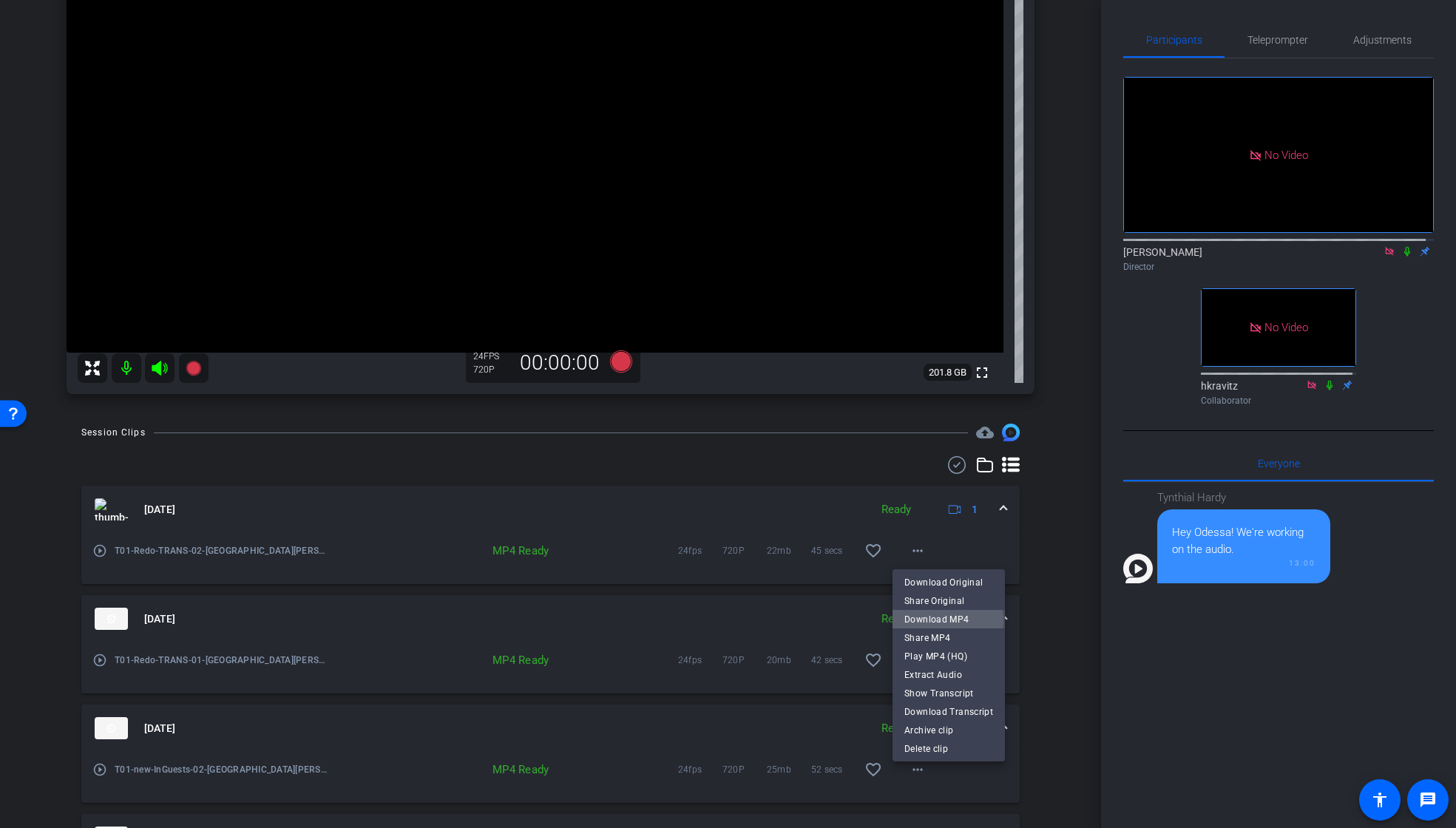
click at [943, 619] on span "Download MP4" at bounding box center [949, 618] width 88 height 18
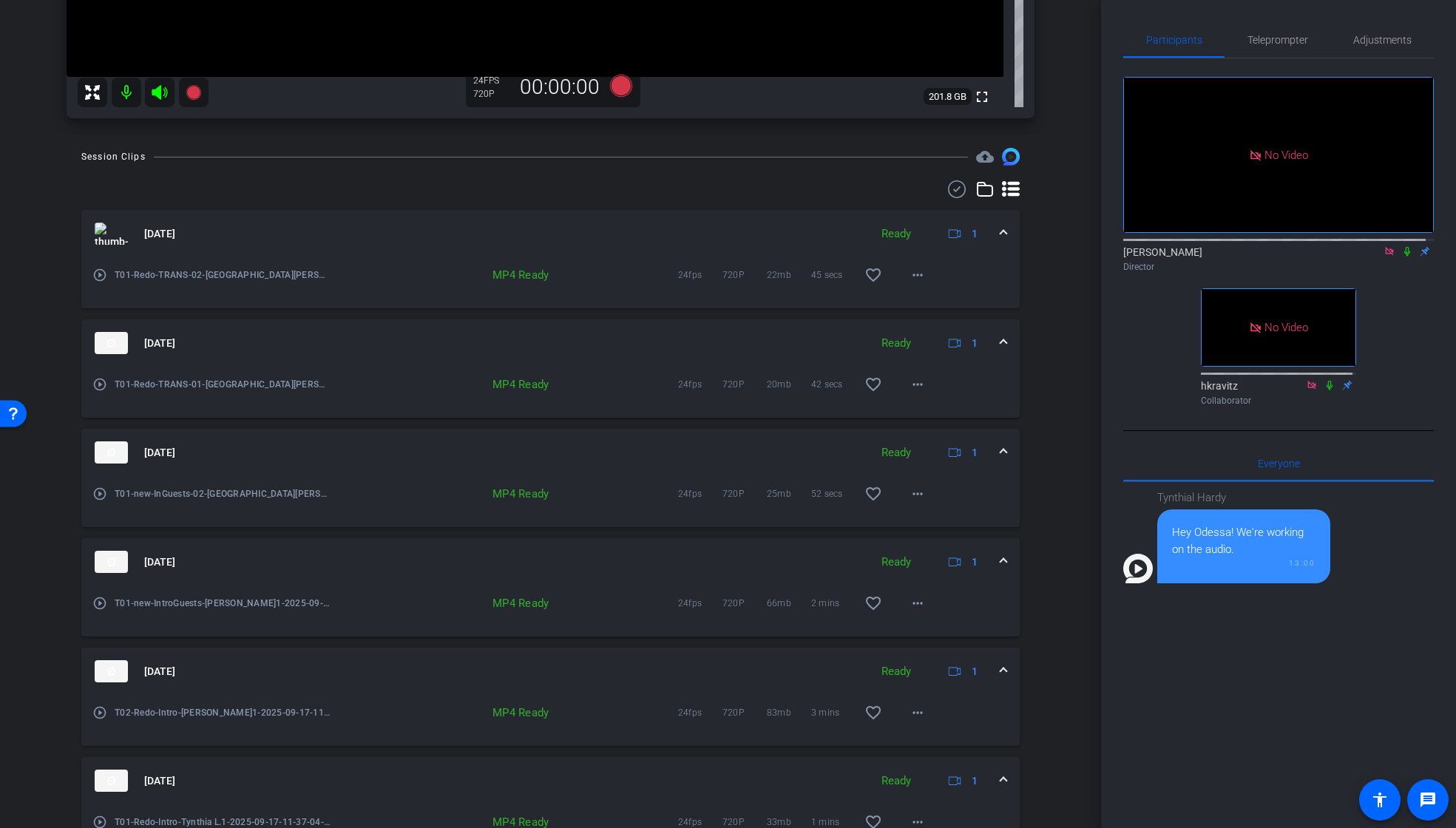
scroll to position [719, 0]
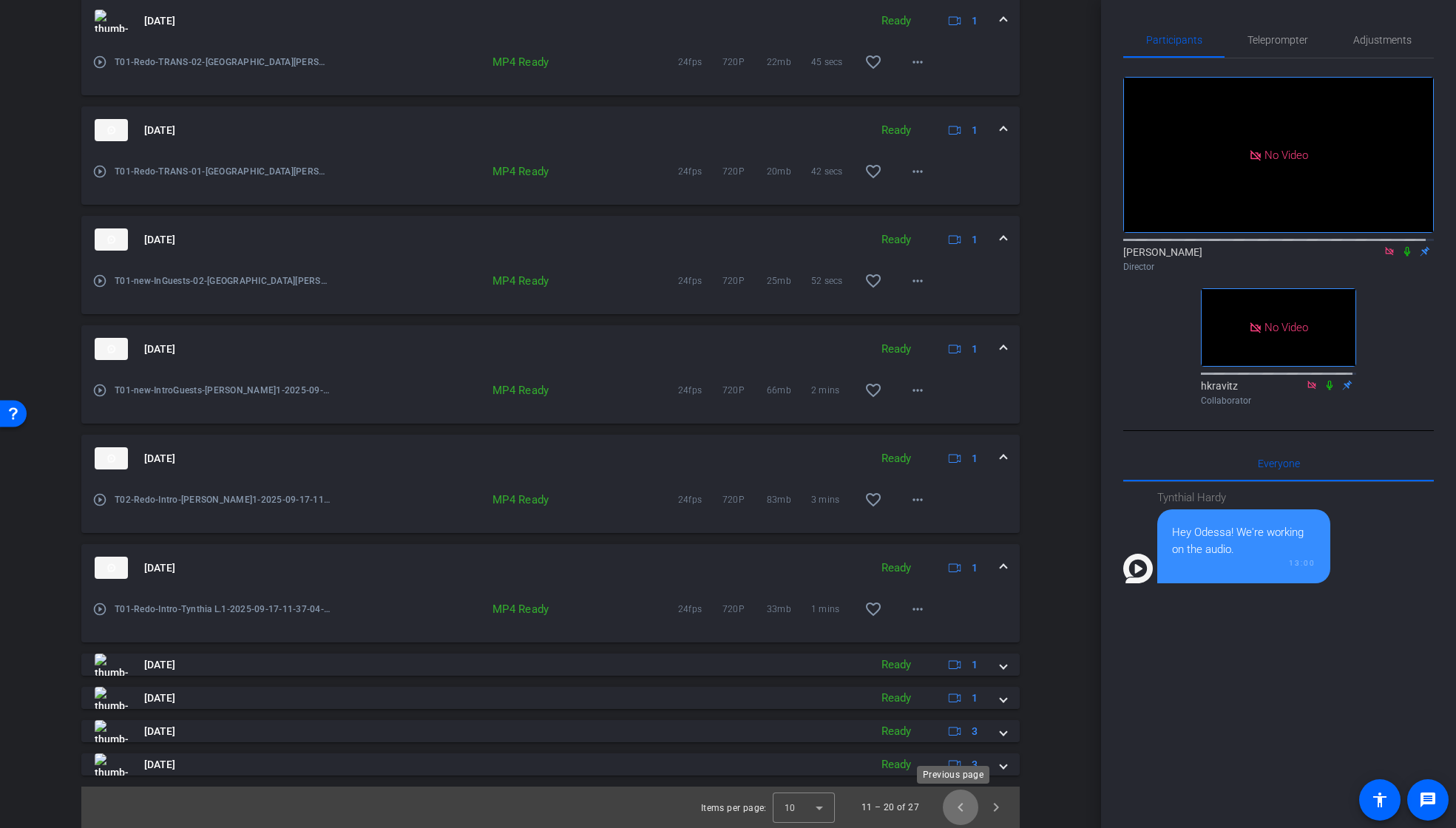
click at [949, 806] on span "Previous page" at bounding box center [960, 807] width 36 height 36
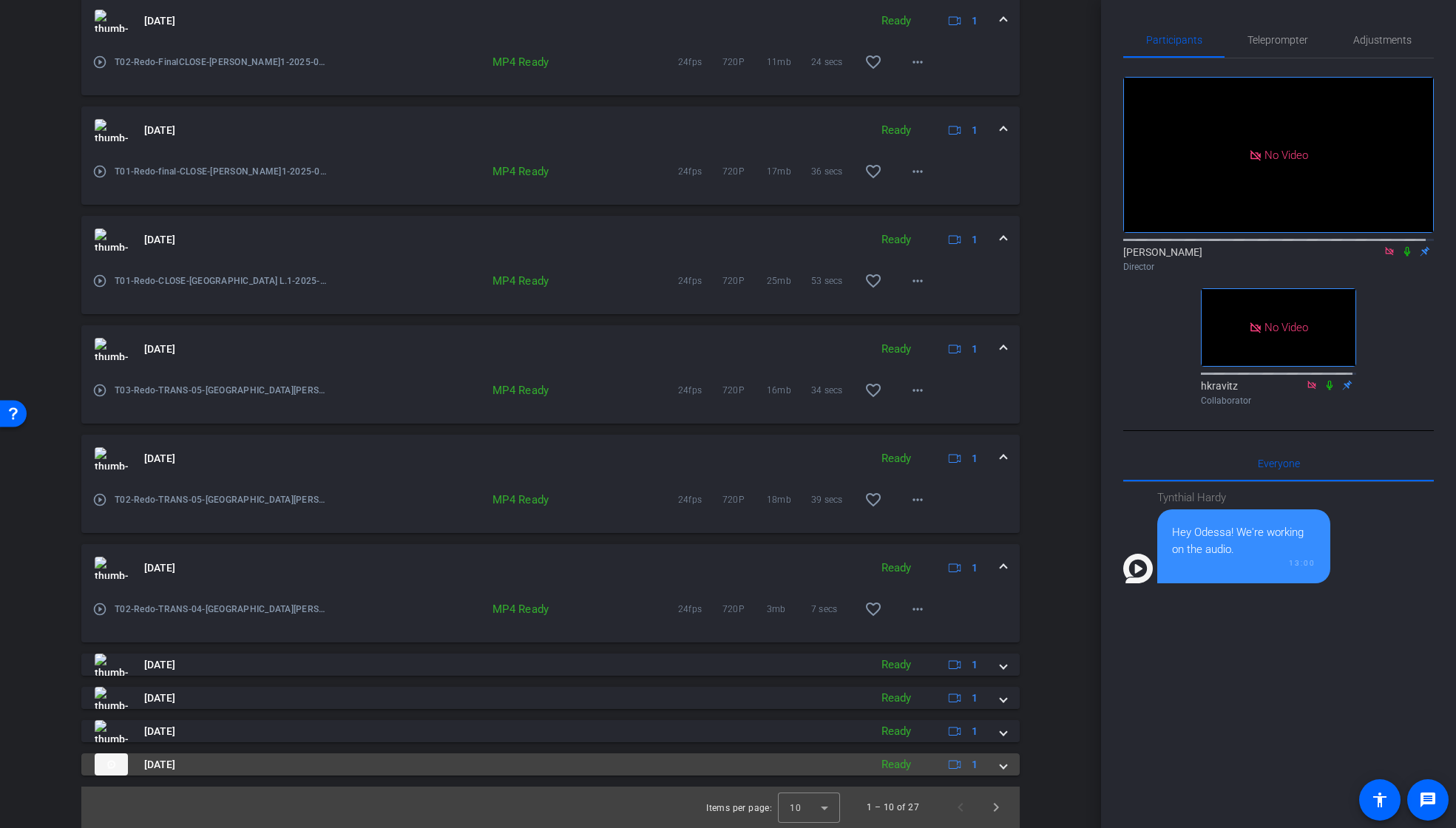
click at [1001, 768] on span at bounding box center [1004, 764] width 6 height 16
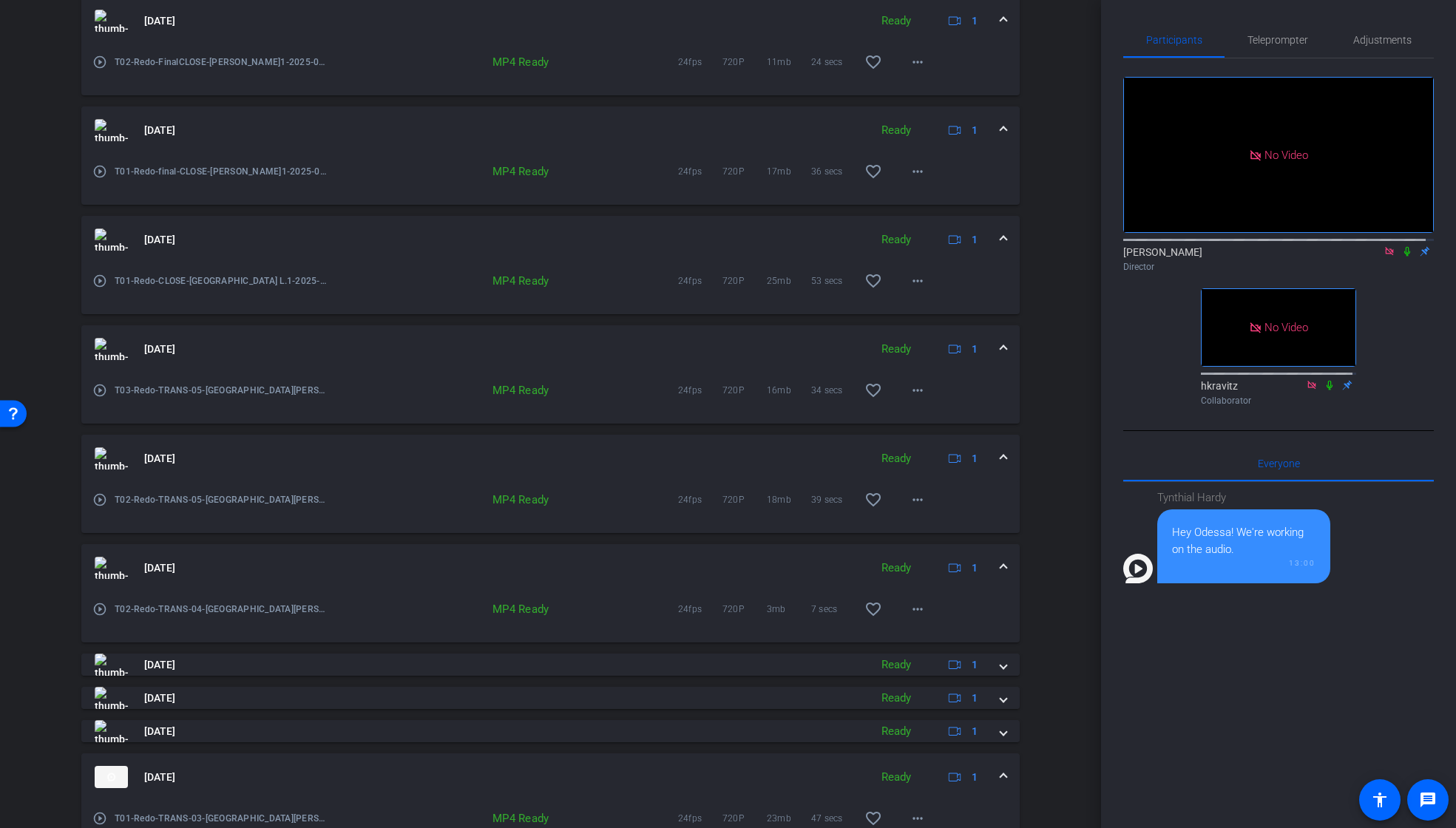
scroll to position [795, 0]
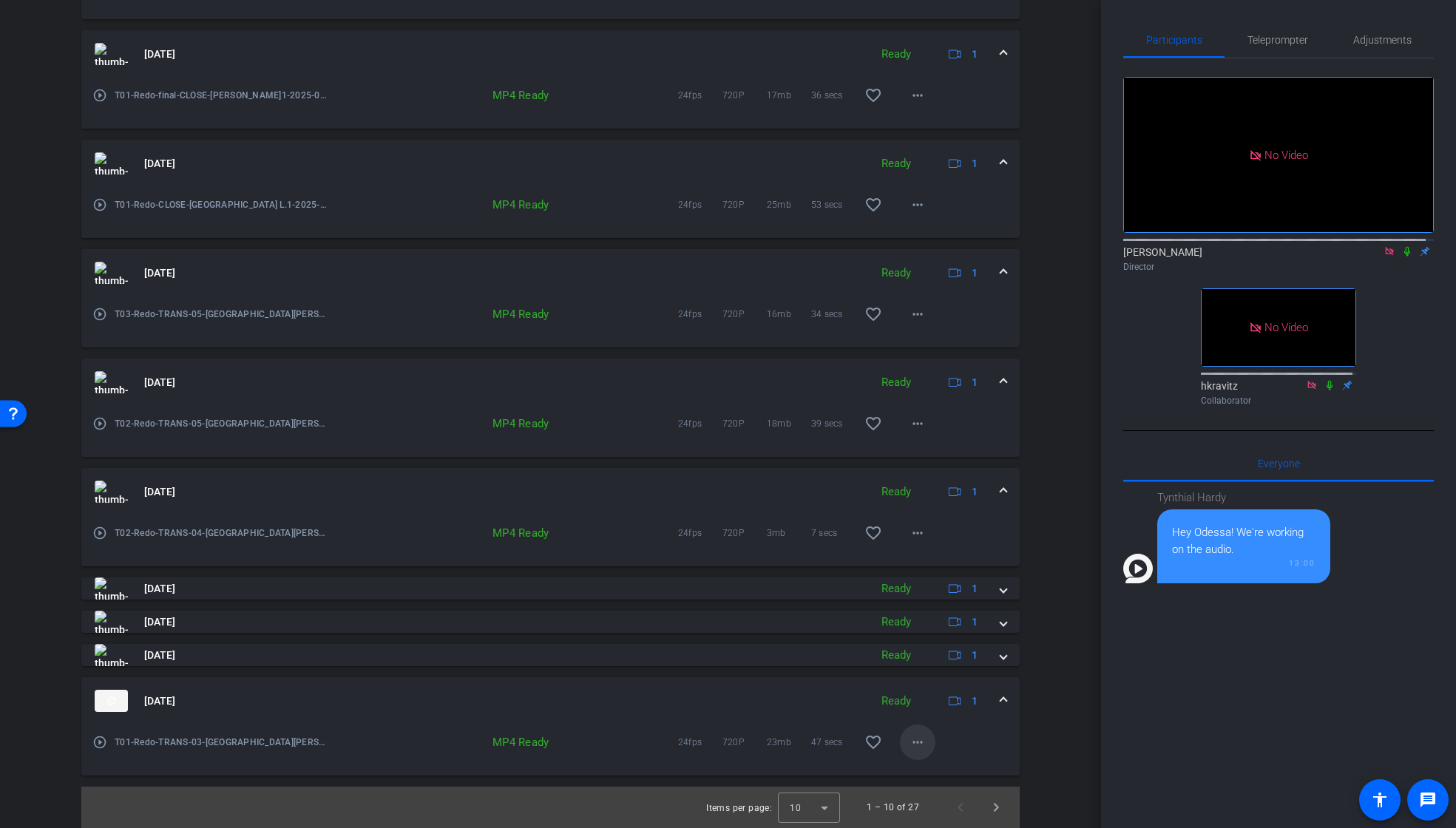
click at [914, 739] on mat-icon "more_horiz" at bounding box center [918, 742] width 18 height 18
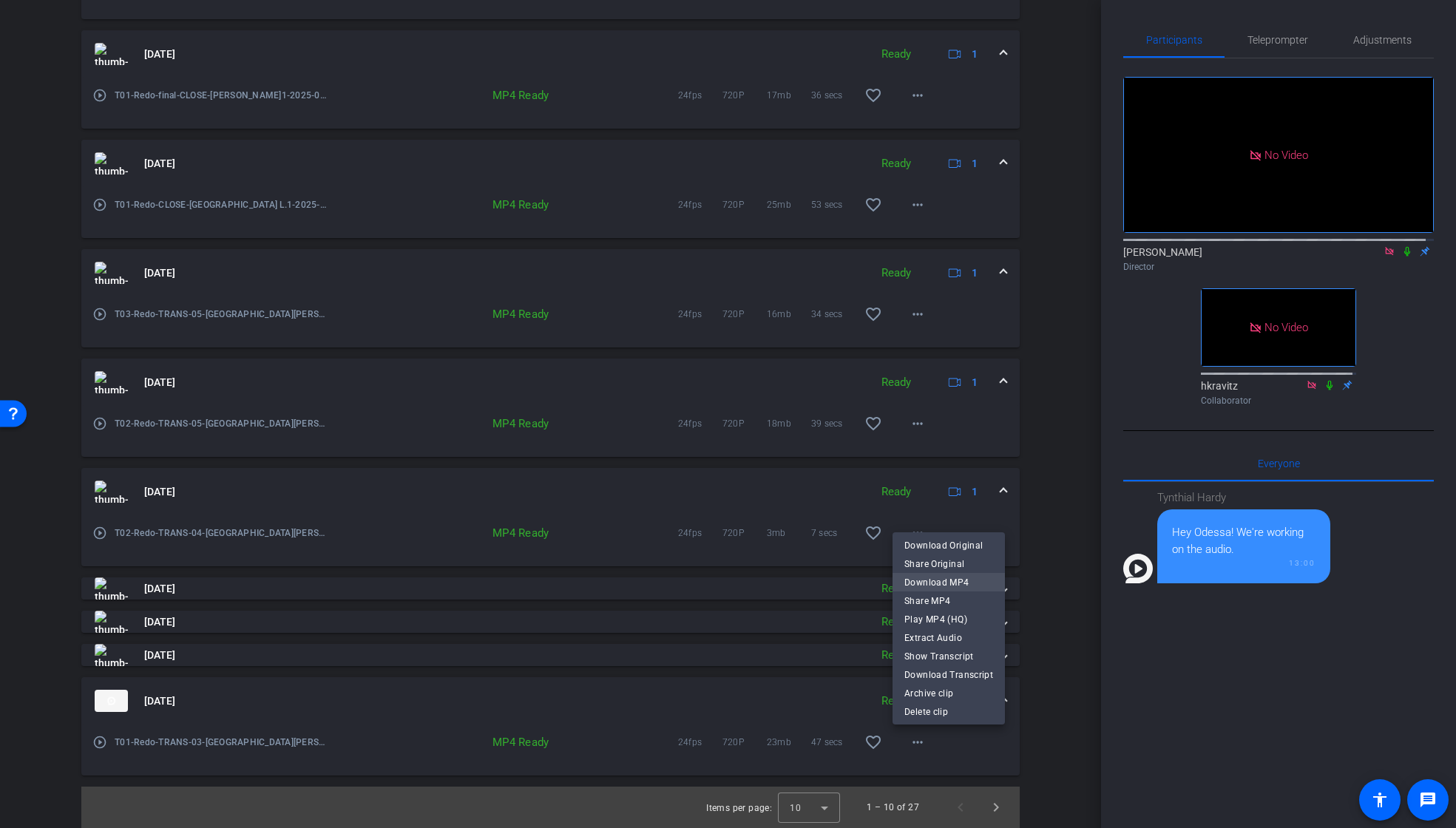
click at [946, 579] on span "Download MP4" at bounding box center [949, 582] width 88 height 18
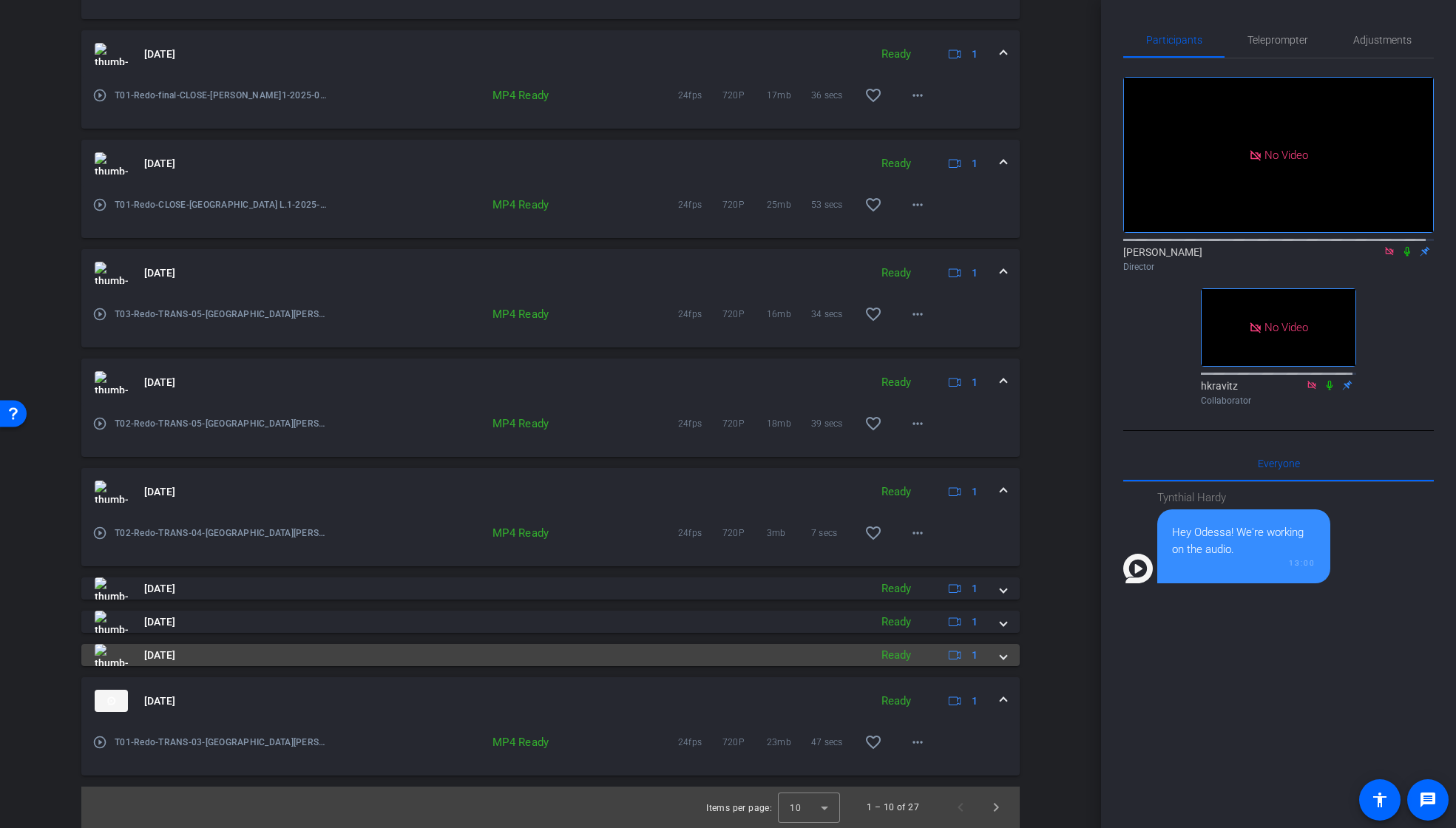
click at [1001, 655] on span at bounding box center [1004, 655] width 6 height 16
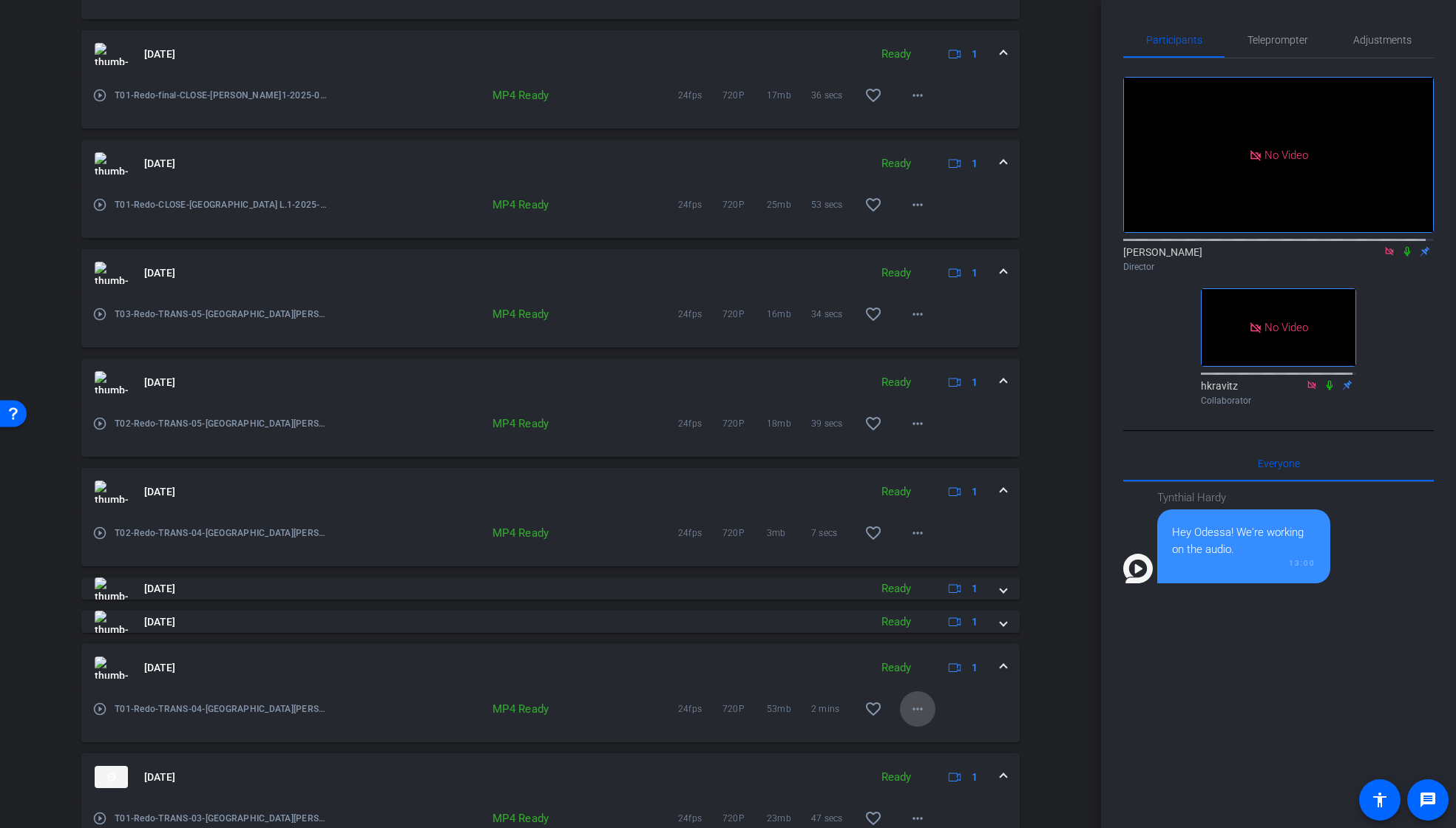
click at [910, 709] on mat-icon "more_horiz" at bounding box center [918, 709] width 18 height 18
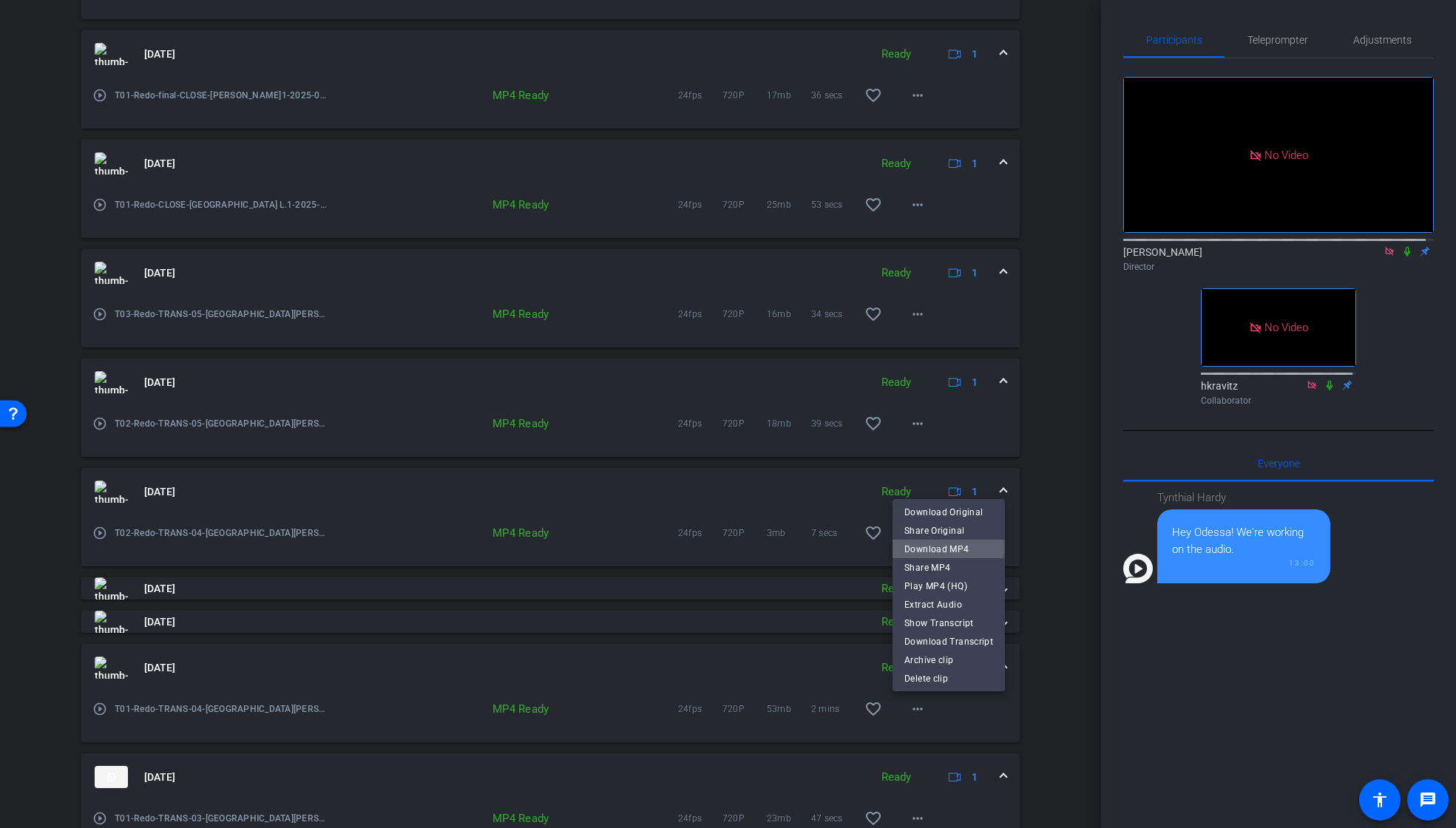
click at [941, 546] on span "Download MP4" at bounding box center [949, 549] width 88 height 18
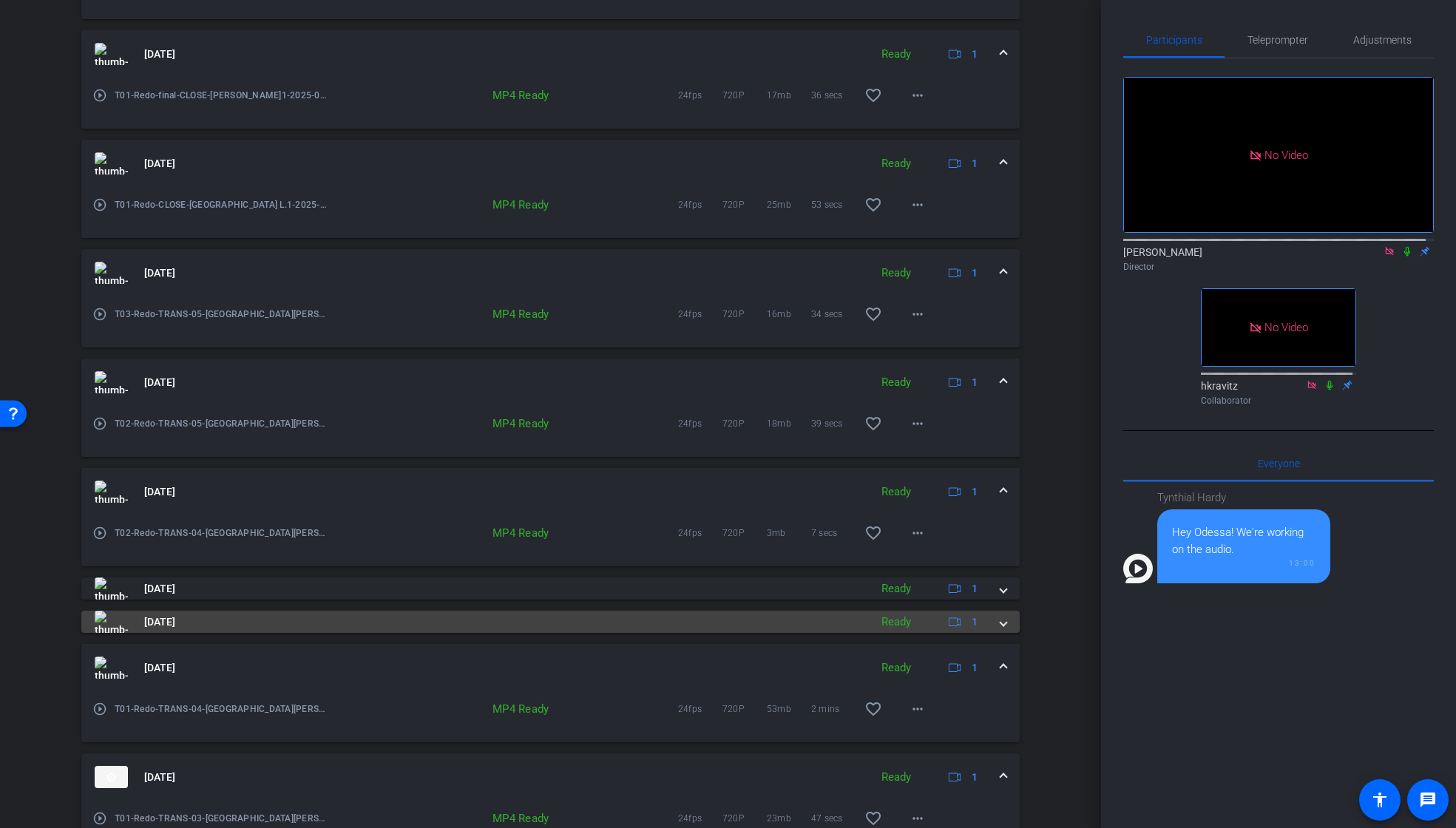
click at [987, 622] on div "[DATE] Ready 1" at bounding box center [548, 621] width 906 height 22
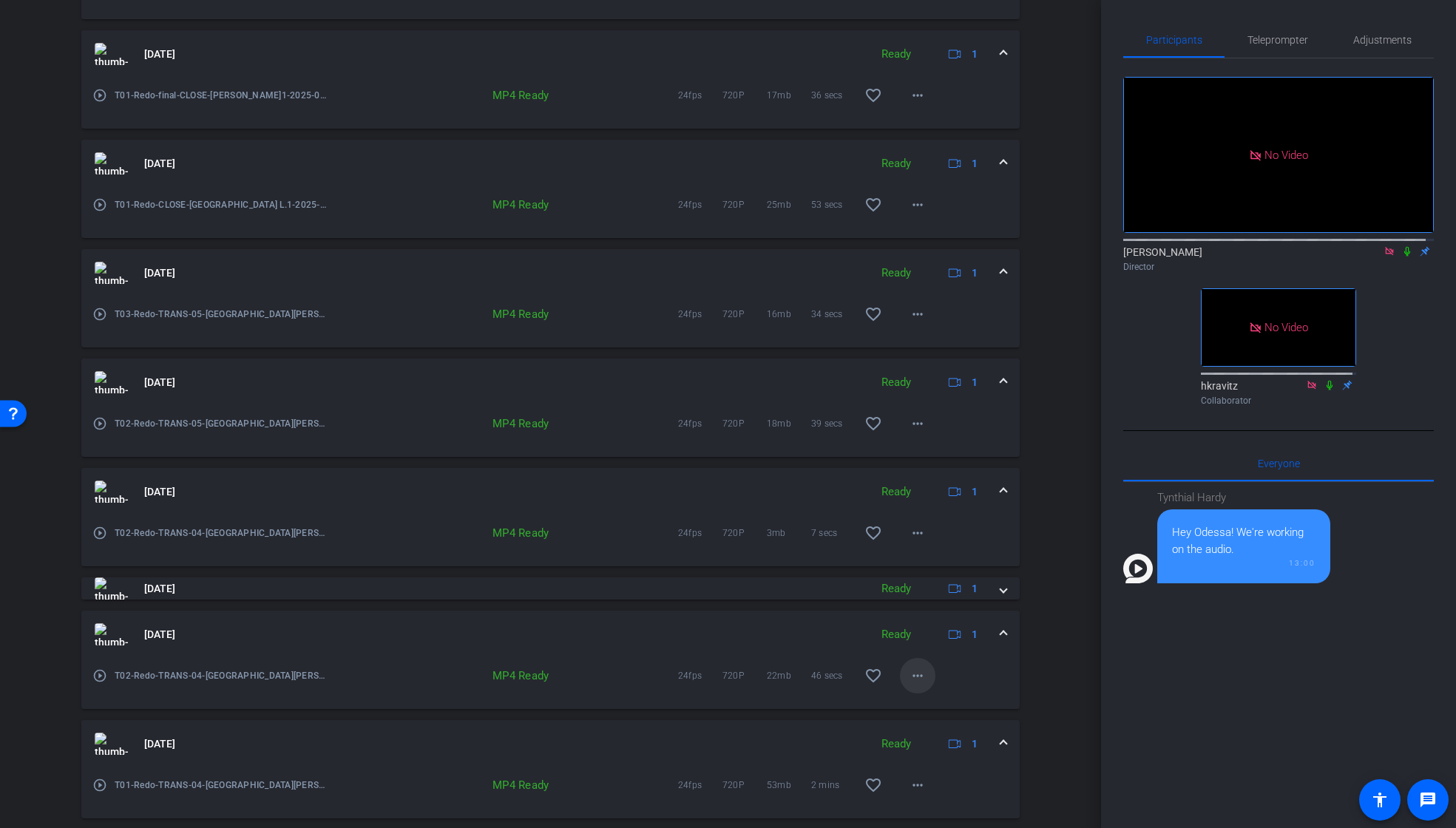
click at [914, 680] on mat-icon "more_horiz" at bounding box center [918, 675] width 18 height 18
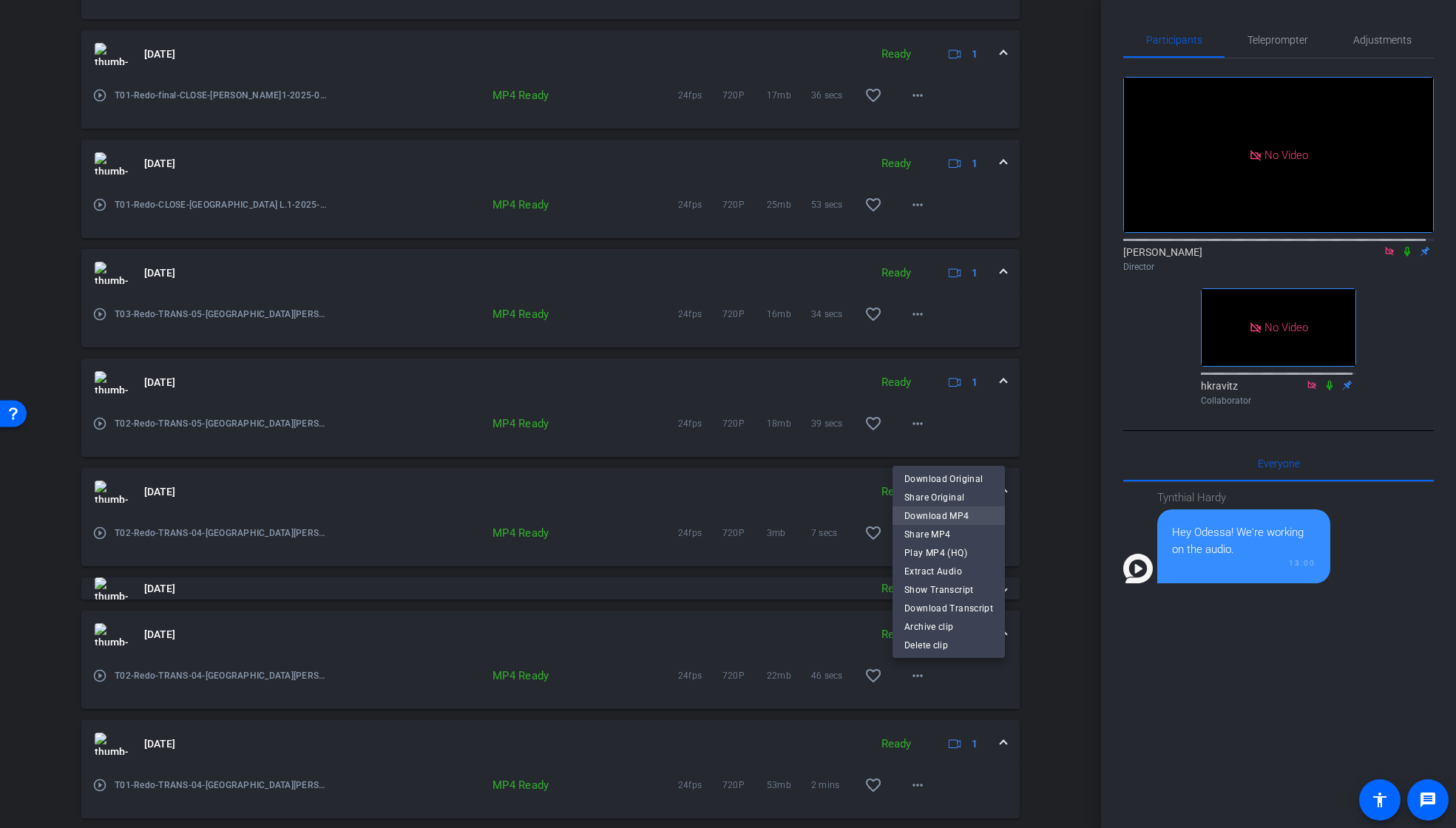
click at [955, 511] on span "Download MP4" at bounding box center [949, 516] width 88 height 18
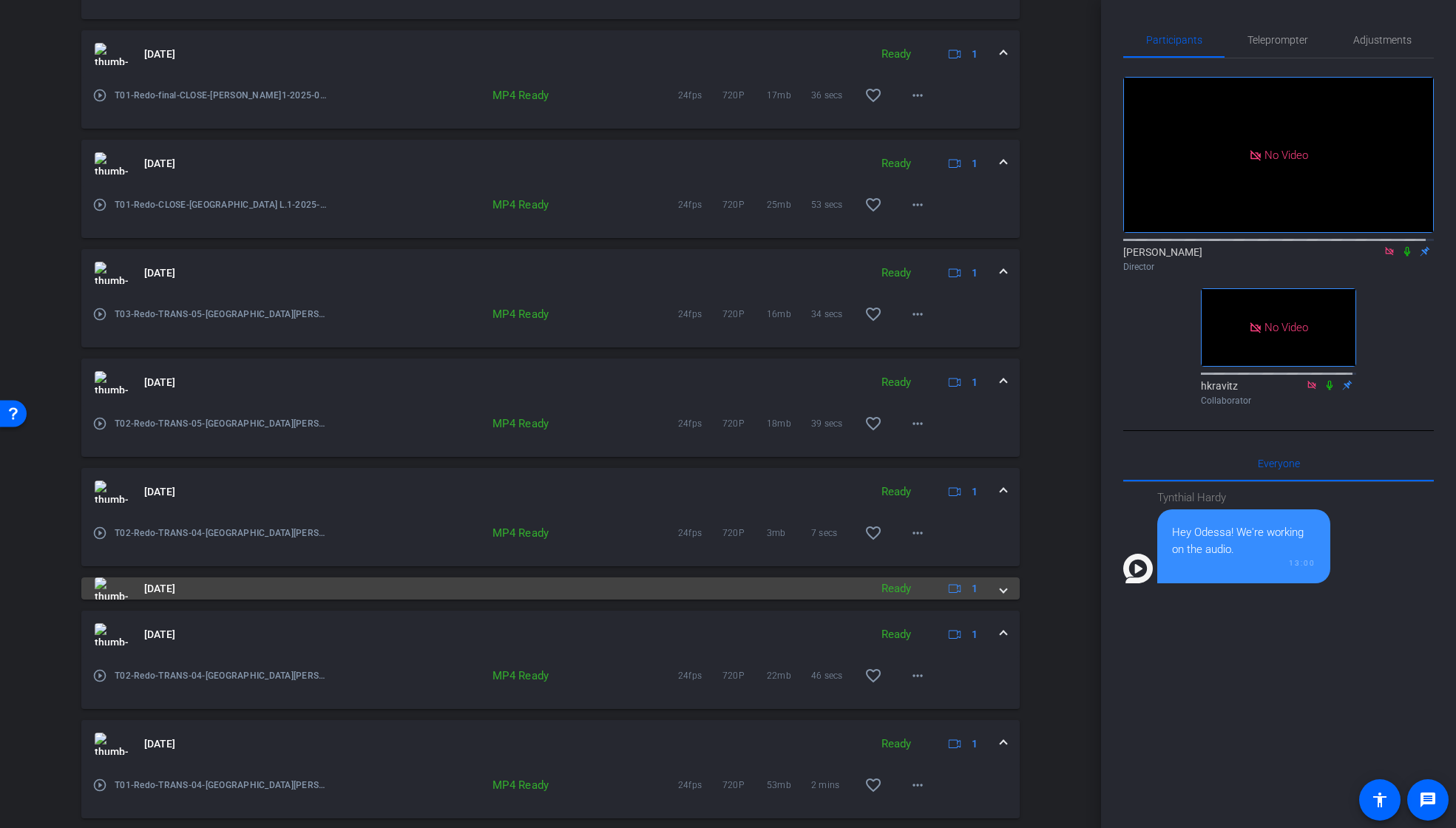
click at [1001, 591] on span at bounding box center [1004, 588] width 6 height 16
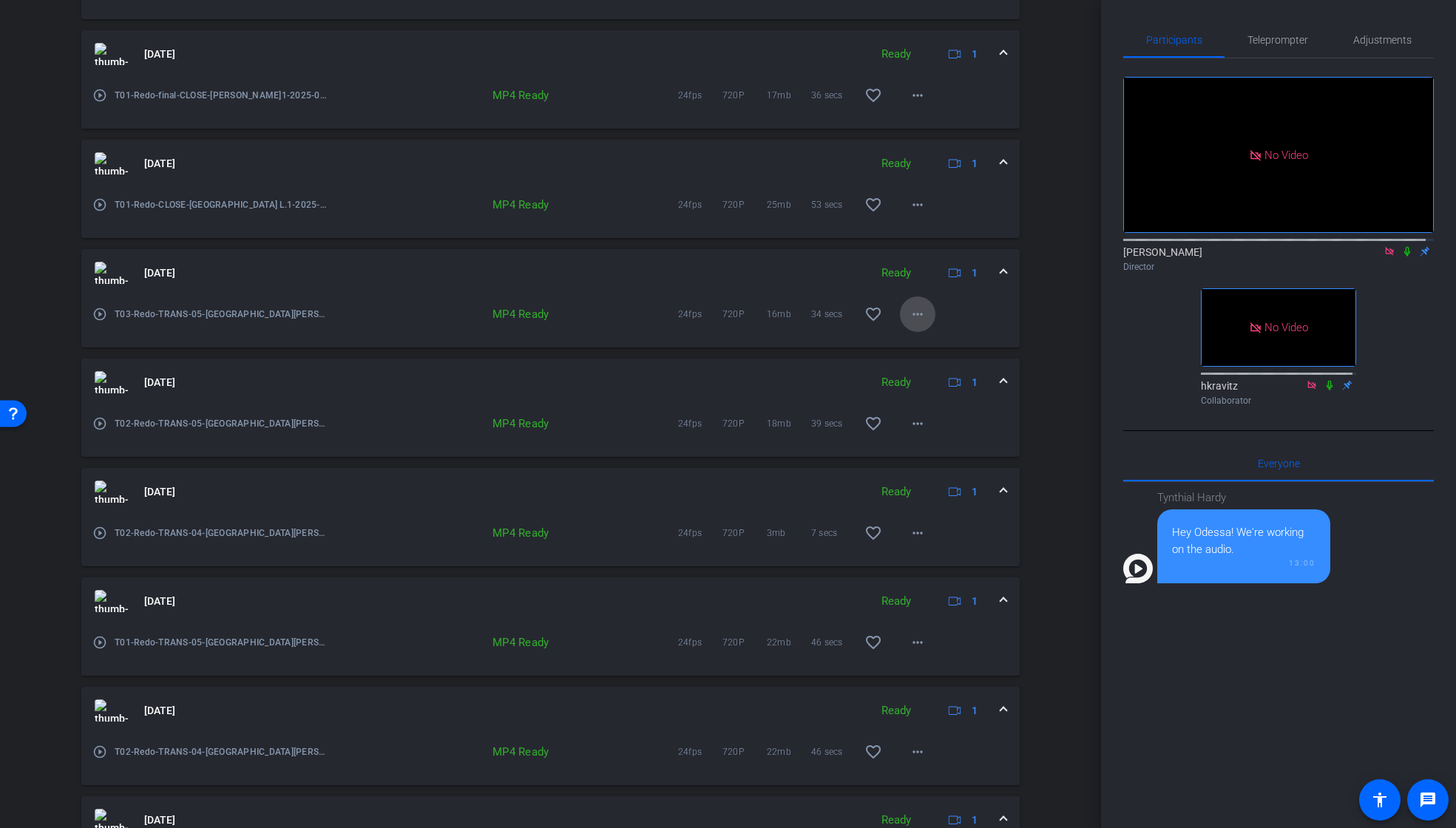
click at [912, 312] on mat-icon "more_horiz" at bounding box center [918, 314] width 18 height 18
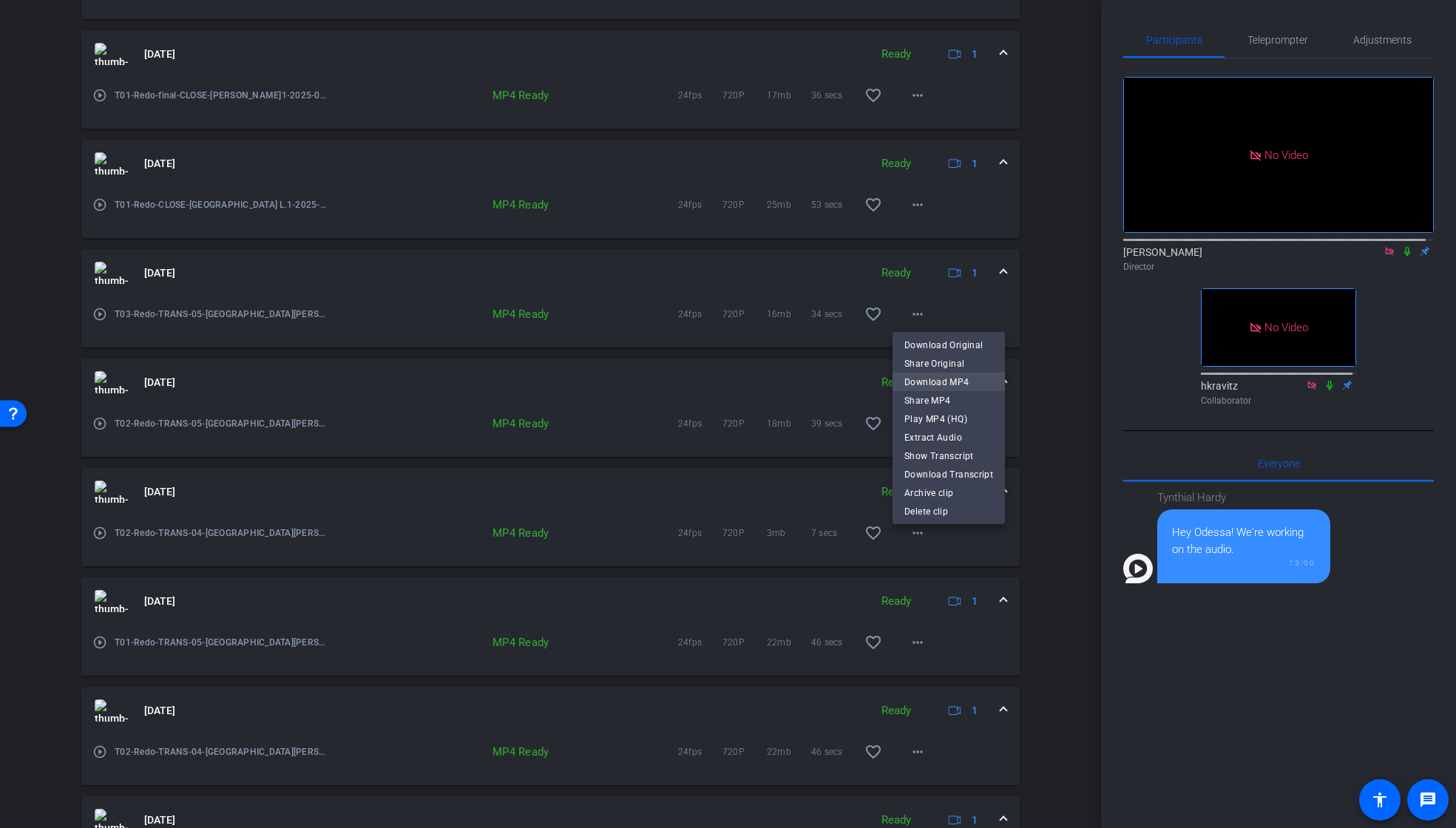
click at [931, 376] on span "Download MP4" at bounding box center [949, 381] width 88 height 18
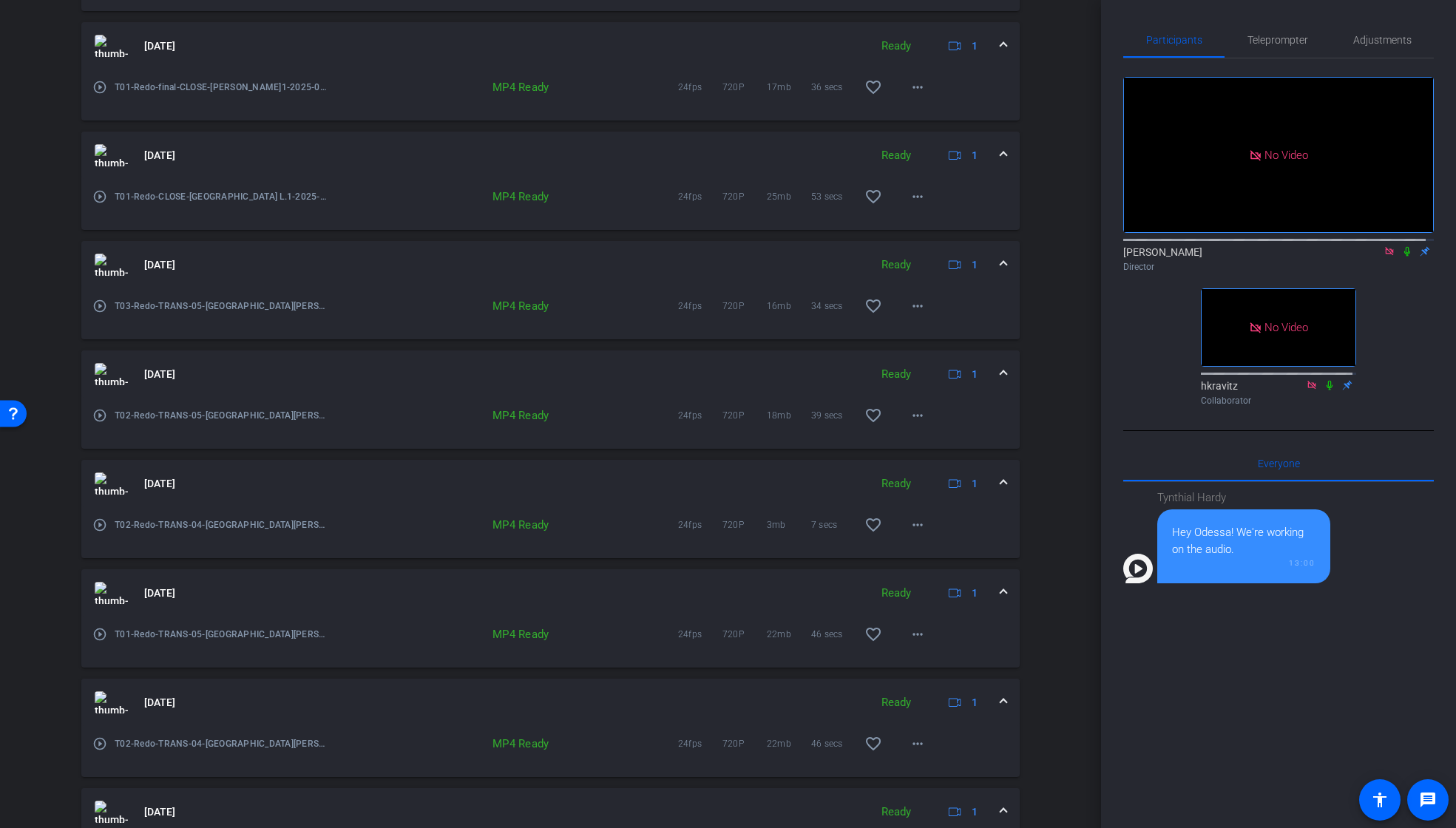
scroll to position [806, 0]
click at [1001, 476] on span at bounding box center [1004, 481] width 6 height 16
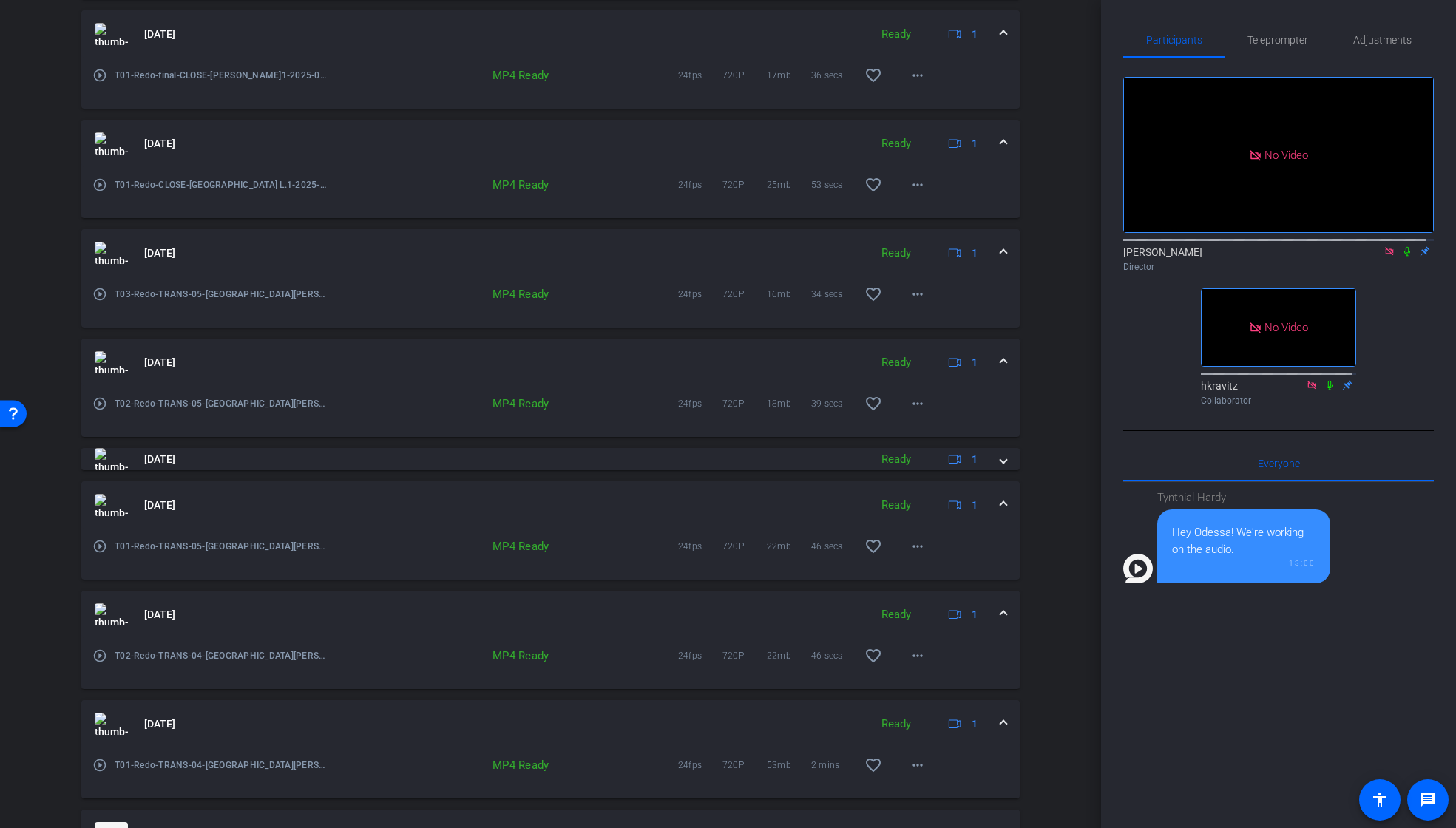
scroll to position [816, 0]
click at [1401, 257] on icon at bounding box center [1406, 250] width 12 height 10
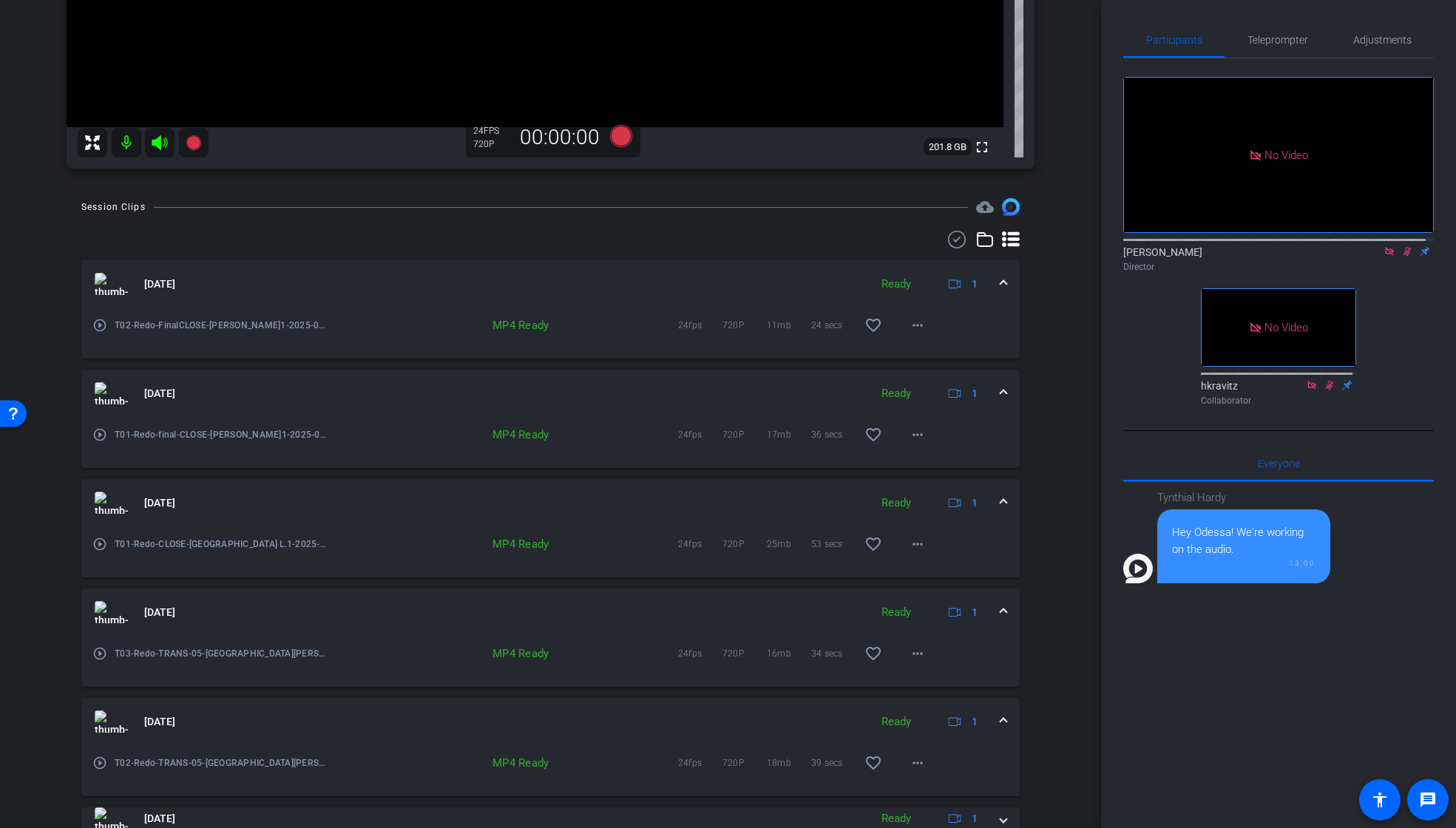
scroll to position [383, 0]
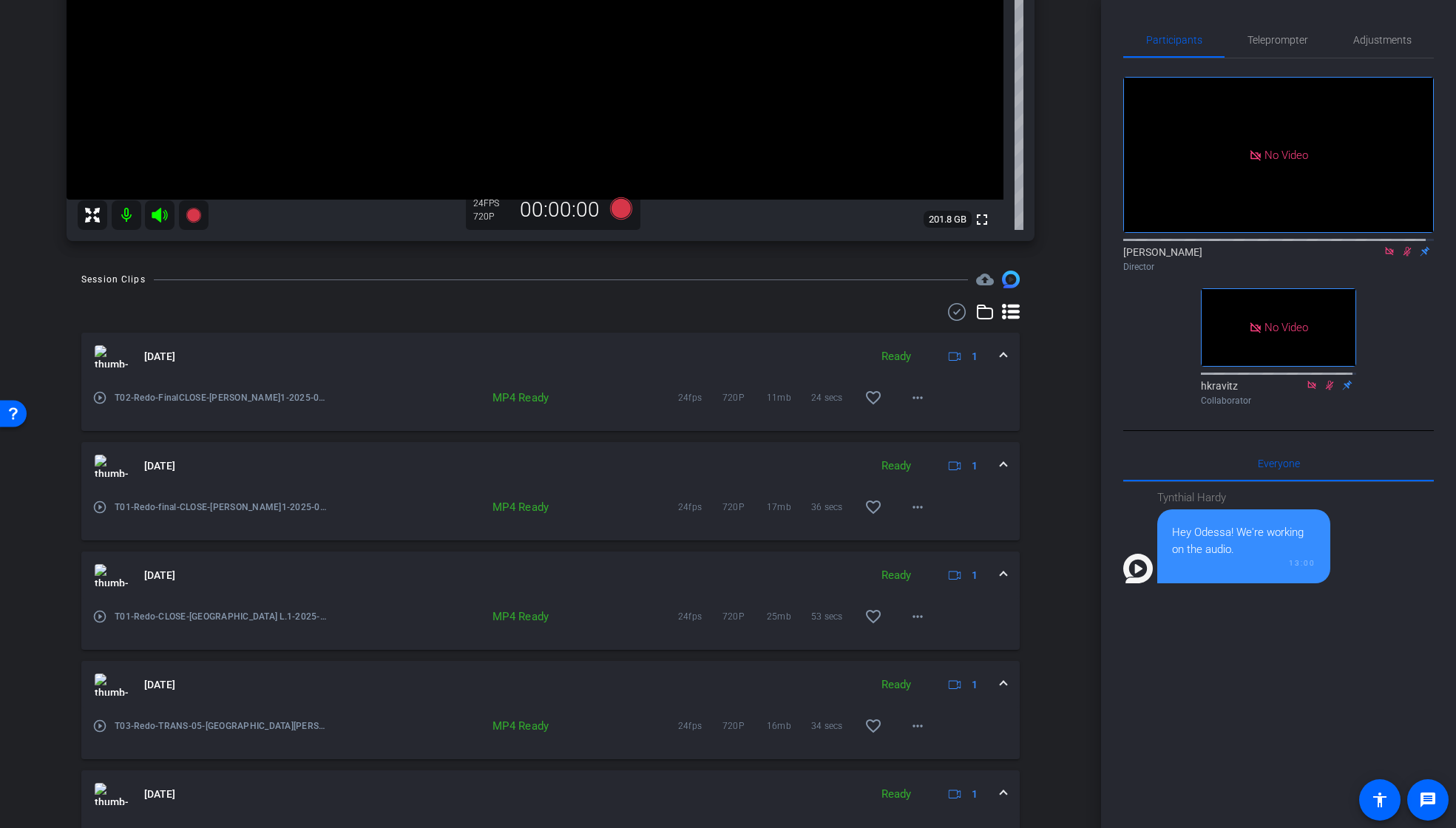
click at [1403, 257] on icon at bounding box center [1406, 250] width 12 height 10
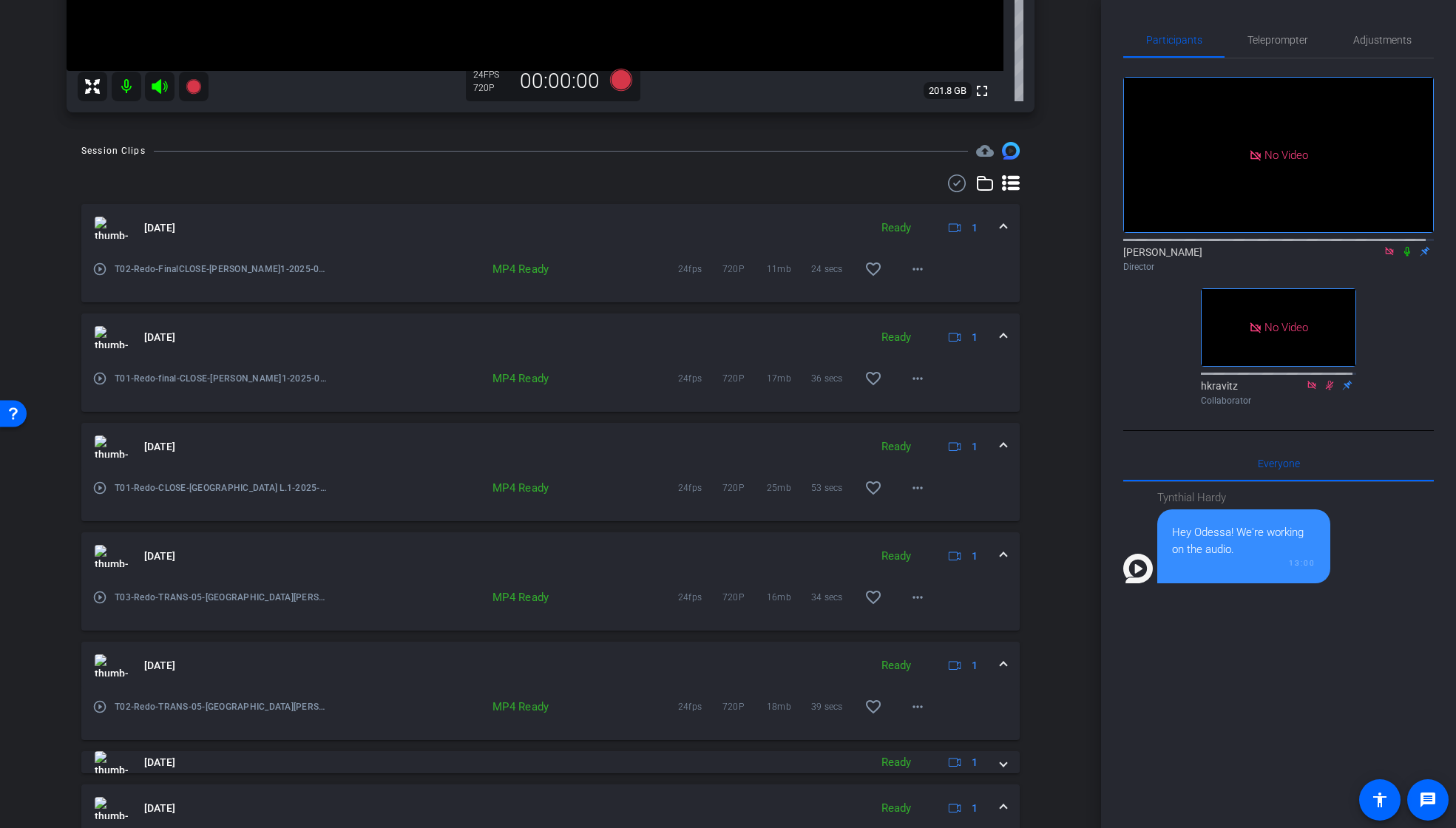
scroll to position [513, 0]
click at [915, 485] on mat-icon "more_horiz" at bounding box center [918, 486] width 18 height 18
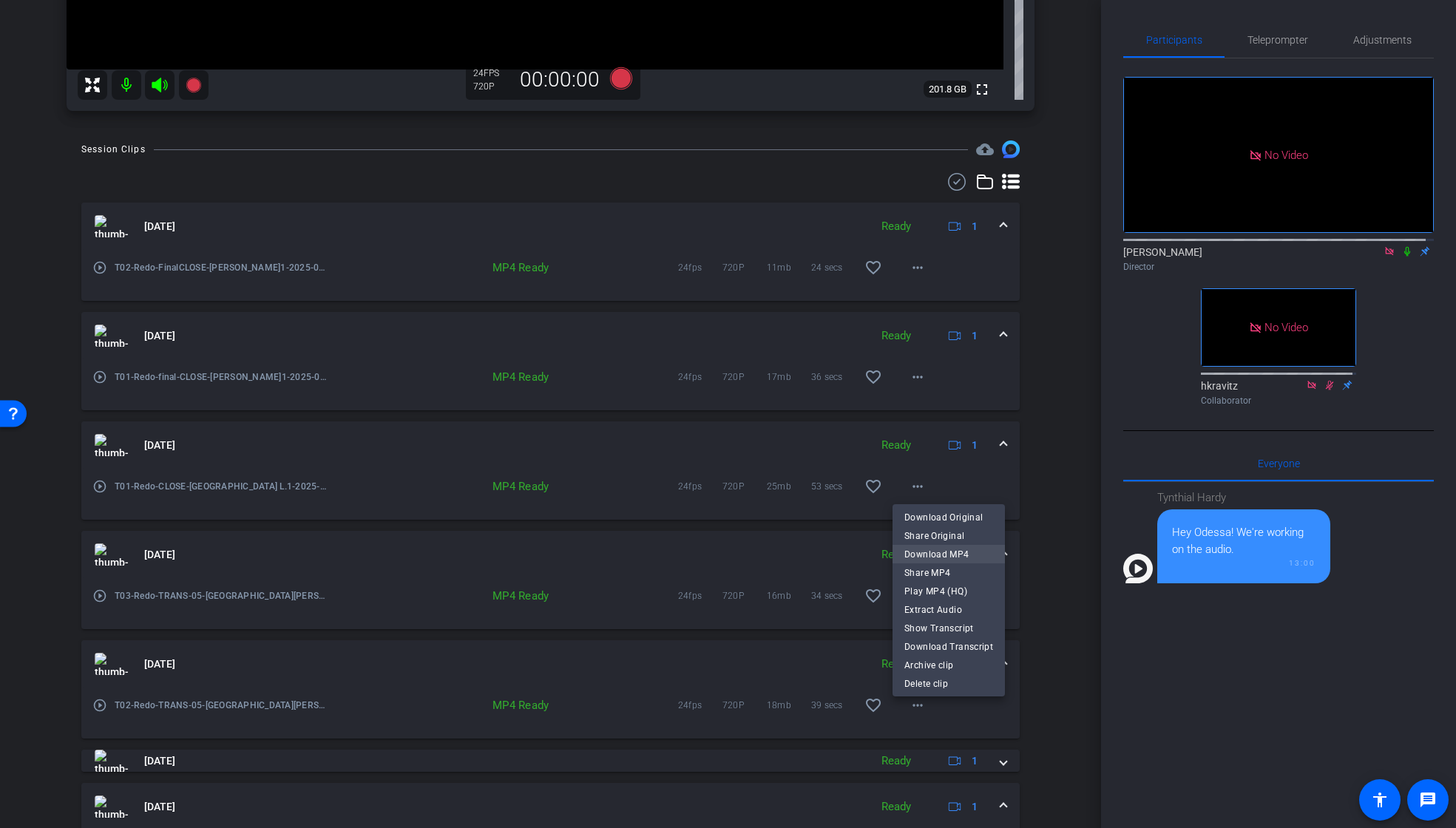
click at [937, 550] on span "Download MP4" at bounding box center [949, 554] width 88 height 18
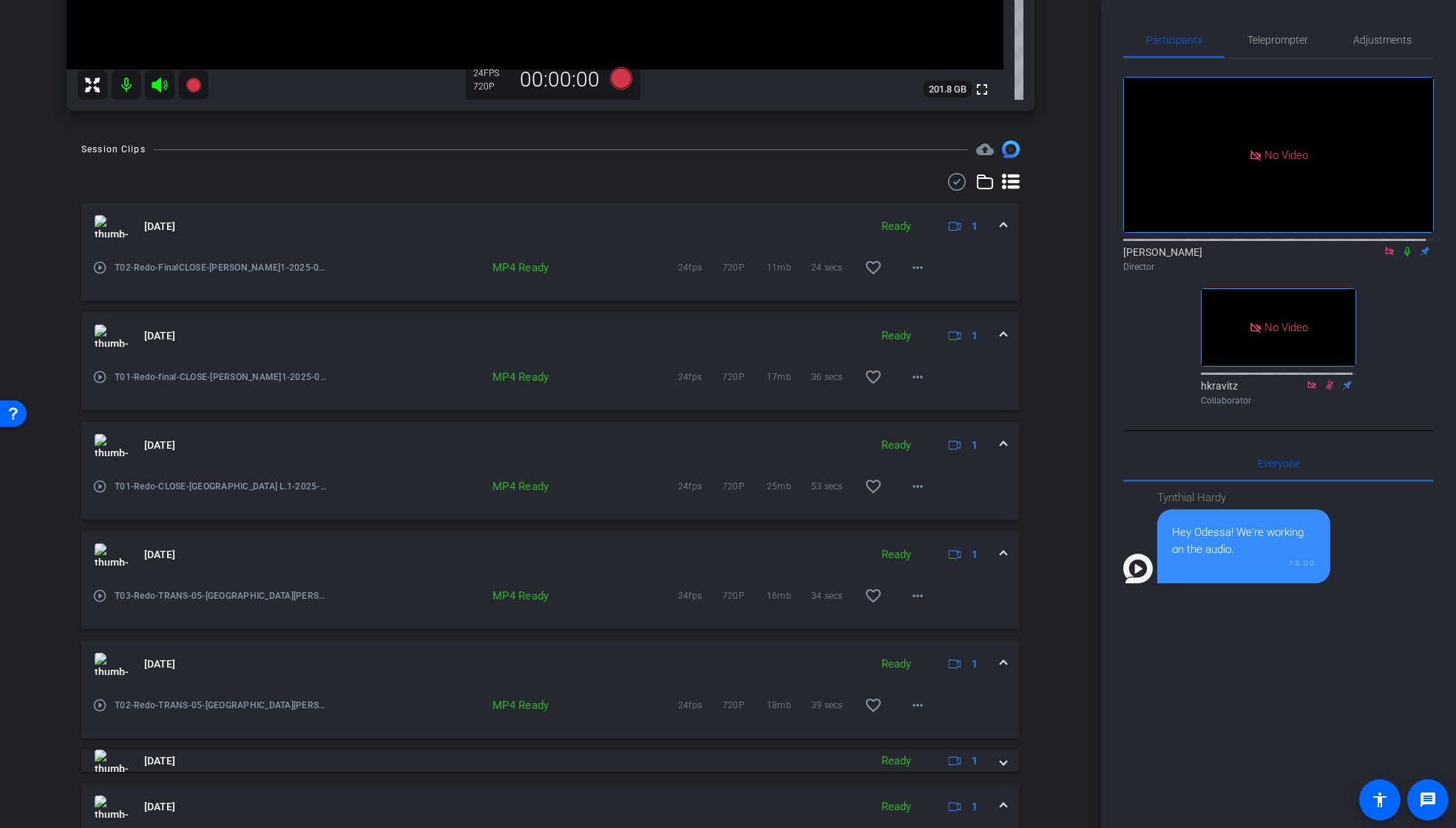
click at [1001, 442] on span at bounding box center [1004, 445] width 6 height 16
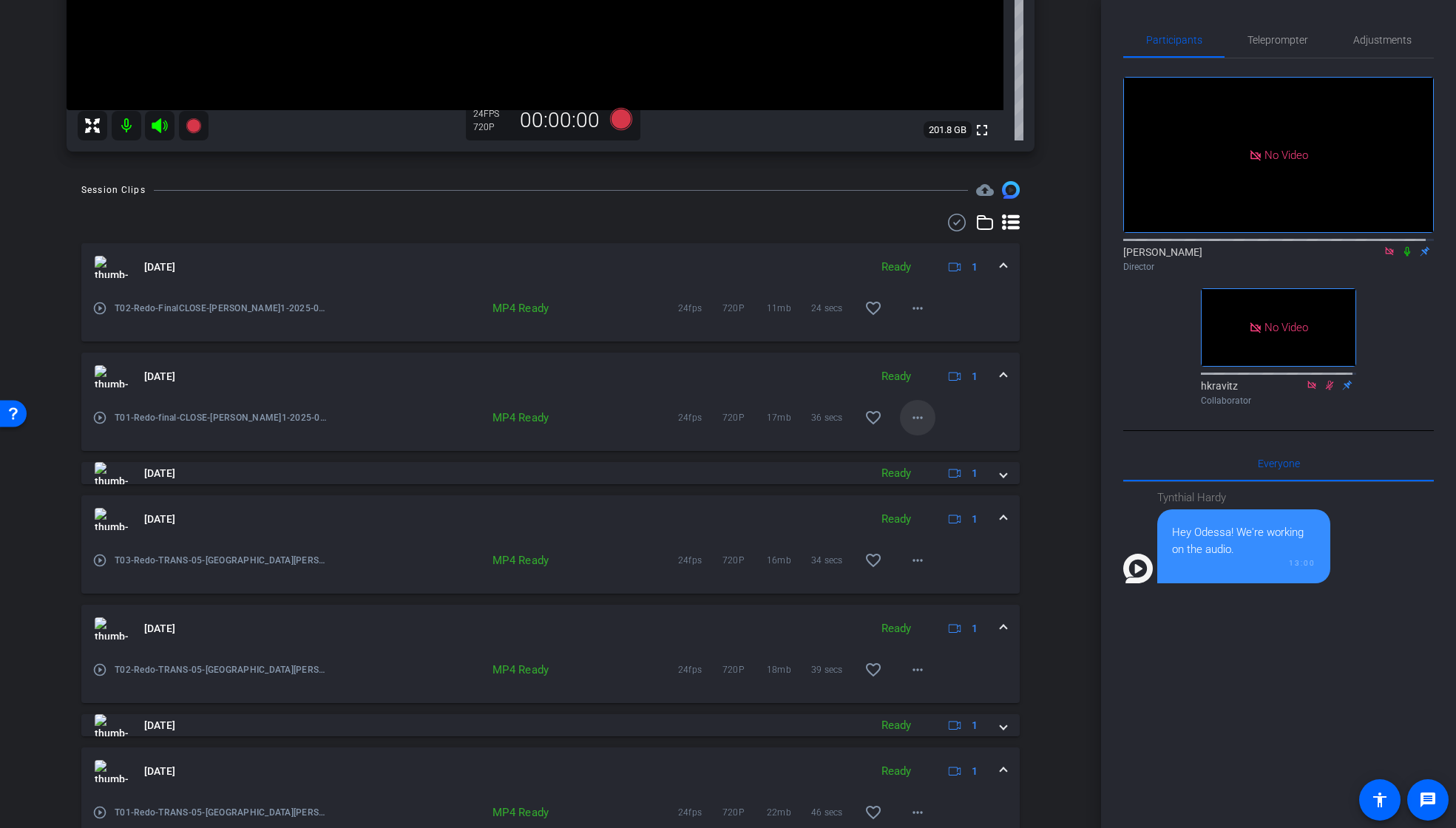
scroll to position [471, 0]
click at [919, 418] on span at bounding box center [918, 419] width 36 height 36
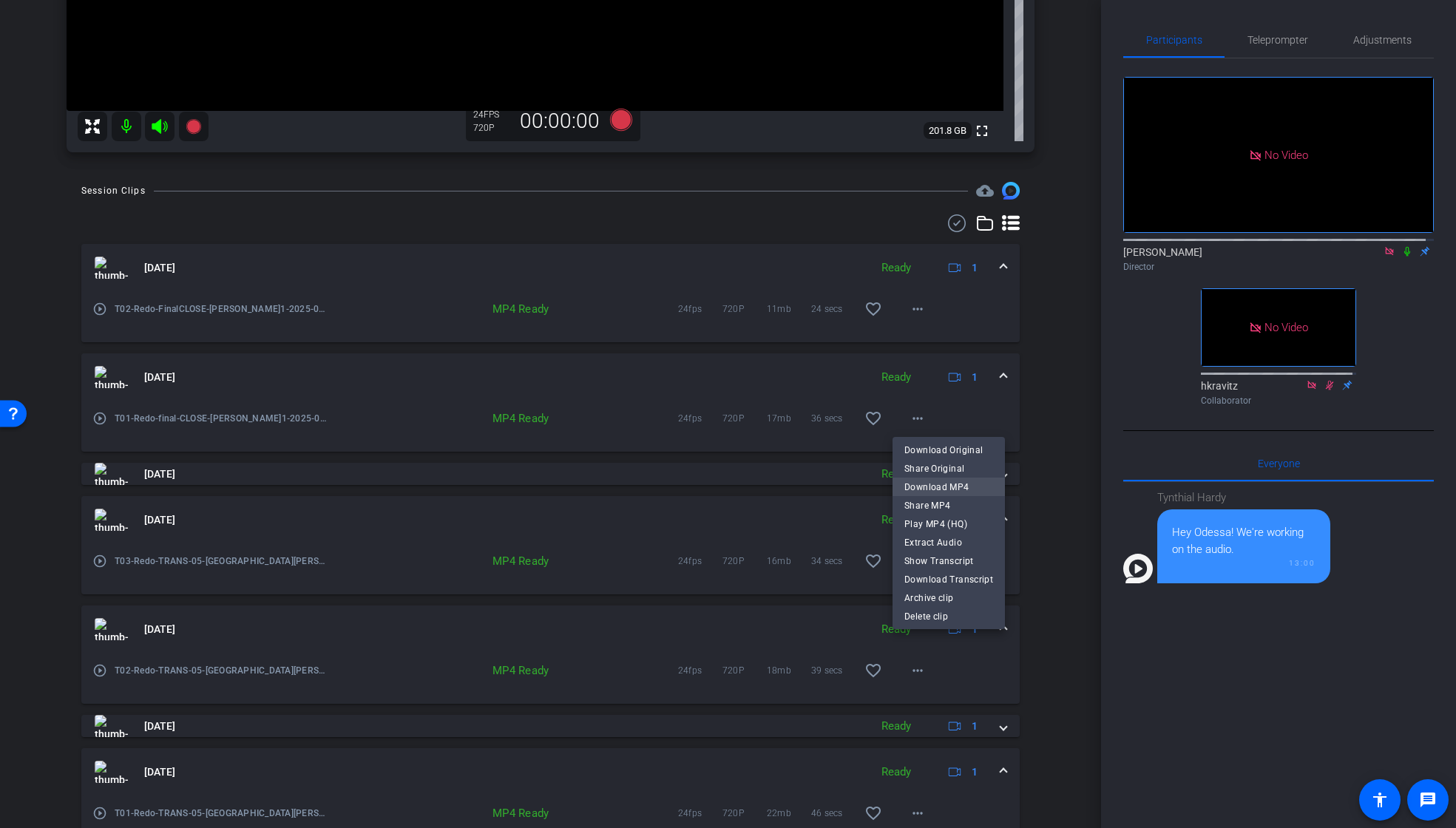
click at [912, 485] on span "Download MP4" at bounding box center [949, 486] width 88 height 18
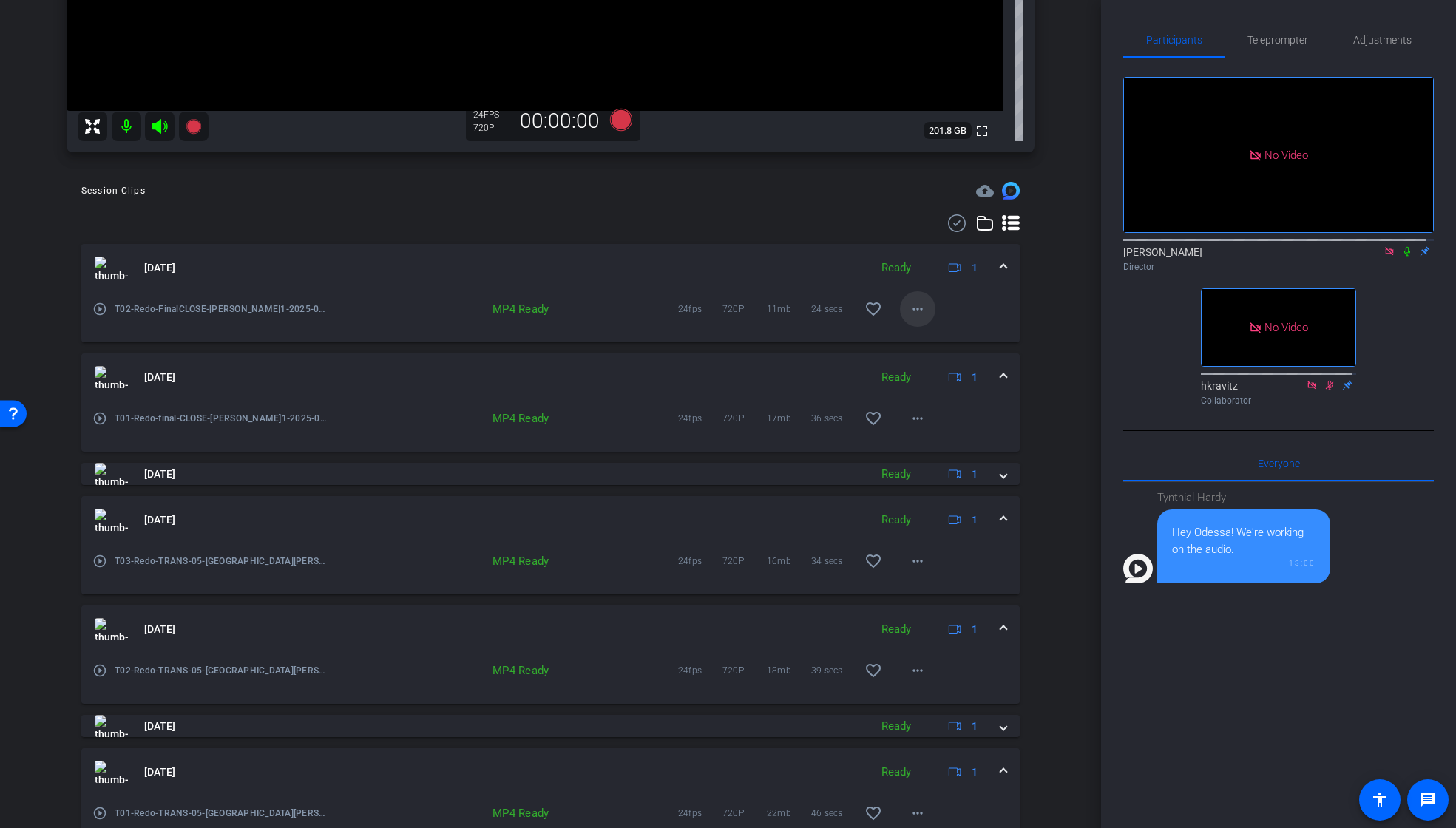
click at [910, 309] on mat-icon "more_horiz" at bounding box center [918, 309] width 18 height 18
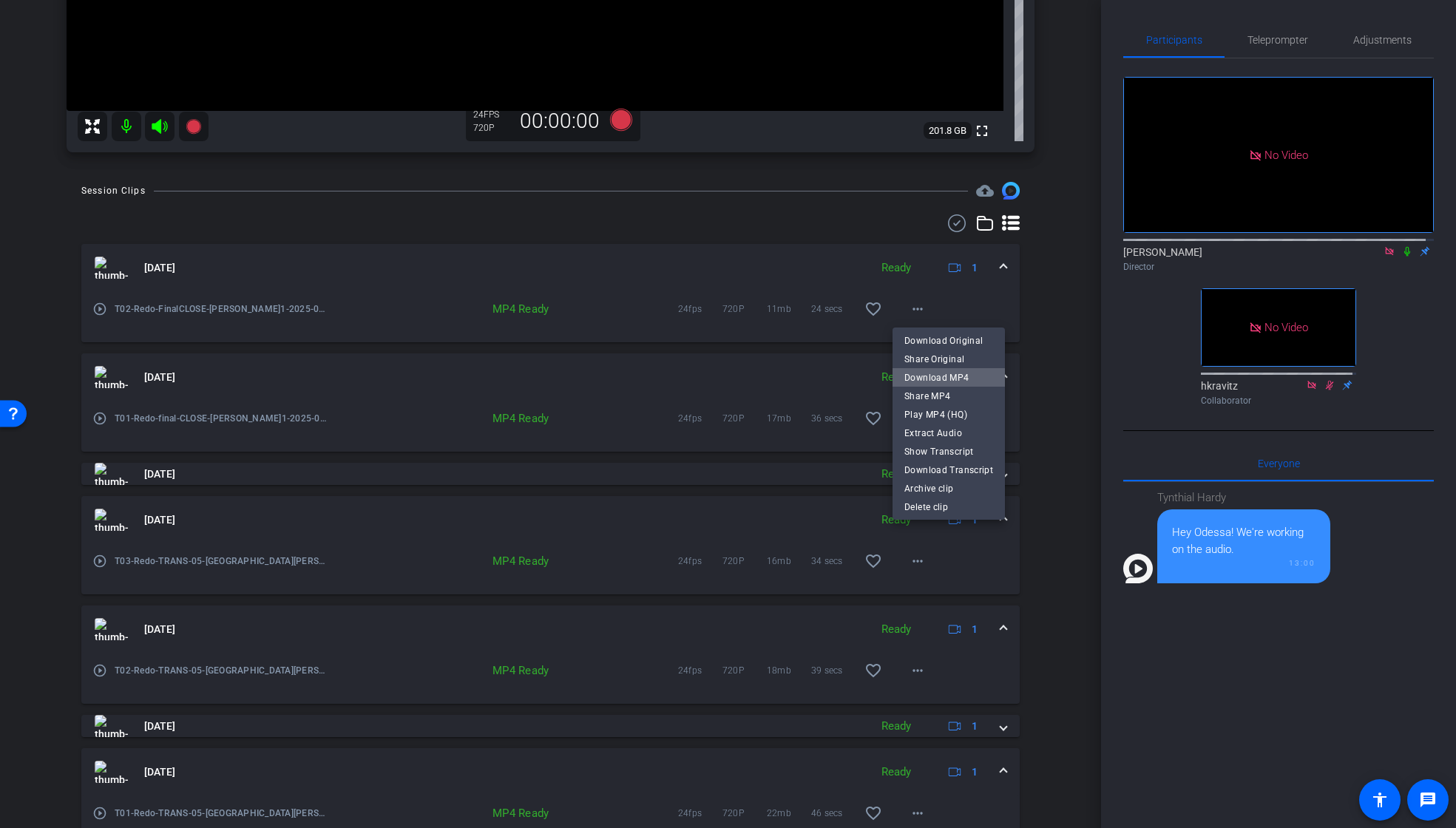
click at [955, 373] on span "Download MP4" at bounding box center [949, 377] width 88 height 18
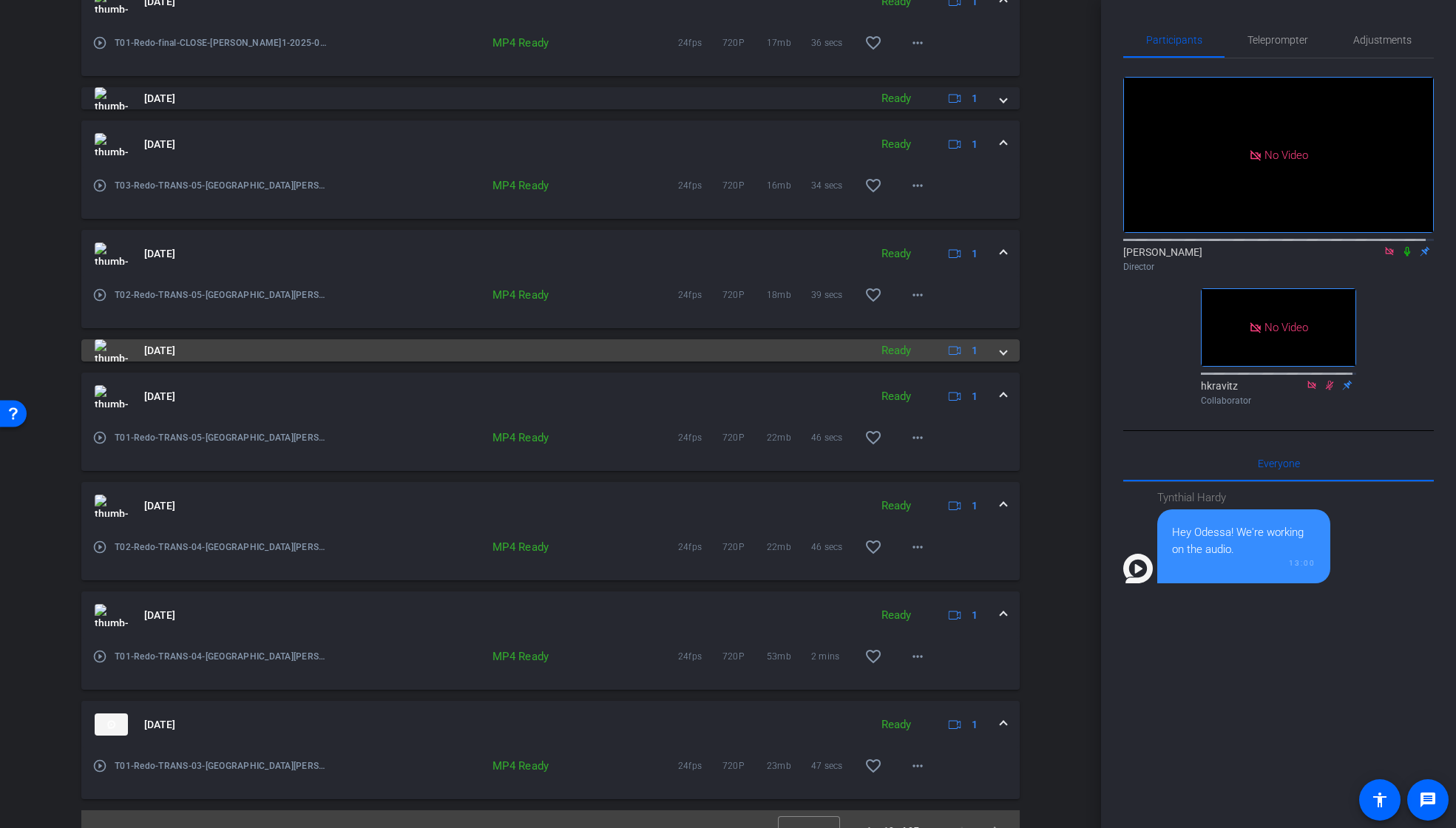
scroll to position [871, 0]
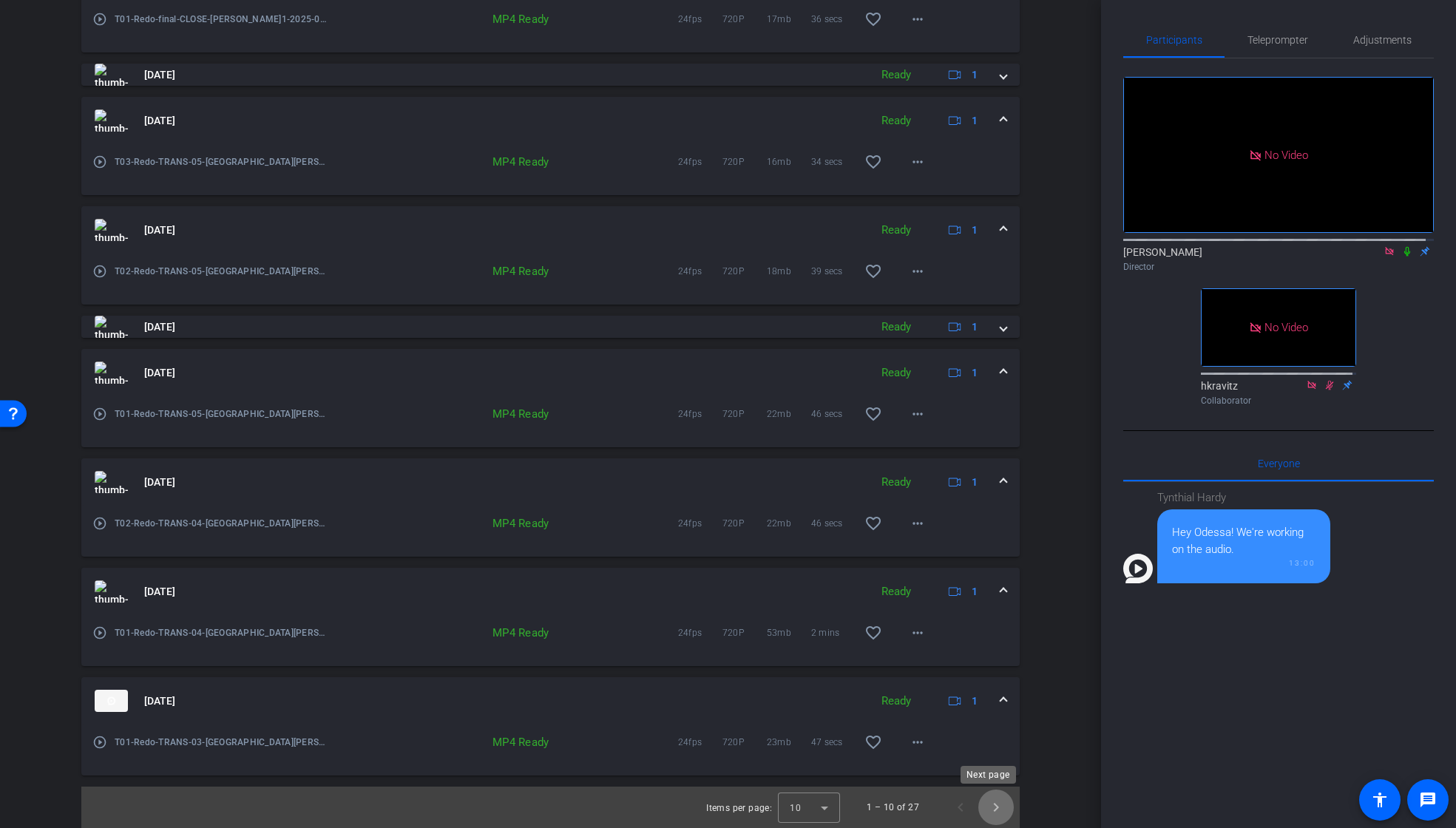
click at [987, 801] on span "Next page" at bounding box center [996, 807] width 36 height 36
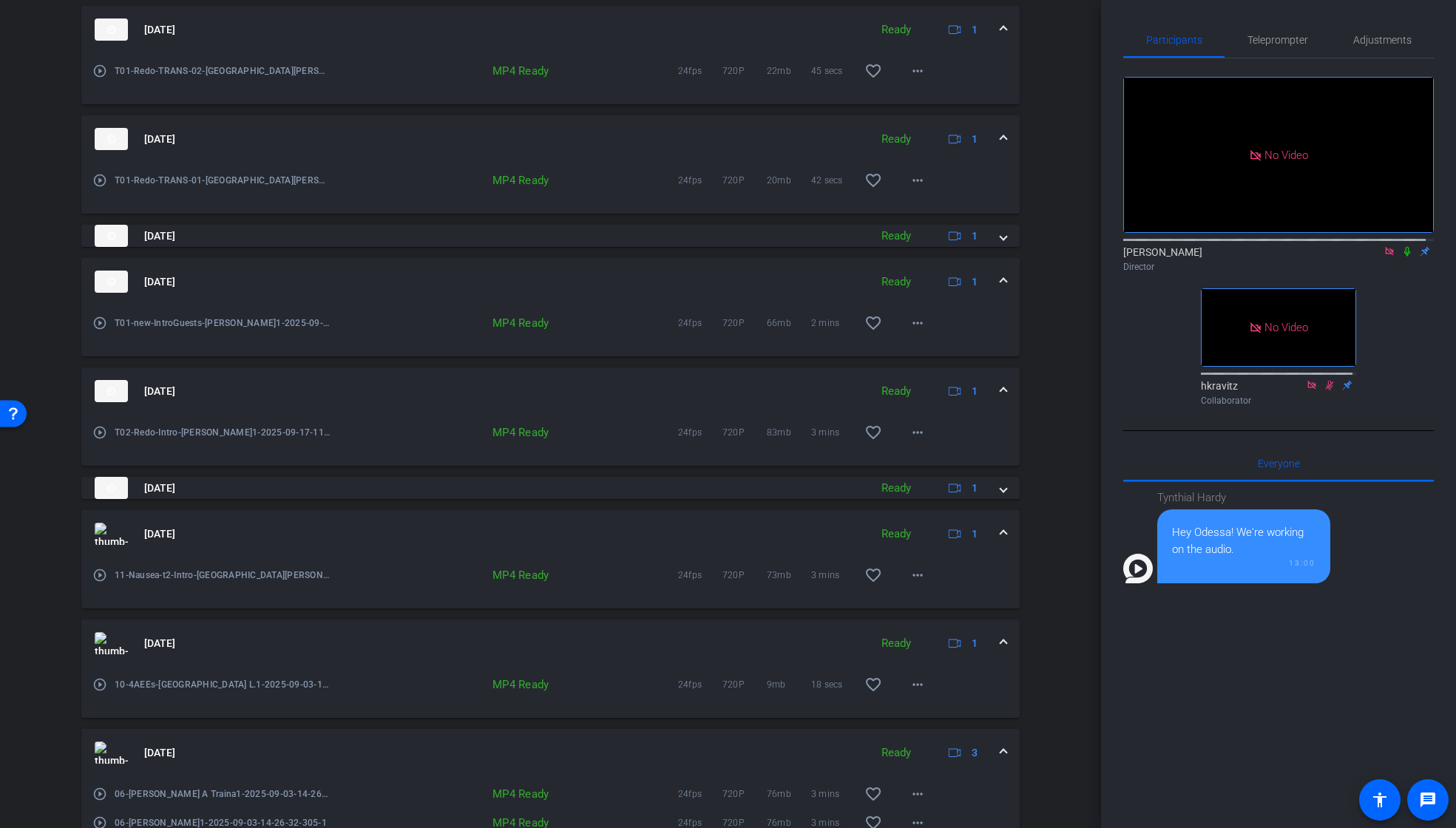
scroll to position [694, 0]
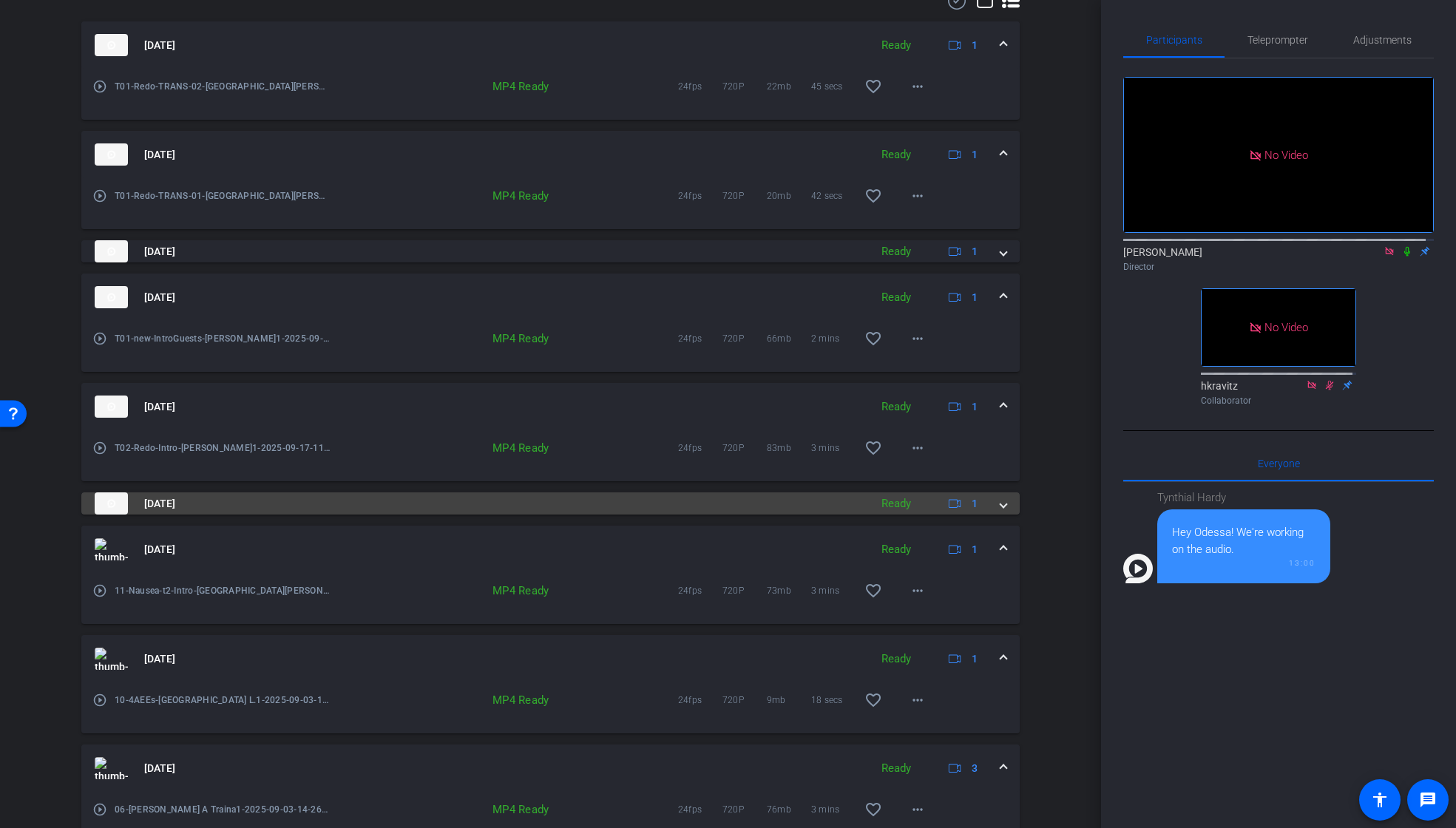
click at [990, 502] on div "[DATE] Ready 1" at bounding box center [548, 503] width 906 height 22
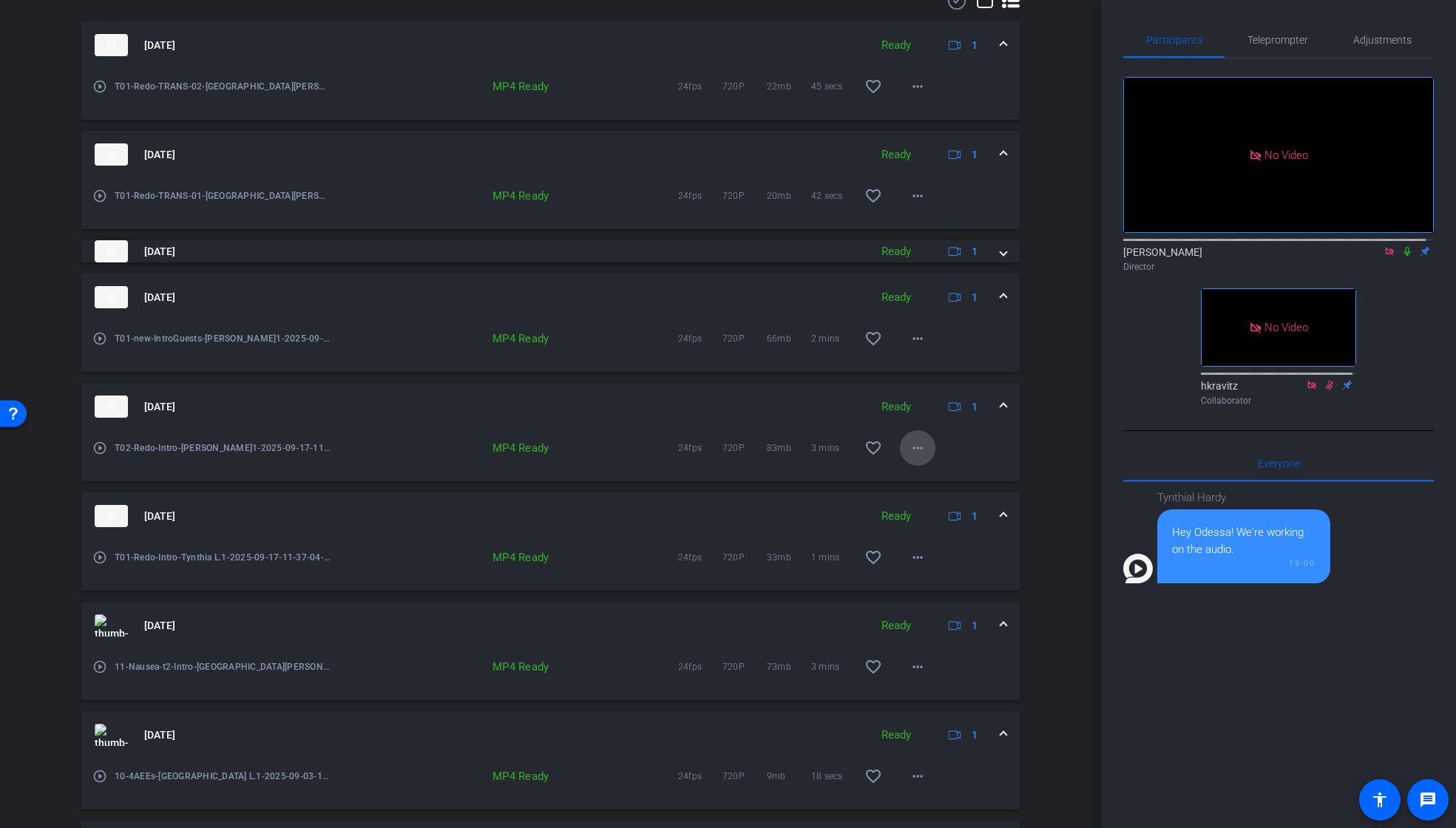
click at [909, 450] on mat-icon "more_horiz" at bounding box center [918, 447] width 18 height 18
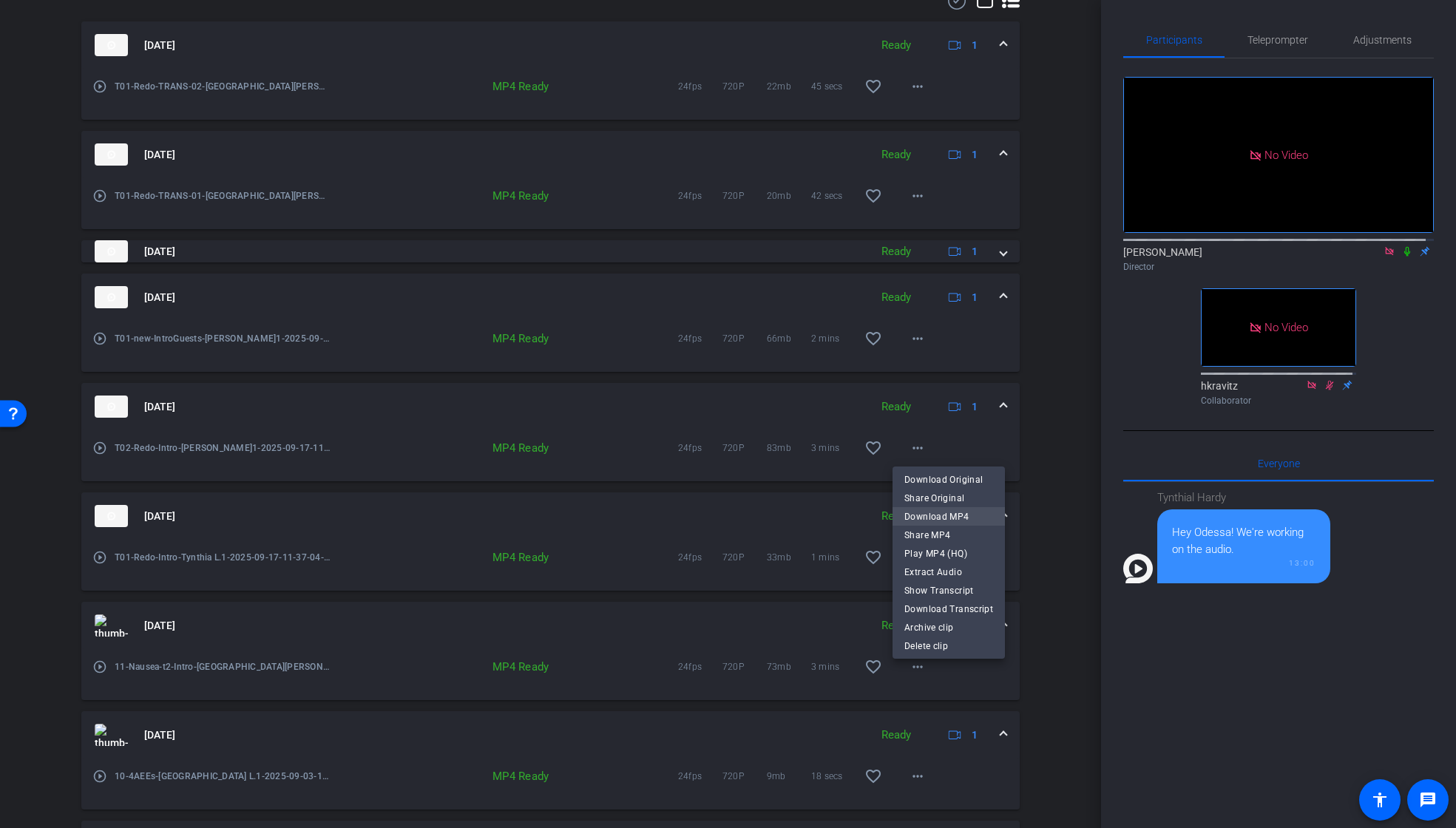
click at [927, 512] on span "Download MP4" at bounding box center [949, 516] width 88 height 18
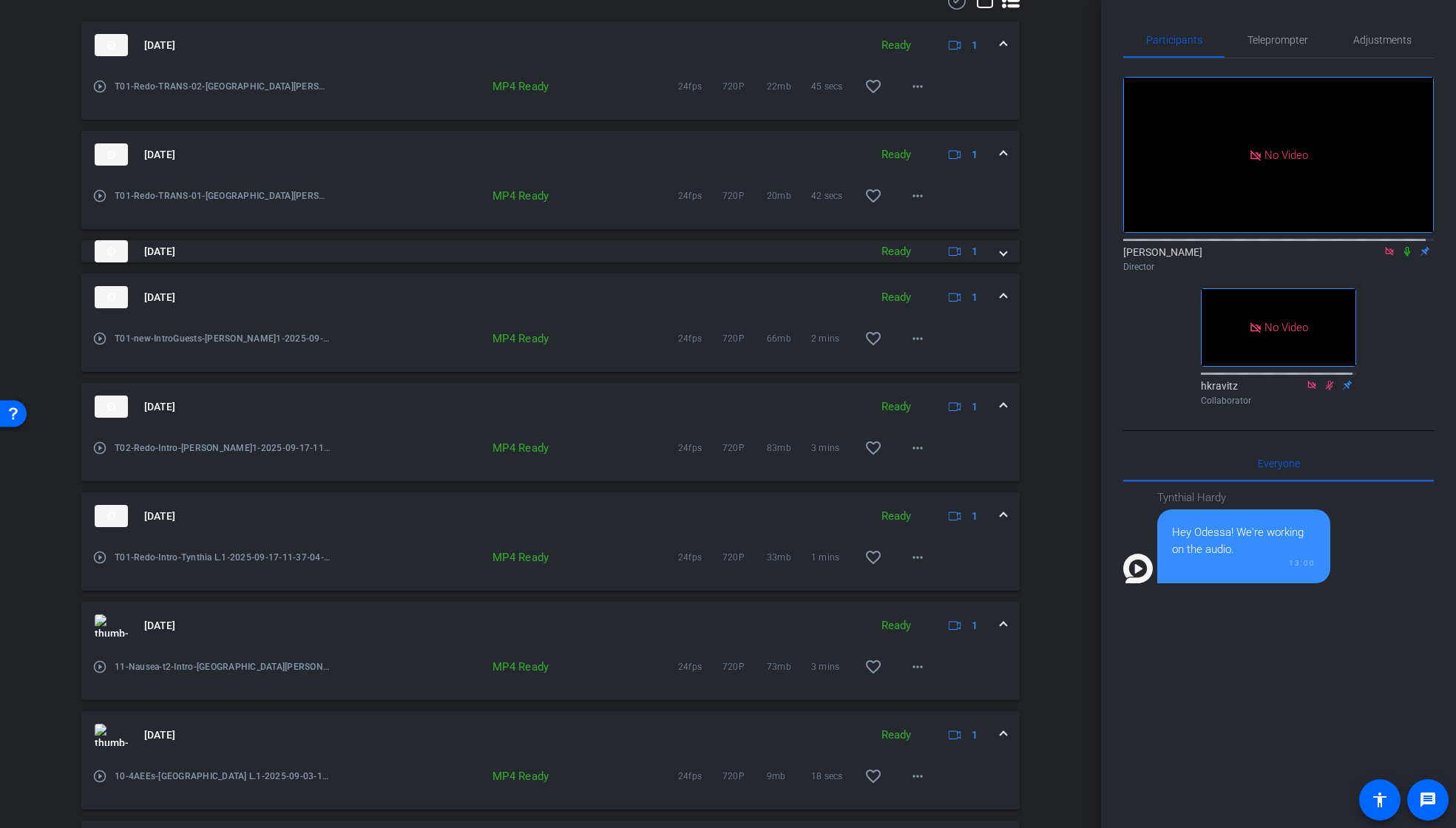
click at [998, 408] on mat-expansion-panel-header "[DATE] Ready 1" at bounding box center [551, 406] width 939 height 47
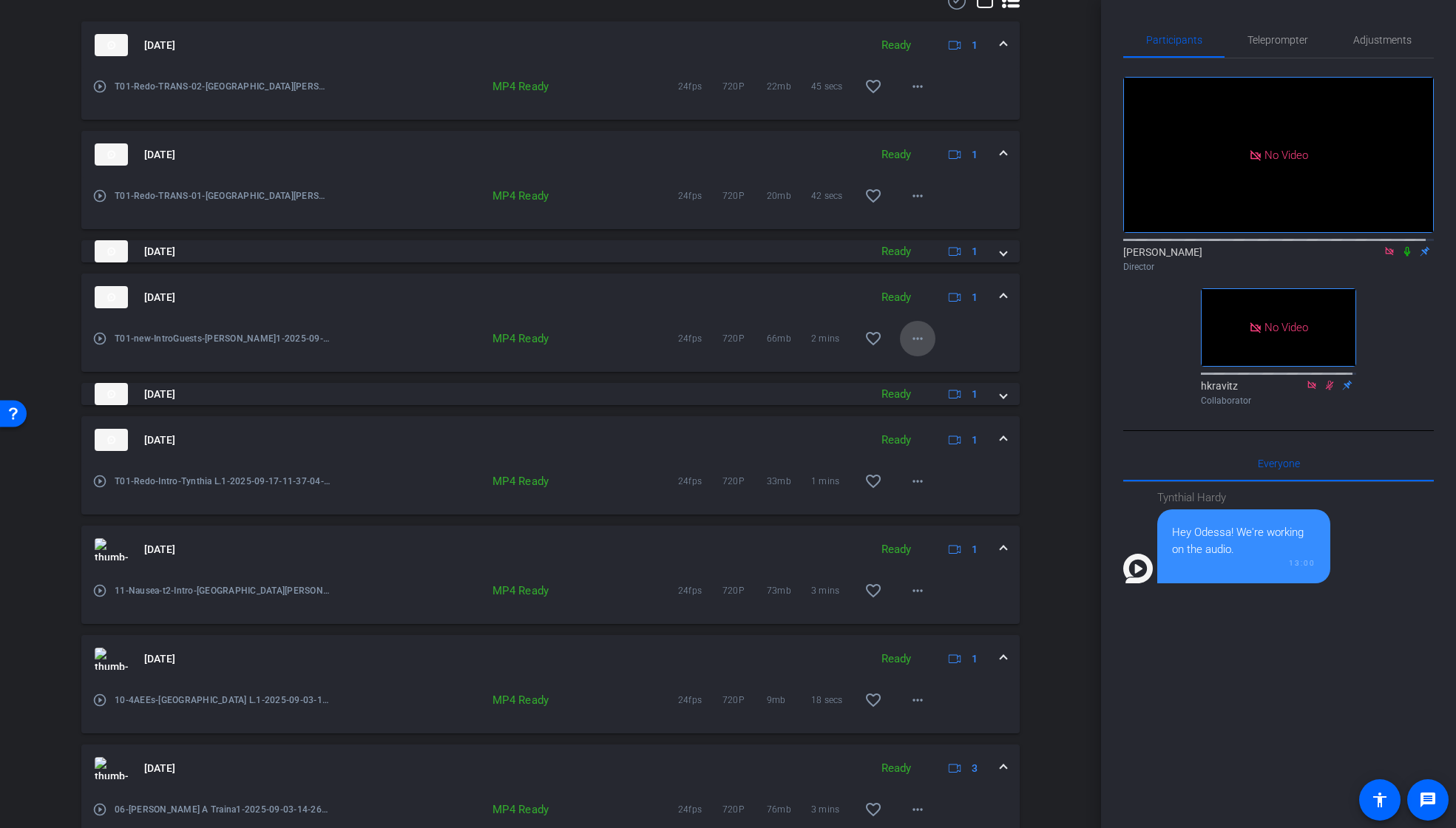
click at [910, 341] on mat-icon "more_horiz" at bounding box center [918, 338] width 18 height 18
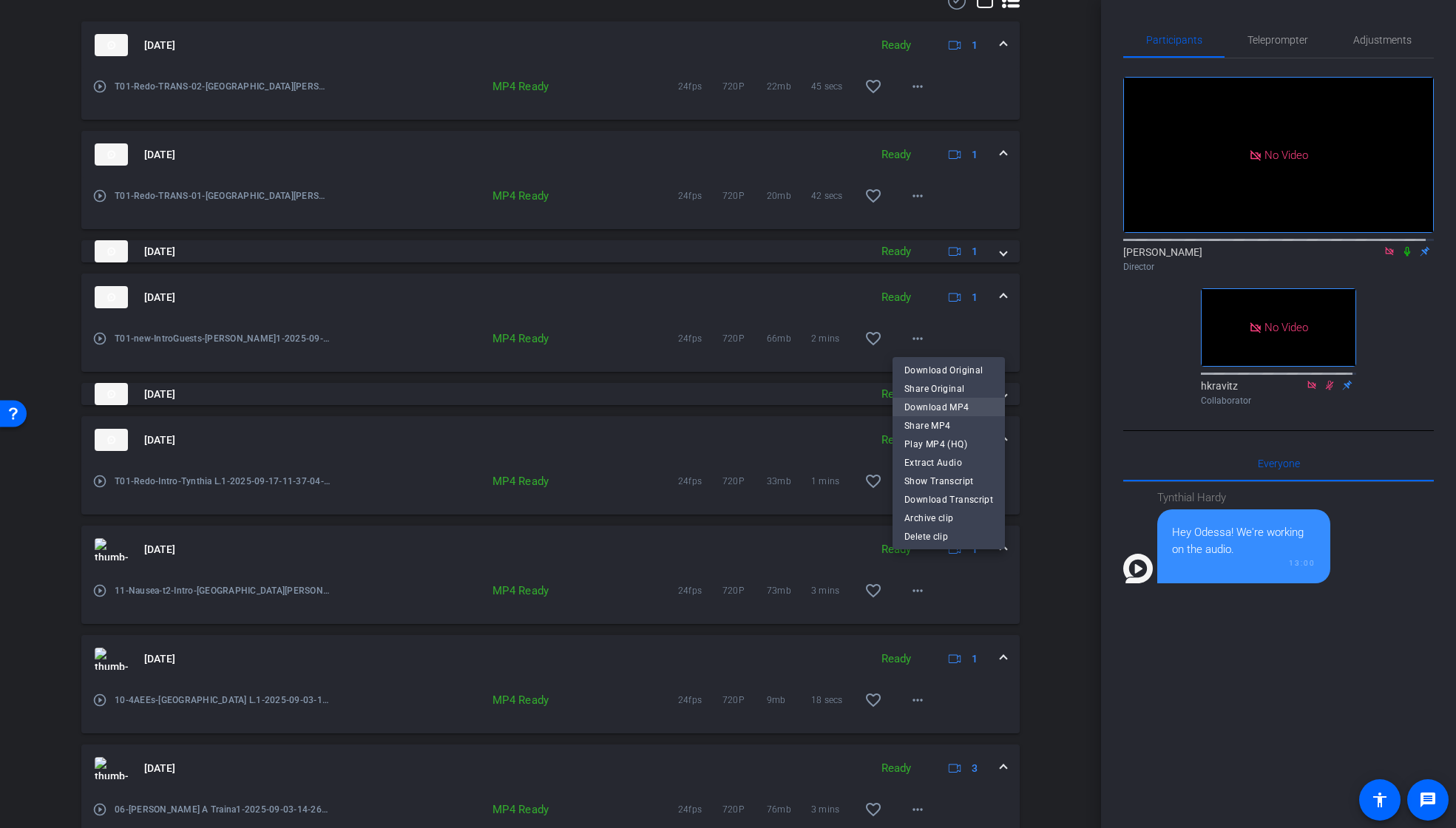
click at [932, 403] on span "Download MP4" at bounding box center [949, 406] width 88 height 18
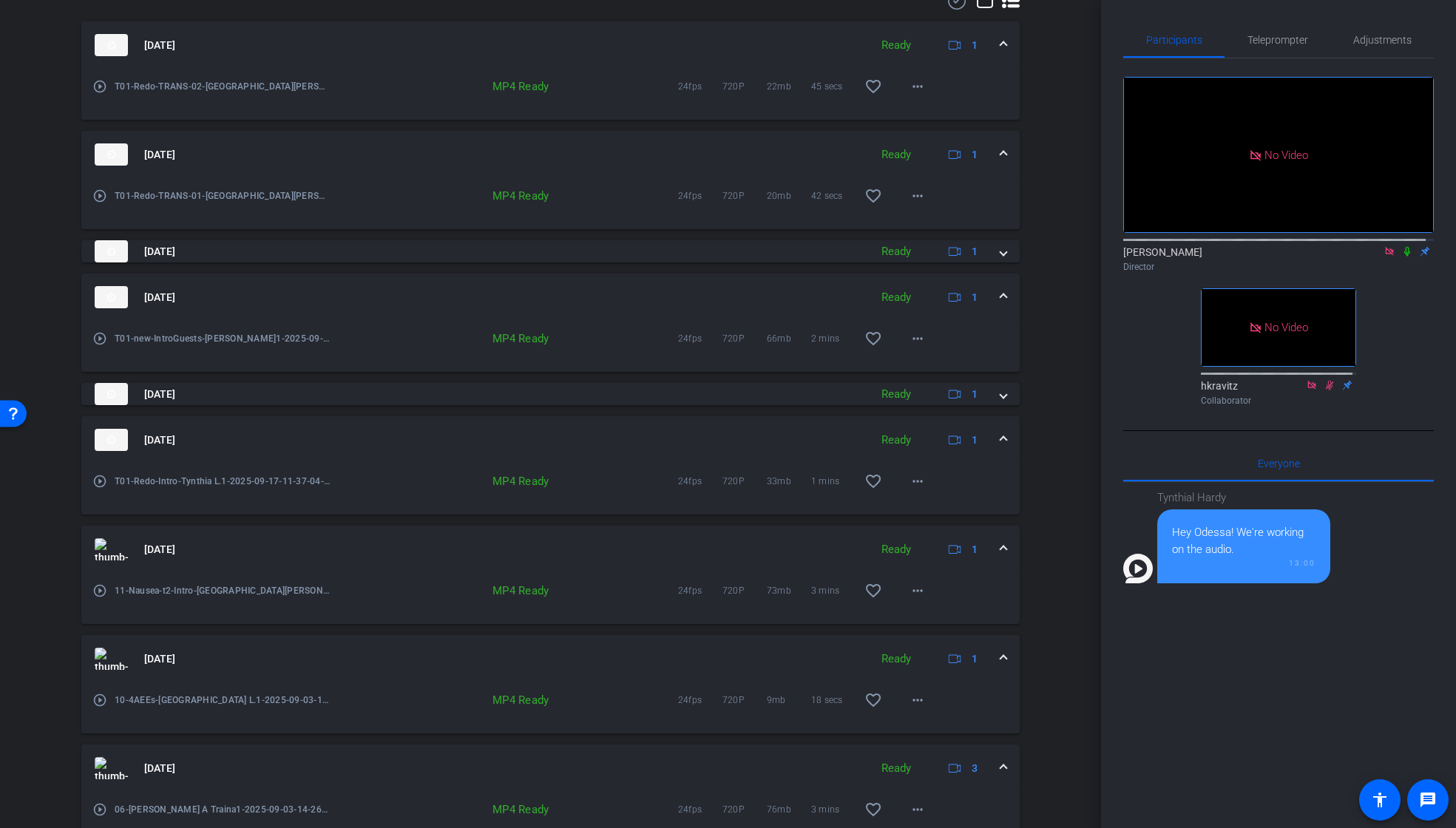
click at [1001, 293] on span at bounding box center [1004, 298] width 6 height 16
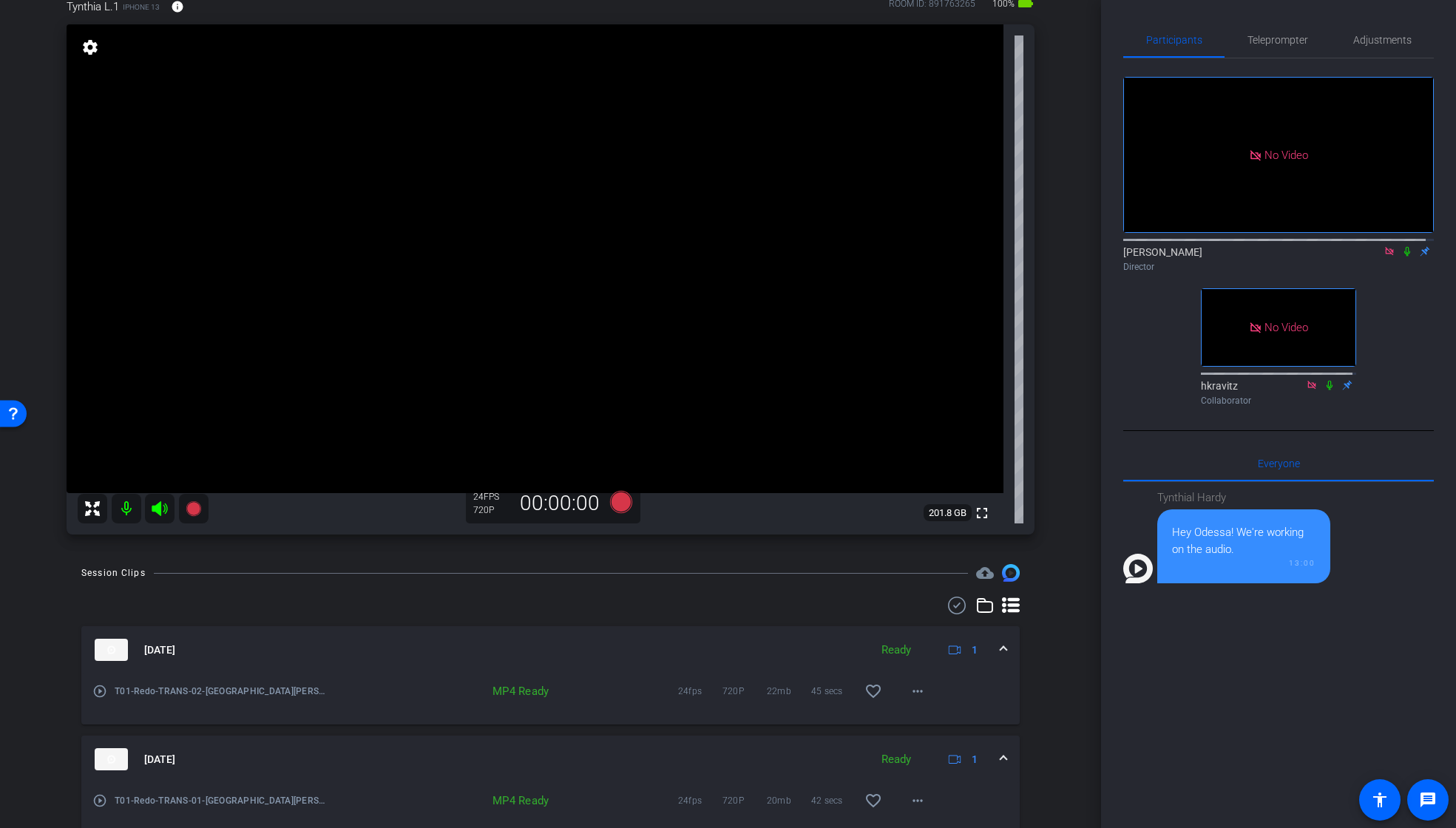
scroll to position [0, 0]
